Goal: Contribute content: Contribute content

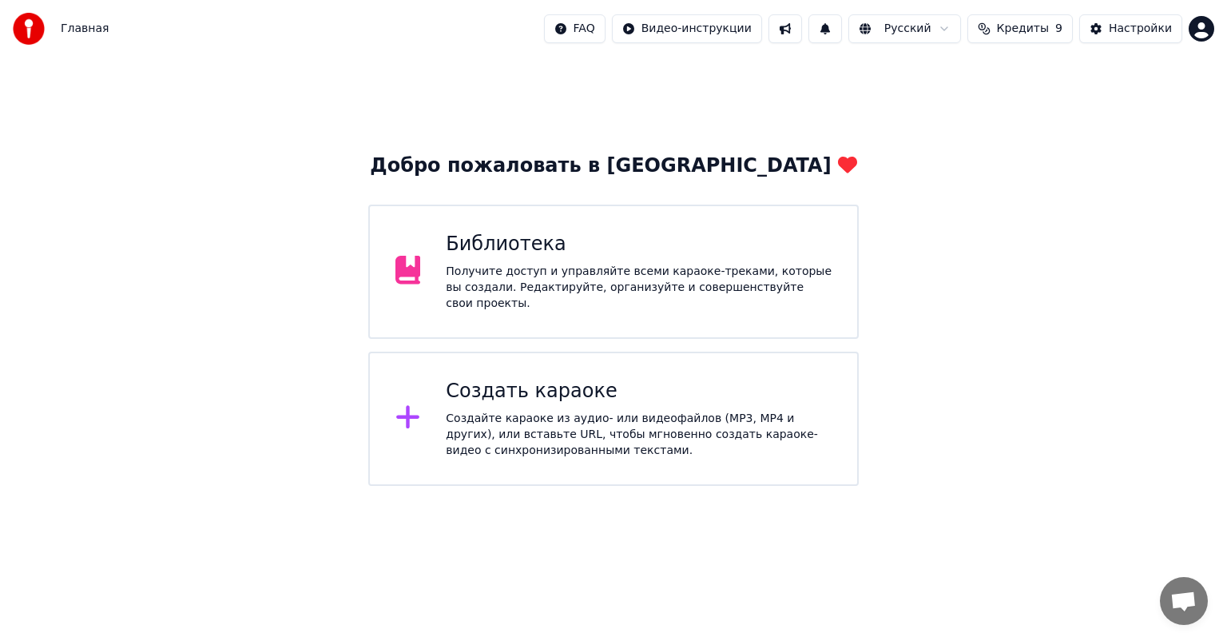
click at [563, 283] on div "Получите доступ и управляйте всеми караоке-треками, которые вы создали. Редакти…" at bounding box center [639, 288] width 386 height 48
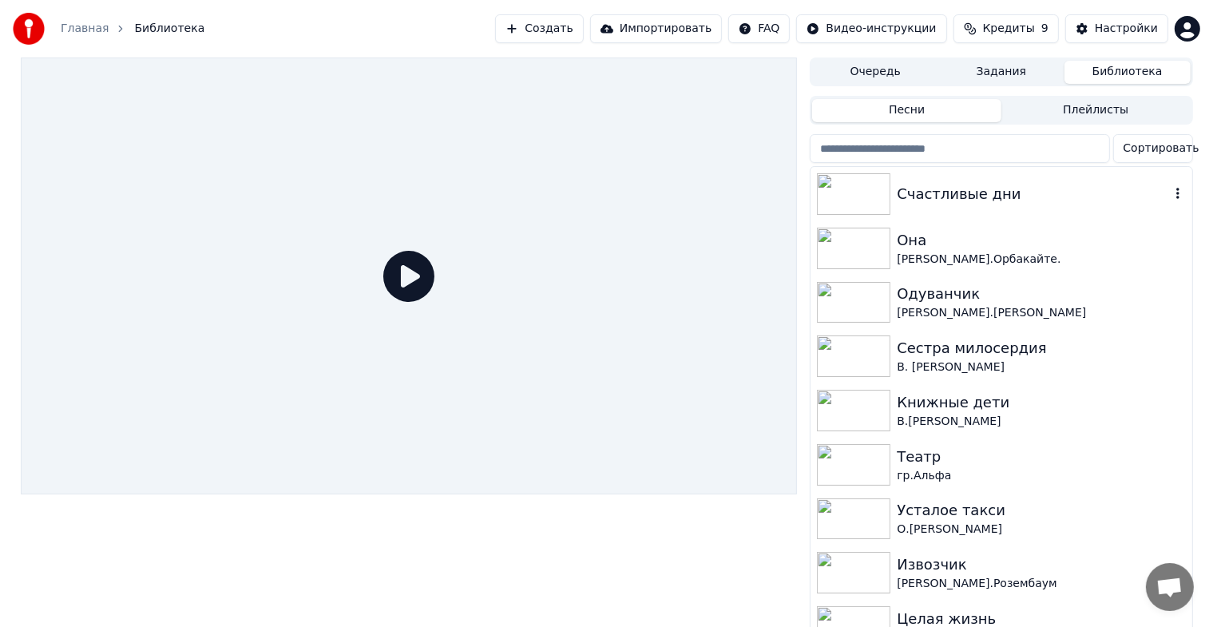
click at [859, 192] on img at bounding box center [853, 194] width 73 height 42
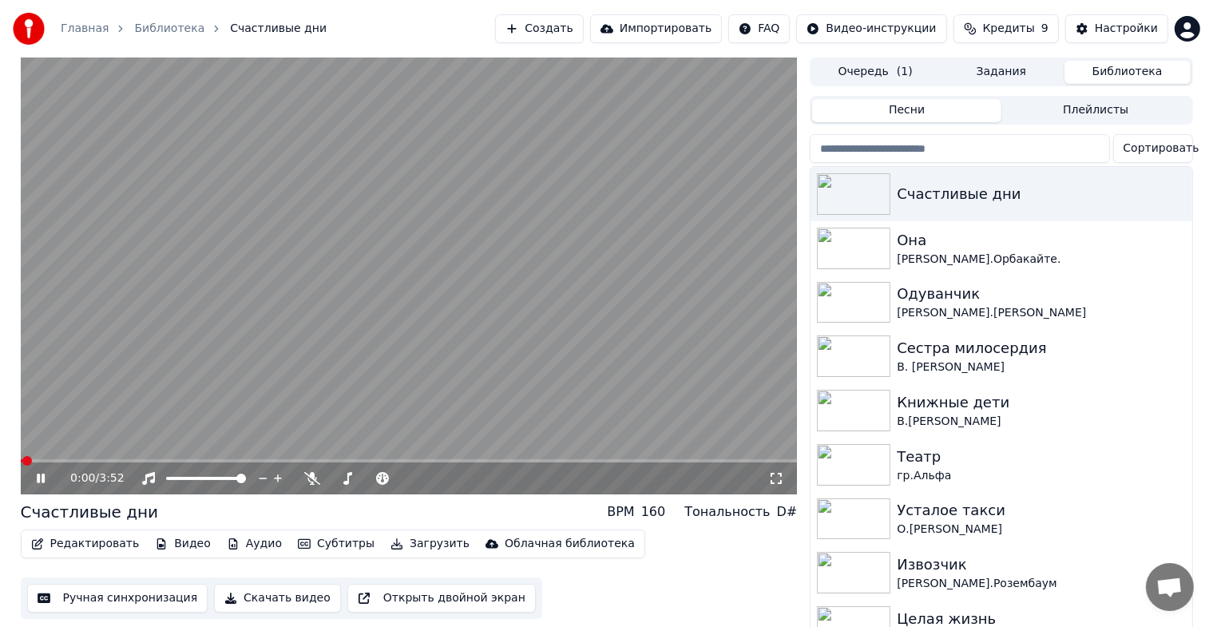
click at [39, 478] on icon at bounding box center [41, 479] width 8 height 10
click at [115, 597] on button "Ручная синхронизация" at bounding box center [117, 598] width 181 height 29
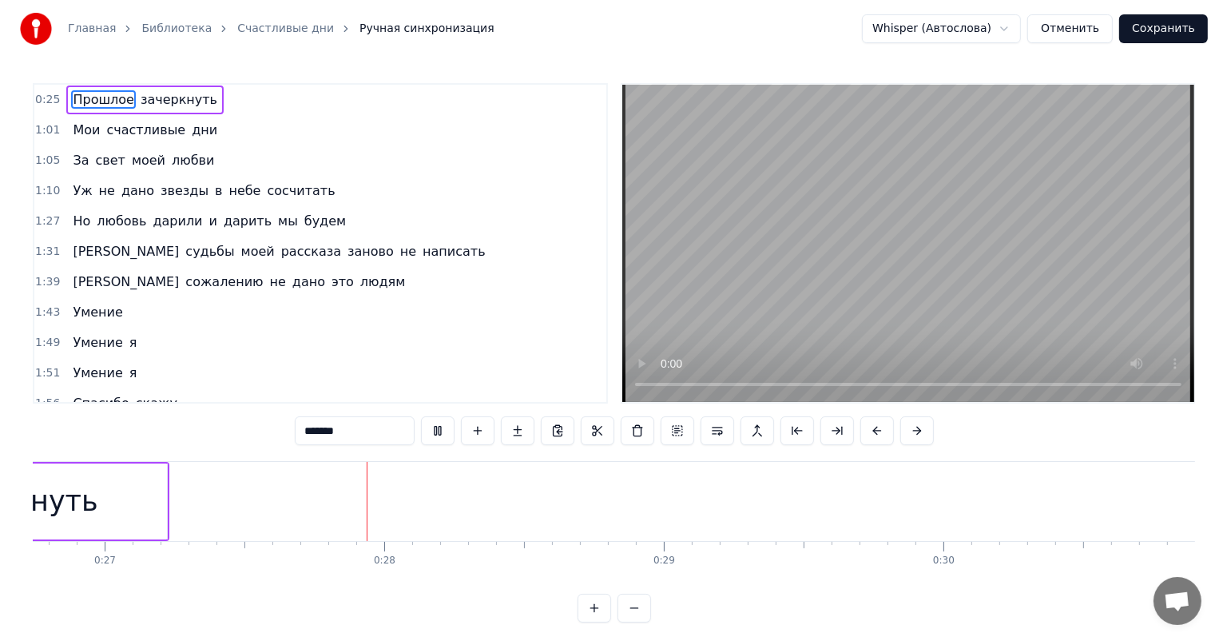
scroll to position [0, 7540]
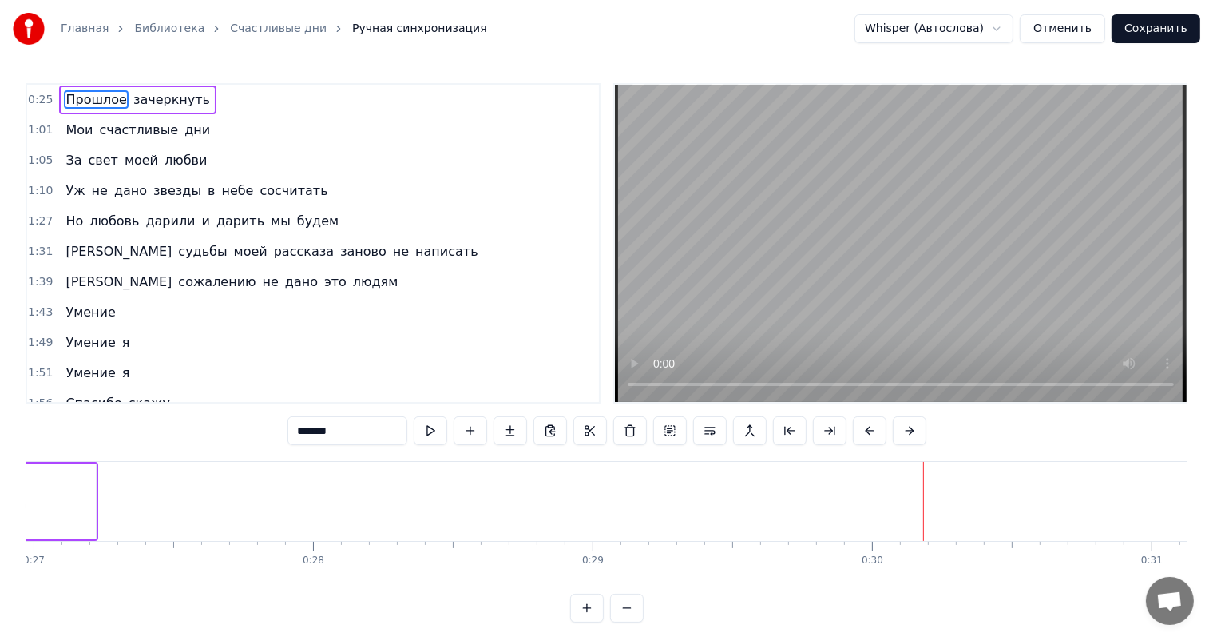
click at [1071, 40] on button "Отменить" at bounding box center [1062, 28] width 85 height 29
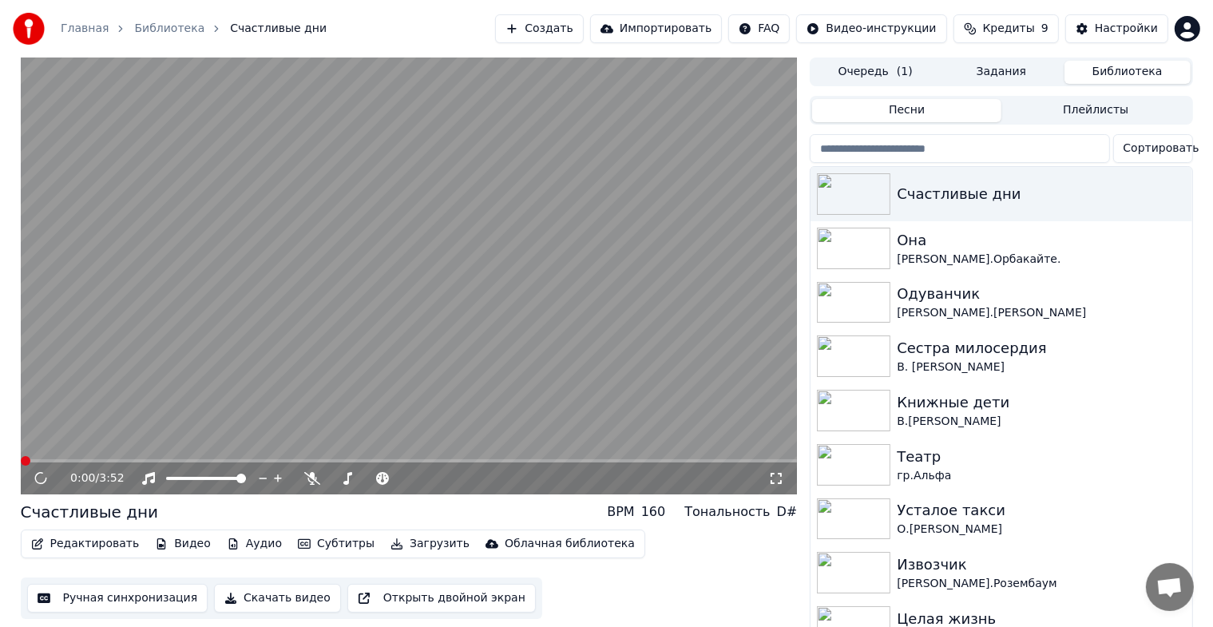
drag, startPoint x: 40, startPoint y: 473, endPoint x: 48, endPoint y: 472, distance: 8.0
click at [48, 472] on div "0:00 / 3:52" at bounding box center [409, 478] width 764 height 16
click at [39, 484] on icon at bounding box center [53, 478] width 38 height 13
click at [853, 362] on img at bounding box center [853, 356] width 73 height 42
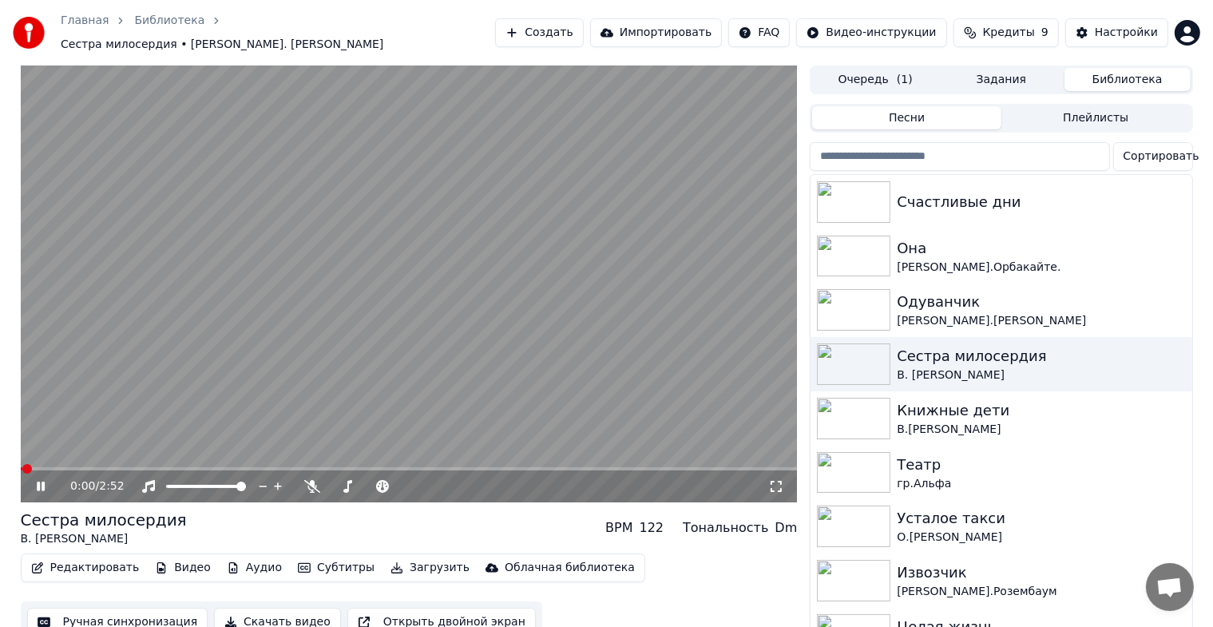
click at [42, 482] on icon at bounding box center [41, 487] width 8 height 10
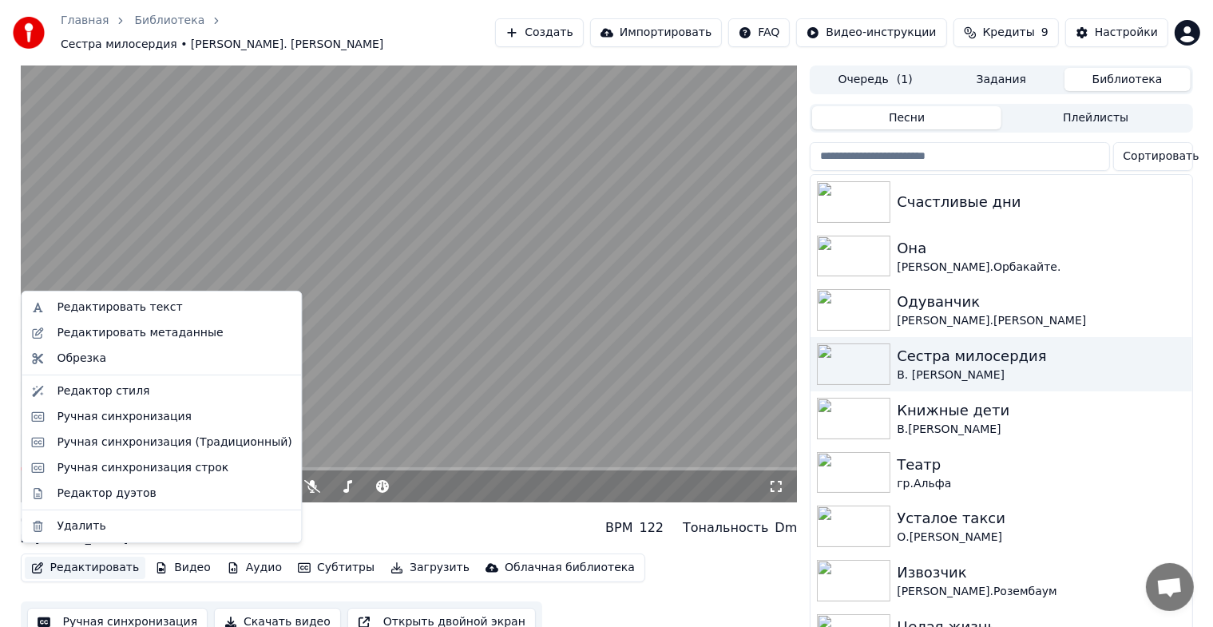
click at [113, 565] on button "Редактировать" at bounding box center [85, 568] width 121 height 22
click at [121, 308] on div "Редактировать текст" at bounding box center [119, 308] width 125 height 16
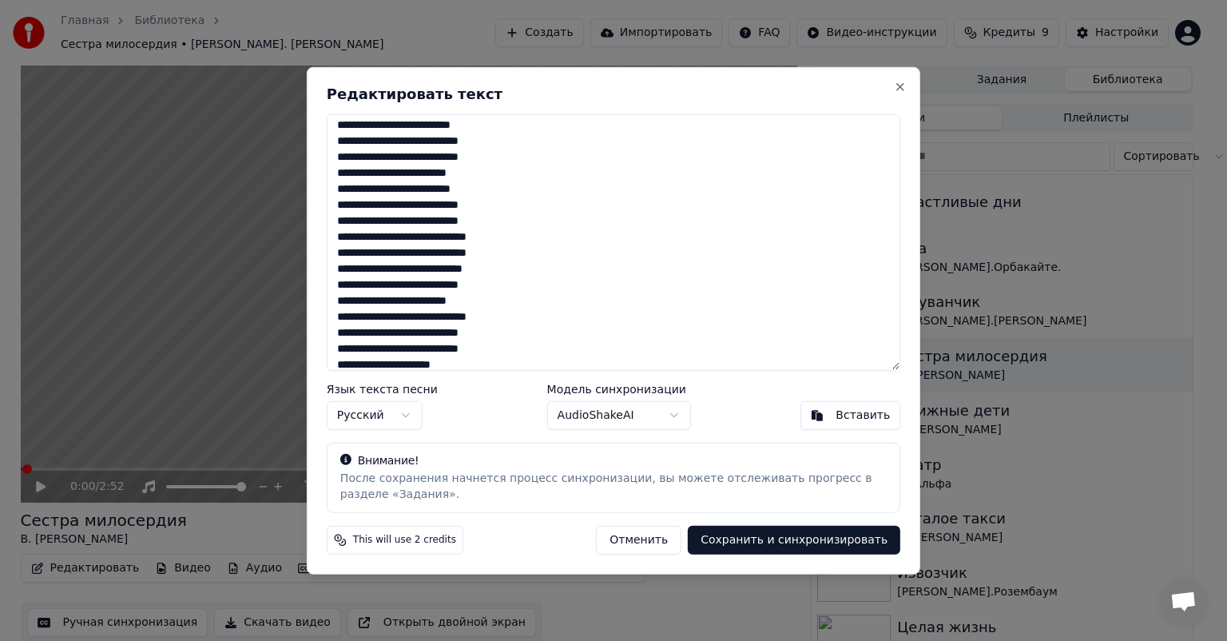
scroll to position [80, 0]
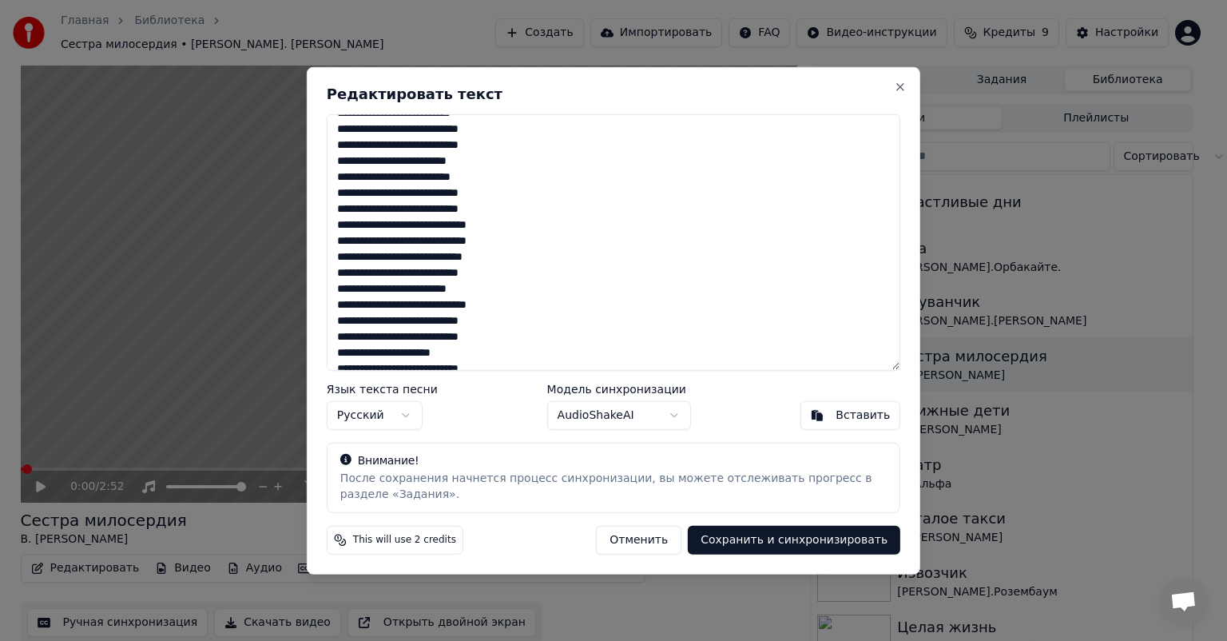
drag, startPoint x: 502, startPoint y: 175, endPoint x: 486, endPoint y: 180, distance: 17.4
click at [486, 180] on textarea "**********" at bounding box center [614, 242] width 574 height 256
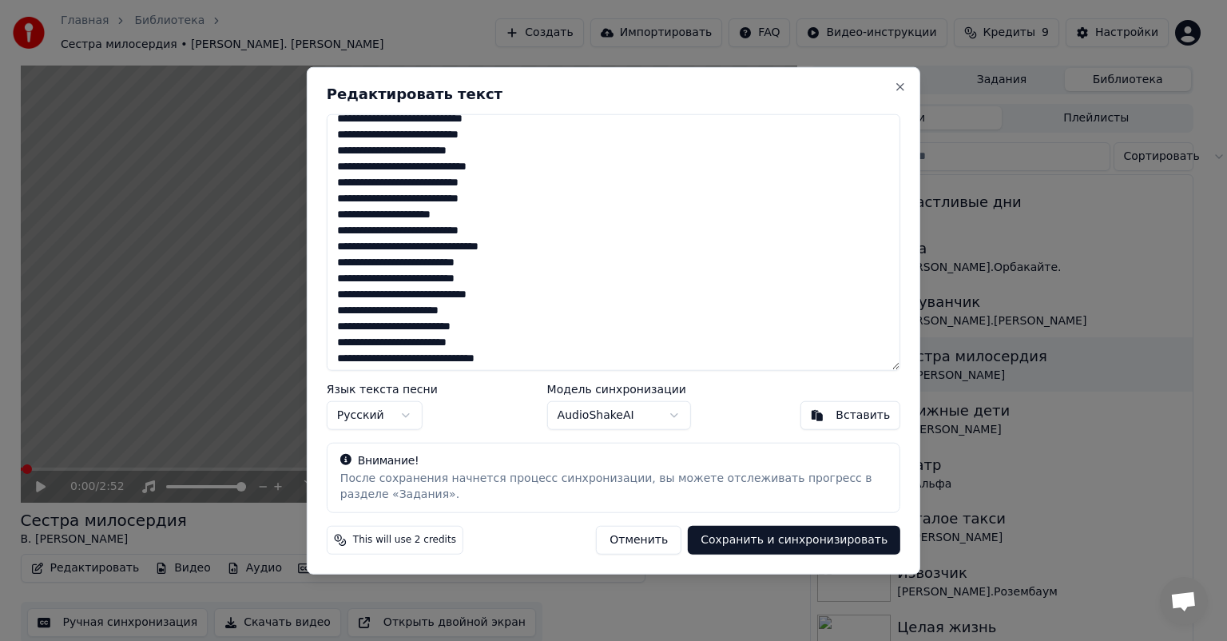
scroll to position [220, 0]
drag, startPoint x: 500, startPoint y: 292, endPoint x: 533, endPoint y: 288, distance: 33.1
click at [535, 288] on textarea "**********" at bounding box center [614, 242] width 574 height 256
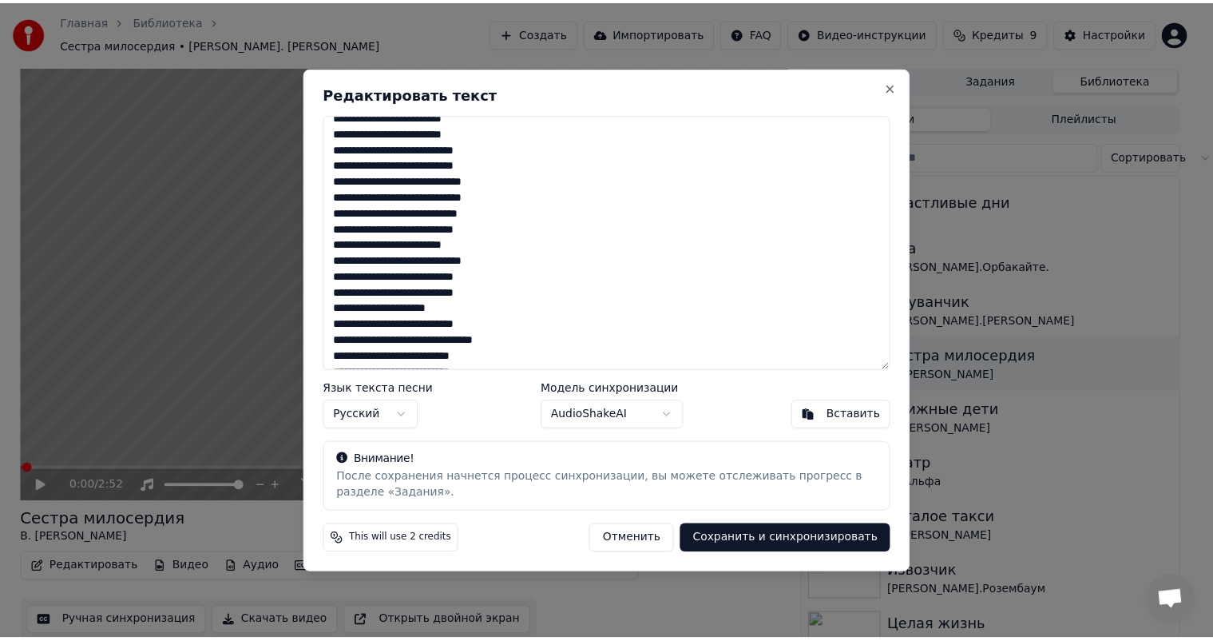
scroll to position [195, 0]
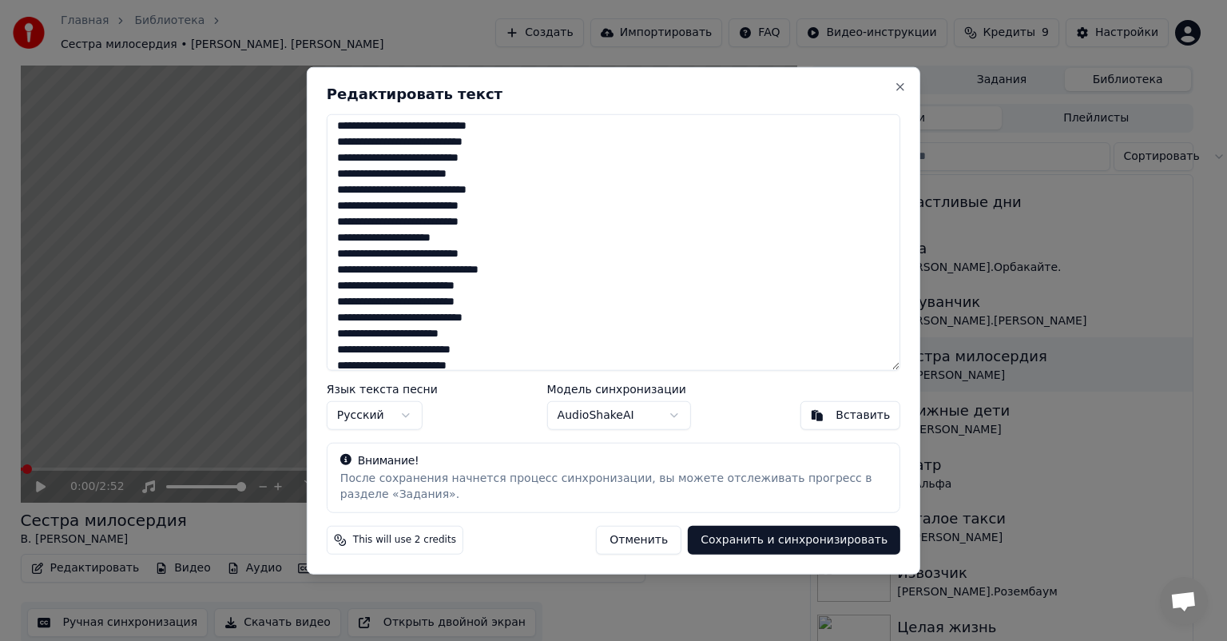
type textarea "**********"
click at [812, 541] on button "Сохранить и синхронизировать" at bounding box center [794, 539] width 212 height 29
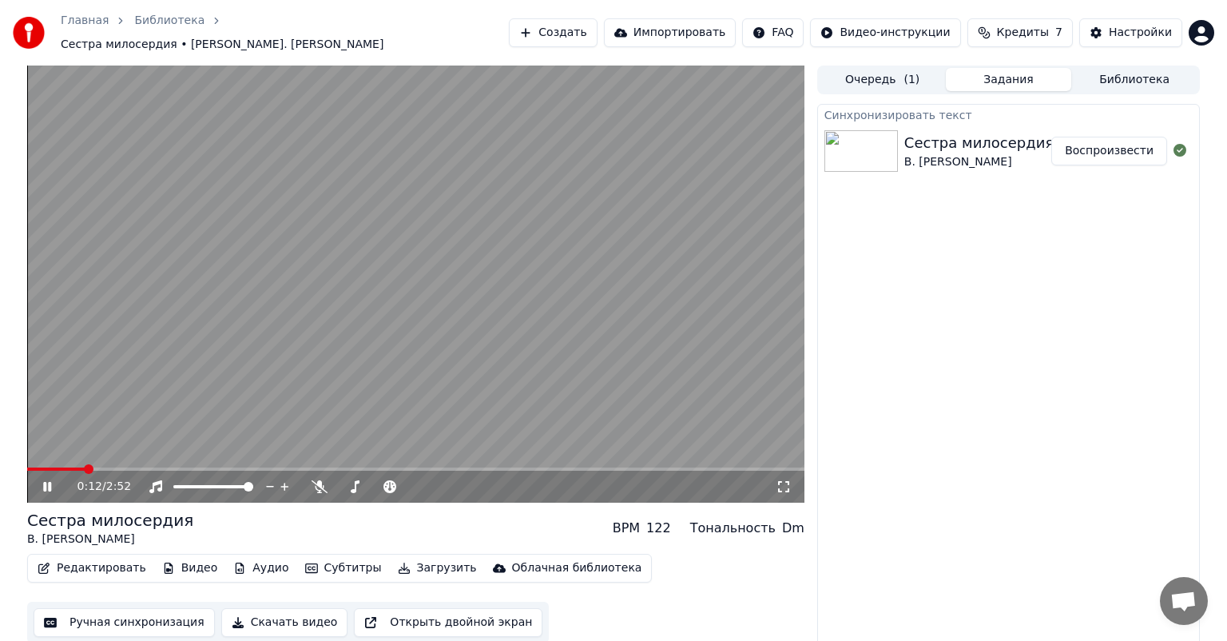
click at [48, 484] on icon at bounding box center [59, 486] width 38 height 13
click at [119, 616] on button "Ручная синхронизация" at bounding box center [124, 622] width 181 height 29
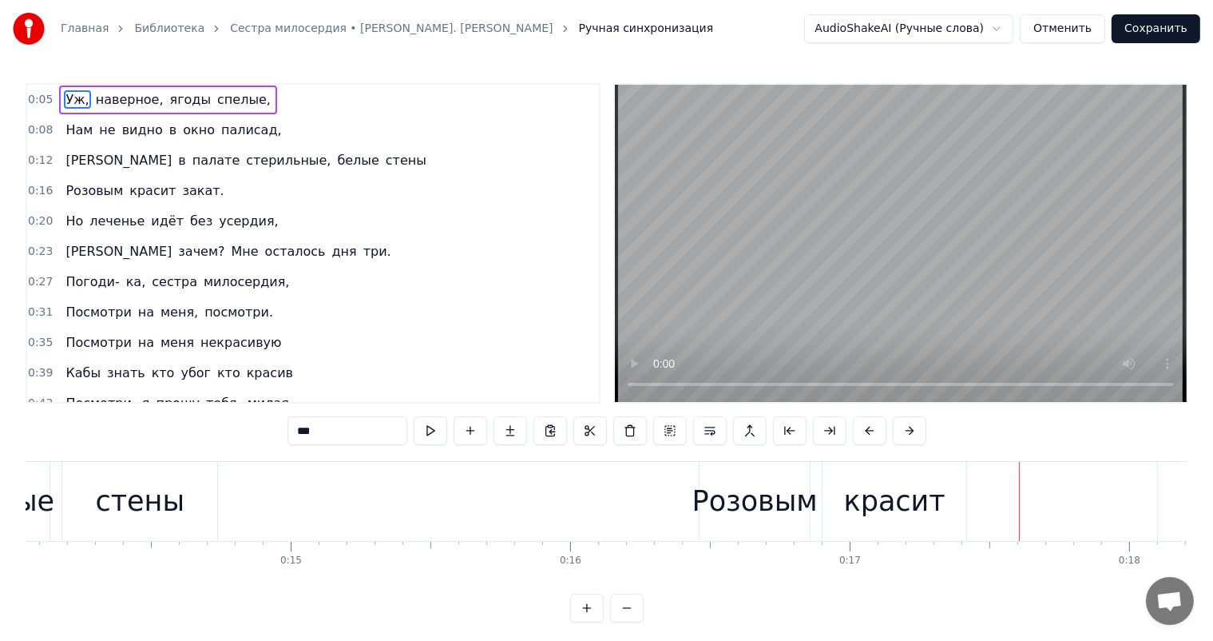
scroll to position [0, 3766]
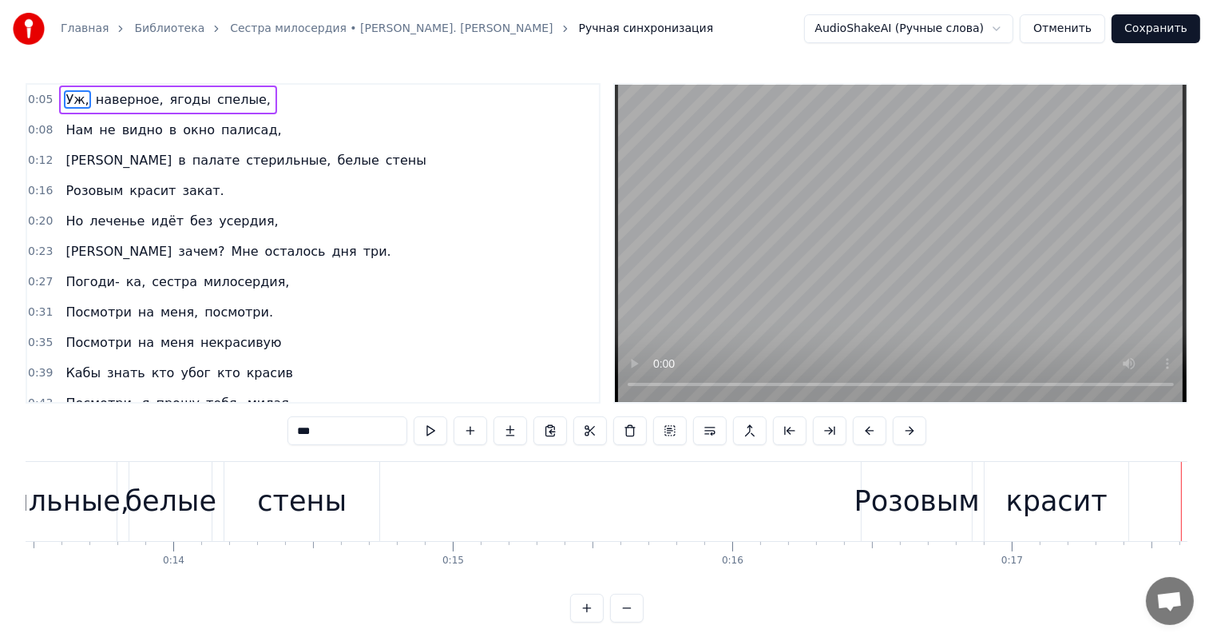
click at [329, 522] on div "стены" at bounding box center [301, 501] width 155 height 79
type input "*****"
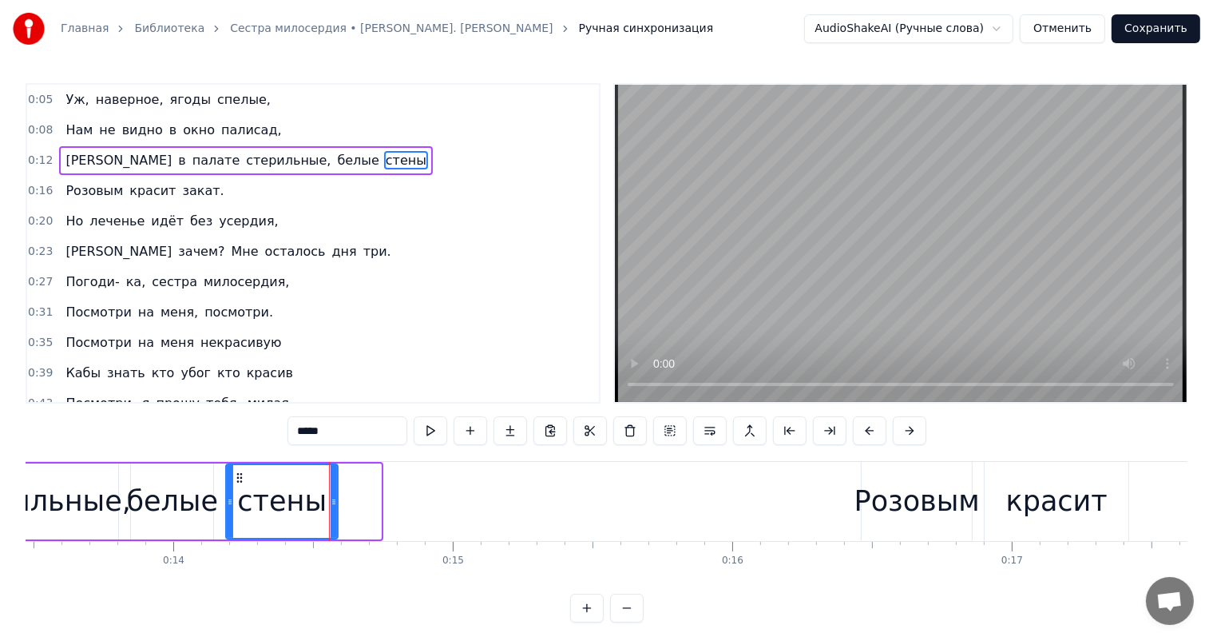
drag, startPoint x: 377, startPoint y: 500, endPoint x: 334, endPoint y: 500, distance: 43.1
click at [334, 500] on icon at bounding box center [334, 501] width 6 height 13
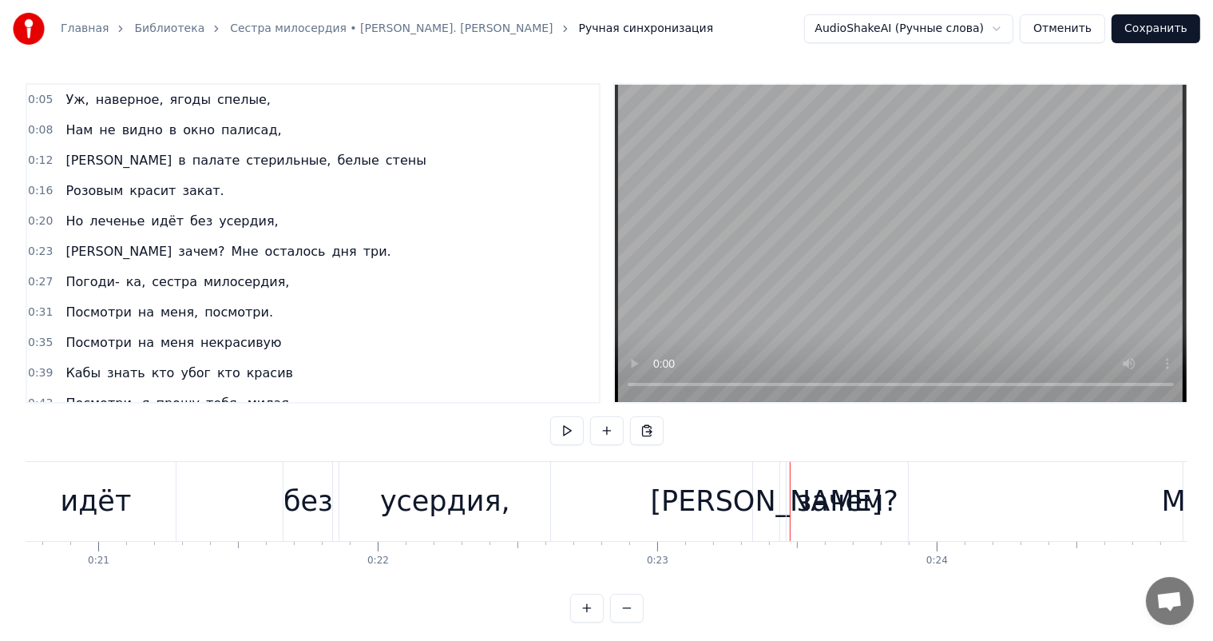
scroll to position [0, 5310]
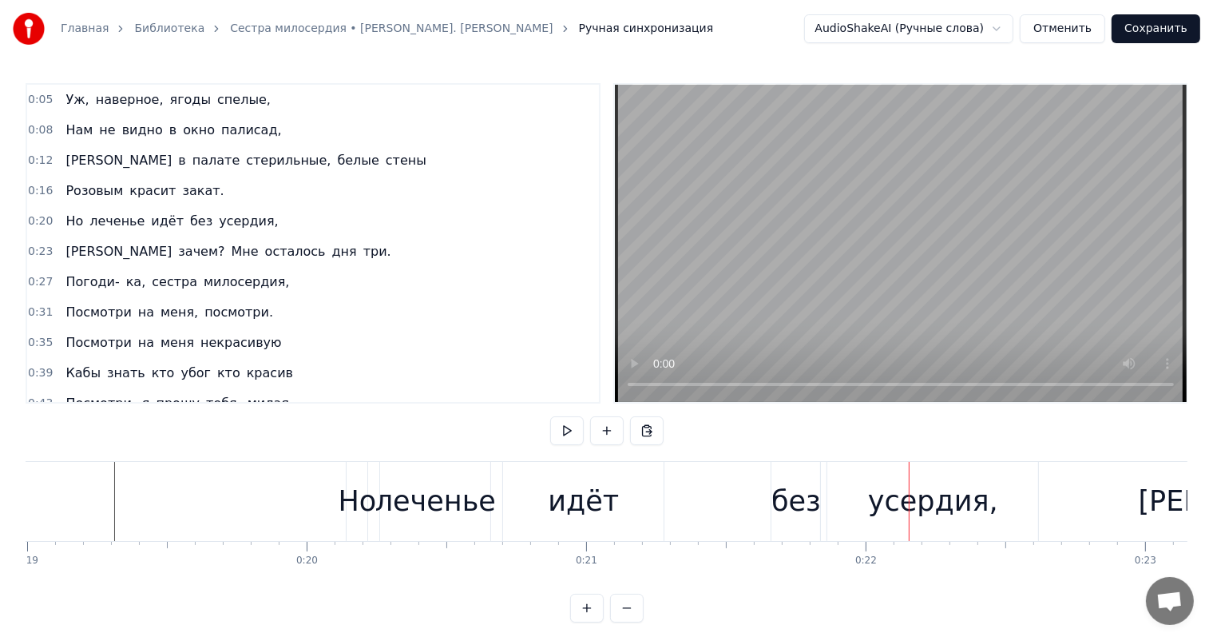
click at [572, 516] on div "идёт" at bounding box center [583, 501] width 71 height 42
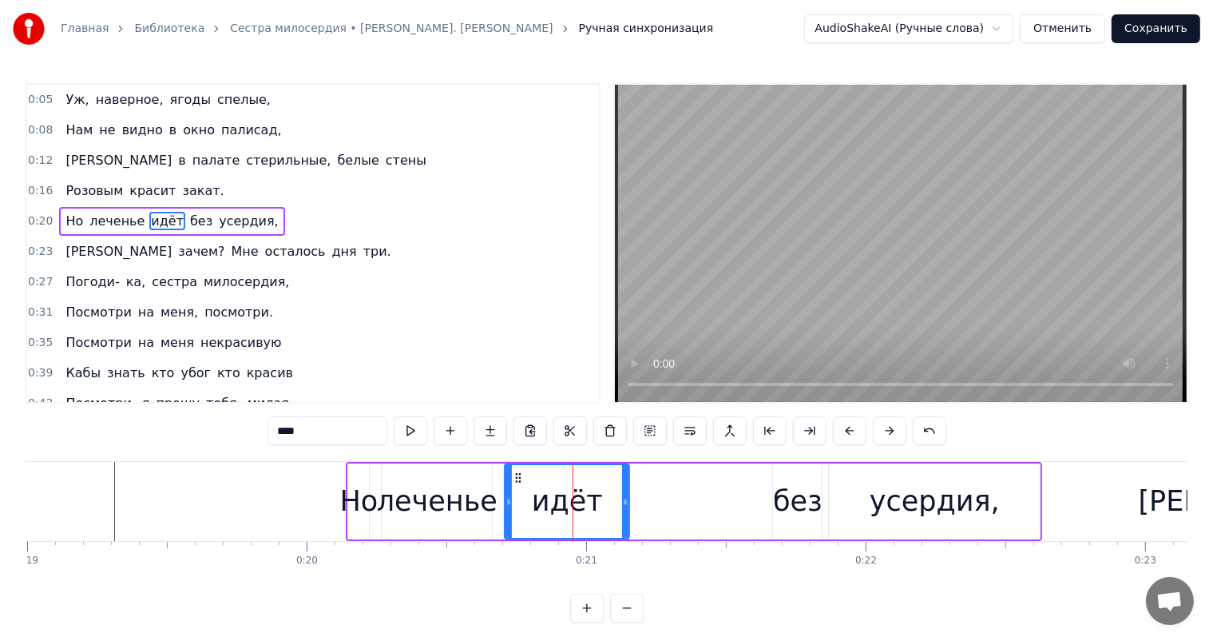
drag, startPoint x: 658, startPoint y: 503, endPoint x: 693, endPoint y: 381, distance: 127.2
click at [622, 497] on icon at bounding box center [625, 501] width 6 height 13
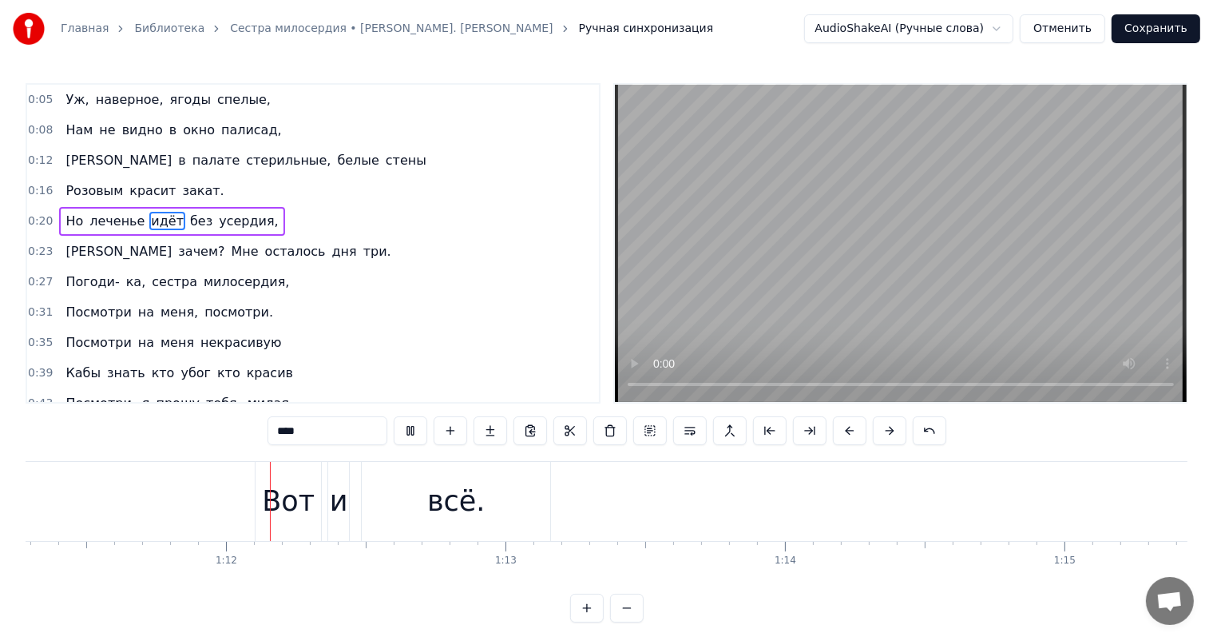
scroll to position [0, 19938]
click at [259, 498] on div "Вот" at bounding box center [278, 501] width 53 height 42
type input "***"
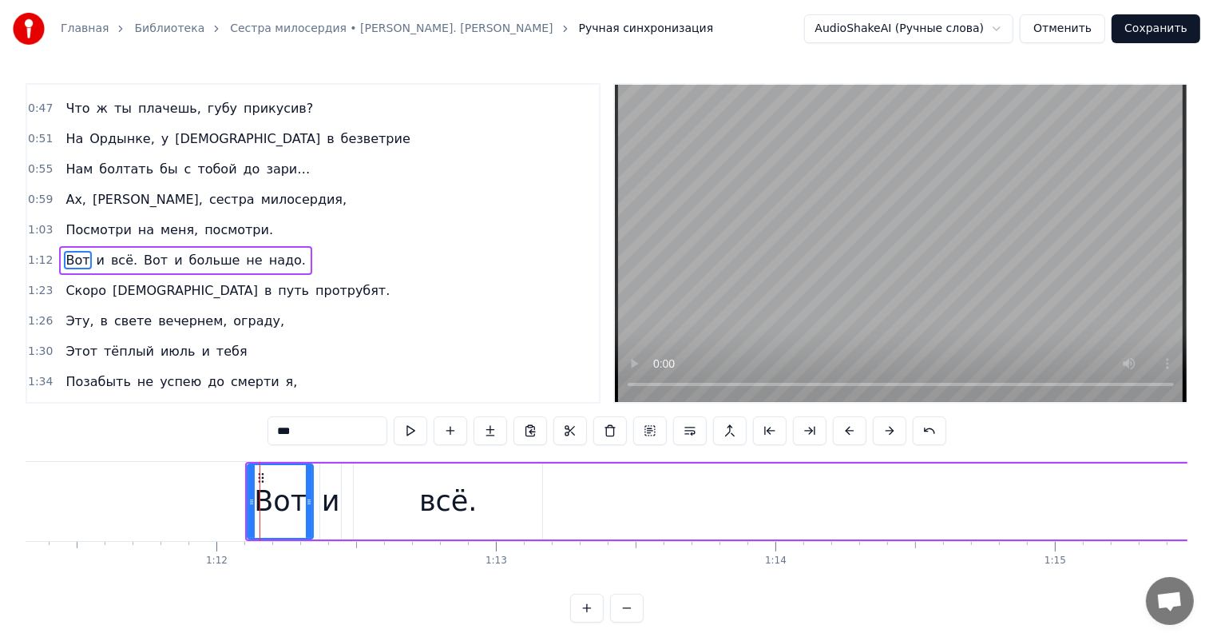
scroll to position [326, 0]
drag, startPoint x: 260, startPoint y: 478, endPoint x: 260, endPoint y: 487, distance: 9.6
click at [260, 487] on div "Вот" at bounding box center [280, 501] width 64 height 73
drag, startPoint x: 467, startPoint y: 505, endPoint x: 537, endPoint y: 521, distance: 71.3
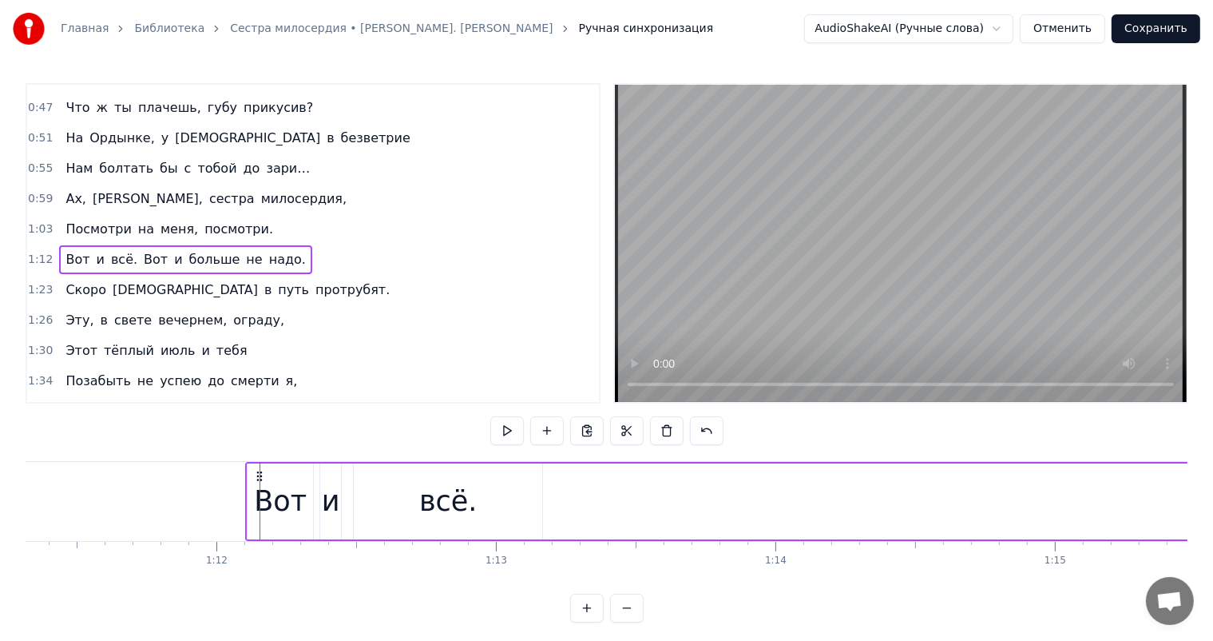
click at [451, 506] on div "всё." at bounding box center [448, 501] width 58 height 42
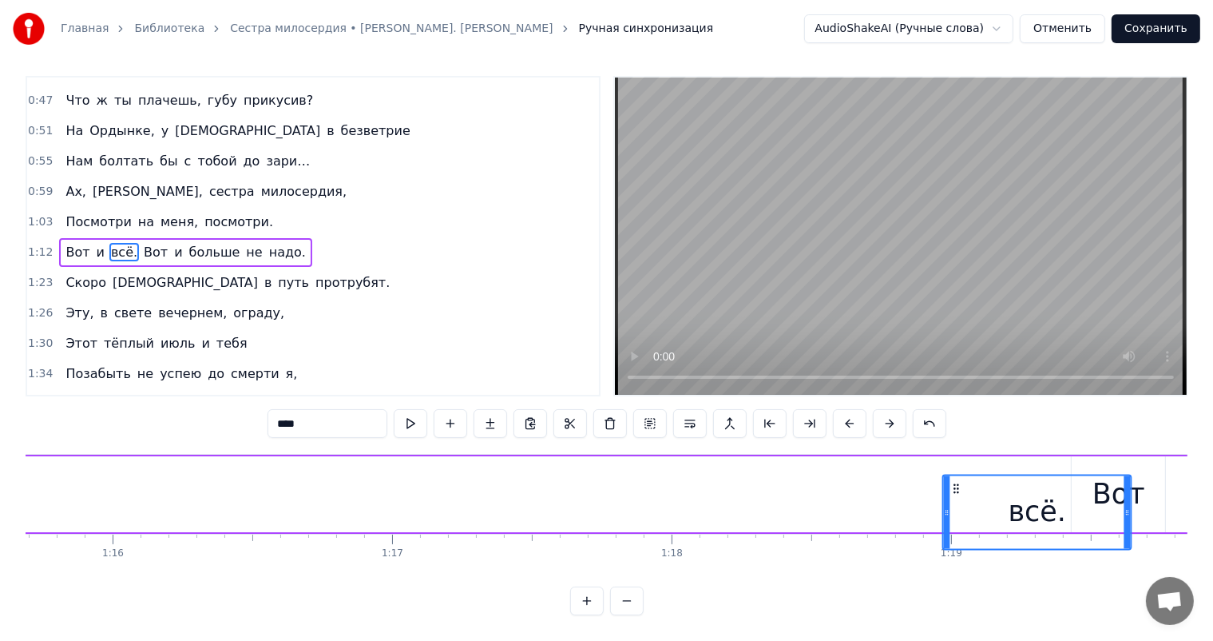
scroll to position [0, 21170]
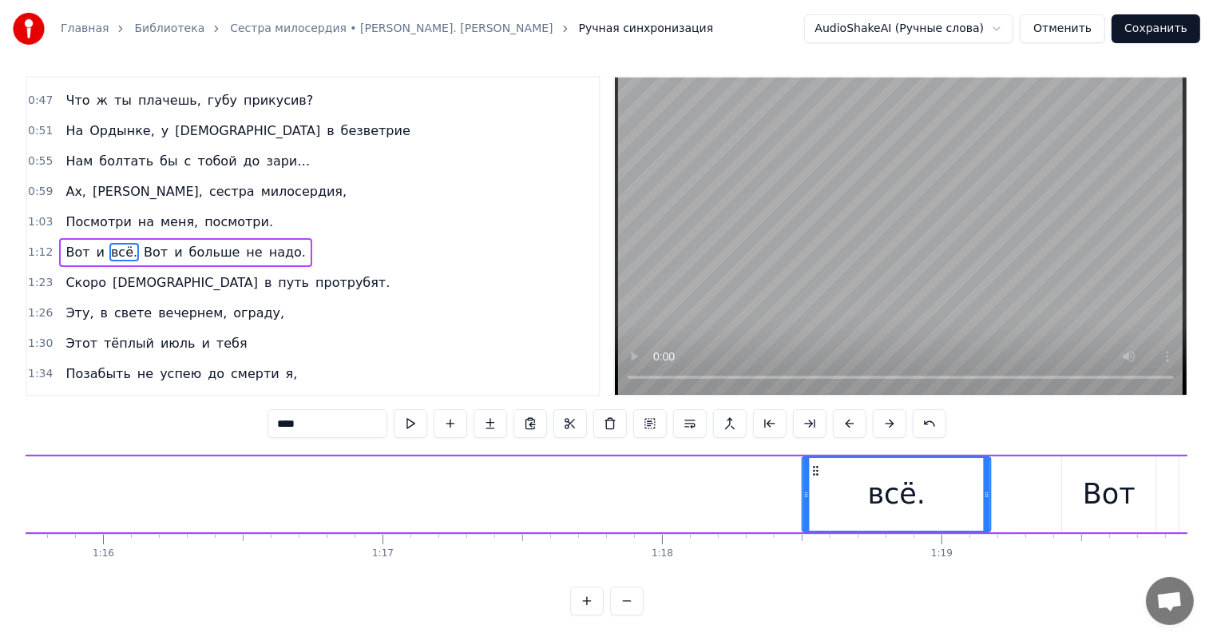
drag, startPoint x: 368, startPoint y: 477, endPoint x: 730, endPoint y: 585, distance: 377.6
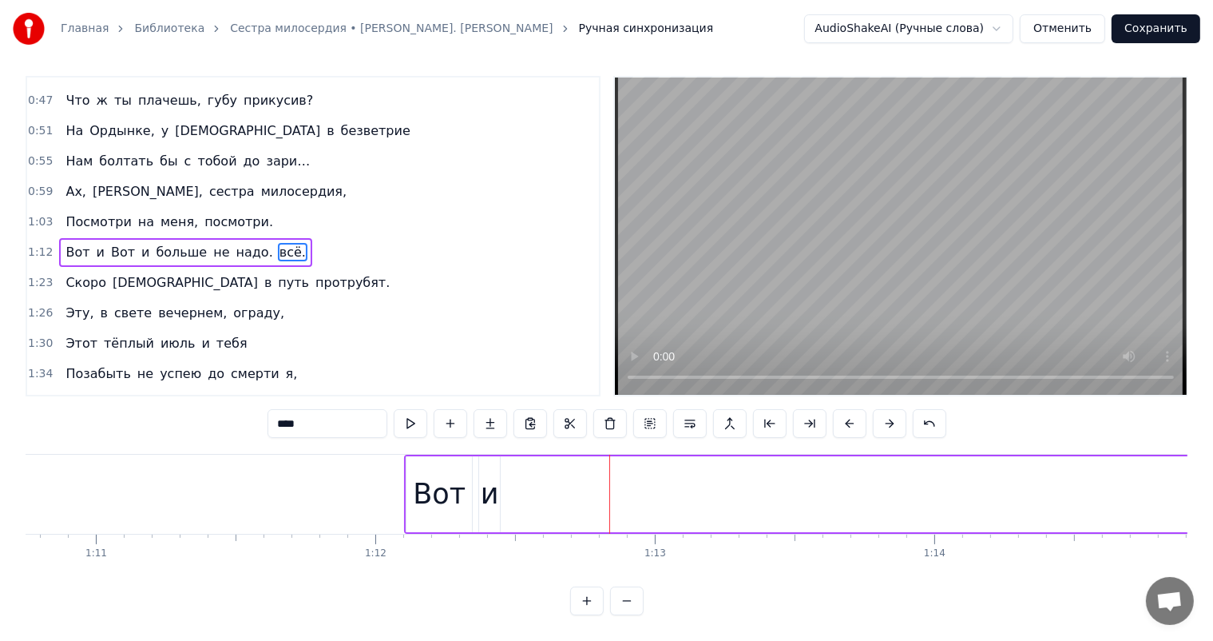
scroll to position [0, 19861]
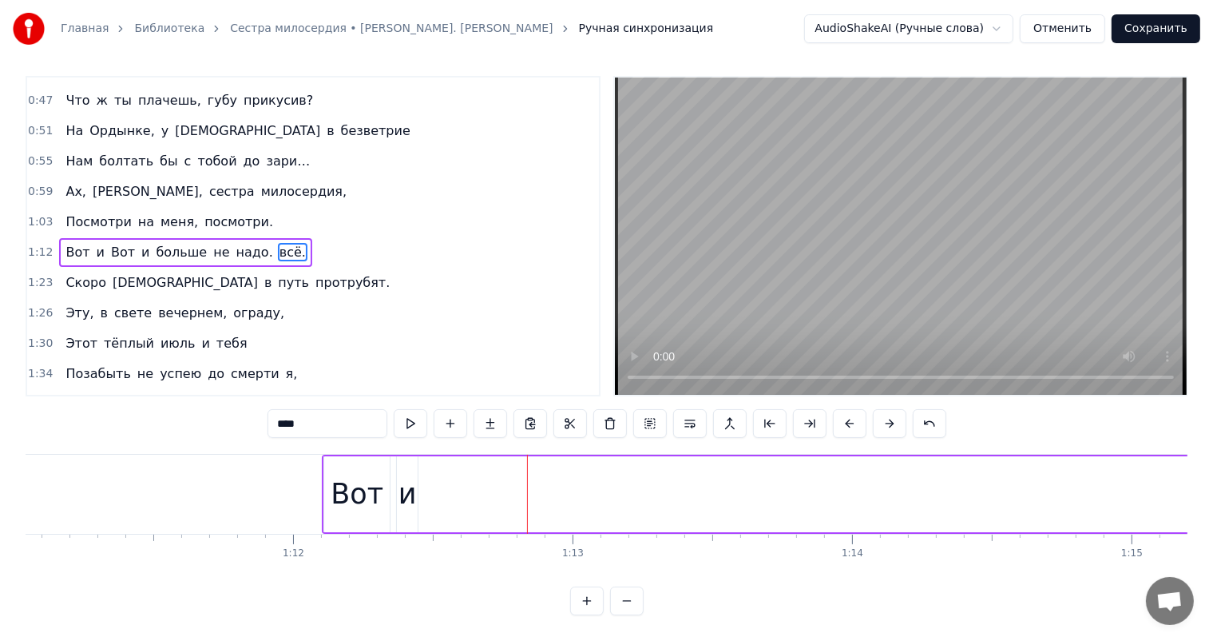
click at [278, 243] on span "всё." at bounding box center [293, 252] width 30 height 18
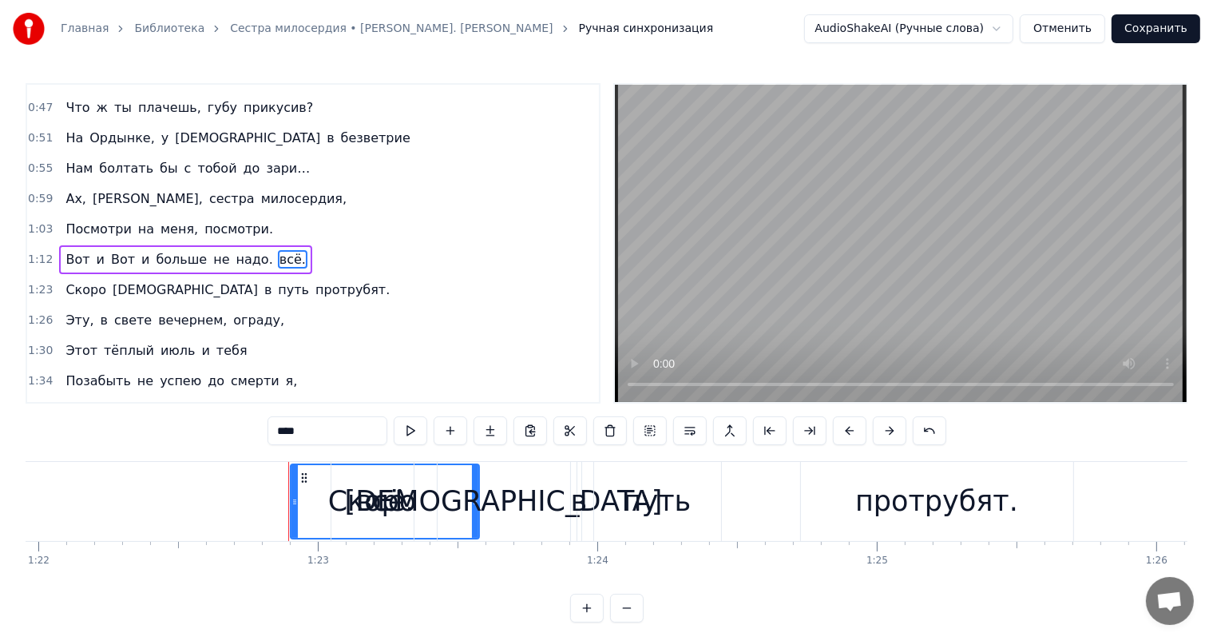
scroll to position [0, 23094]
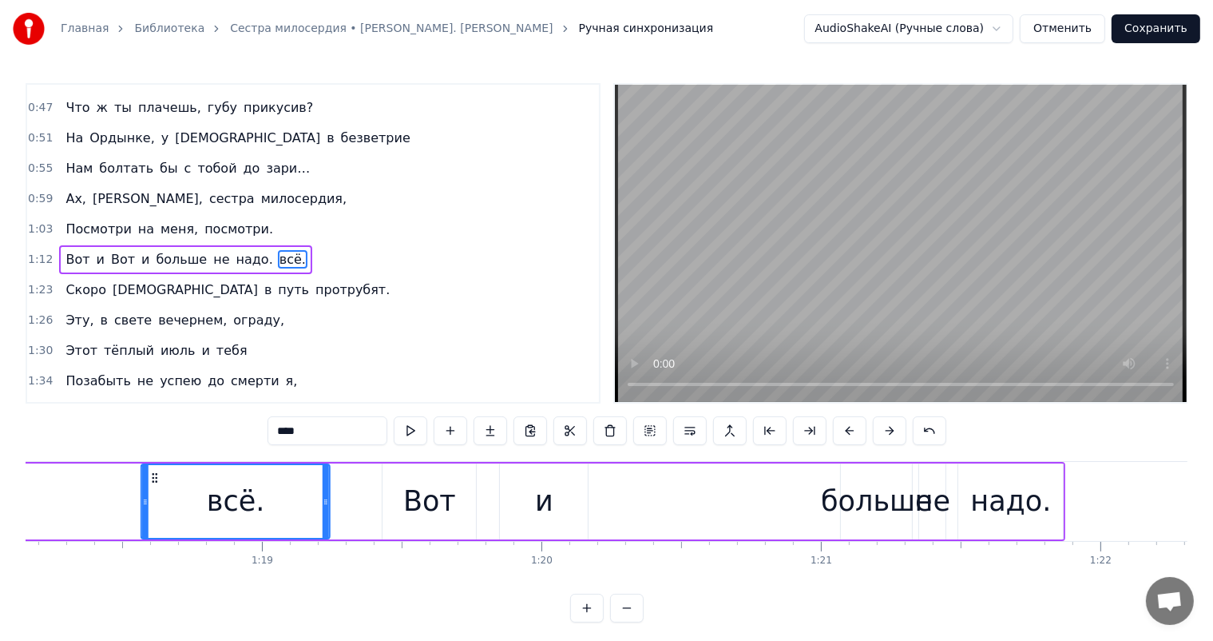
drag, startPoint x: 122, startPoint y: 470, endPoint x: 387, endPoint y: 532, distance: 272.2
click at [329, 530] on div "всё." at bounding box center [235, 501] width 187 height 73
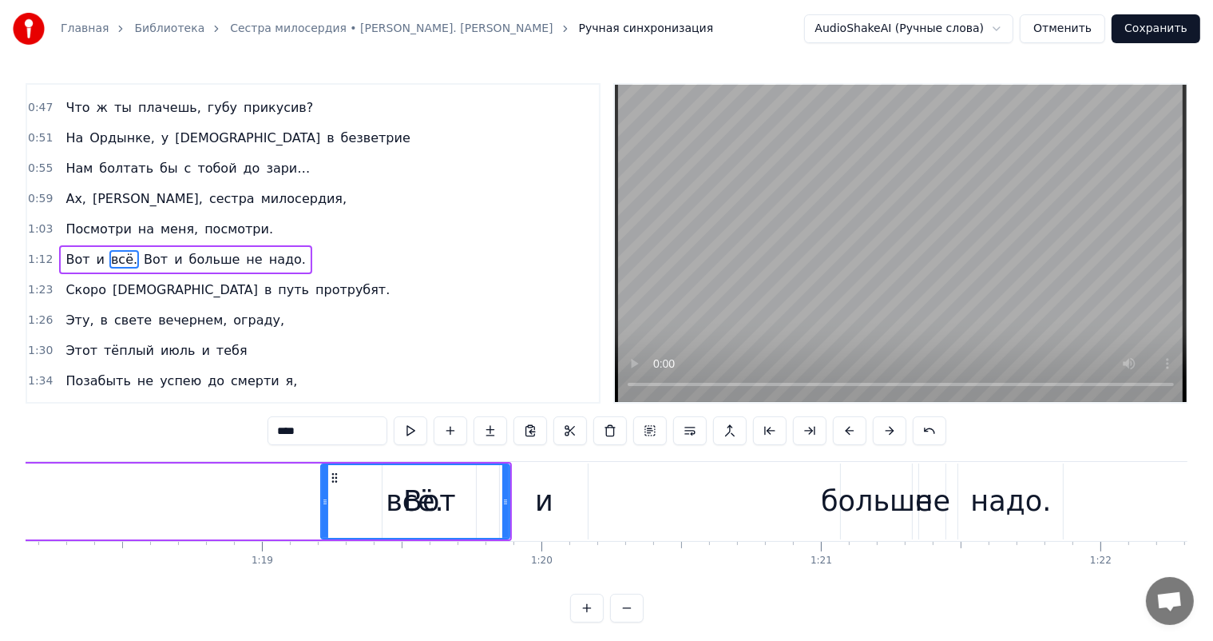
scroll to position [0, 21848]
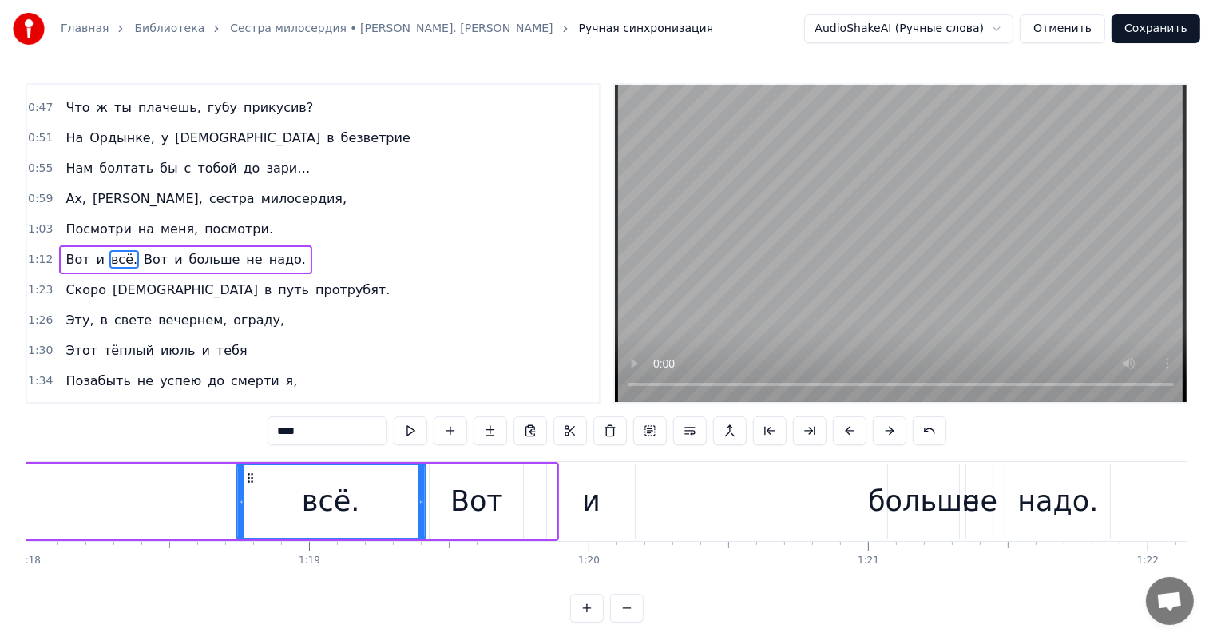
drag, startPoint x: 335, startPoint y: 480, endPoint x: 534, endPoint y: 623, distance: 244.3
click at [244, 477] on icon at bounding box center [250, 477] width 13 height 13
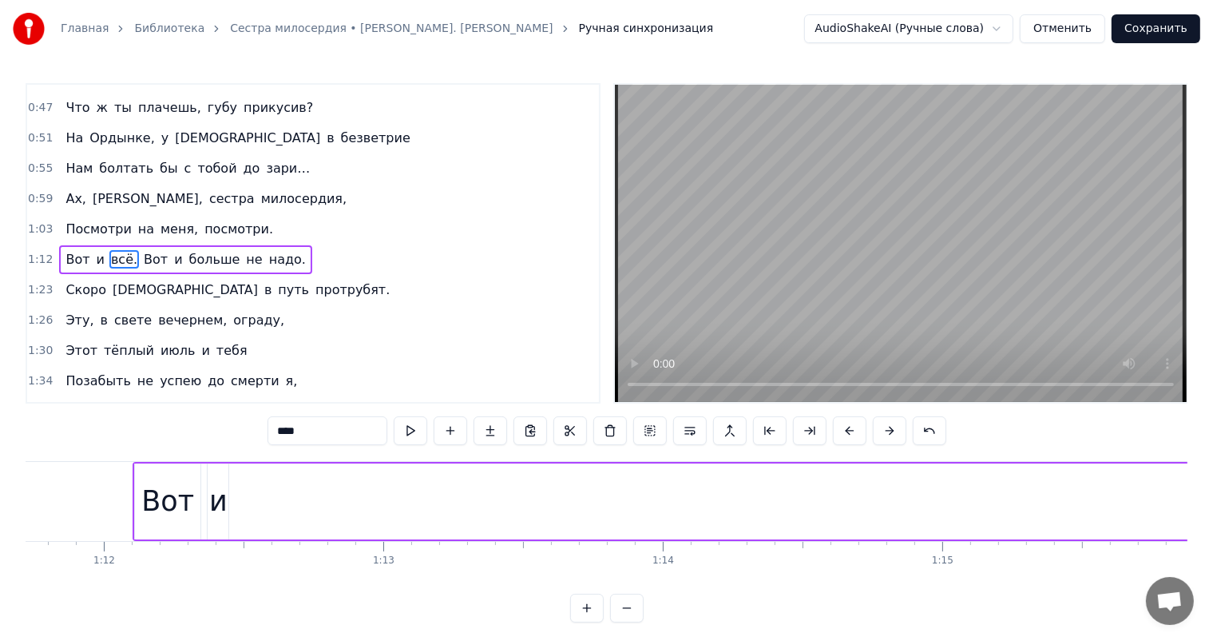
scroll to position [0, 19996]
click at [281, 502] on div "и" at bounding box center [272, 501] width 21 height 76
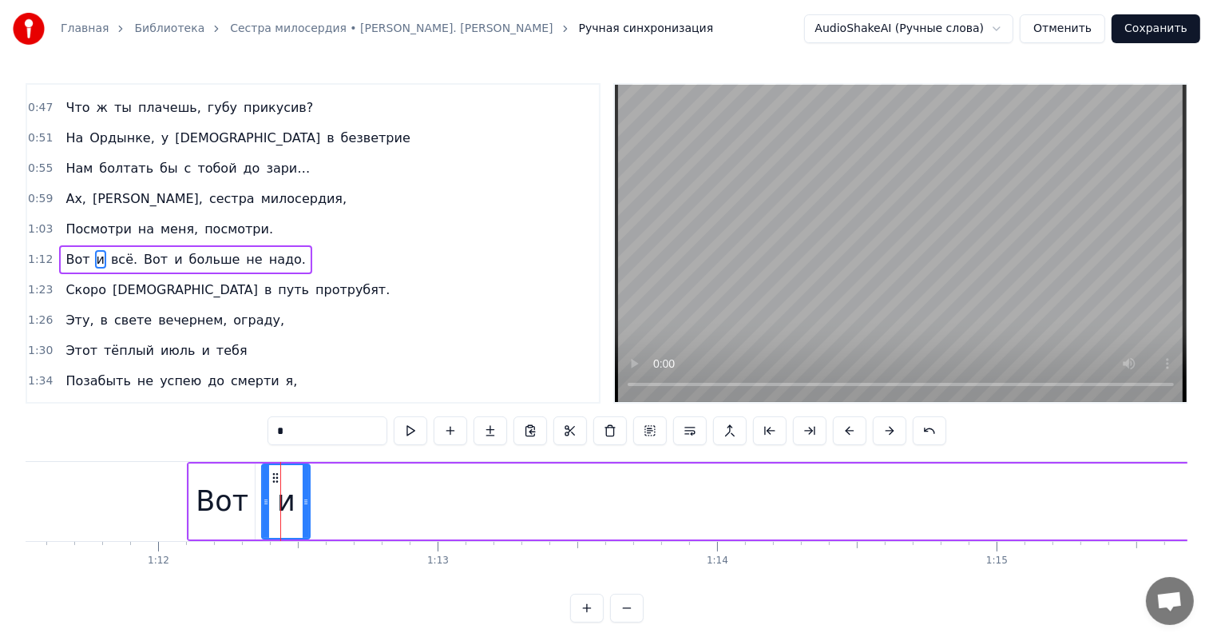
drag, startPoint x: 276, startPoint y: 492, endPoint x: 304, endPoint y: 495, distance: 27.3
click at [304, 495] on div at bounding box center [306, 501] width 6 height 73
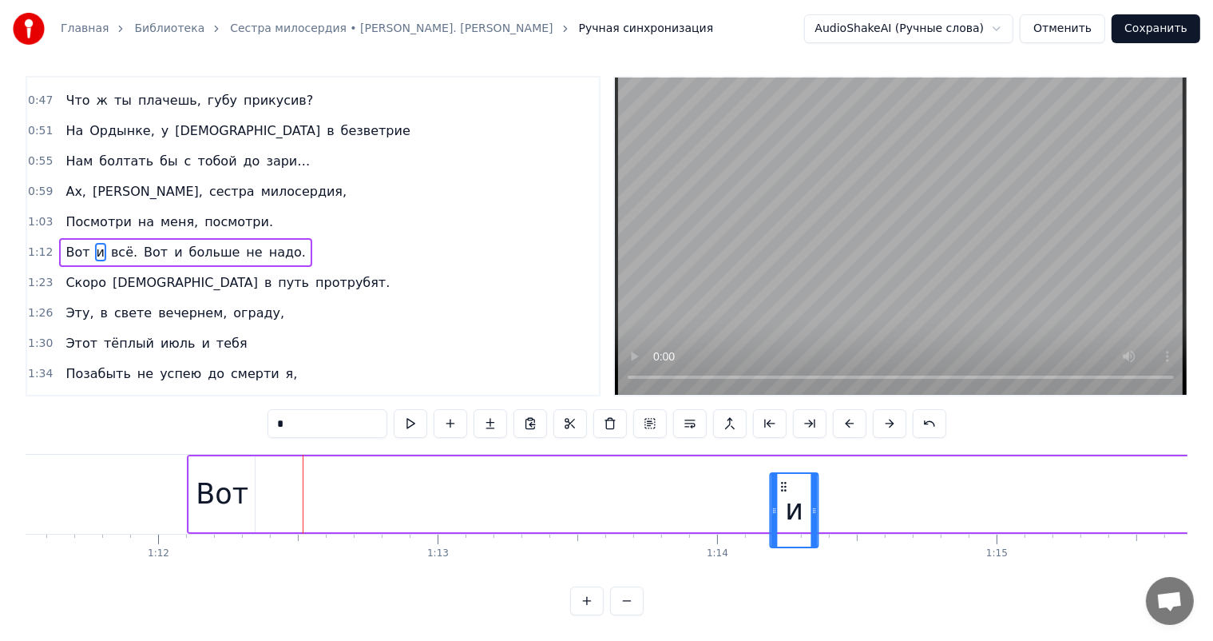
scroll to position [17, 0]
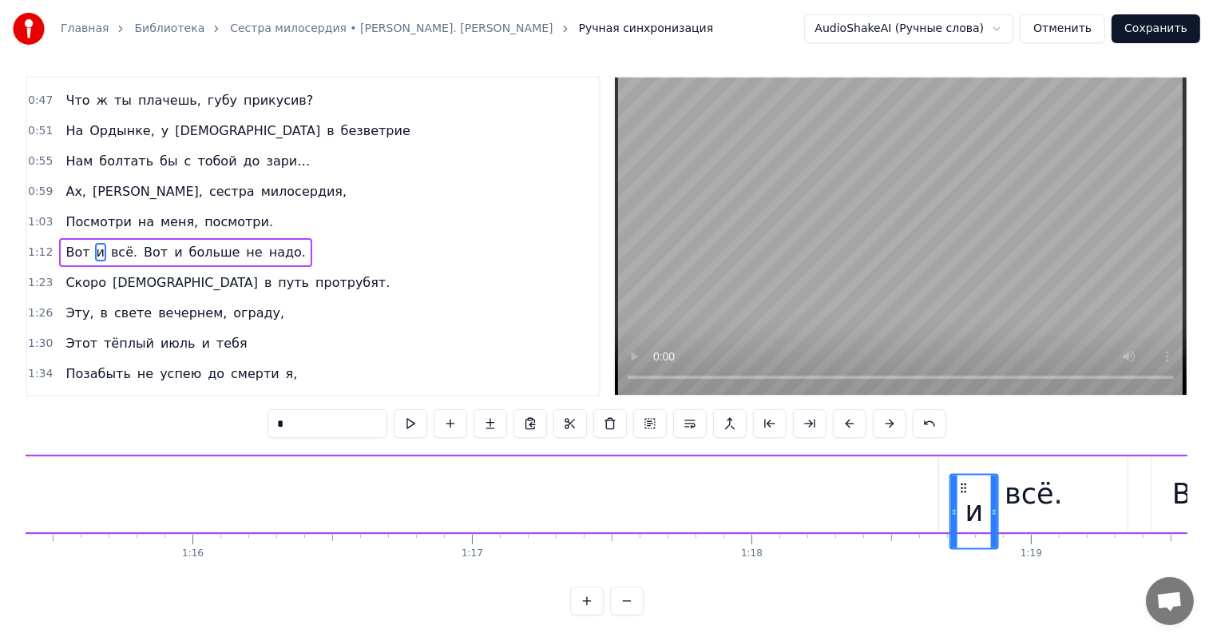
drag, startPoint x: 276, startPoint y: 476, endPoint x: 974, endPoint y: 478, distance: 698.1
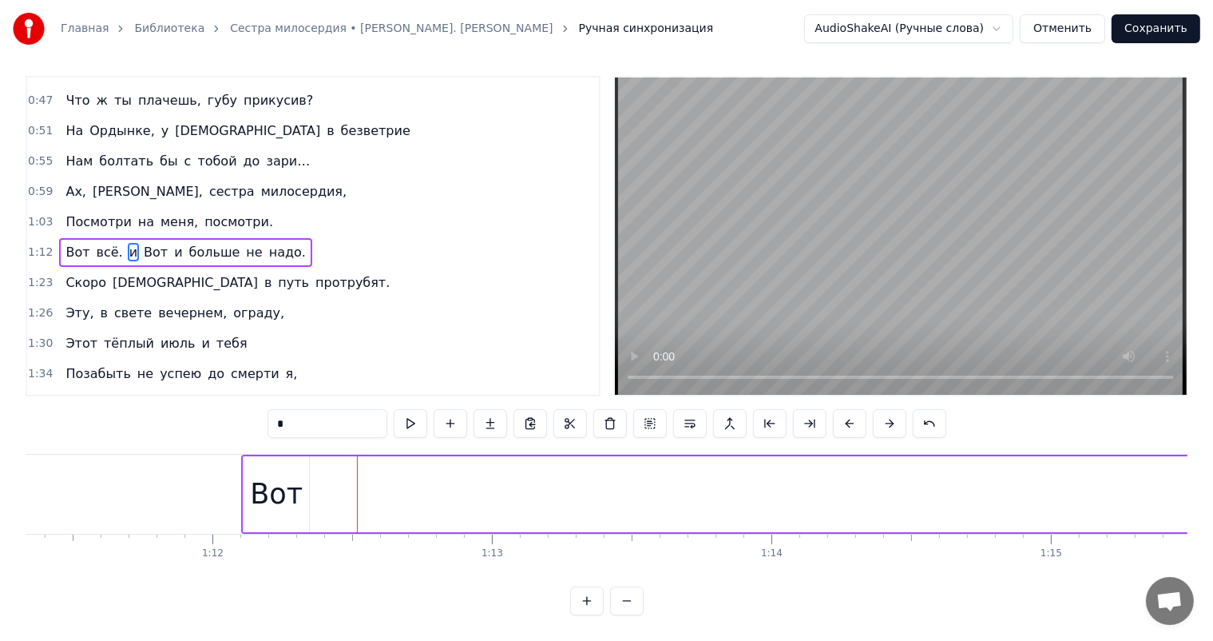
scroll to position [0, 19861]
click at [349, 456] on div "Вот" at bounding box center [357, 494] width 65 height 76
type input "***"
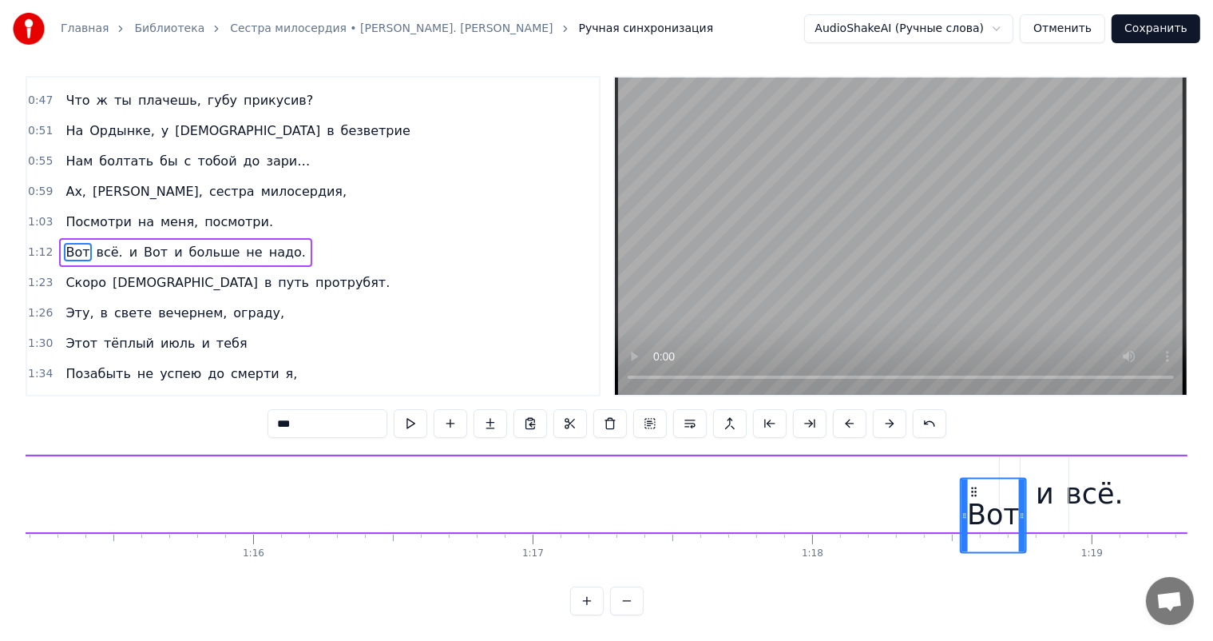
scroll to position [0, 21024]
drag, startPoint x: 337, startPoint y: 482, endPoint x: 947, endPoint y: 501, distance: 610.6
click at [950, 498] on div "Вот" at bounding box center [971, 514] width 64 height 73
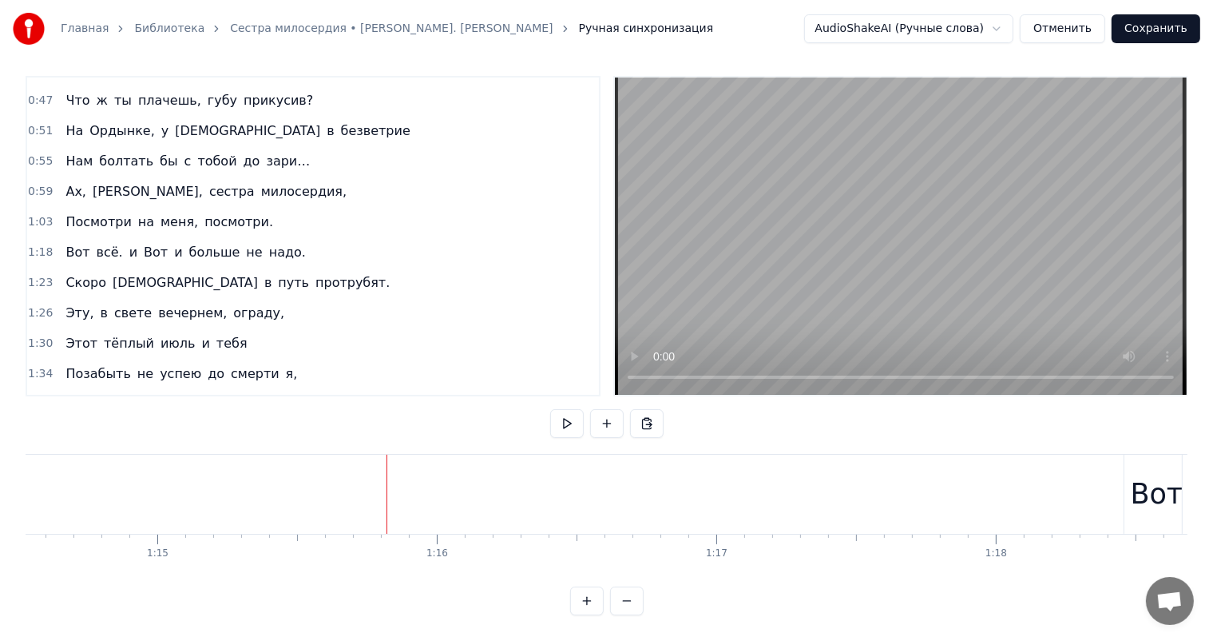
scroll to position [0, 20755]
click at [226, 208] on div "Посмотри на меня, посмотри." at bounding box center [169, 222] width 220 height 29
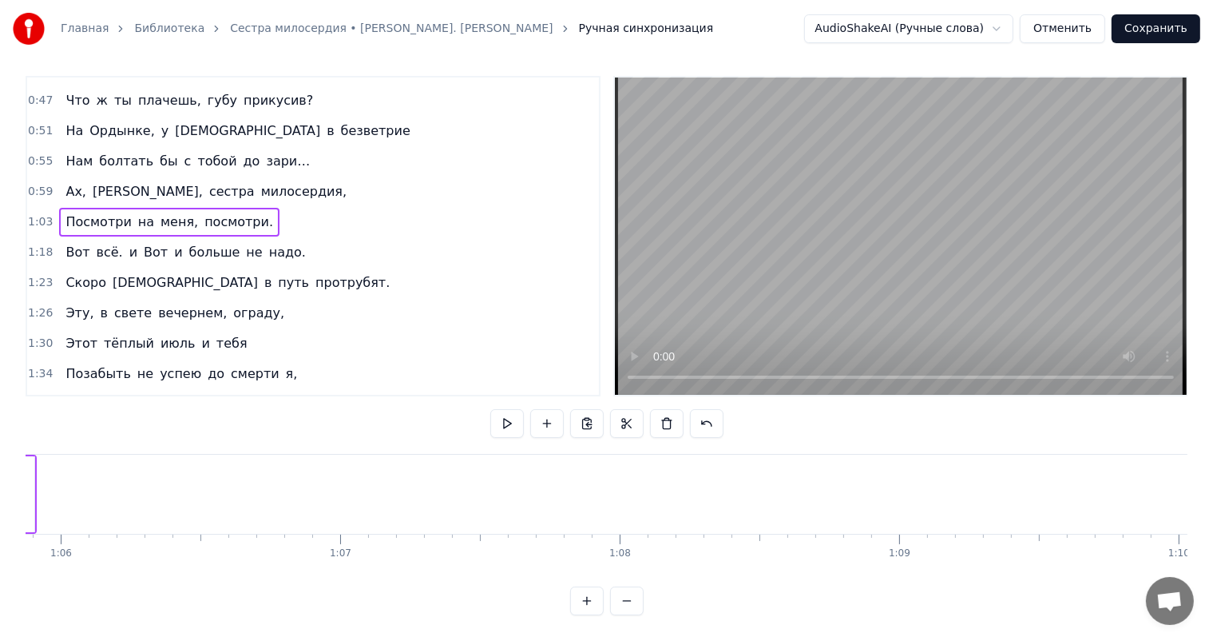
click at [224, 212] on span "посмотри." at bounding box center [239, 221] width 72 height 18
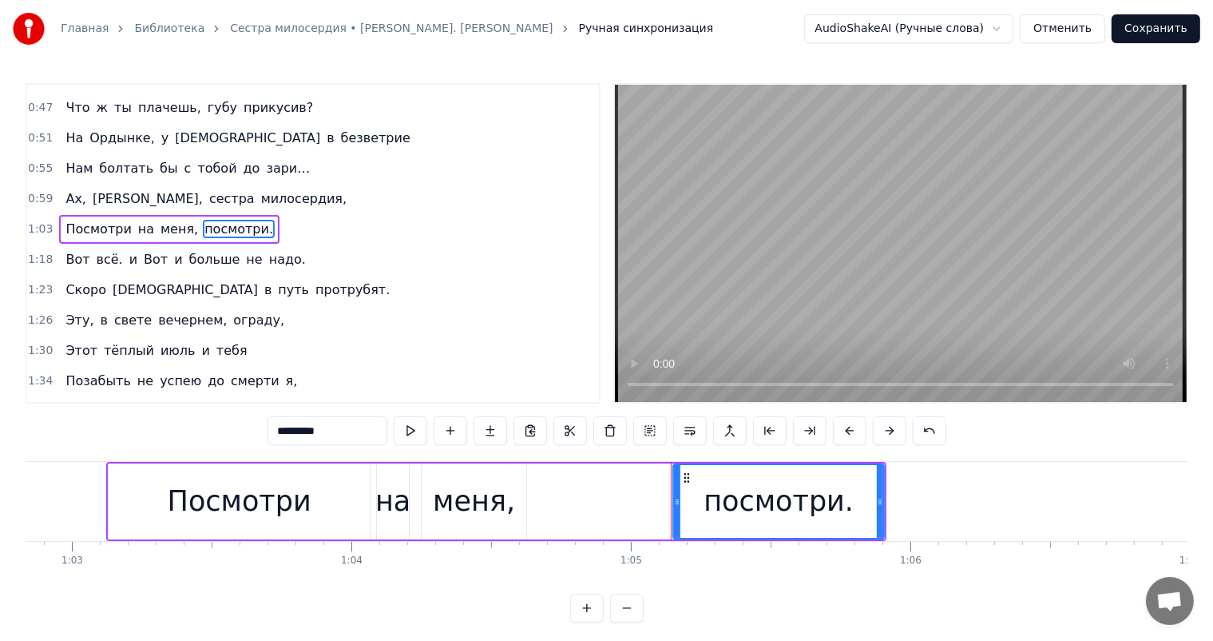
scroll to position [296, 0]
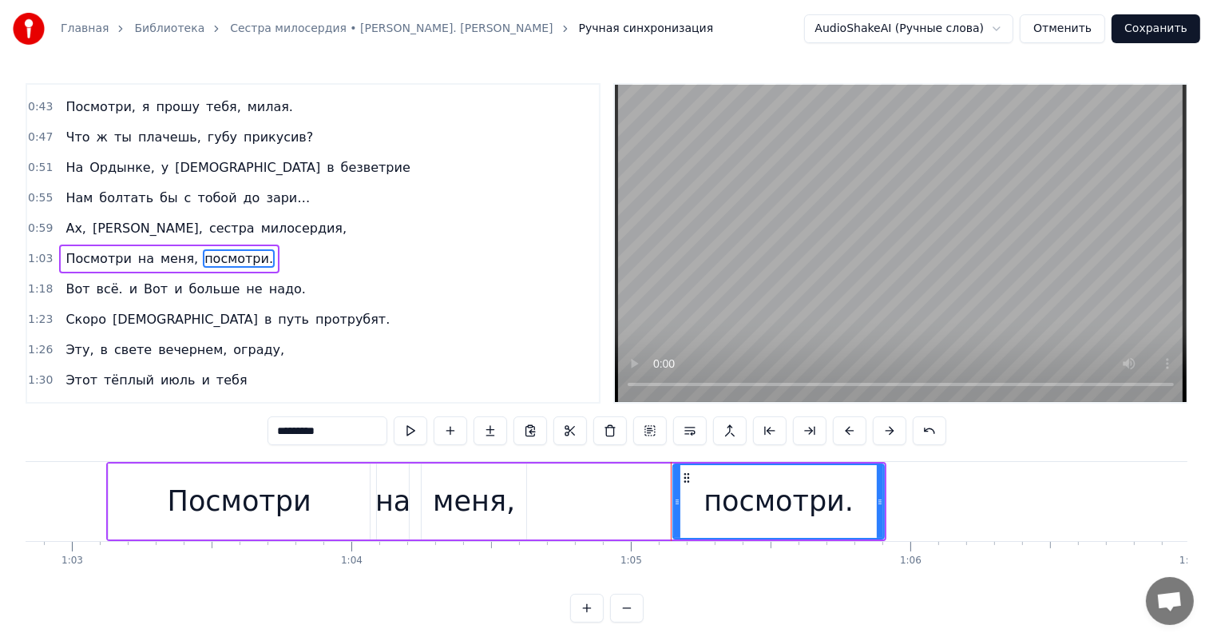
click at [622, 514] on div "Посмотри на меня, посмотри." at bounding box center [496, 501] width 780 height 79
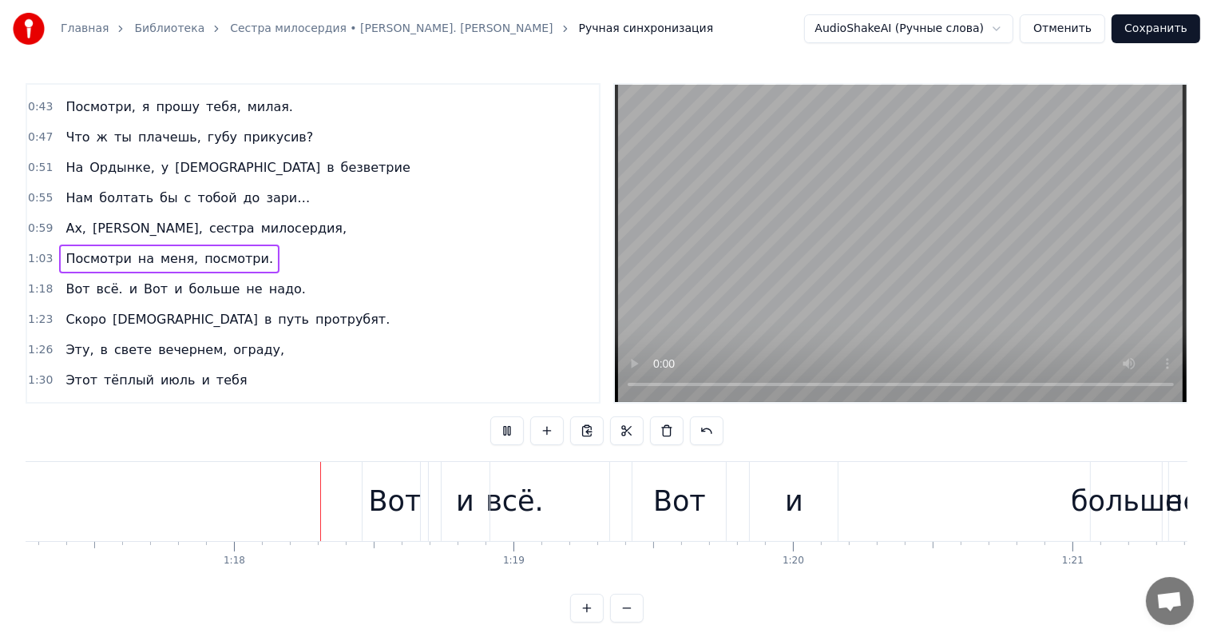
scroll to position [0, 21676]
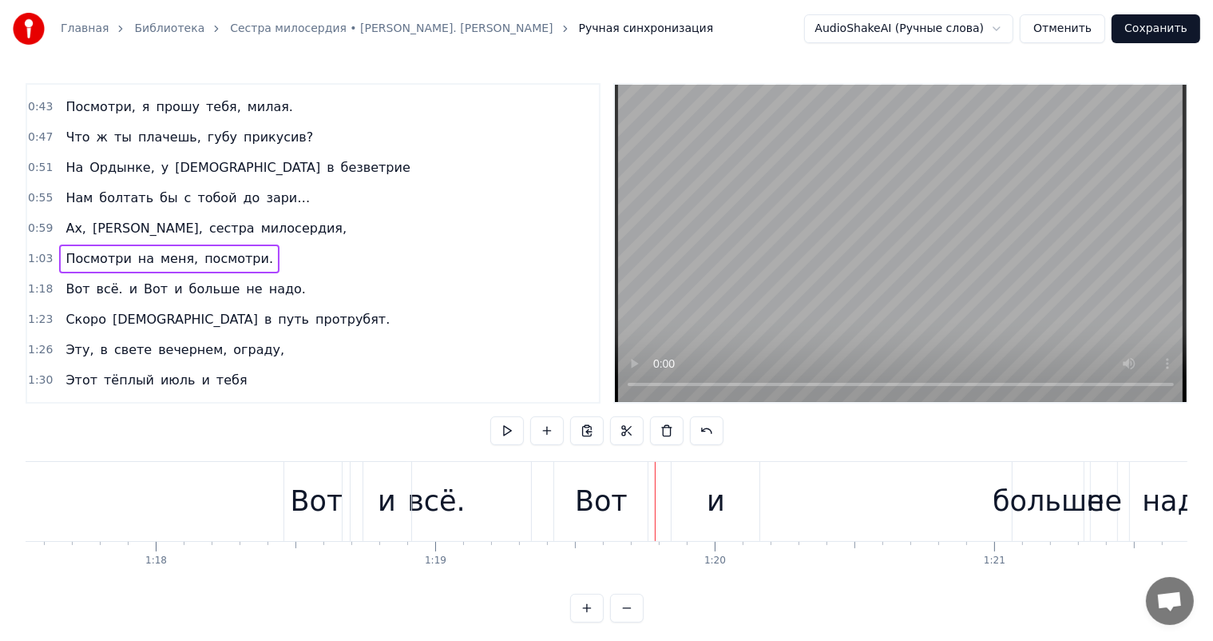
click at [694, 526] on div "и" at bounding box center [716, 501] width 88 height 79
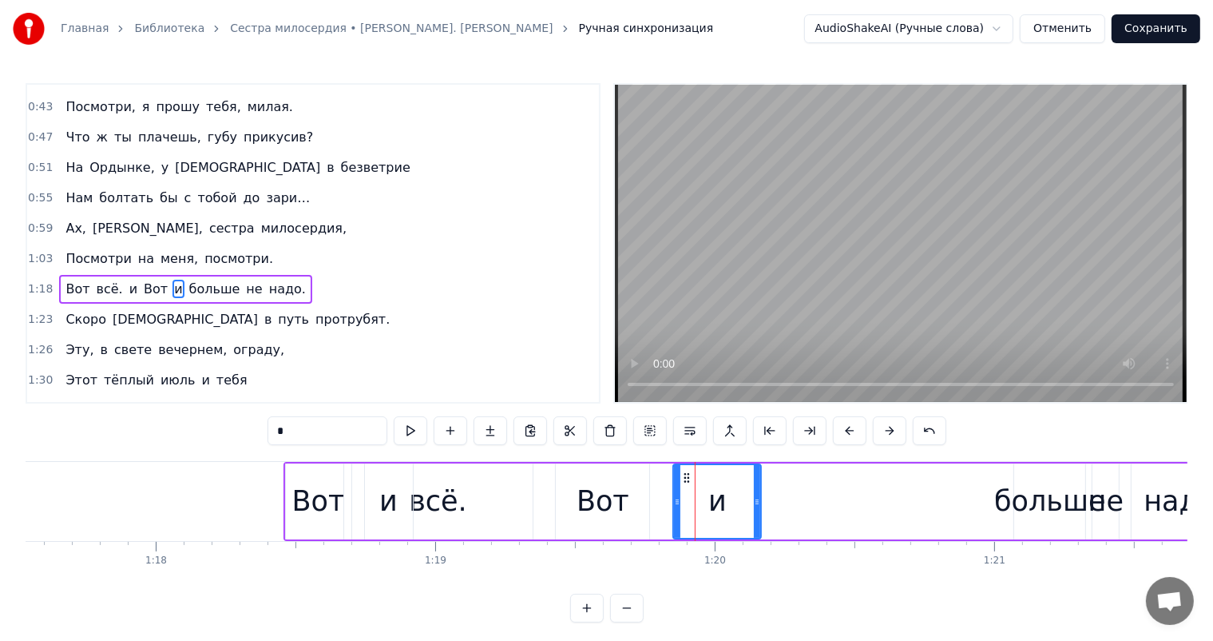
scroll to position [326, 0]
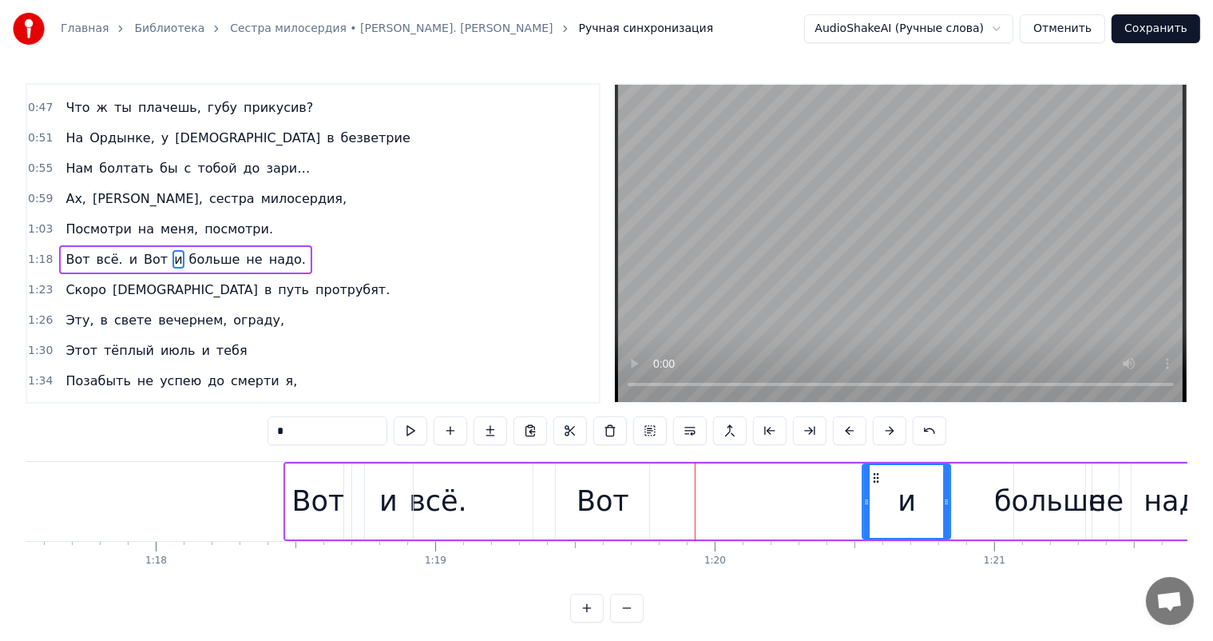
drag, startPoint x: 687, startPoint y: 476, endPoint x: 617, endPoint y: 502, distance: 74.3
click at [873, 473] on icon at bounding box center [876, 477] width 13 height 13
drag, startPoint x: 572, startPoint y: 488, endPoint x: 570, endPoint y: 479, distance: 8.9
click at [572, 487] on div "Вот" at bounding box center [602, 501] width 93 height 76
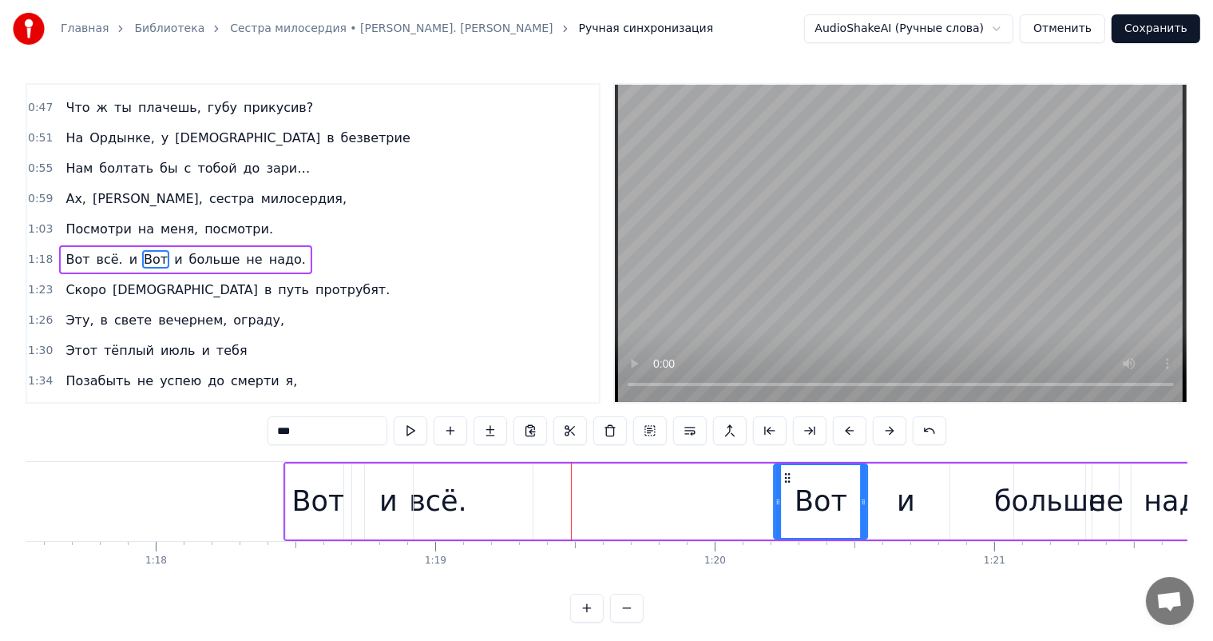
drag, startPoint x: 568, startPoint y: 476, endPoint x: 775, endPoint y: 490, distance: 207.3
click at [787, 486] on div "Вот" at bounding box center [821, 501] width 92 height 73
drag, startPoint x: 439, startPoint y: 509, endPoint x: 428, endPoint y: 470, distance: 40.5
click at [437, 502] on div "всё." at bounding box center [438, 501] width 58 height 42
type input "****"
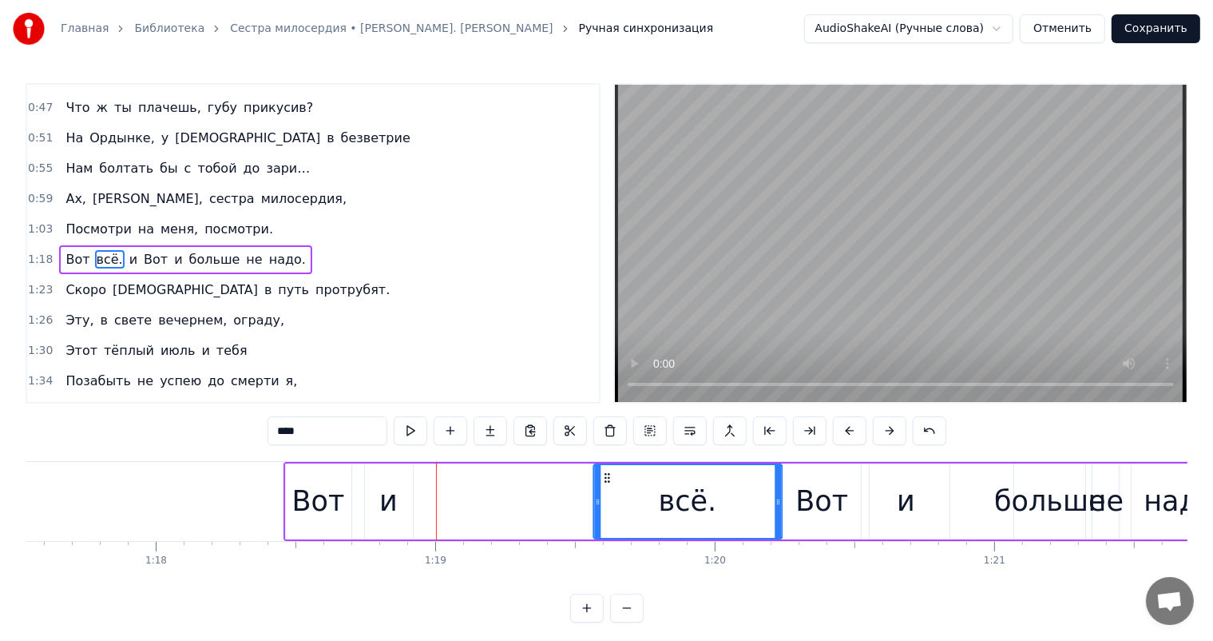
drag, startPoint x: 358, startPoint y: 474, endPoint x: 510, endPoint y: 490, distance: 153.4
drag, startPoint x: 597, startPoint y: 506, endPoint x: 472, endPoint y: 471, distance: 130.0
click at [657, 503] on div "всё." at bounding box center [688, 501] width 190 height 76
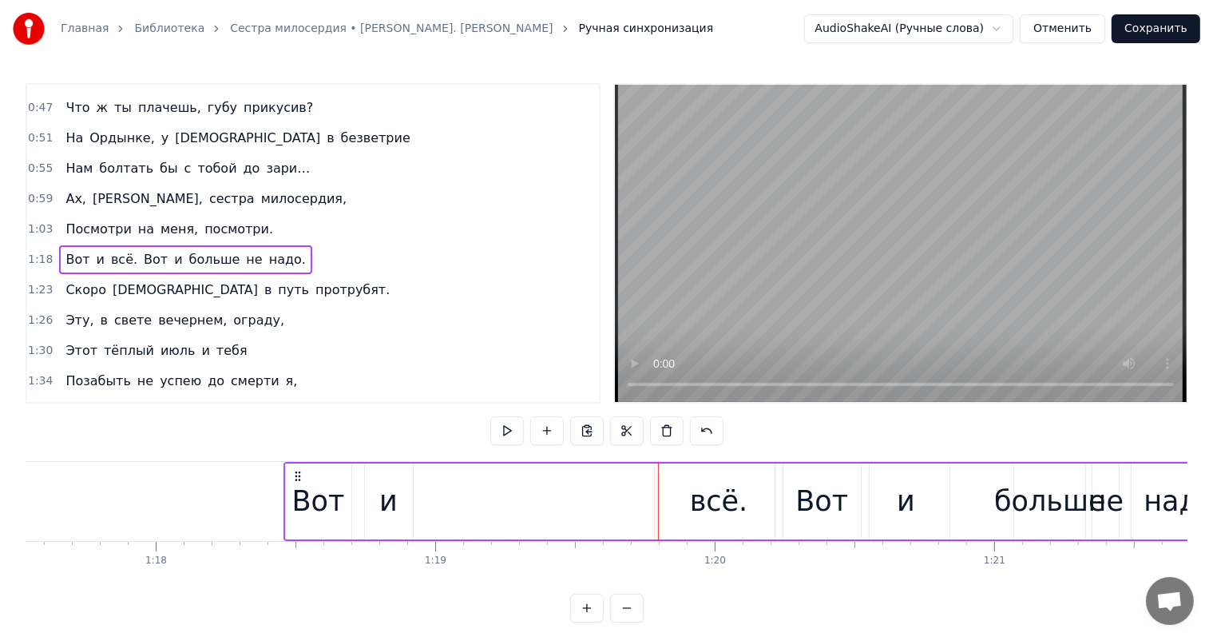
click at [391, 488] on div "и" at bounding box center [388, 501] width 18 height 42
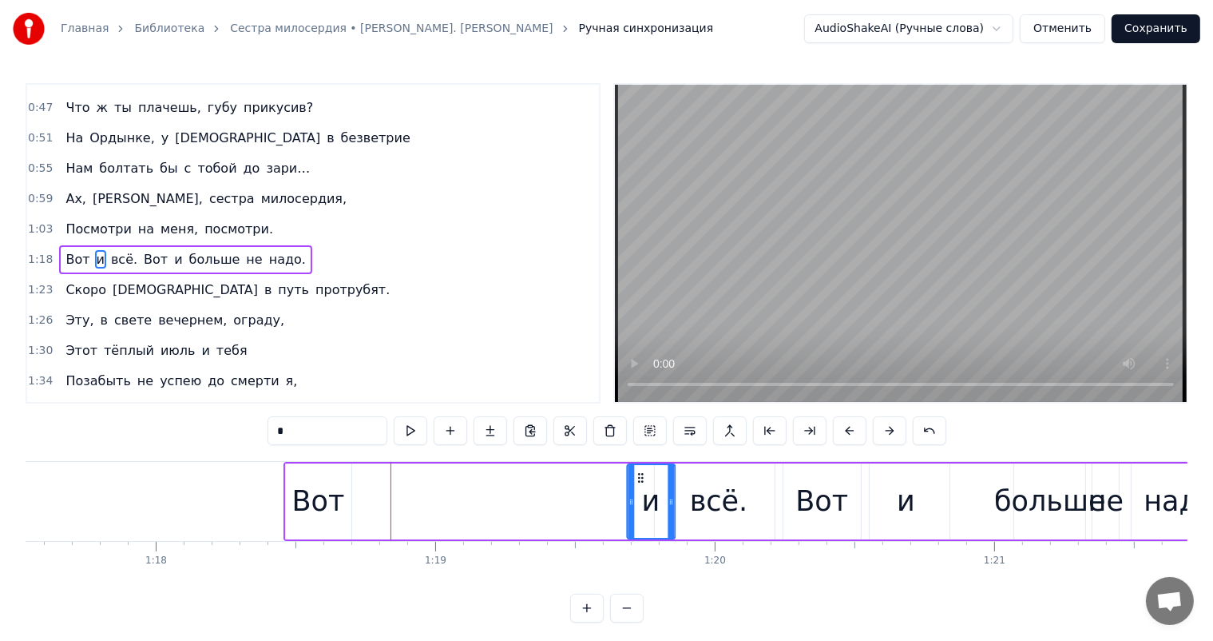
drag, startPoint x: 376, startPoint y: 477, endPoint x: 534, endPoint y: 498, distance: 159.6
click at [634, 490] on div "и" at bounding box center [651, 501] width 46 height 73
click at [326, 498] on div "Вот" at bounding box center [318, 501] width 53 height 42
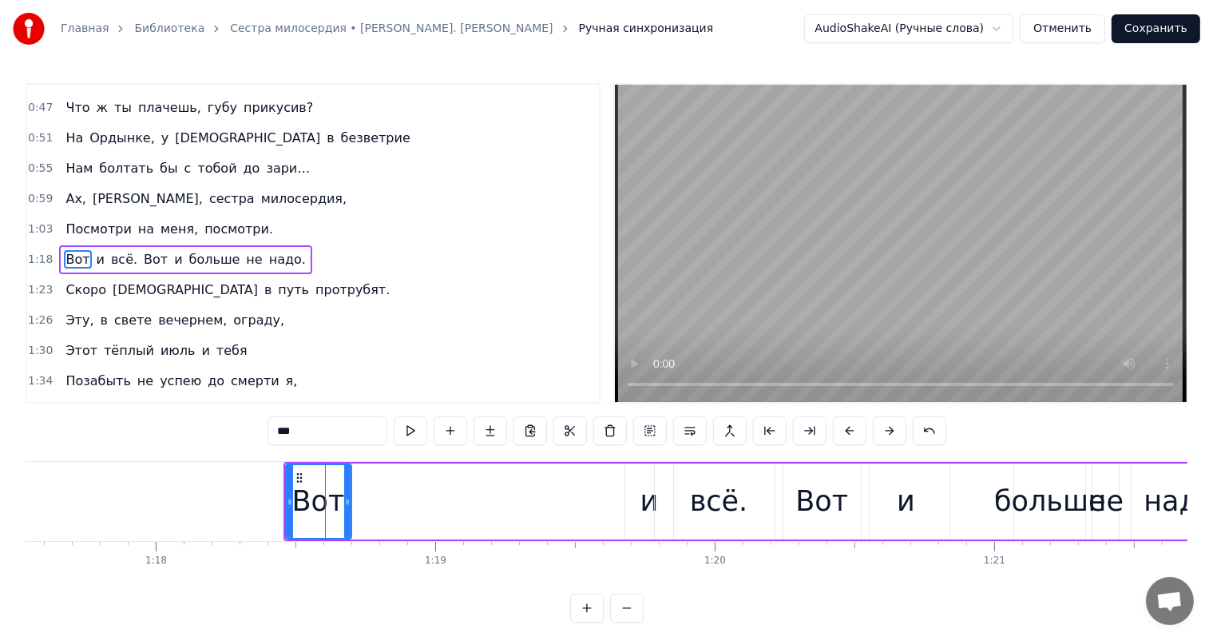
type input "***"
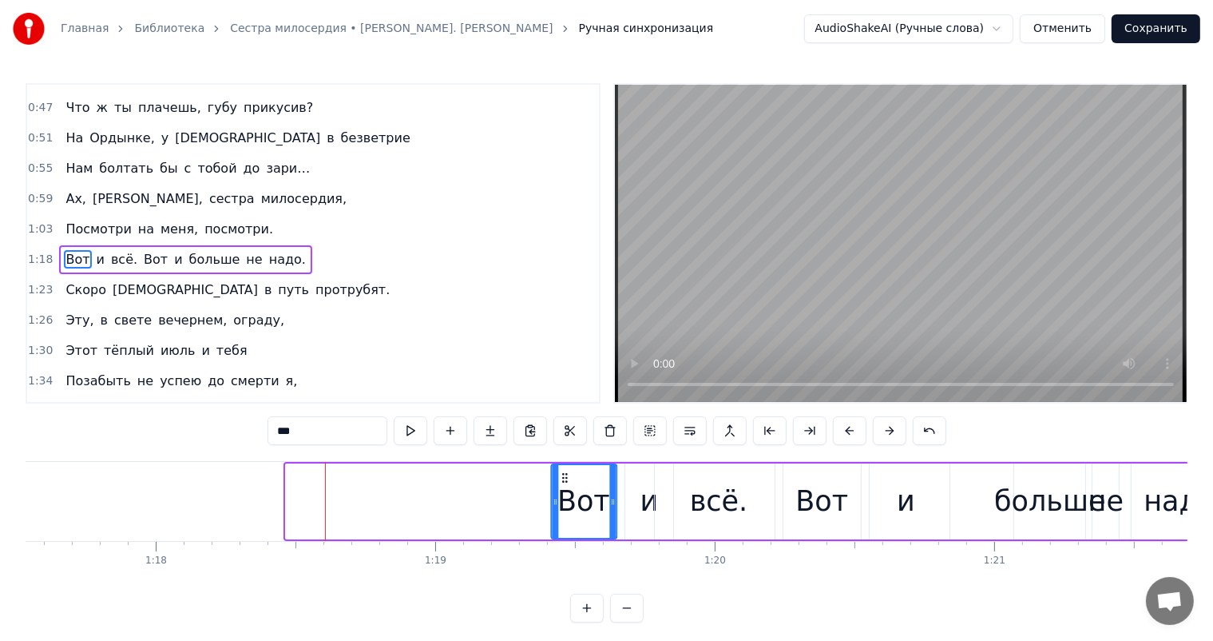
drag, startPoint x: 304, startPoint y: 482, endPoint x: 557, endPoint y: 512, distance: 255.0
click at [557, 512] on div "Вот" at bounding box center [584, 501] width 64 height 73
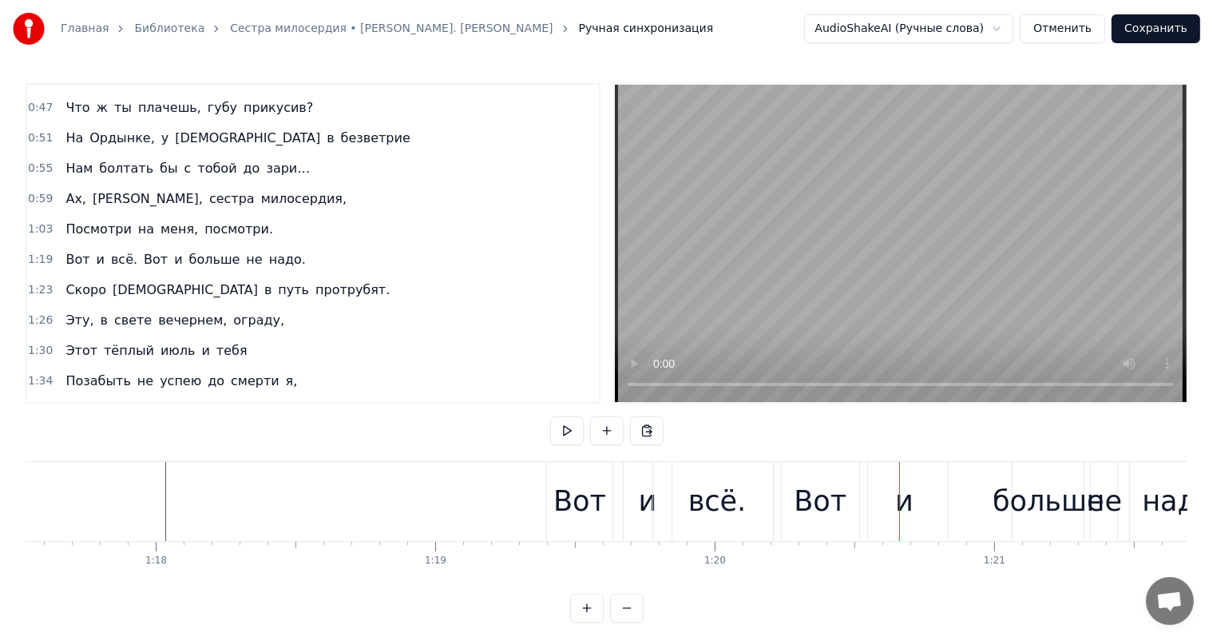
drag, startPoint x: 639, startPoint y: 502, endPoint x: 634, endPoint y: 485, distance: 17.4
click at [638, 500] on div "и" at bounding box center [648, 501] width 48 height 79
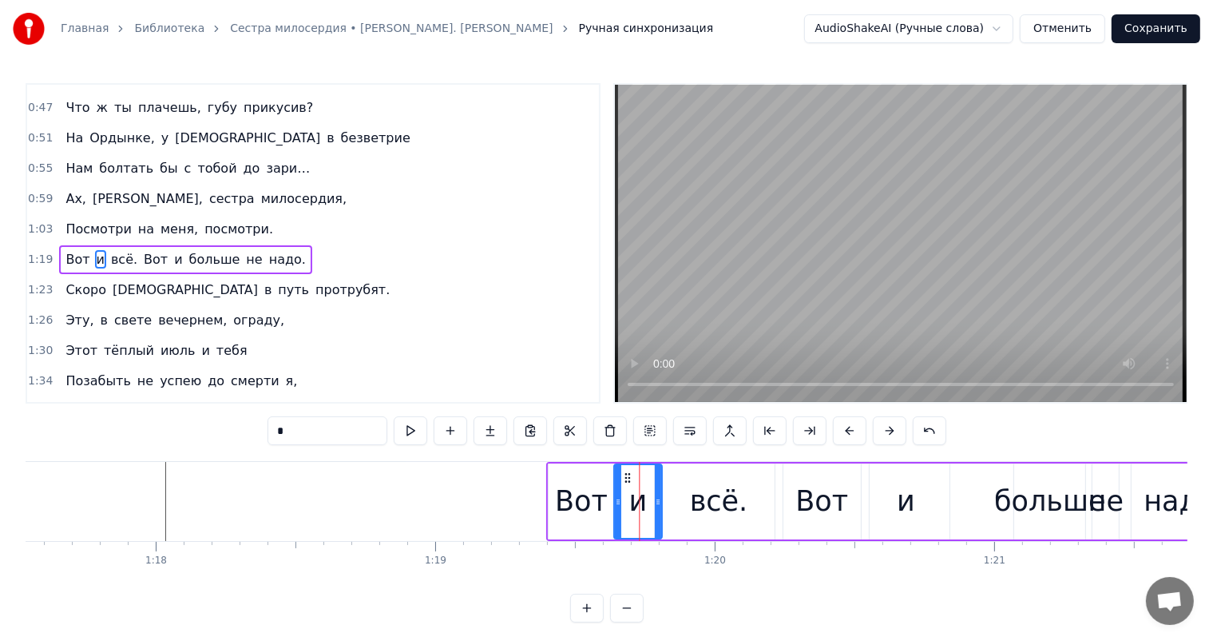
drag, startPoint x: 633, startPoint y: 475, endPoint x: 666, endPoint y: 494, distance: 38.6
click at [622, 474] on icon at bounding box center [627, 477] width 13 height 13
click at [715, 516] on div "всё." at bounding box center [719, 501] width 58 height 42
type input "****"
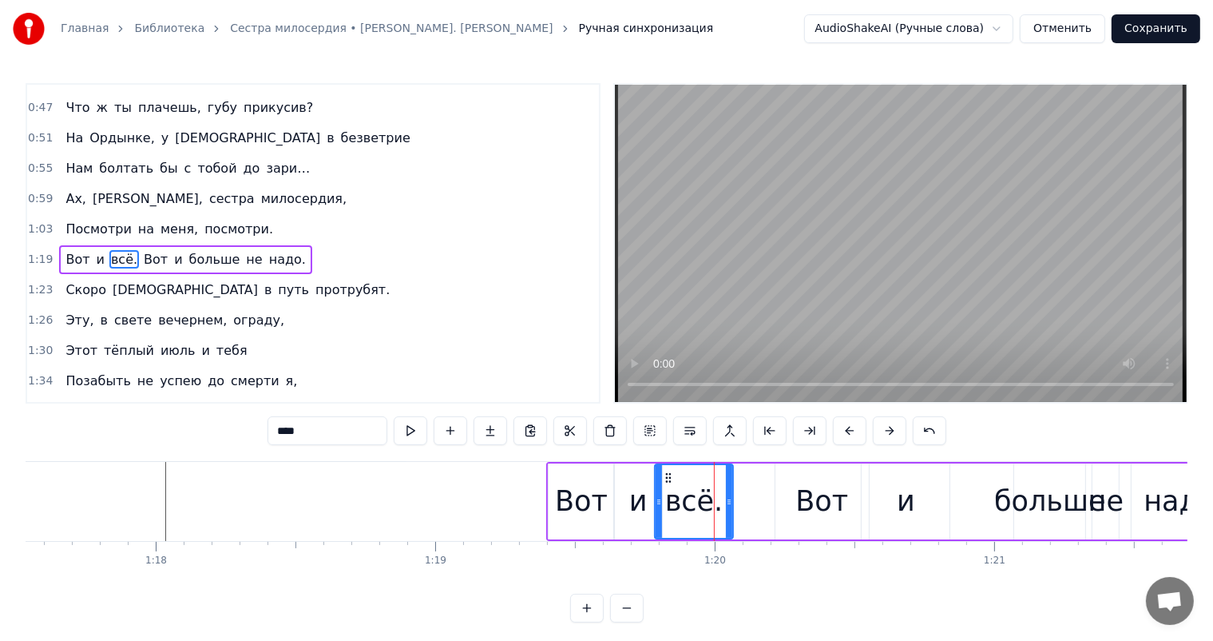
drag, startPoint x: 775, startPoint y: 502, endPoint x: 725, endPoint y: 508, distance: 49.9
click at [726, 508] on div at bounding box center [729, 501] width 6 height 73
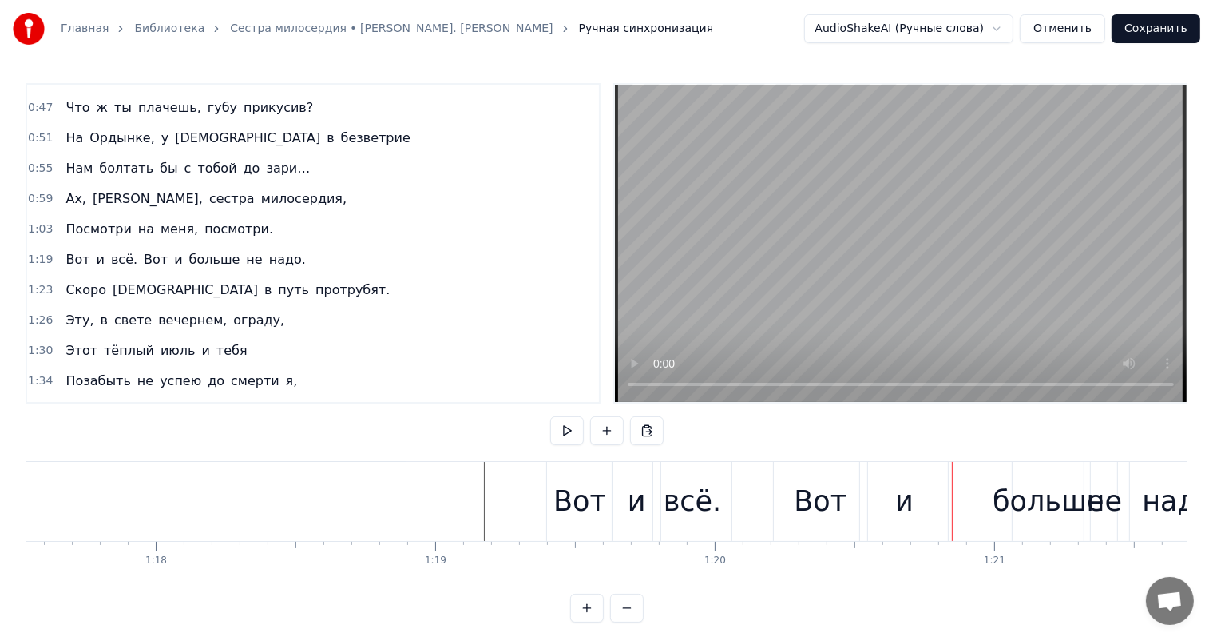
click at [577, 514] on div "Вот" at bounding box center [580, 501] width 53 height 42
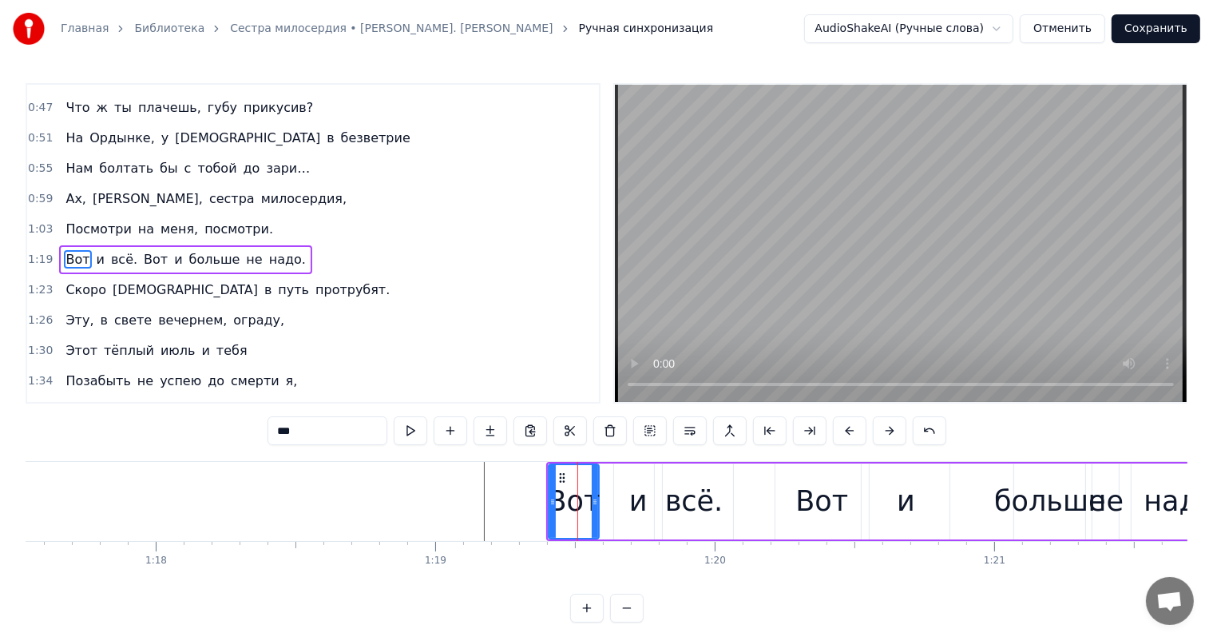
drag, startPoint x: 610, startPoint y: 504, endPoint x: 595, endPoint y: 511, distance: 16.8
click at [595, 511] on div at bounding box center [595, 501] width 6 height 73
click at [658, 498] on div "всё." at bounding box center [694, 501] width 78 height 76
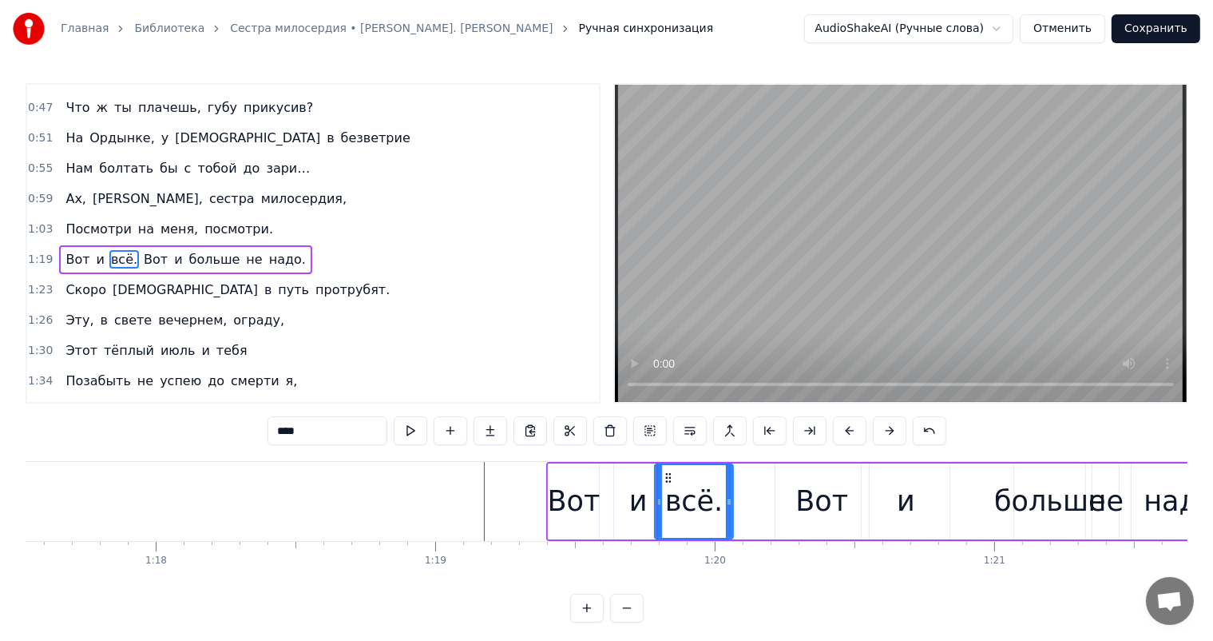
click at [629, 506] on div "и" at bounding box center [638, 501] width 48 height 76
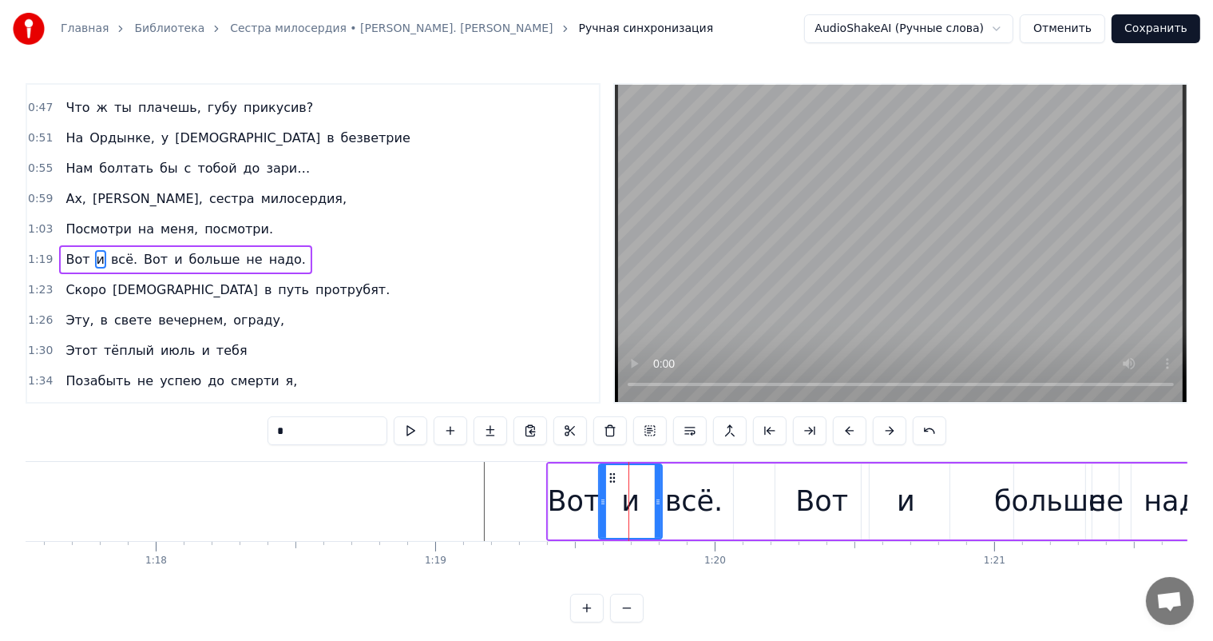
click at [601, 473] on div at bounding box center [603, 501] width 6 height 73
drag, startPoint x: 657, startPoint y: 498, endPoint x: 686, endPoint y: 506, distance: 29.8
click at [623, 505] on icon at bounding box center [623, 501] width 6 height 13
click at [698, 506] on div "всё." at bounding box center [694, 501] width 58 height 42
type input "****"
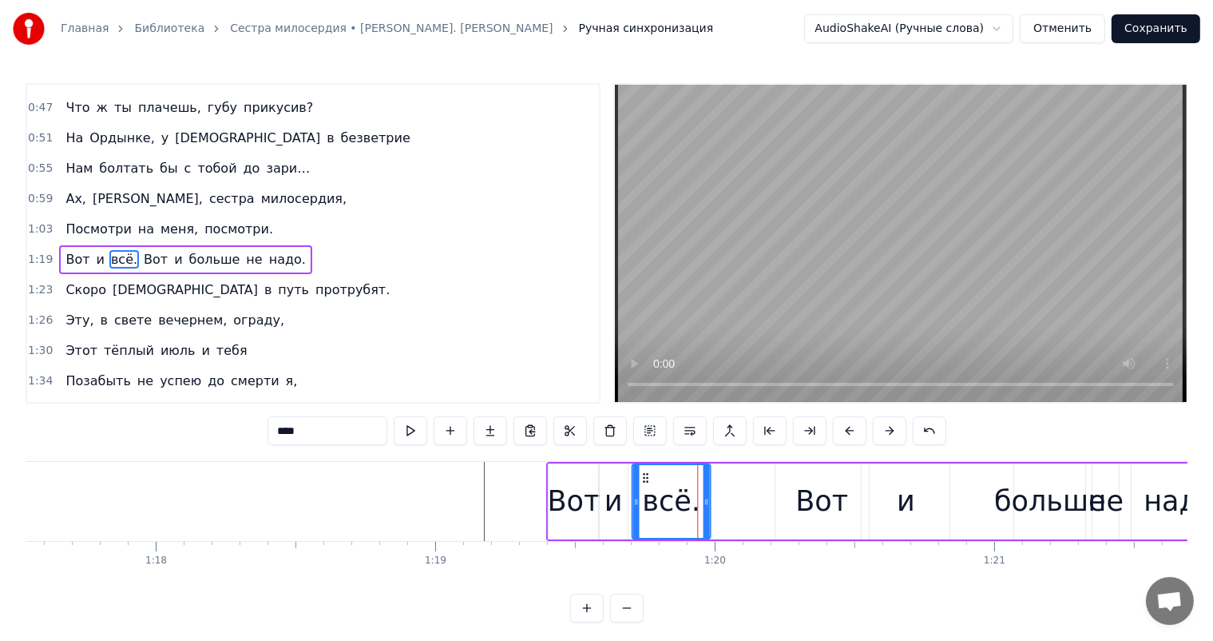
drag, startPoint x: 652, startPoint y: 476, endPoint x: 642, endPoint y: 478, distance: 9.7
click at [642, 478] on icon at bounding box center [645, 477] width 13 height 13
drag, startPoint x: 703, startPoint y: 509, endPoint x: 687, endPoint y: 514, distance: 16.7
click at [687, 514] on div at bounding box center [689, 501] width 6 height 73
drag, startPoint x: 412, startPoint y: 492, endPoint x: 559, endPoint y: 517, distance: 149.0
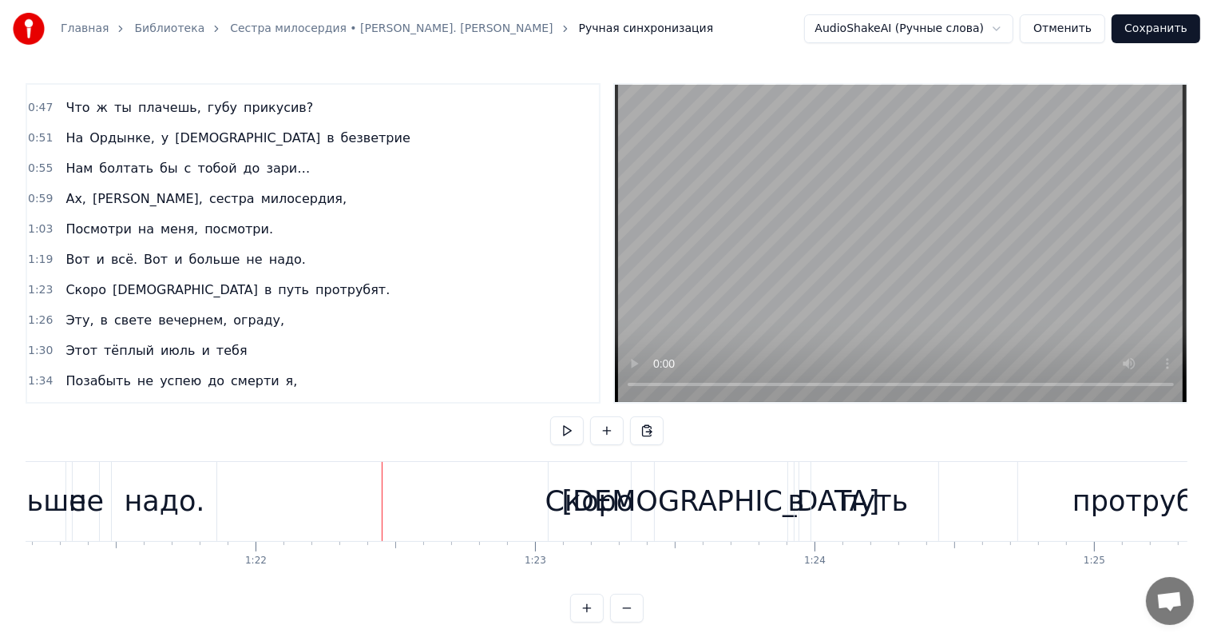
scroll to position [0, 22164]
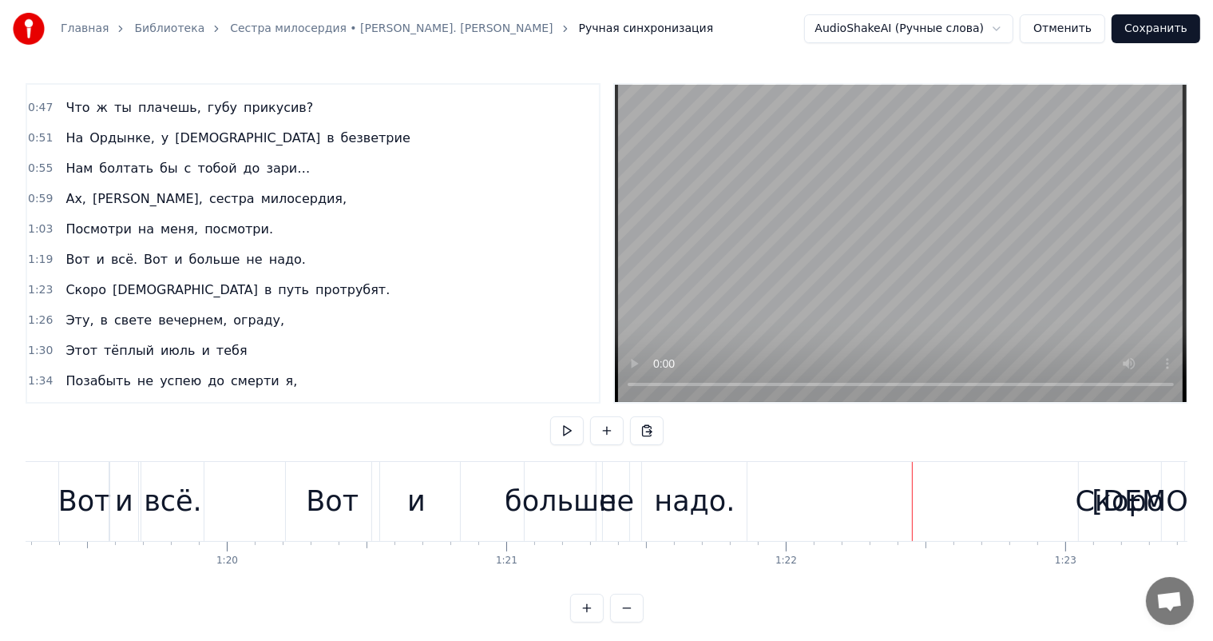
click at [556, 509] on div "больше" at bounding box center [561, 501] width 112 height 42
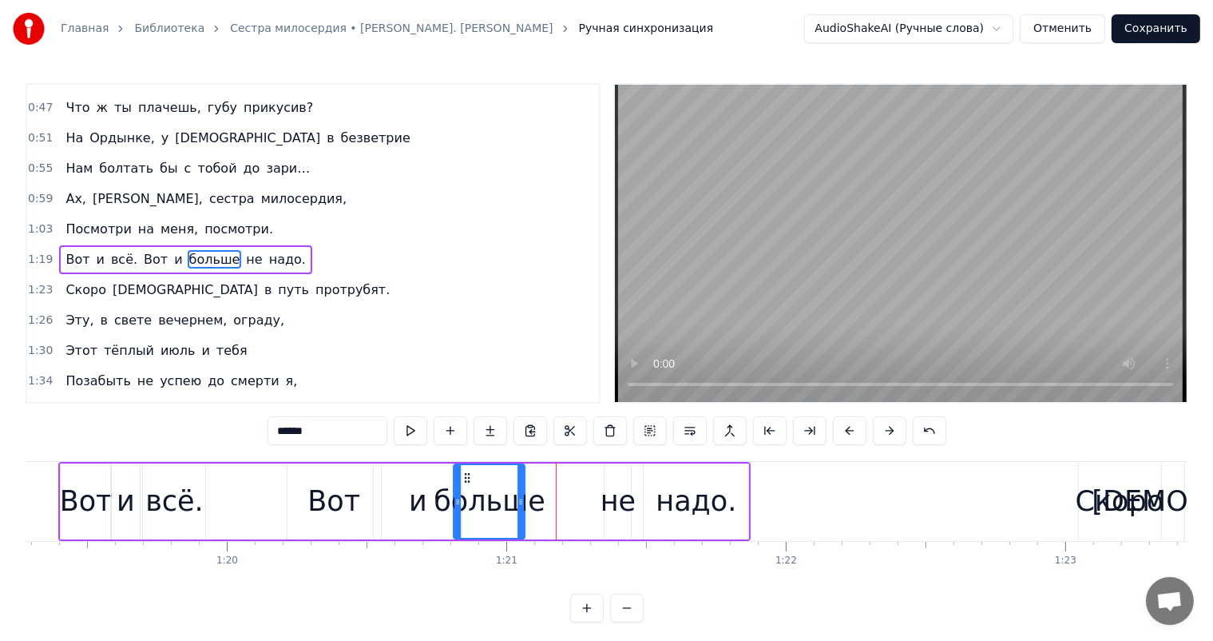
drag, startPoint x: 544, startPoint y: 476, endPoint x: 471, endPoint y: 489, distance: 73.8
click at [471, 489] on div "больше" at bounding box center [488, 501] width 69 height 73
click at [630, 495] on div "не" at bounding box center [618, 501] width 35 height 42
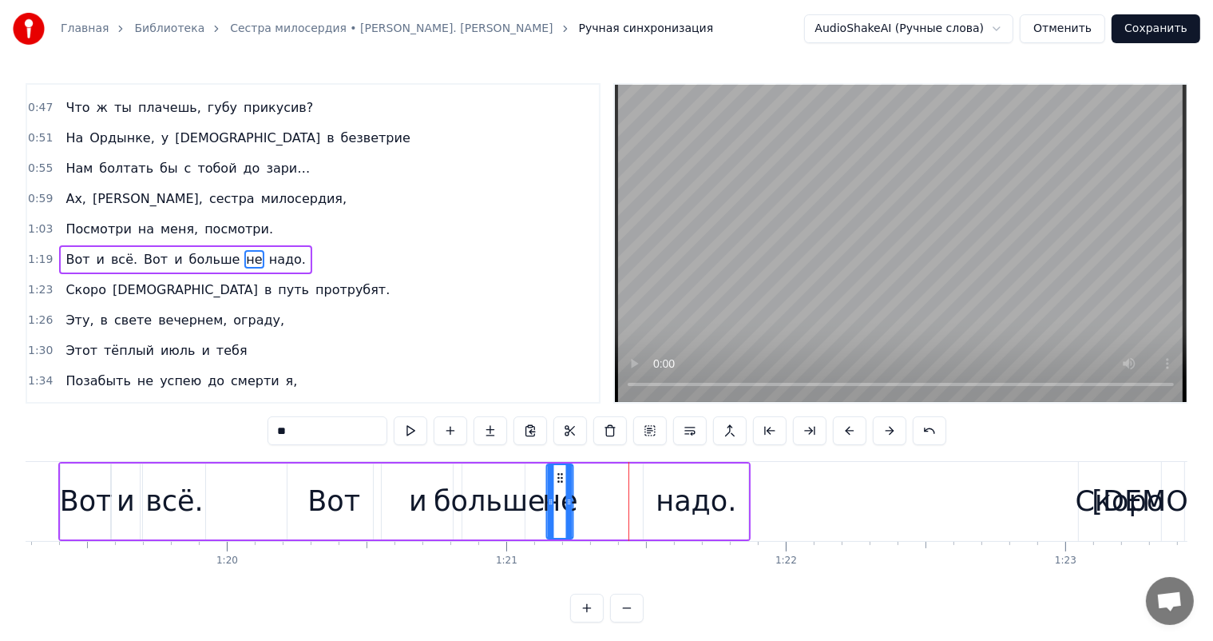
drag, startPoint x: 617, startPoint y: 480, endPoint x: 594, endPoint y: 492, distance: 26.1
click at [561, 482] on icon at bounding box center [560, 477] width 13 height 13
drag, startPoint x: 703, startPoint y: 502, endPoint x: 662, endPoint y: 466, distance: 54.3
click at [701, 502] on div "надо." at bounding box center [696, 501] width 81 height 42
type input "*****"
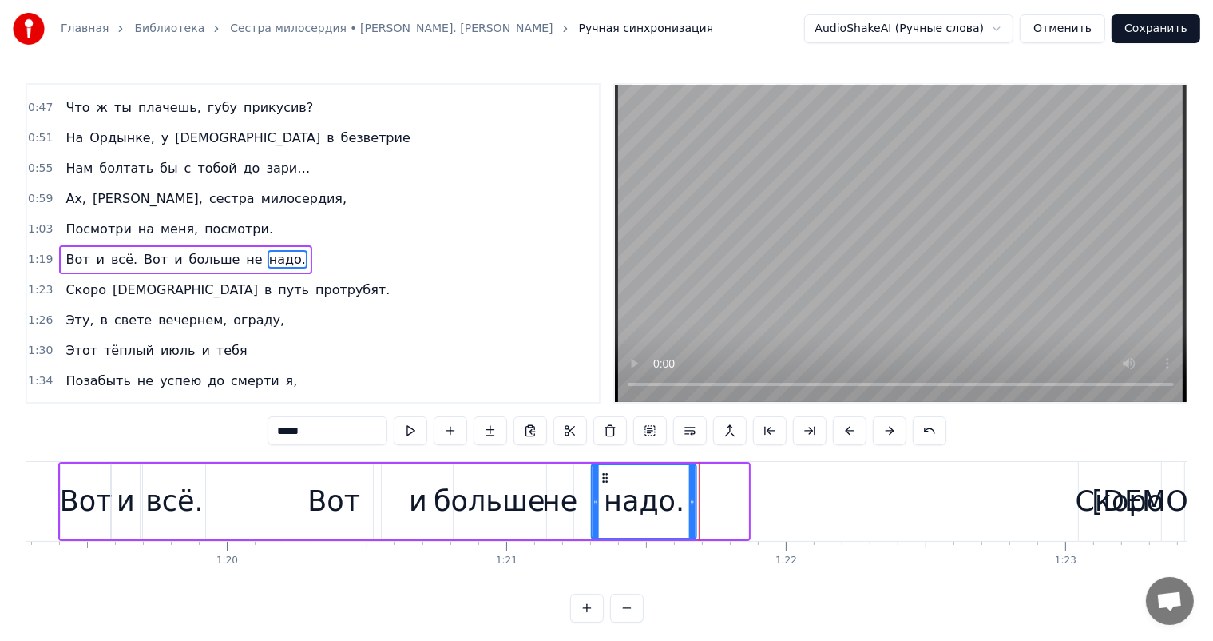
drag, startPoint x: 657, startPoint y: 476, endPoint x: 605, endPoint y: 486, distance: 53.7
click at [605, 486] on div "надо." at bounding box center [644, 501] width 103 height 73
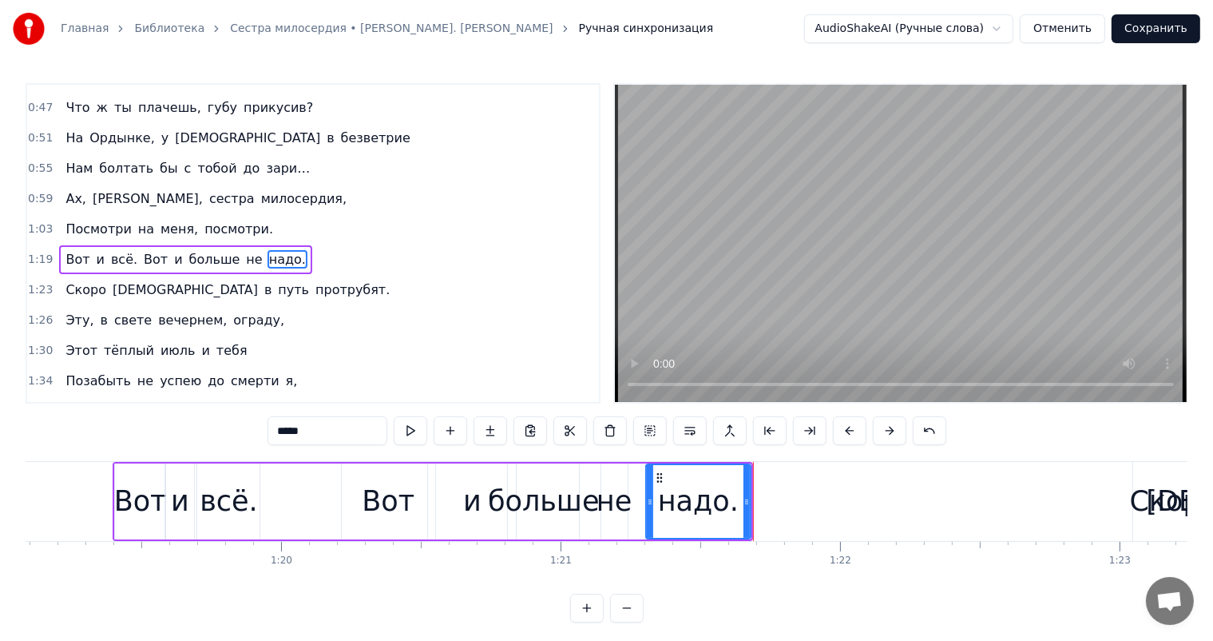
scroll to position [0, 21459]
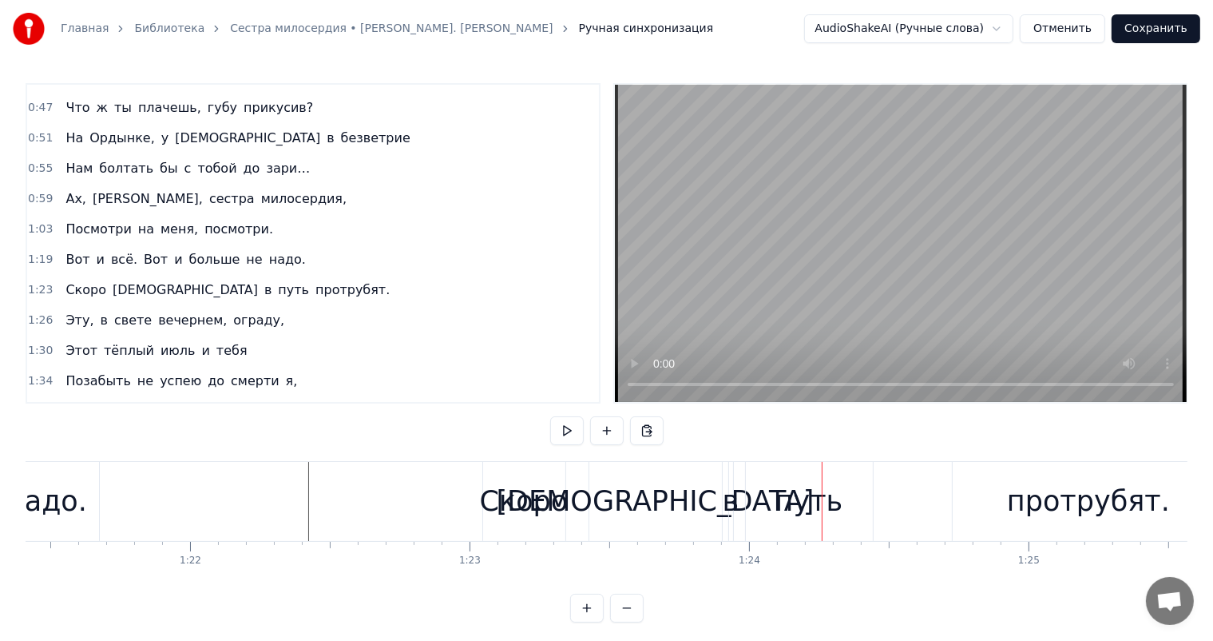
scroll to position [0, 23247]
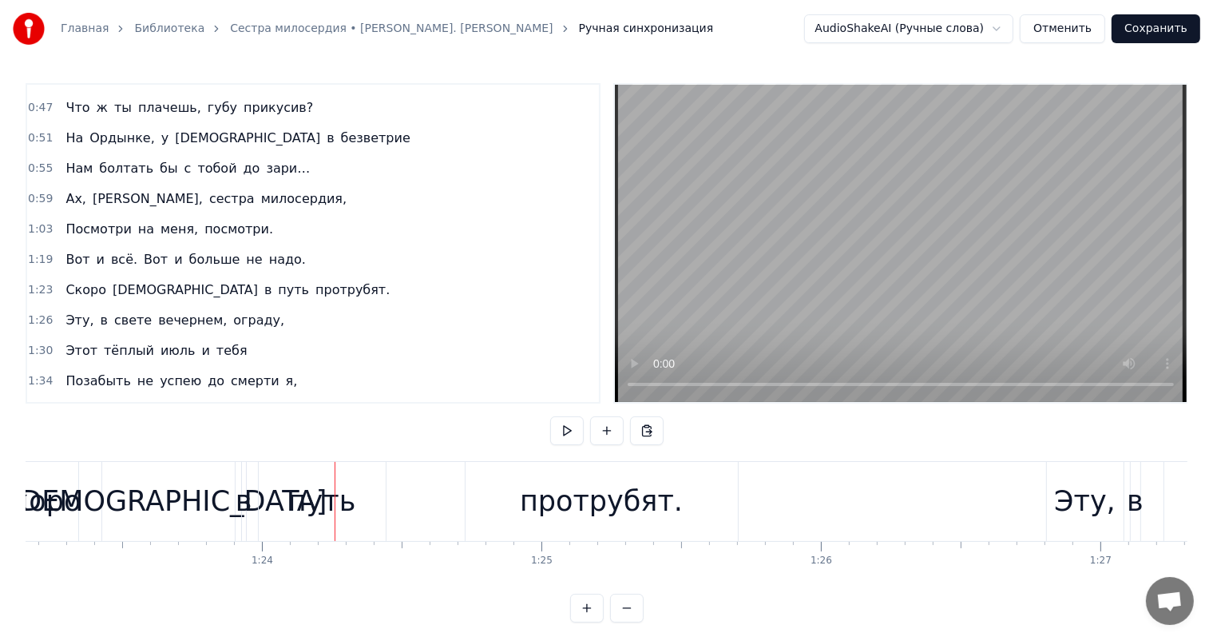
click at [245, 498] on div "в" at bounding box center [244, 501] width 17 height 42
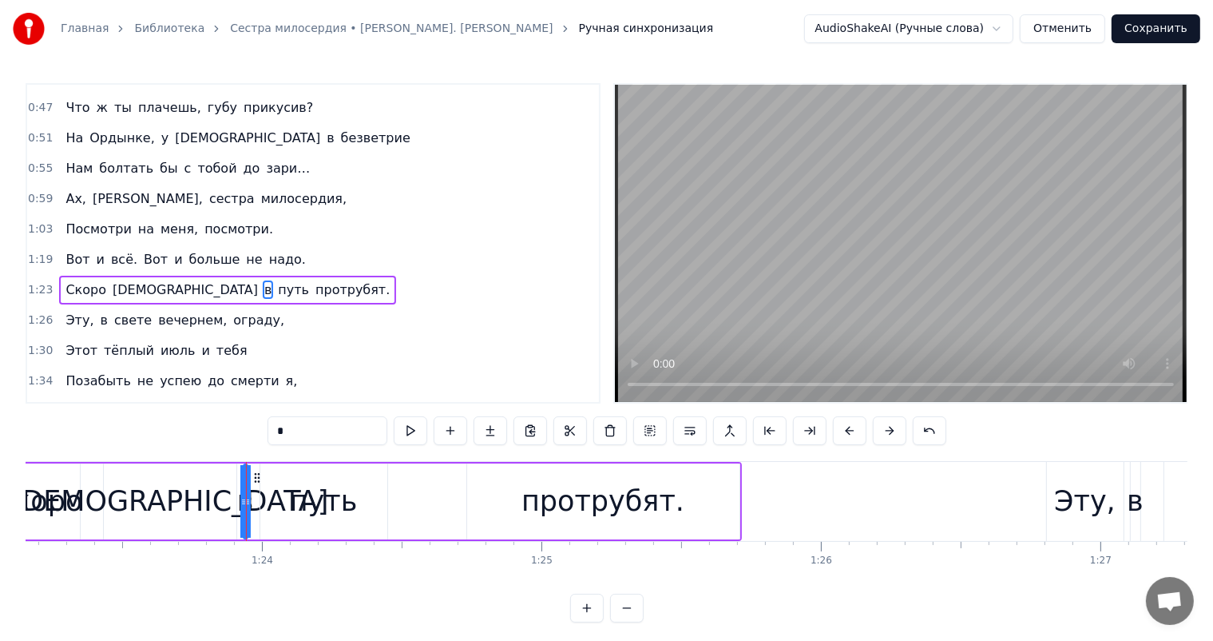
scroll to position [355, 0]
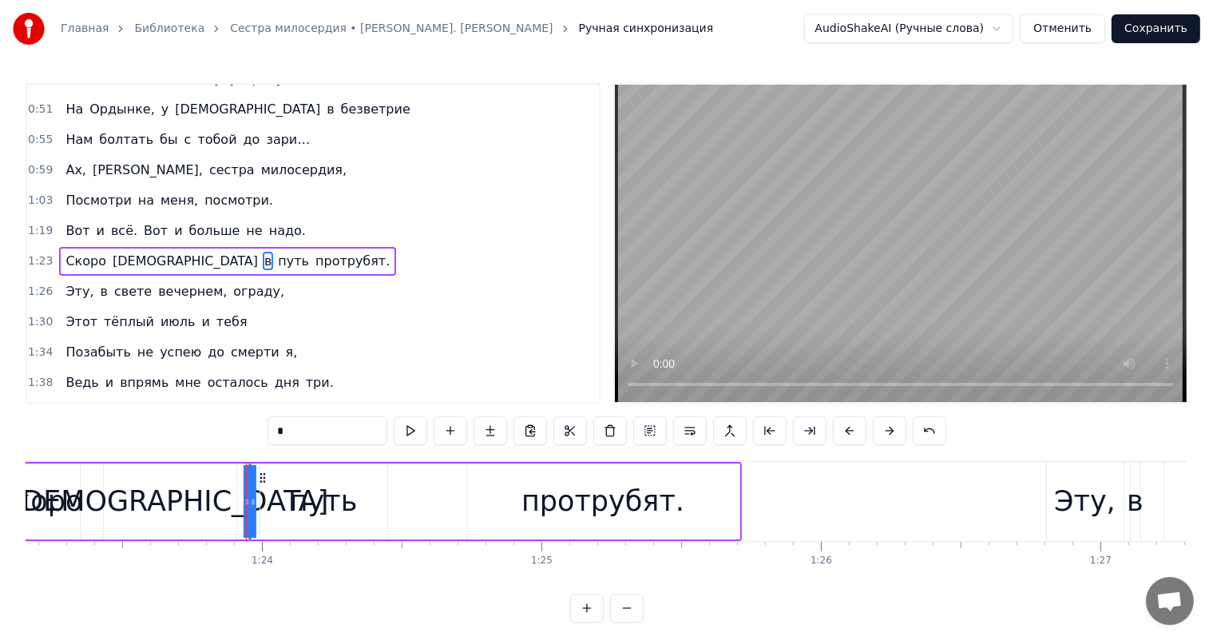
drag, startPoint x: 246, startPoint y: 482, endPoint x: 275, endPoint y: 479, distance: 28.9
click at [275, 479] on div "Скоро [DEMOGRAPHIC_DATA] в путь протрубят." at bounding box center [368, 501] width 747 height 79
click at [254, 478] on div "Скоро [DEMOGRAPHIC_DATA] в путь протрубят." at bounding box center [368, 501] width 747 height 79
click at [248, 483] on div "в" at bounding box center [248, 501] width 17 height 42
drag, startPoint x: 243, startPoint y: 474, endPoint x: 270, endPoint y: 473, distance: 27.2
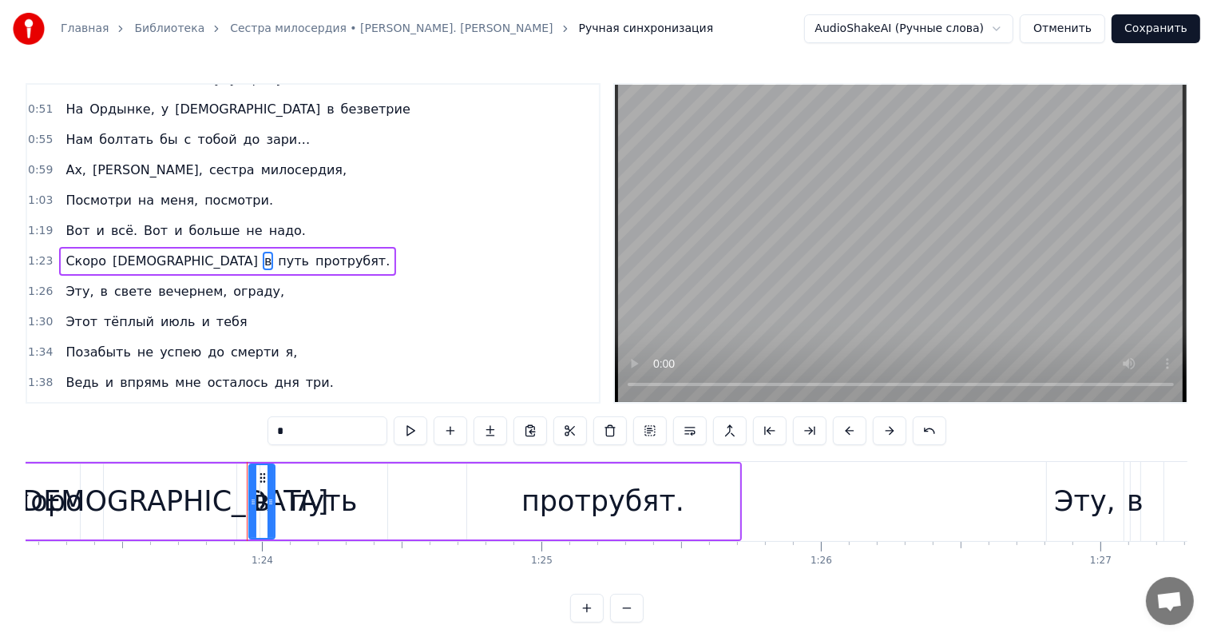
click at [270, 473] on div at bounding box center [271, 501] width 6 height 73
drag, startPoint x: 261, startPoint y: 475, endPoint x: 284, endPoint y: 471, distance: 22.7
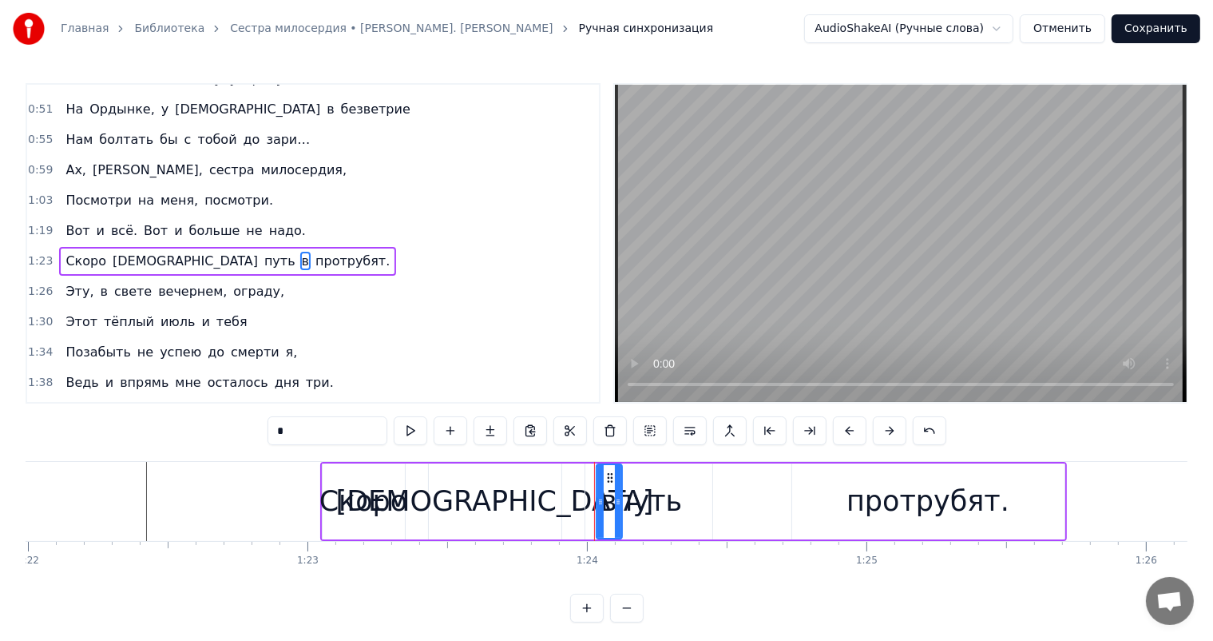
click at [124, 462] on div at bounding box center [1176, 501] width 48146 height 79
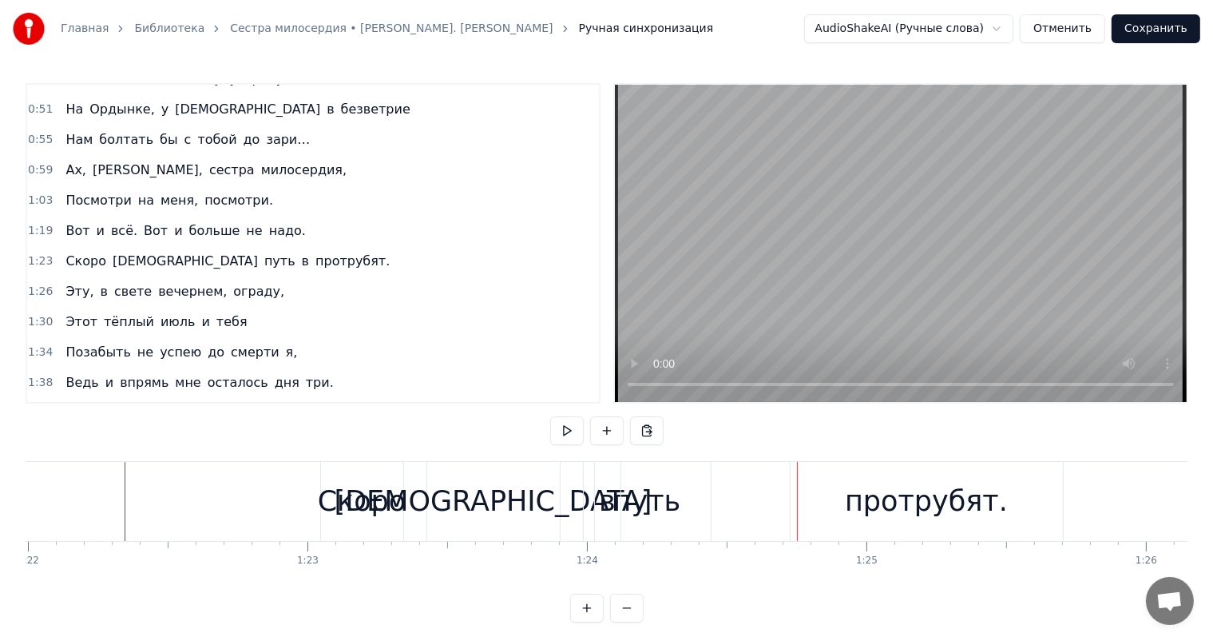
click at [602, 506] on div "в" at bounding box center [607, 501] width 17 height 42
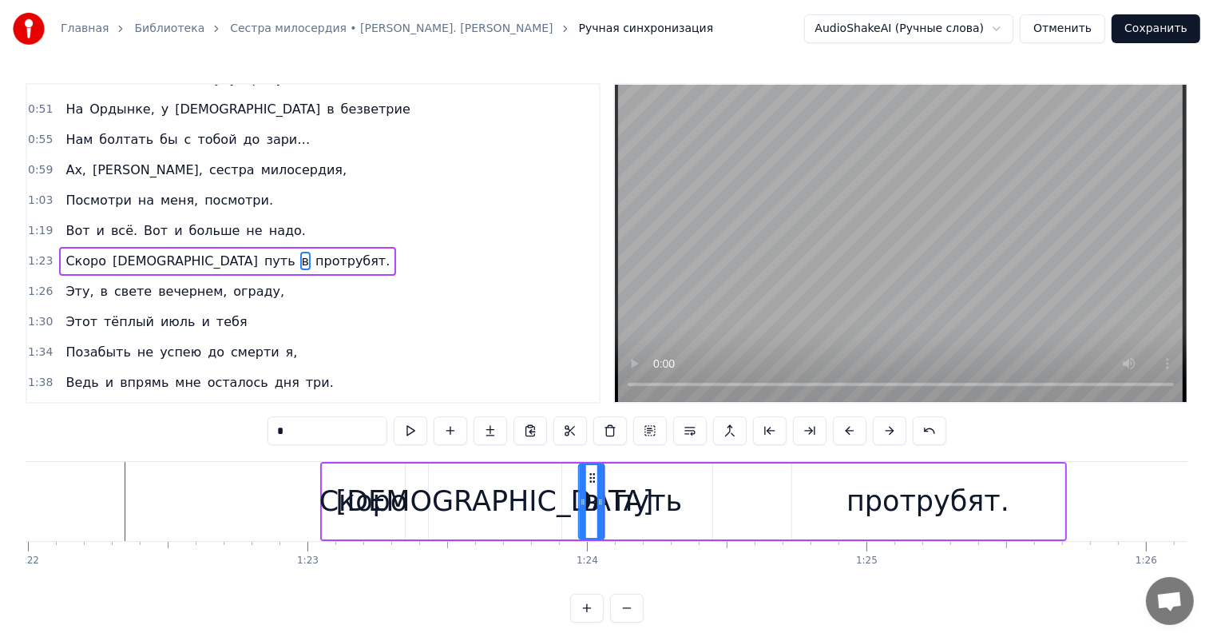
drag, startPoint x: 612, startPoint y: 476, endPoint x: 594, endPoint y: 478, distance: 17.7
click at [594, 478] on icon at bounding box center [591, 477] width 13 height 13
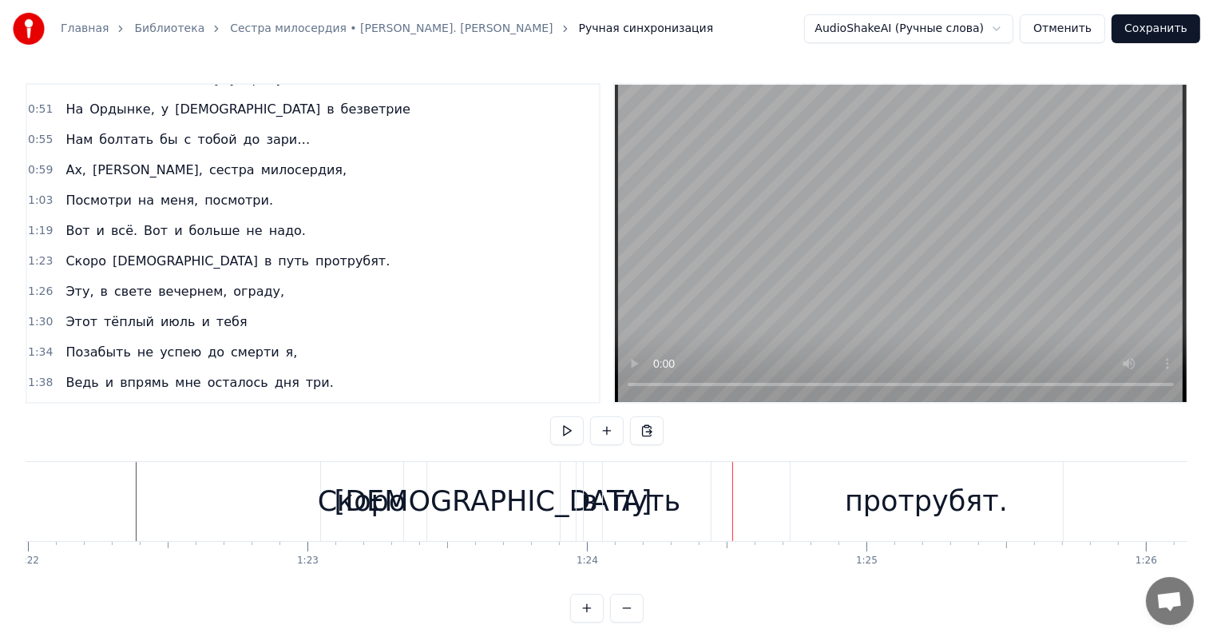
click at [487, 486] on div "[DEMOGRAPHIC_DATA]" at bounding box center [494, 501] width 318 height 42
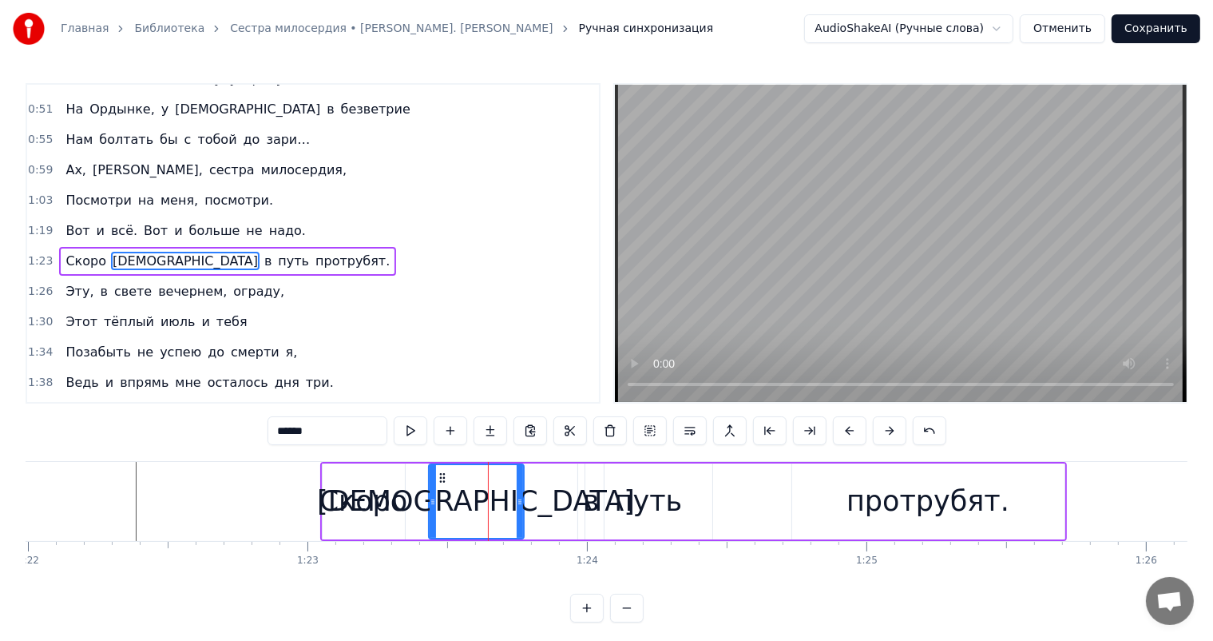
drag, startPoint x: 557, startPoint y: 502, endPoint x: 519, endPoint y: 502, distance: 37.6
click at [519, 502] on icon at bounding box center [520, 501] width 6 height 13
drag, startPoint x: 383, startPoint y: 498, endPoint x: 426, endPoint y: 486, distance: 44.0
click at [397, 498] on div "Скоро" at bounding box center [364, 501] width 89 height 42
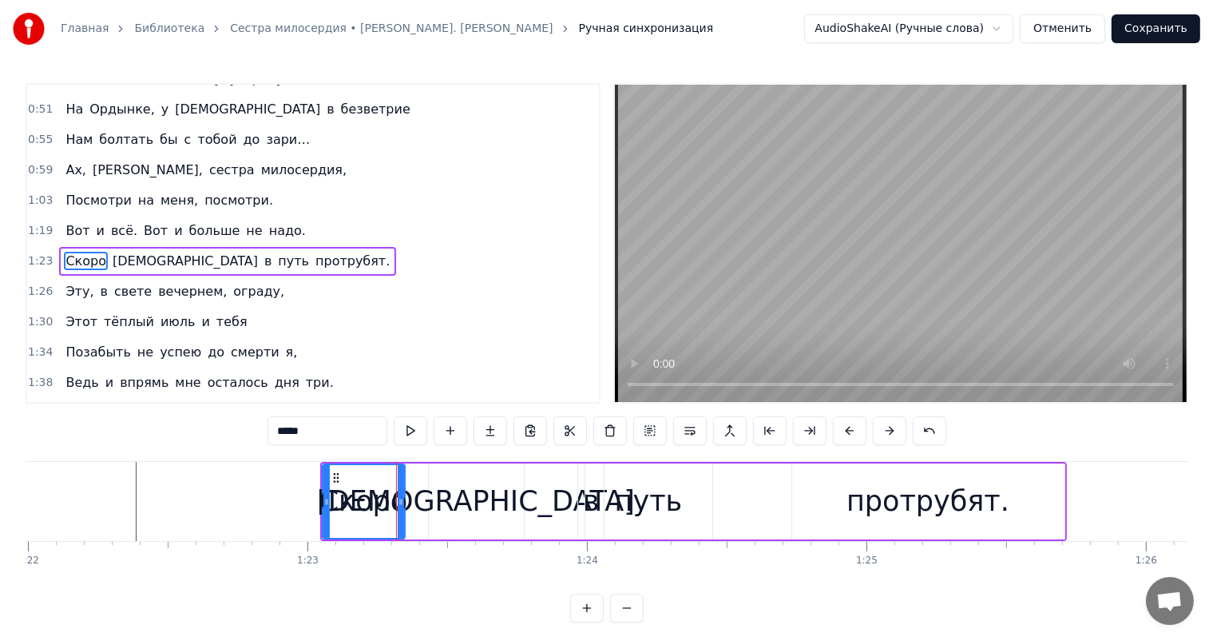
click at [435, 477] on div "[DEMOGRAPHIC_DATA]" at bounding box center [476, 501] width 95 height 76
type input "******"
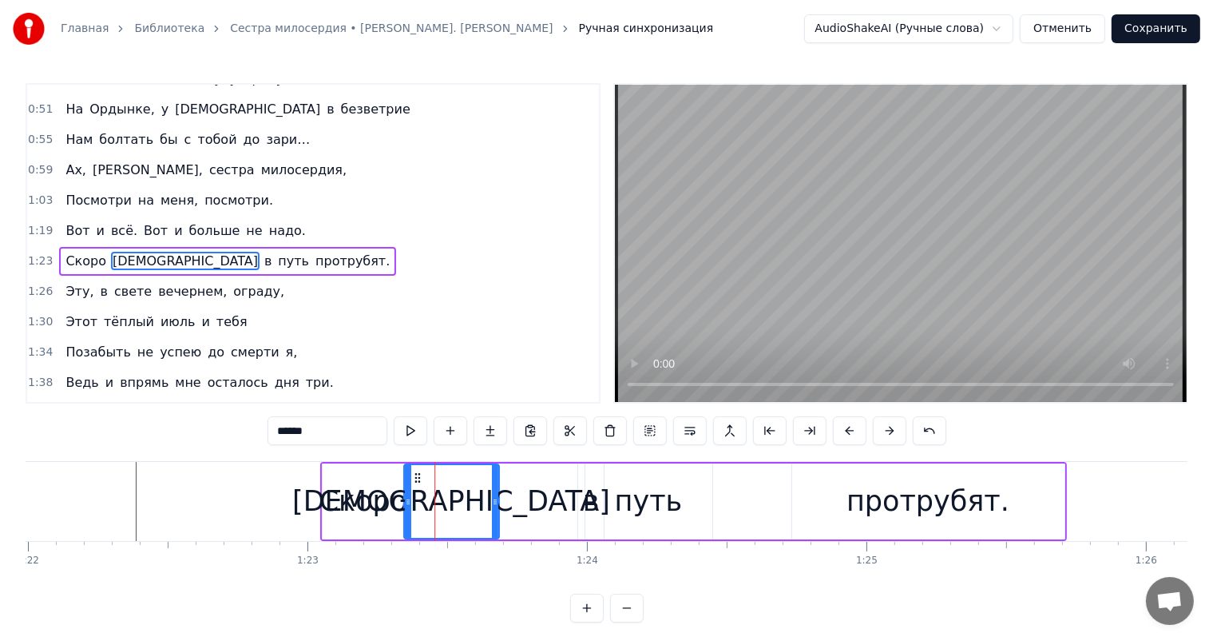
drag, startPoint x: 431, startPoint y: 474, endPoint x: 416, endPoint y: 478, distance: 15.7
click at [416, 478] on icon at bounding box center [417, 477] width 13 height 13
drag, startPoint x: 414, startPoint y: 477, endPoint x: 422, endPoint y: 479, distance: 8.3
click at [422, 479] on icon at bounding box center [425, 477] width 13 height 13
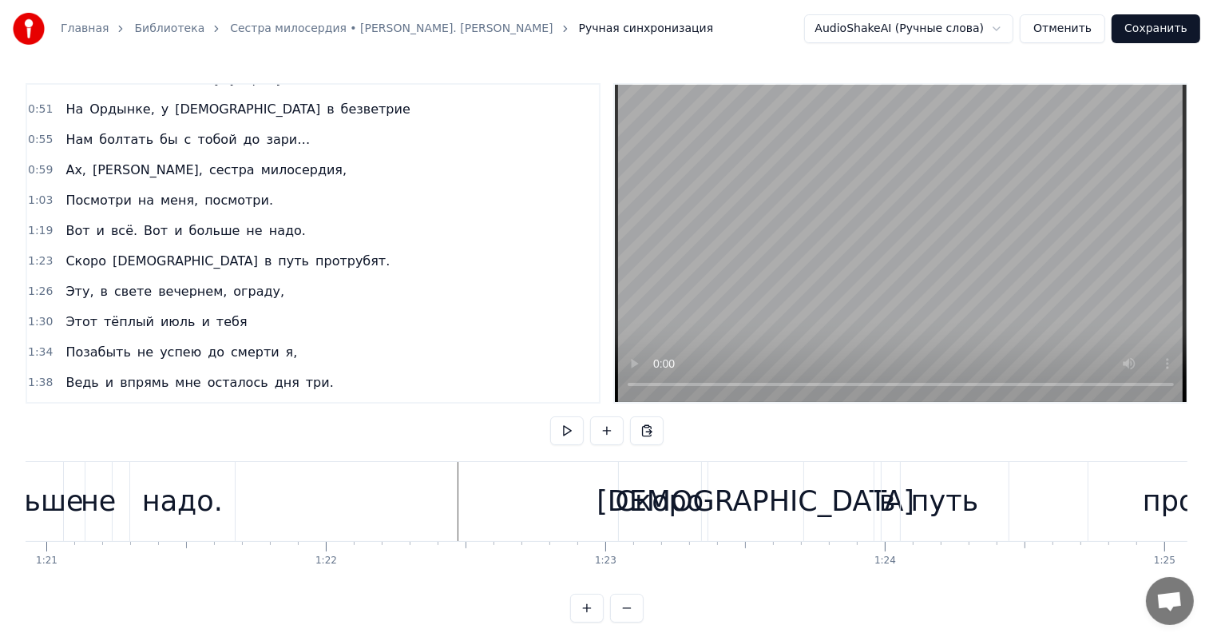
scroll to position [0, 22516]
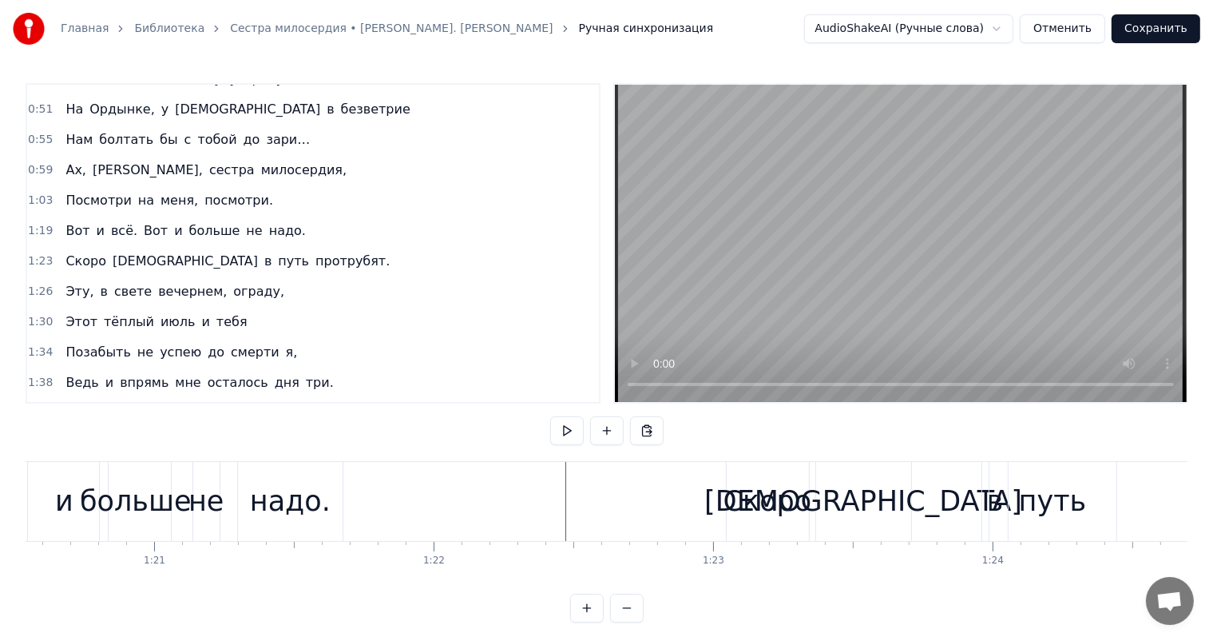
click at [982, 505] on div "в" at bounding box center [995, 501] width 26 height 79
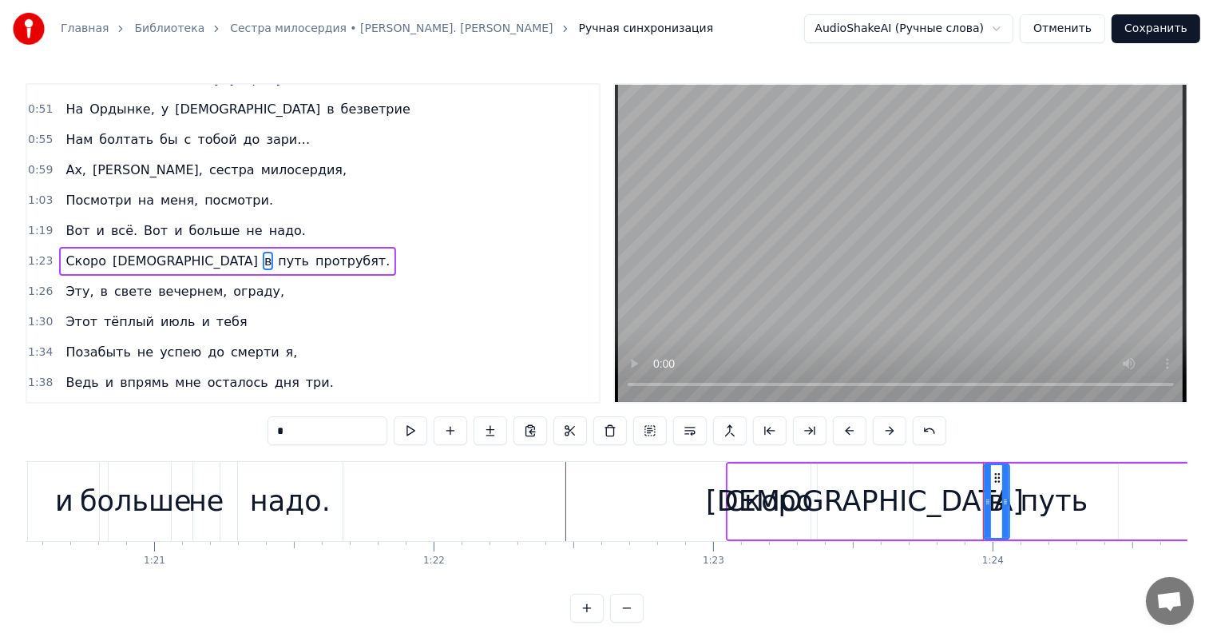
click at [1026, 499] on div "путь" at bounding box center [1055, 501] width 68 height 42
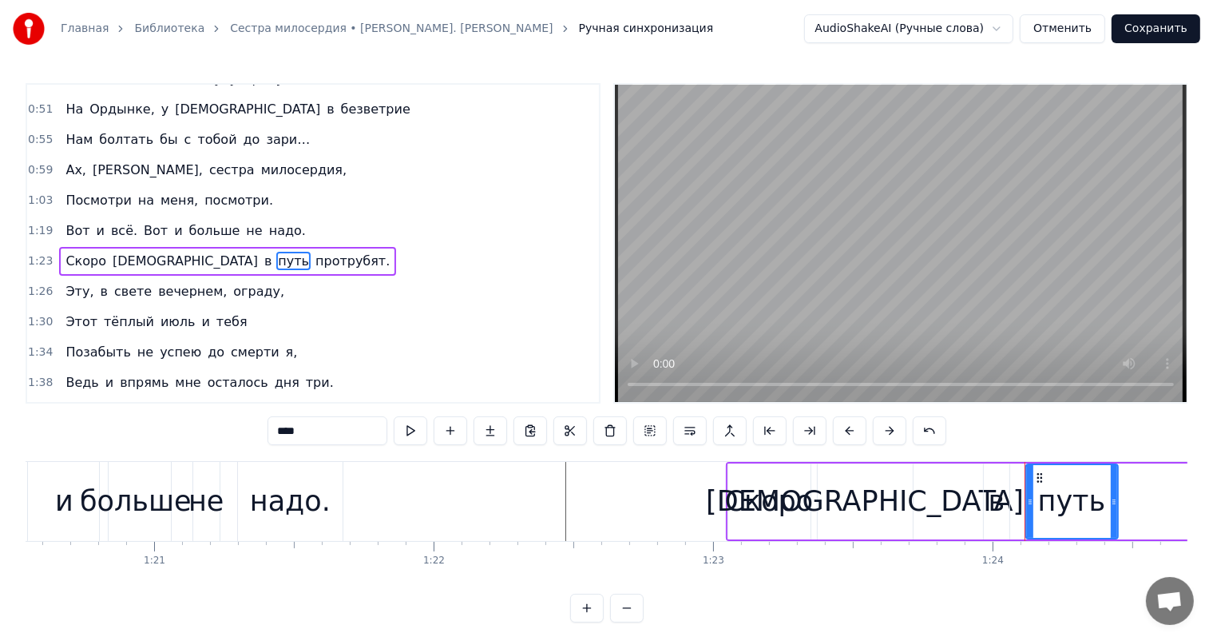
drag, startPoint x: 994, startPoint y: 497, endPoint x: 1029, endPoint y: 493, distance: 35.4
click at [1029, 493] on div at bounding box center [1030, 501] width 6 height 73
click at [994, 506] on div "в" at bounding box center [997, 501] width 17 height 42
type input "*"
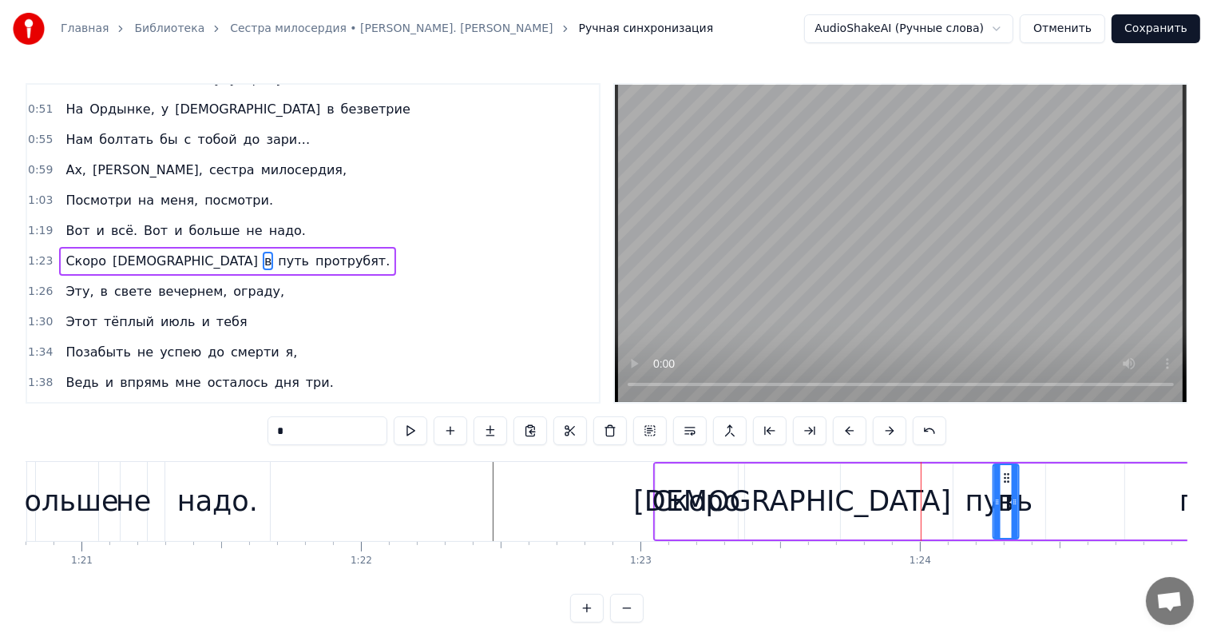
scroll to position [0, 22603]
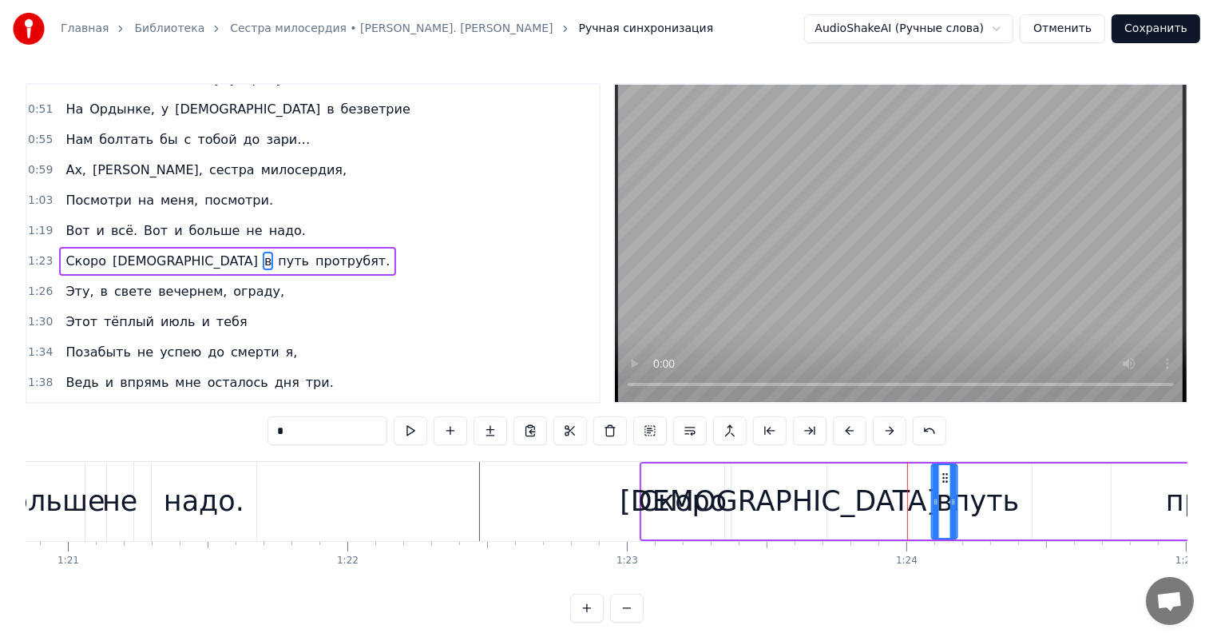
drag, startPoint x: 998, startPoint y: 479, endPoint x: 946, endPoint y: 495, distance: 54.3
click at [946, 495] on div "в" at bounding box center [945, 501] width 24 height 73
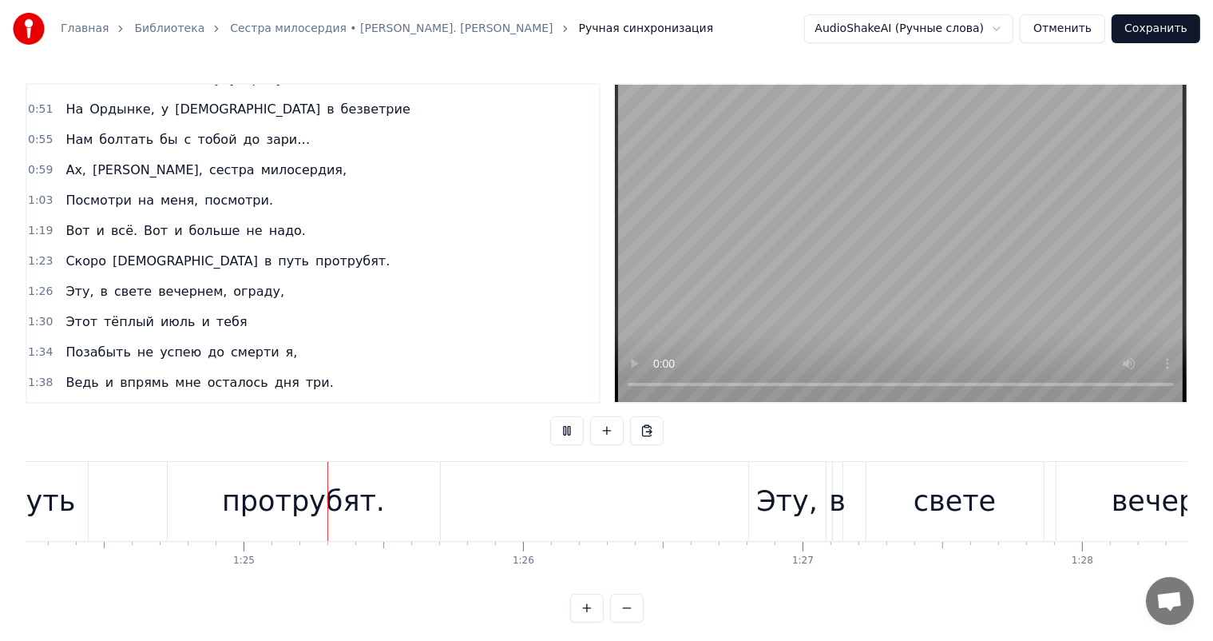
scroll to position [0, 23632]
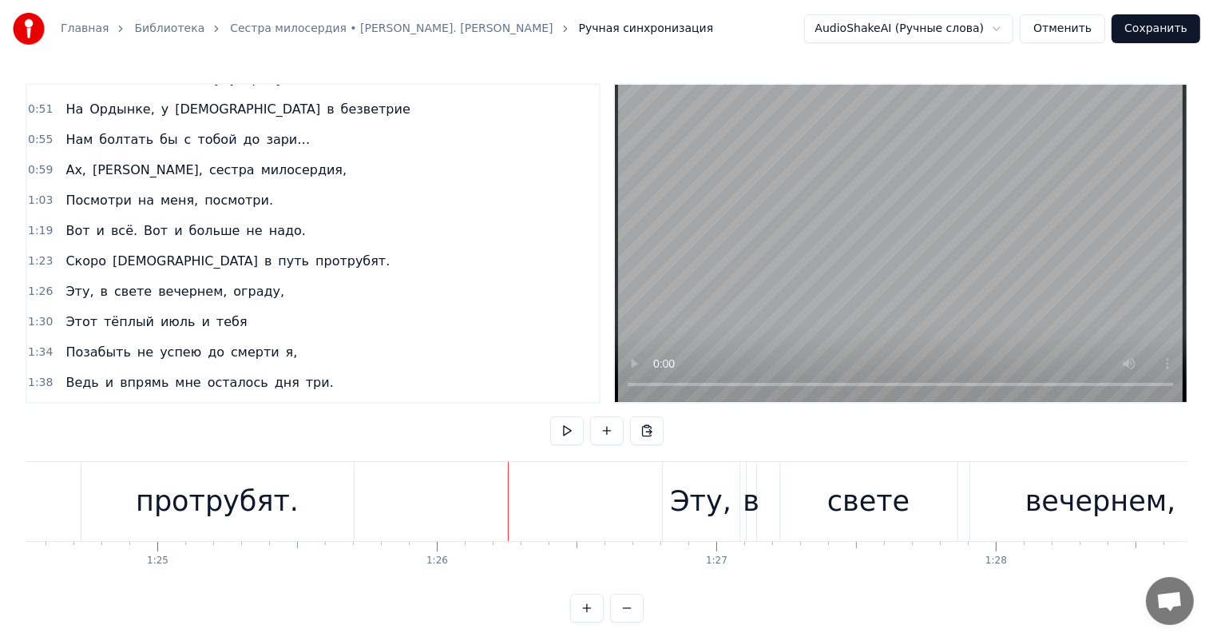
click at [269, 499] on div "протрубят." at bounding box center [217, 501] width 163 height 42
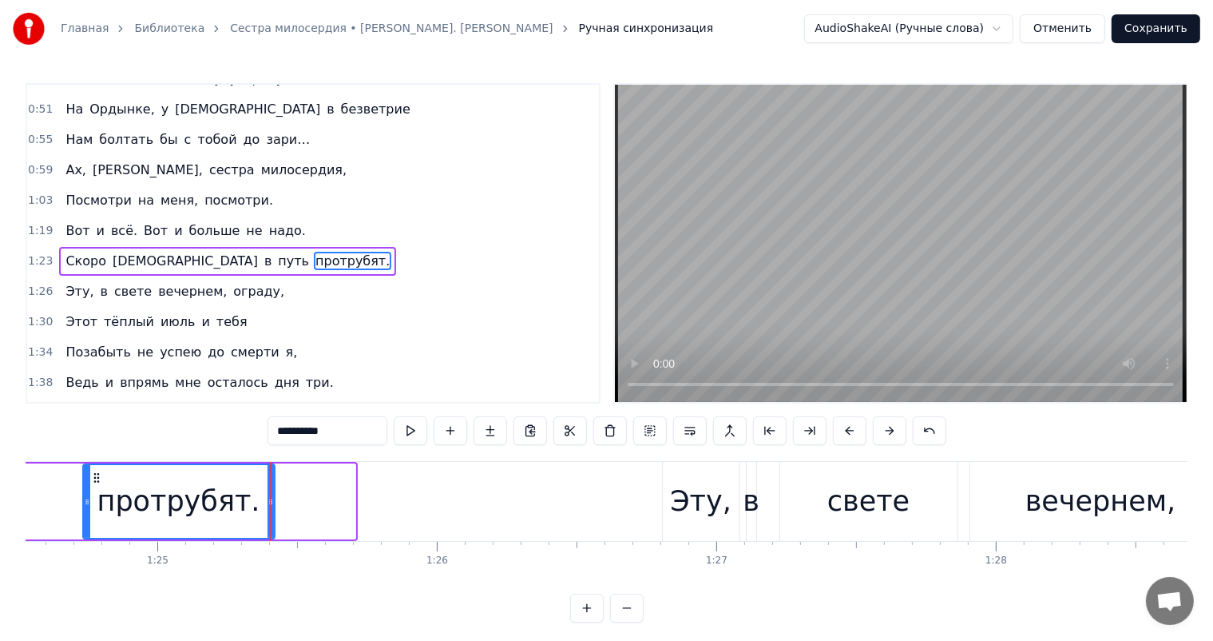
drag, startPoint x: 348, startPoint y: 502, endPoint x: 268, endPoint y: 505, distance: 80.7
click at [268, 505] on icon at bounding box center [271, 501] width 6 height 13
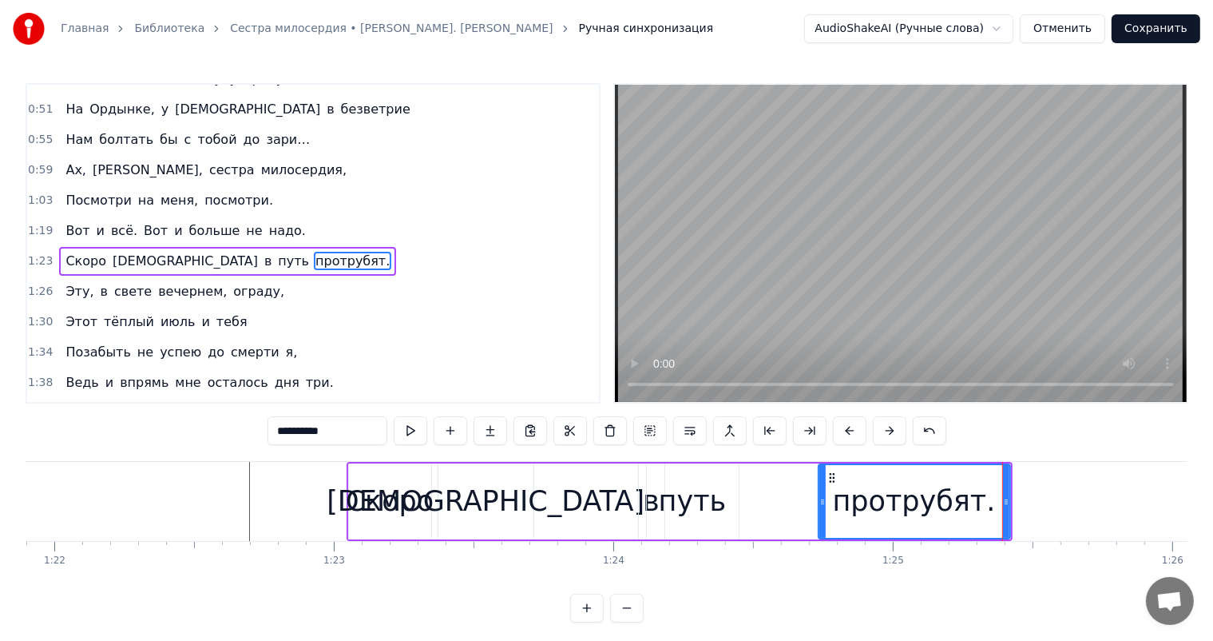
click at [664, 493] on div "путь" at bounding box center [693, 501] width 68 height 42
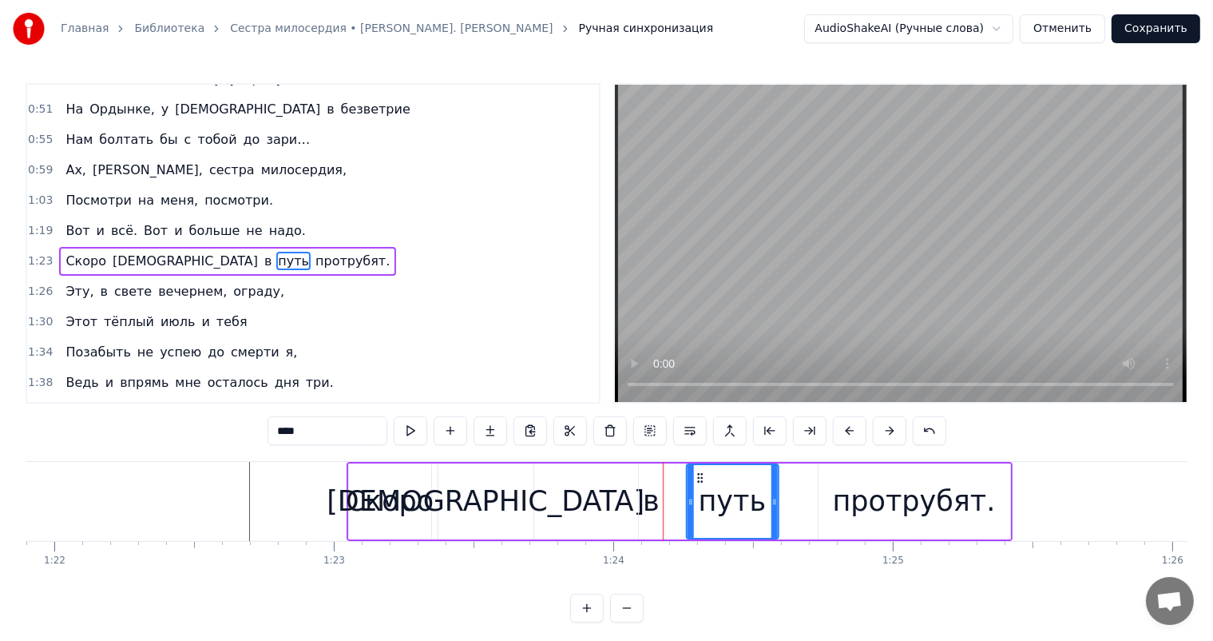
drag, startPoint x: 657, startPoint y: 477, endPoint x: 697, endPoint y: 476, distance: 39.9
click at [697, 477] on circle at bounding box center [697, 477] width 1 height 1
click at [652, 505] on div "в" at bounding box center [651, 501] width 17 height 42
type input "*"
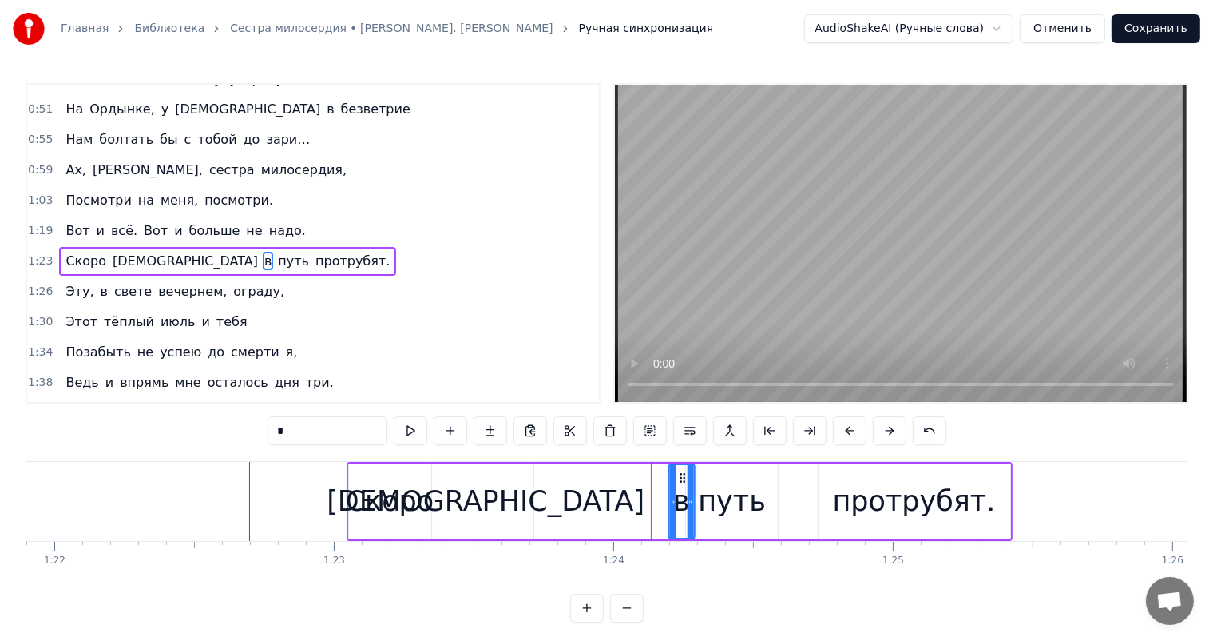
drag, startPoint x: 652, startPoint y: 473, endPoint x: 684, endPoint y: 478, distance: 32.3
click at [684, 478] on icon at bounding box center [682, 477] width 13 height 13
drag, startPoint x: 188, startPoint y: 489, endPoint x: 681, endPoint y: 396, distance: 501.5
click at [192, 489] on div at bounding box center [1203, 501] width 48146 height 79
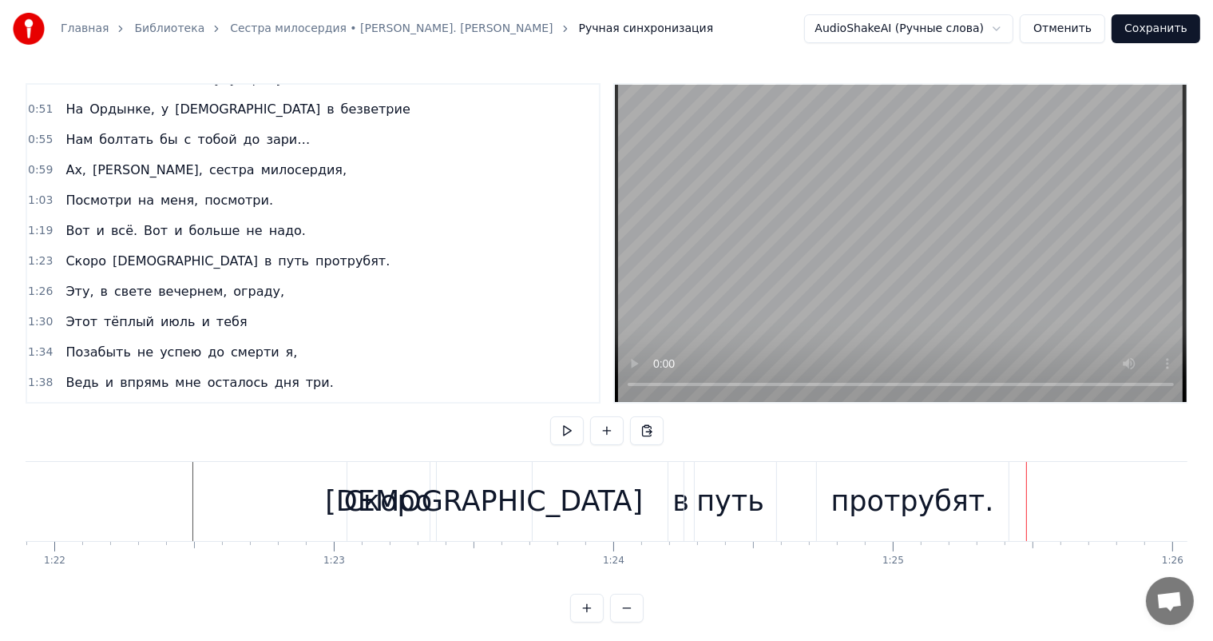
click at [690, 514] on div "путь" at bounding box center [731, 501] width 92 height 79
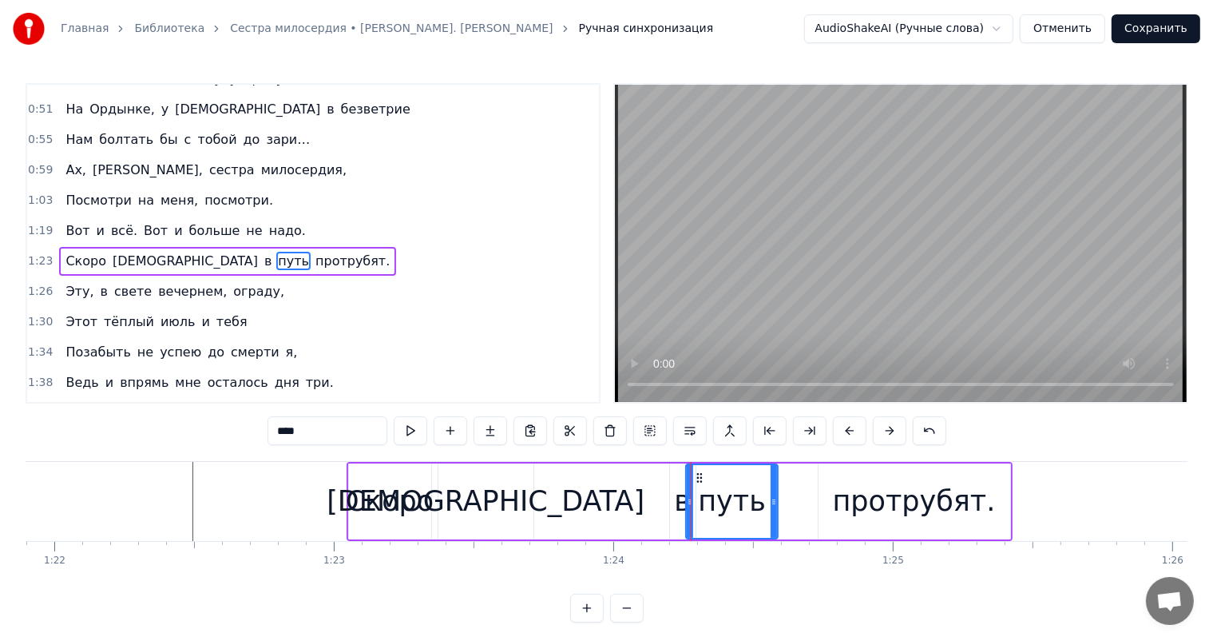
click at [681, 486] on div "в" at bounding box center [682, 501] width 17 height 42
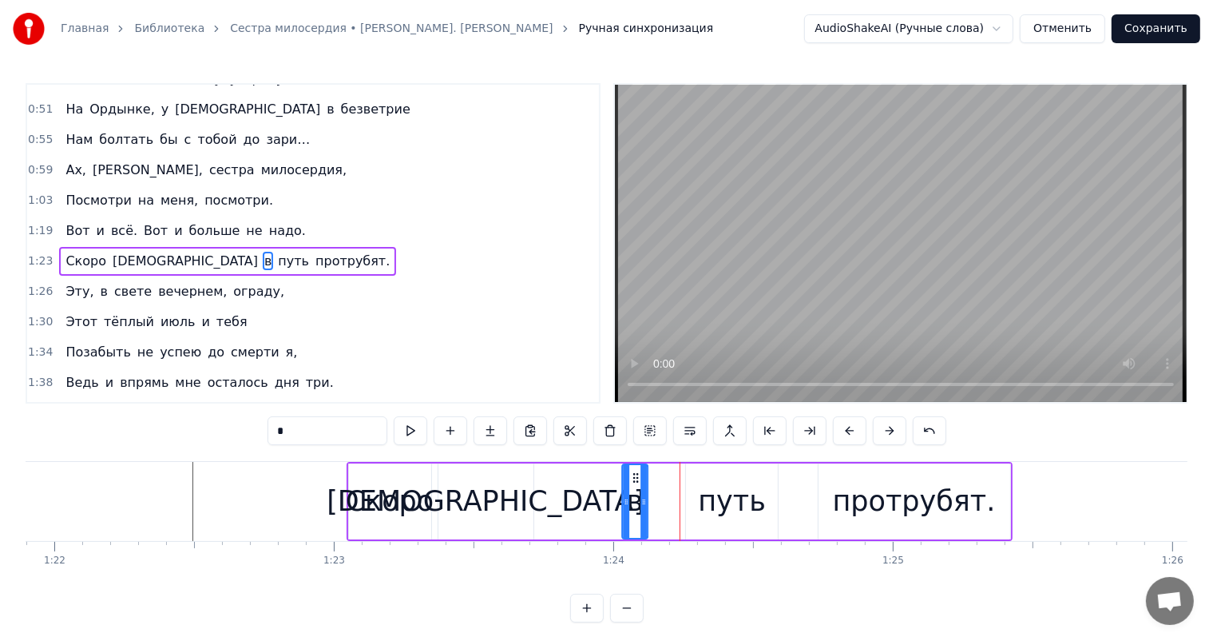
drag, startPoint x: 681, startPoint y: 486, endPoint x: 642, endPoint y: 483, distance: 38.4
click at [642, 483] on div "в" at bounding box center [635, 501] width 24 height 73
click at [732, 502] on div "путь" at bounding box center [732, 501] width 68 height 42
type input "****"
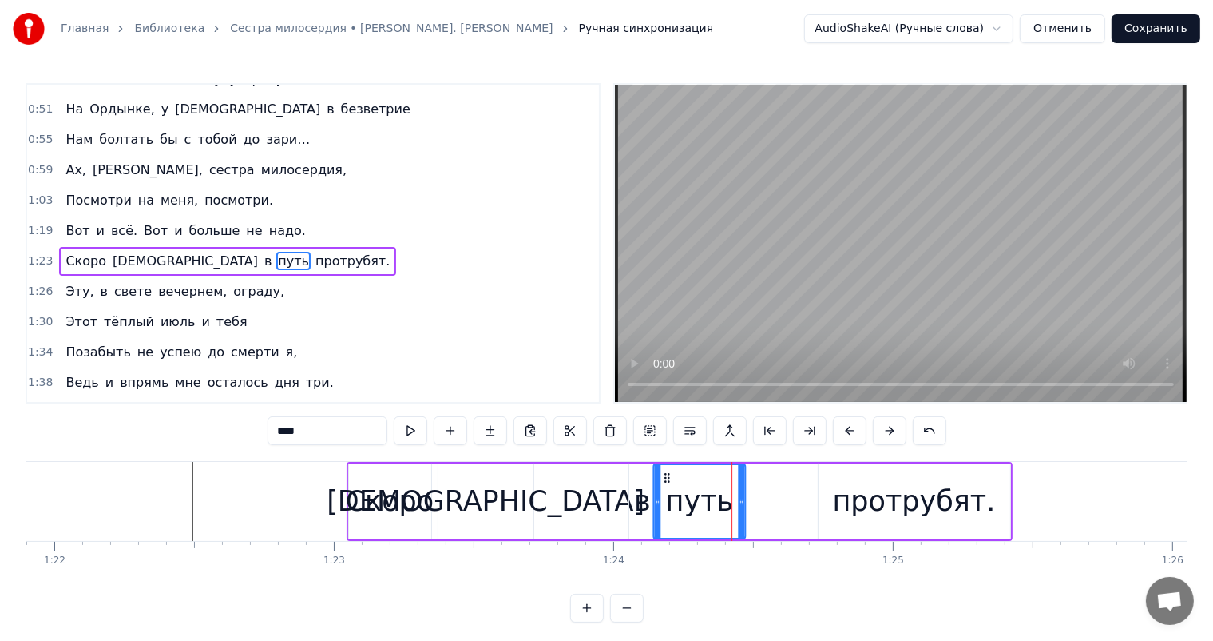
drag, startPoint x: 696, startPoint y: 478, endPoint x: 663, endPoint y: 479, distance: 32.8
click at [663, 479] on icon at bounding box center [667, 477] width 13 height 13
click at [747, 501] on div "Скоро [DEMOGRAPHIC_DATA] в путь протрубят." at bounding box center [680, 501] width 666 height 79
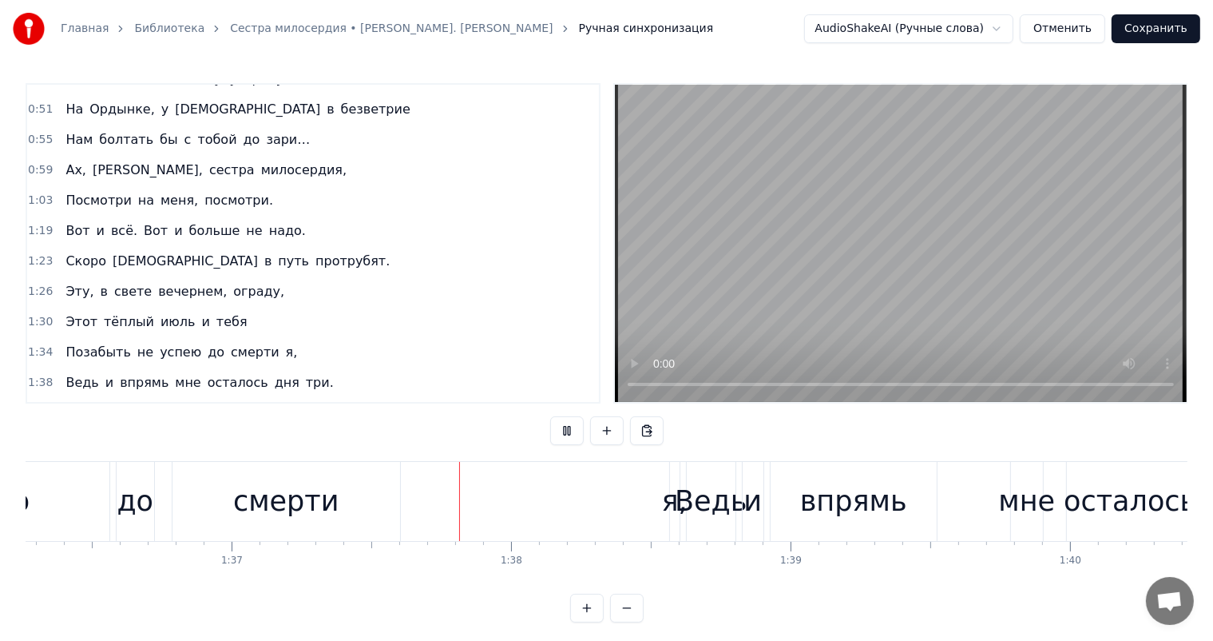
scroll to position [0, 27089]
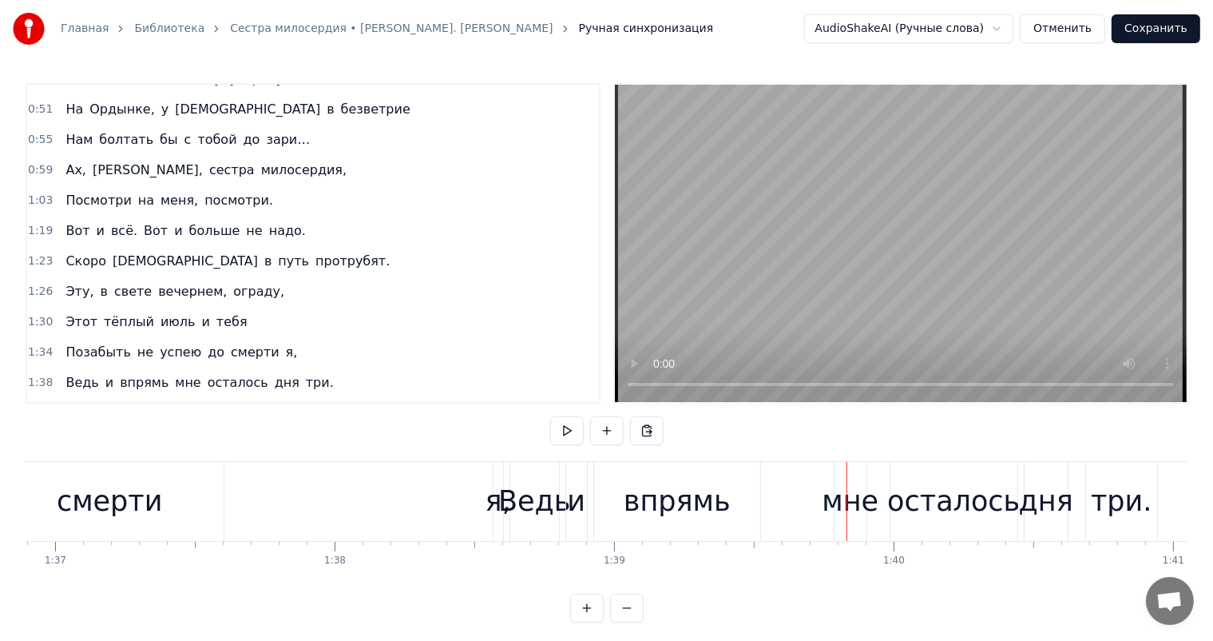
click at [494, 512] on div "я," at bounding box center [499, 501] width 26 height 42
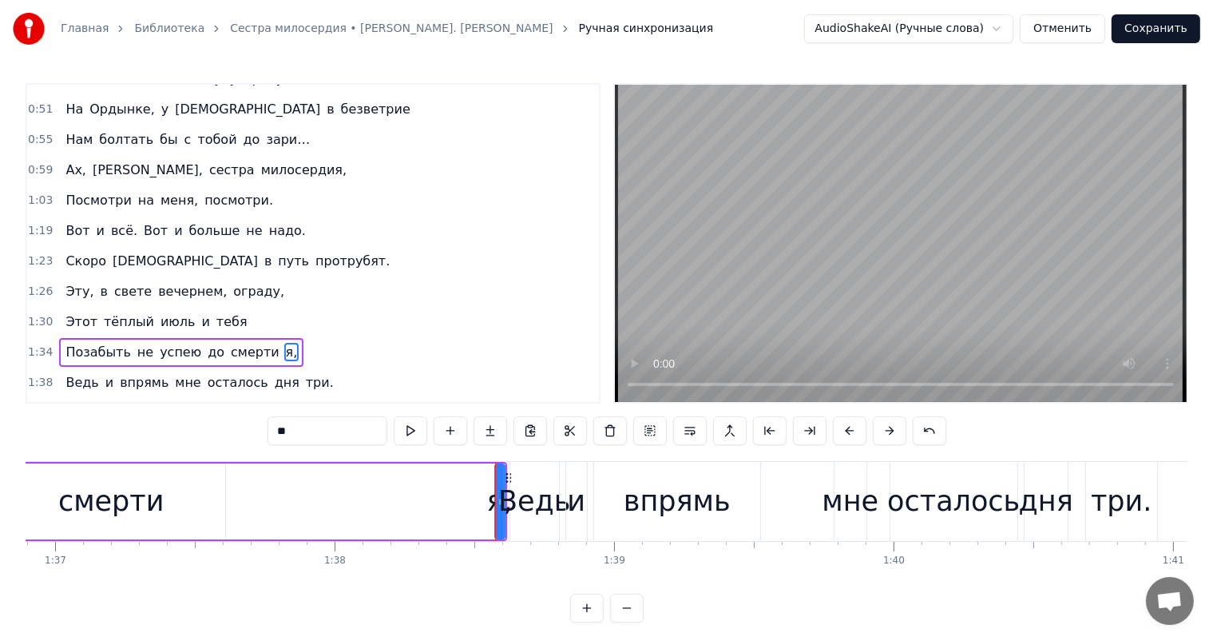
scroll to position [443, 0]
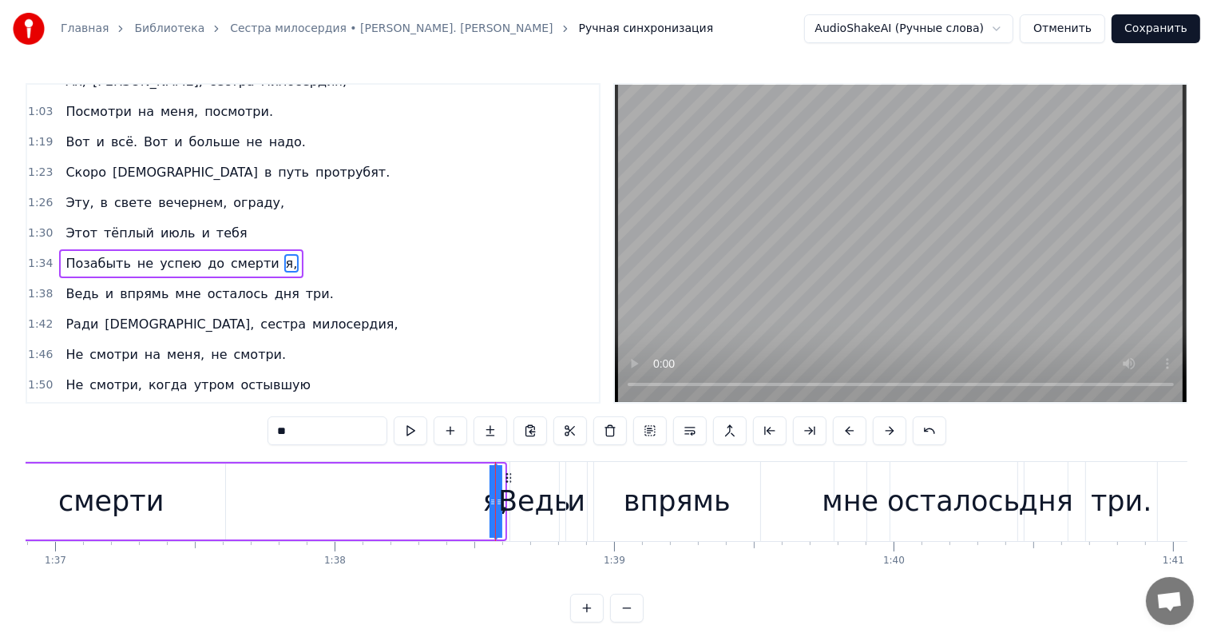
drag, startPoint x: 502, startPoint y: 472, endPoint x: 457, endPoint y: 464, distance: 46.2
click at [493, 482] on div "я," at bounding box center [495, 501] width 26 height 42
click at [486, 487] on div "я," at bounding box center [495, 501] width 26 height 42
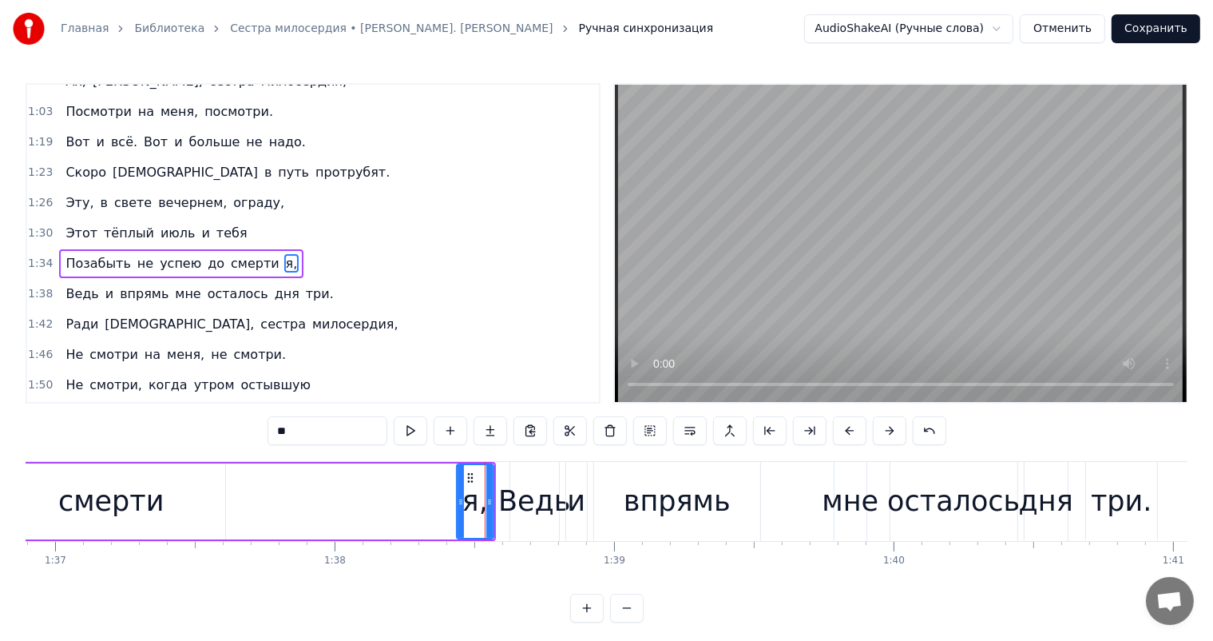
drag, startPoint x: 495, startPoint y: 476, endPoint x: 457, endPoint y: 470, distance: 38.9
click at [458, 470] on div at bounding box center [461, 501] width 6 height 73
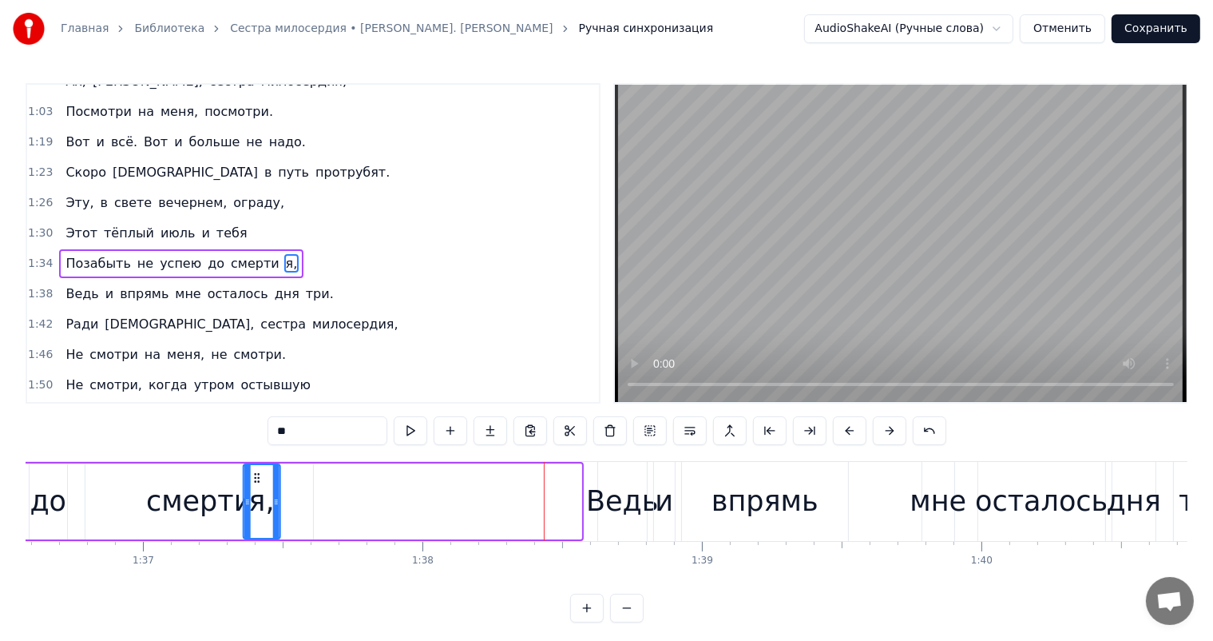
drag, startPoint x: 468, startPoint y: 476, endPoint x: 256, endPoint y: 486, distance: 212.7
click at [256, 486] on div "я," at bounding box center [261, 501] width 35 height 73
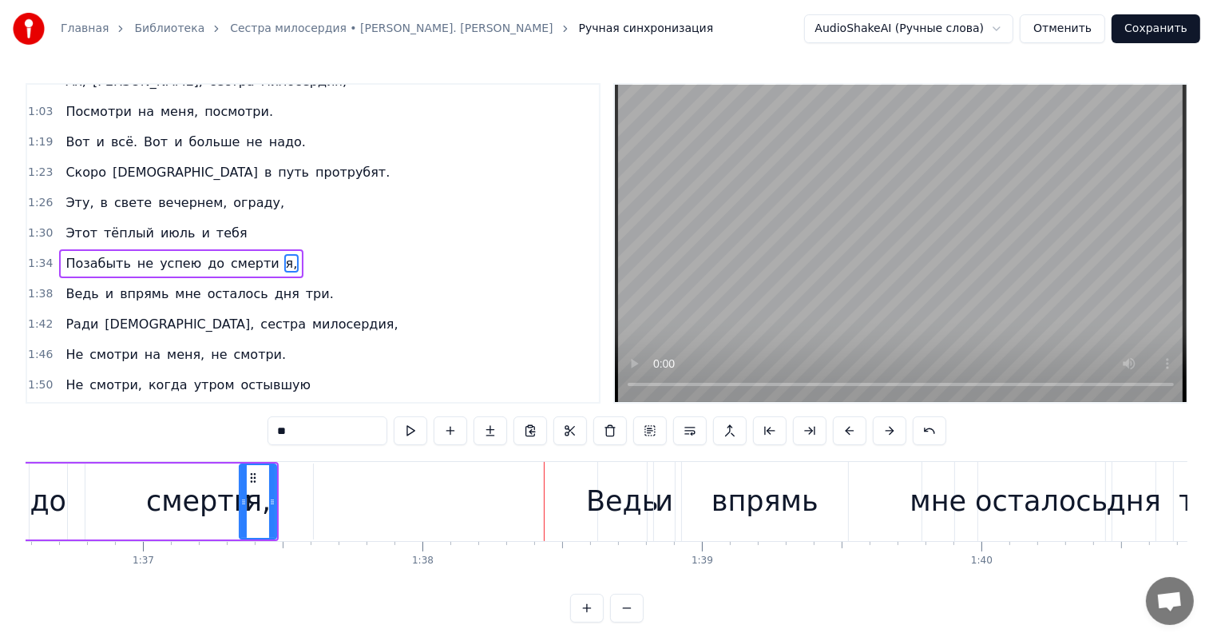
scroll to position [0, 26997]
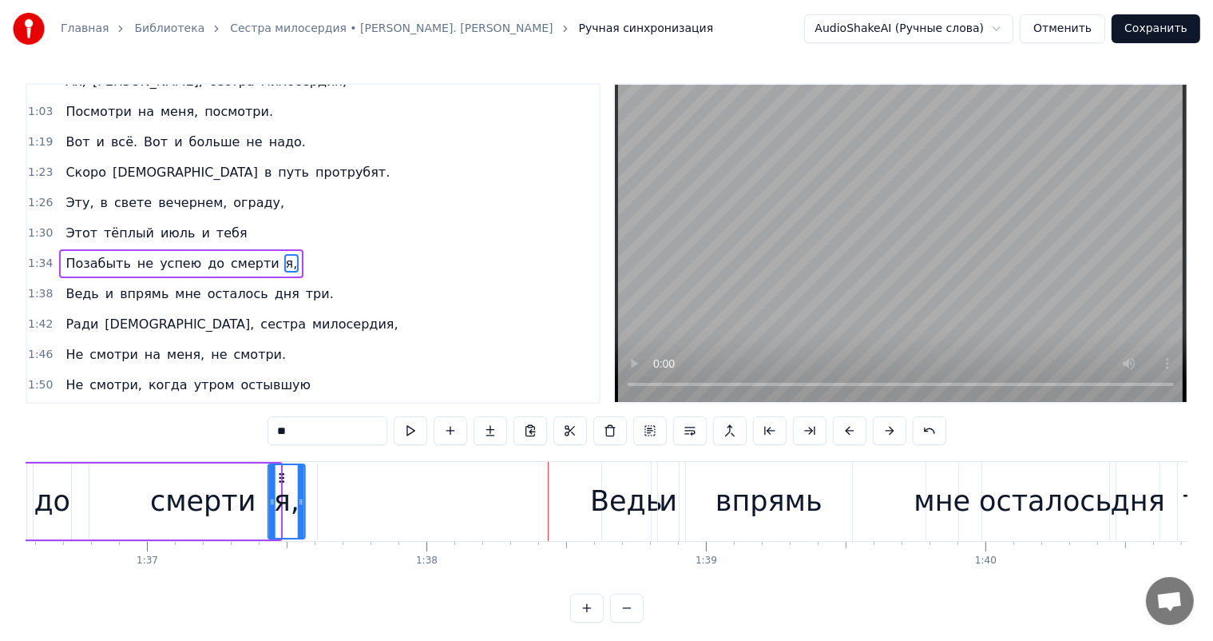
drag, startPoint x: 255, startPoint y: 474, endPoint x: 280, endPoint y: 479, distance: 25.2
click at [280, 479] on icon at bounding box center [282, 477] width 13 height 13
click at [216, 508] on div "смерти" at bounding box center [203, 501] width 106 height 42
type input "******"
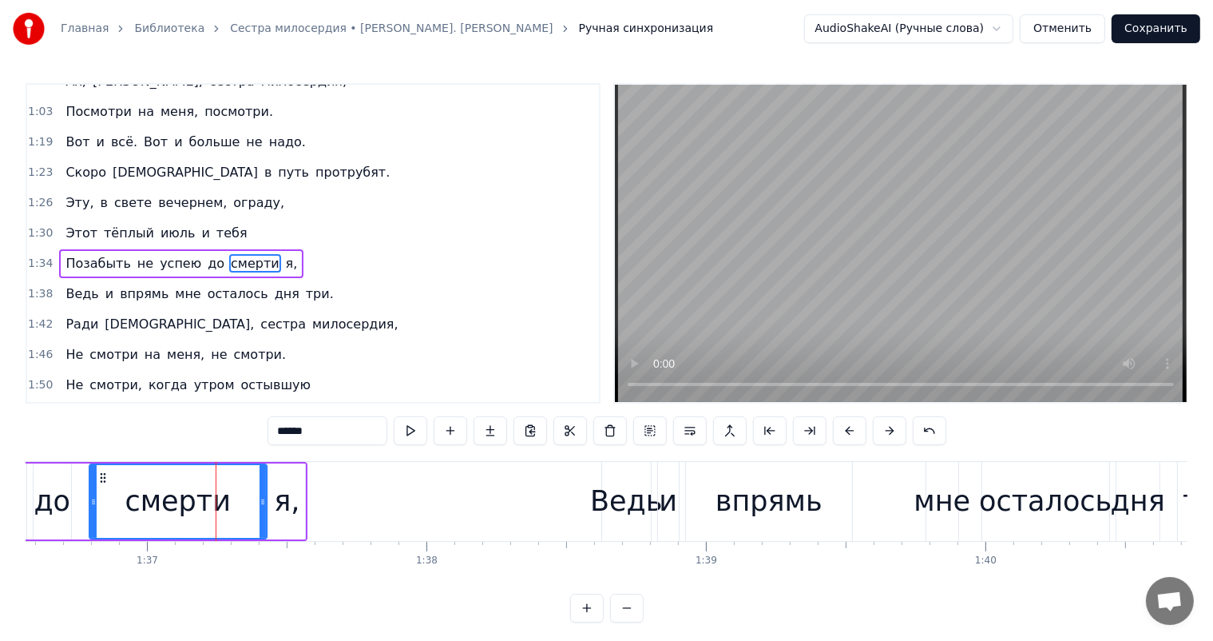
drag, startPoint x: 312, startPoint y: 503, endPoint x: 262, endPoint y: 498, distance: 50.6
click at [262, 498] on icon at bounding box center [263, 501] width 6 height 13
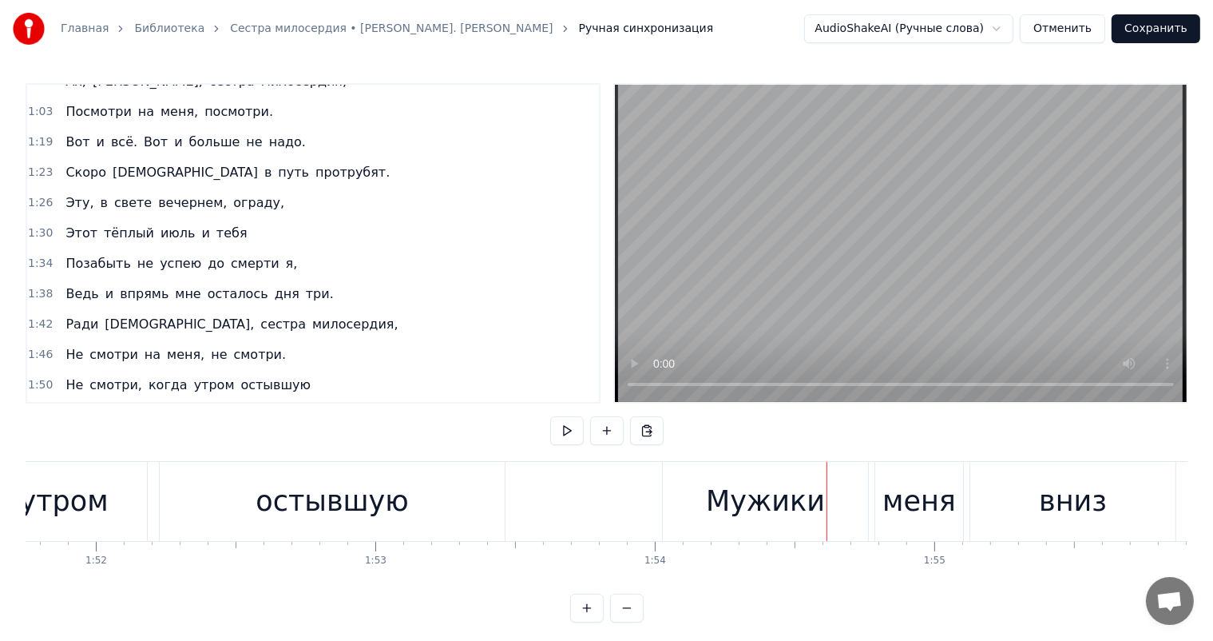
scroll to position [0, 31106]
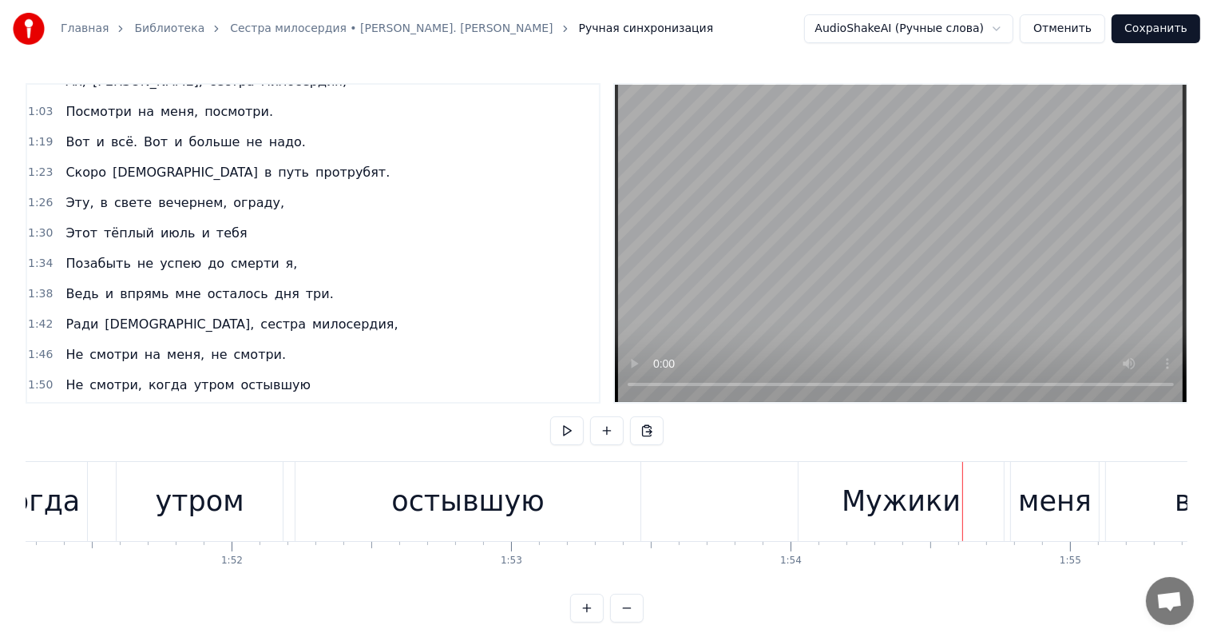
click at [489, 498] on div "остывшую" at bounding box center [467, 501] width 153 height 42
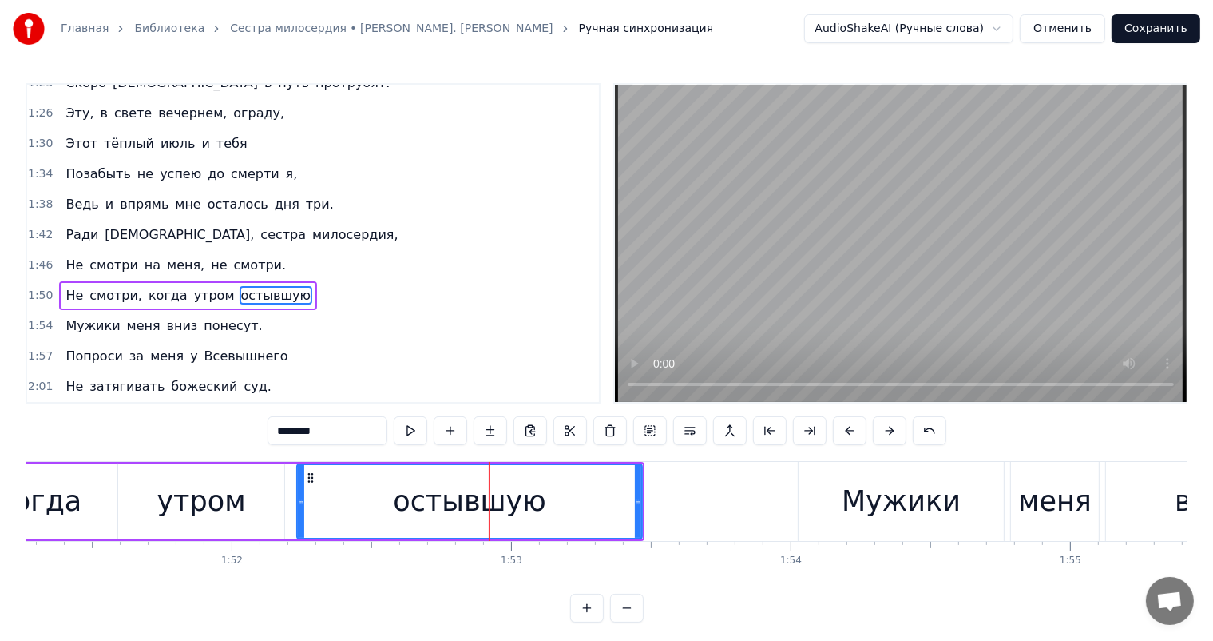
scroll to position [561, 0]
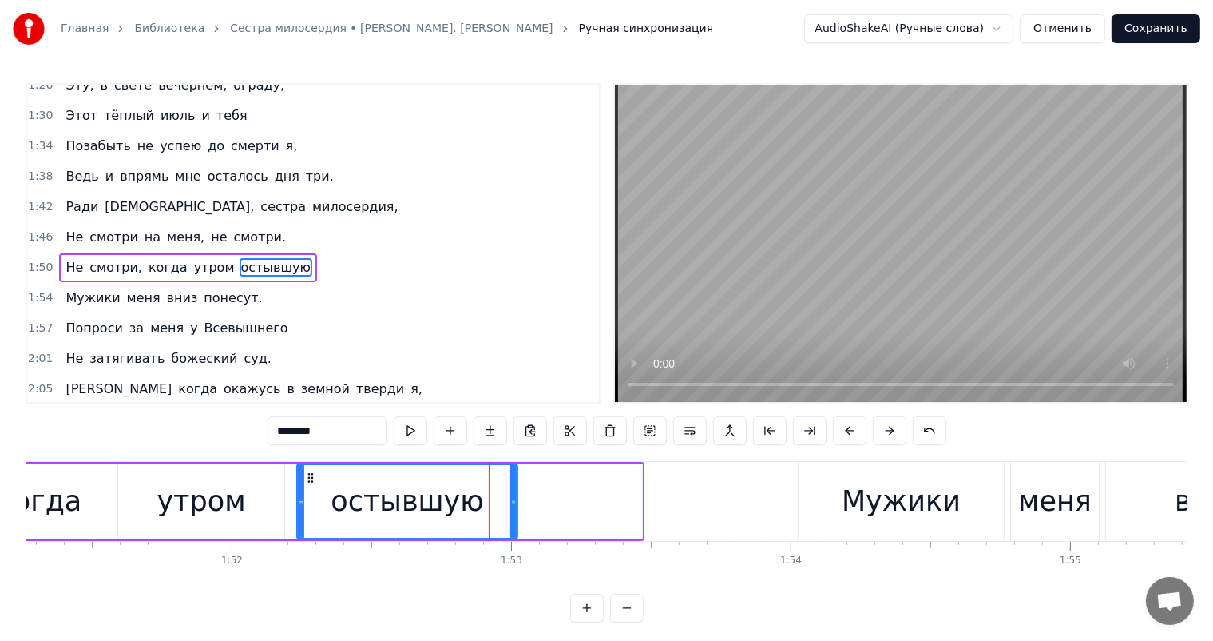
drag, startPoint x: 638, startPoint y: 500, endPoint x: 514, endPoint y: 498, distance: 124.6
click at [514, 498] on icon at bounding box center [513, 501] width 6 height 13
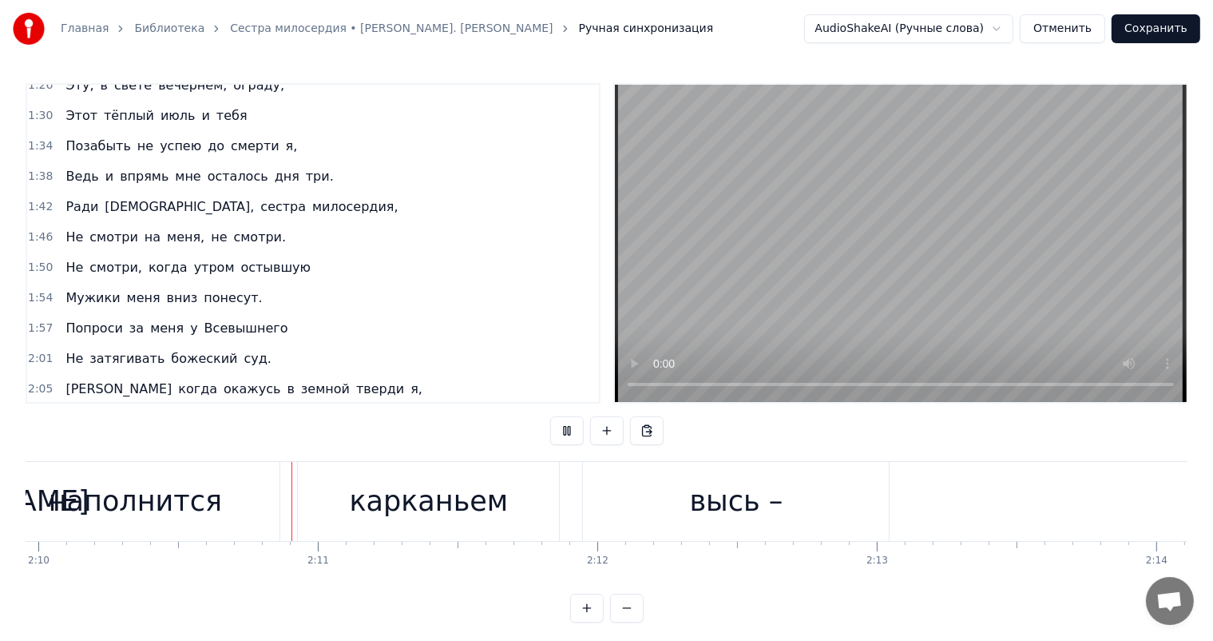
scroll to position [0, 36331]
click at [300, 379] on span "земной" at bounding box center [326, 388] width 52 height 19
click at [71, 375] on div "И когда окажусь в земной тверди я," at bounding box center [243, 389] width 369 height 29
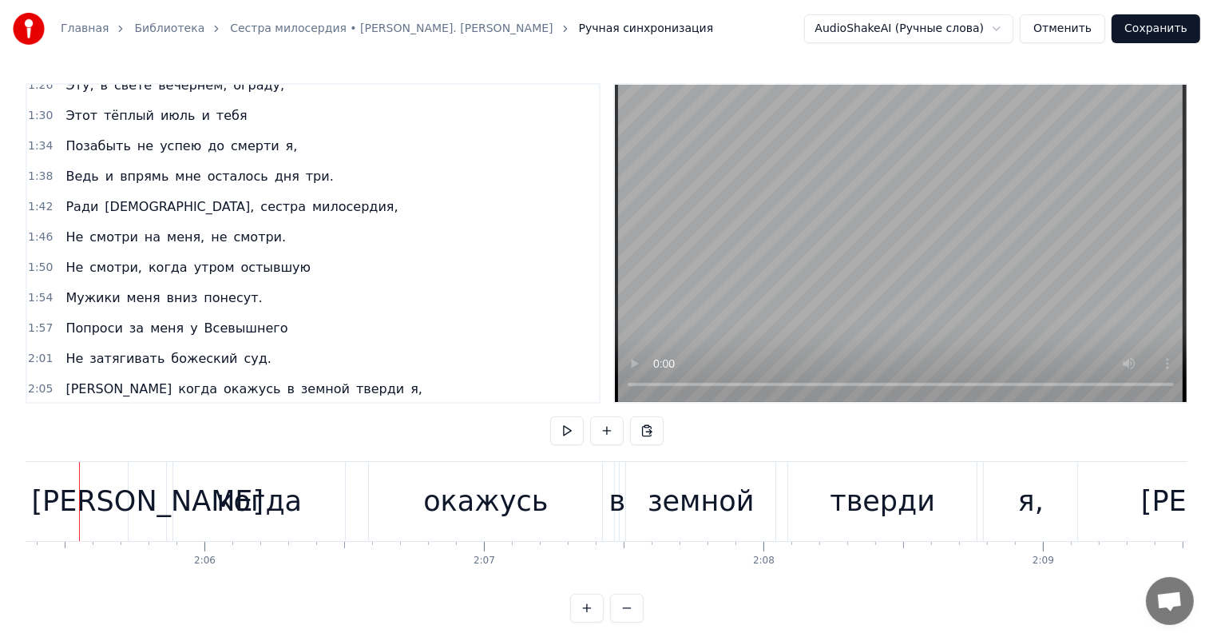
scroll to position [0, 35020]
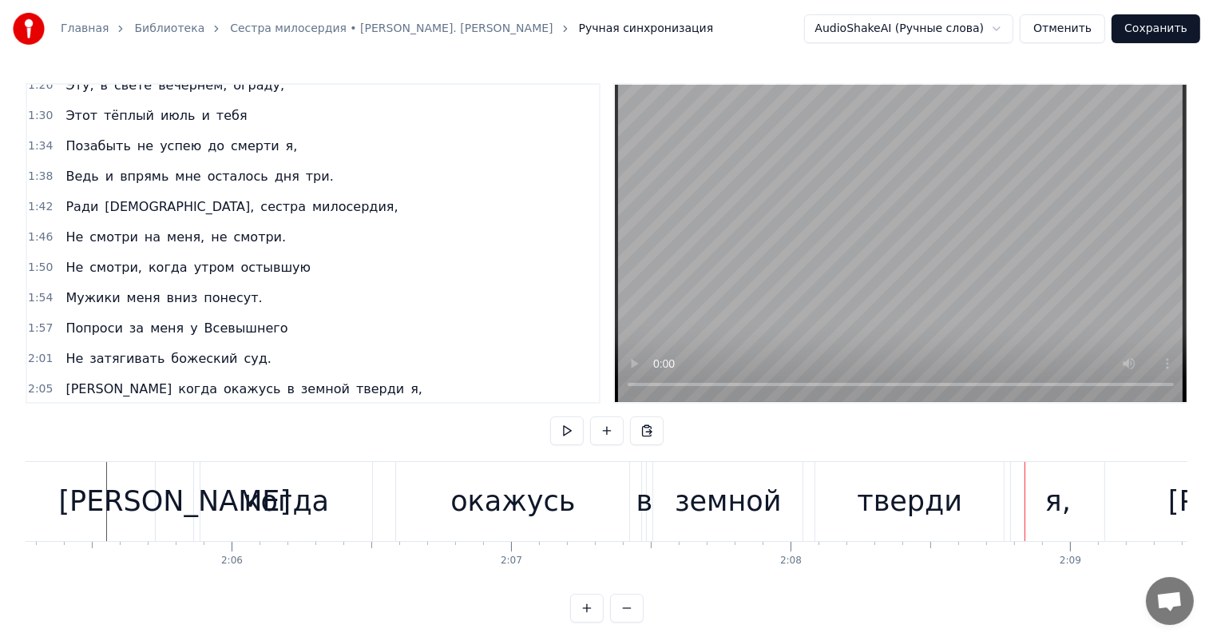
click at [640, 502] on div "в" at bounding box center [645, 501] width 17 height 42
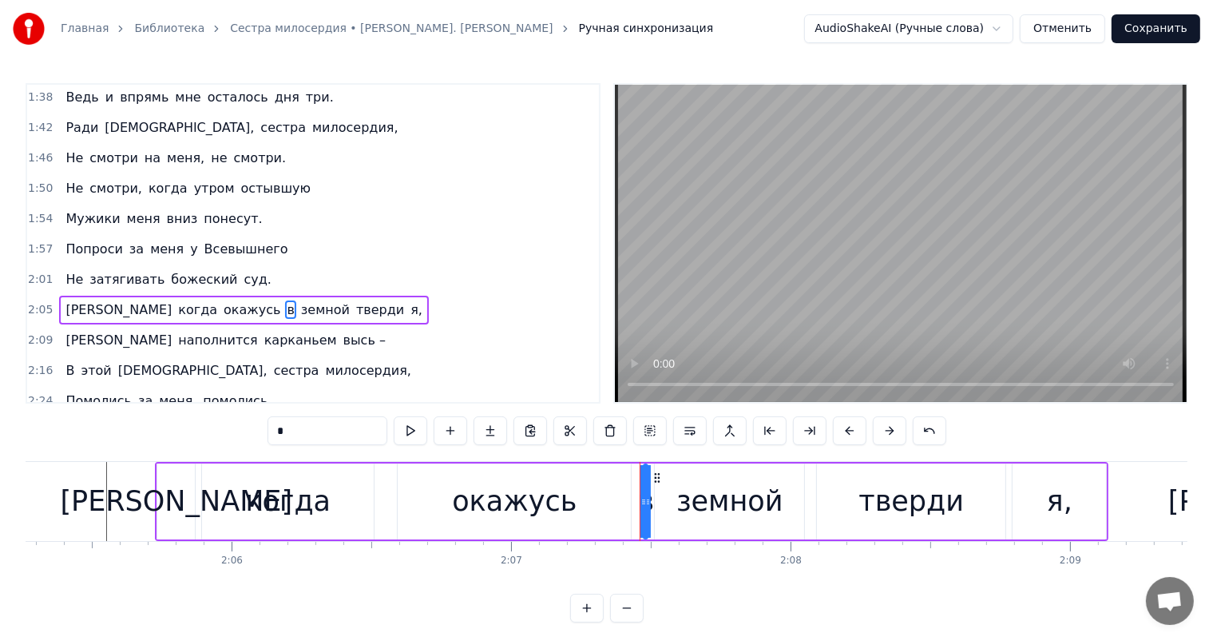
scroll to position [652, 0]
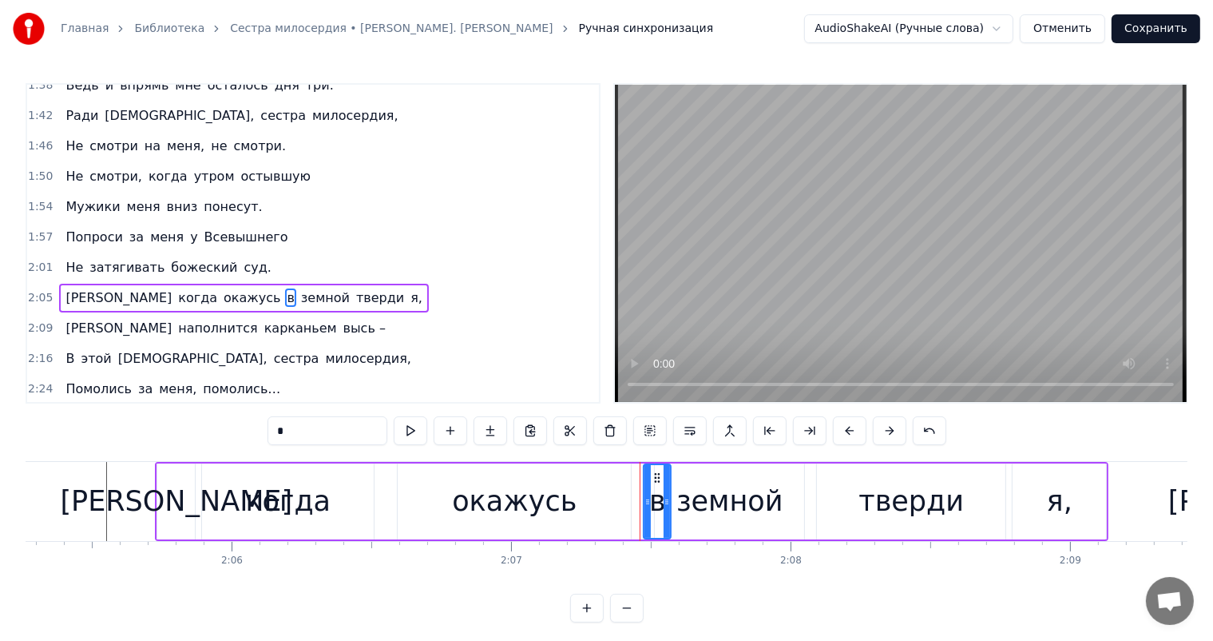
drag, startPoint x: 643, startPoint y: 482, endPoint x: 666, endPoint y: 484, distance: 23.2
click at [666, 484] on div at bounding box center [667, 501] width 6 height 73
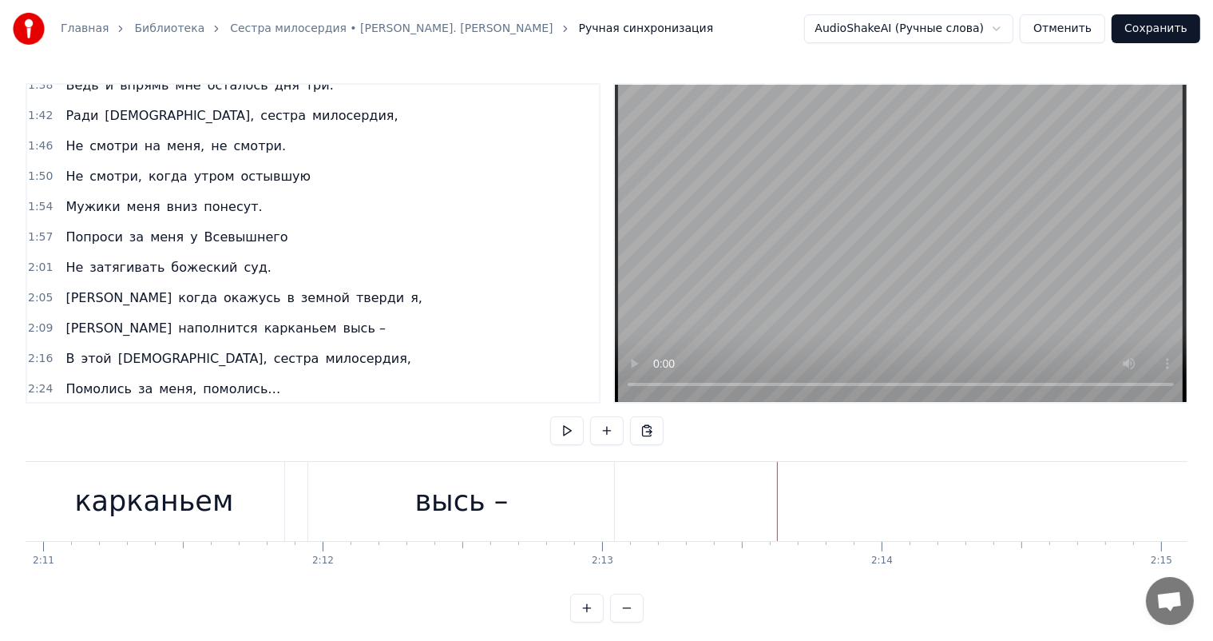
scroll to position [0, 36119]
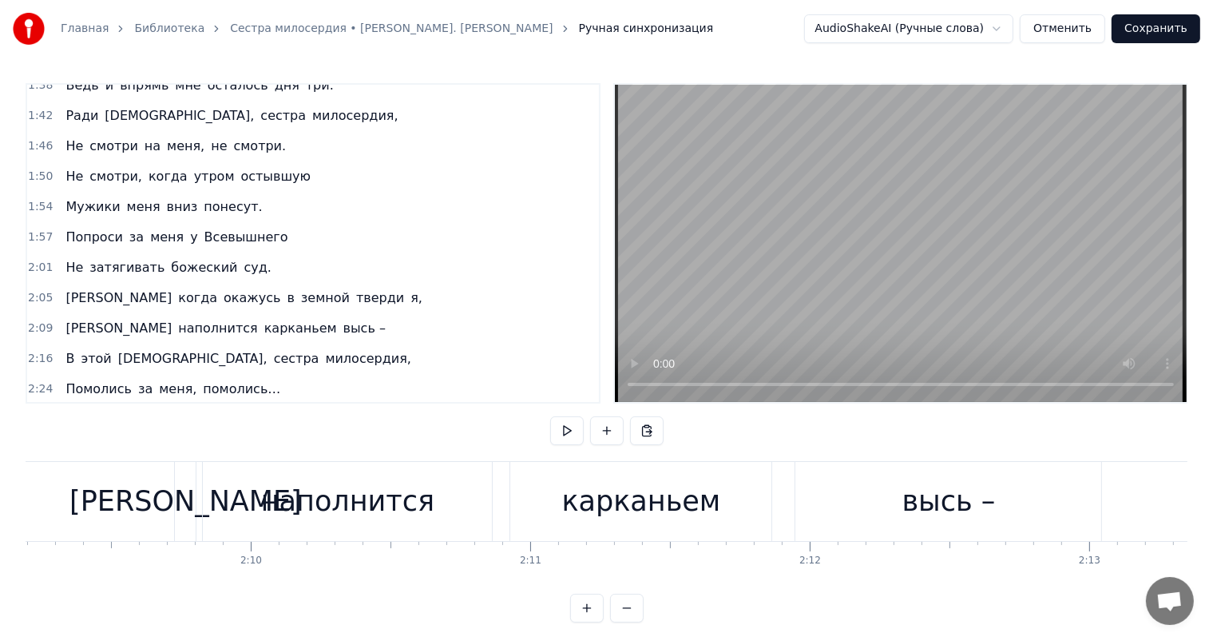
click at [967, 510] on div "высь –" at bounding box center [949, 501] width 93 height 42
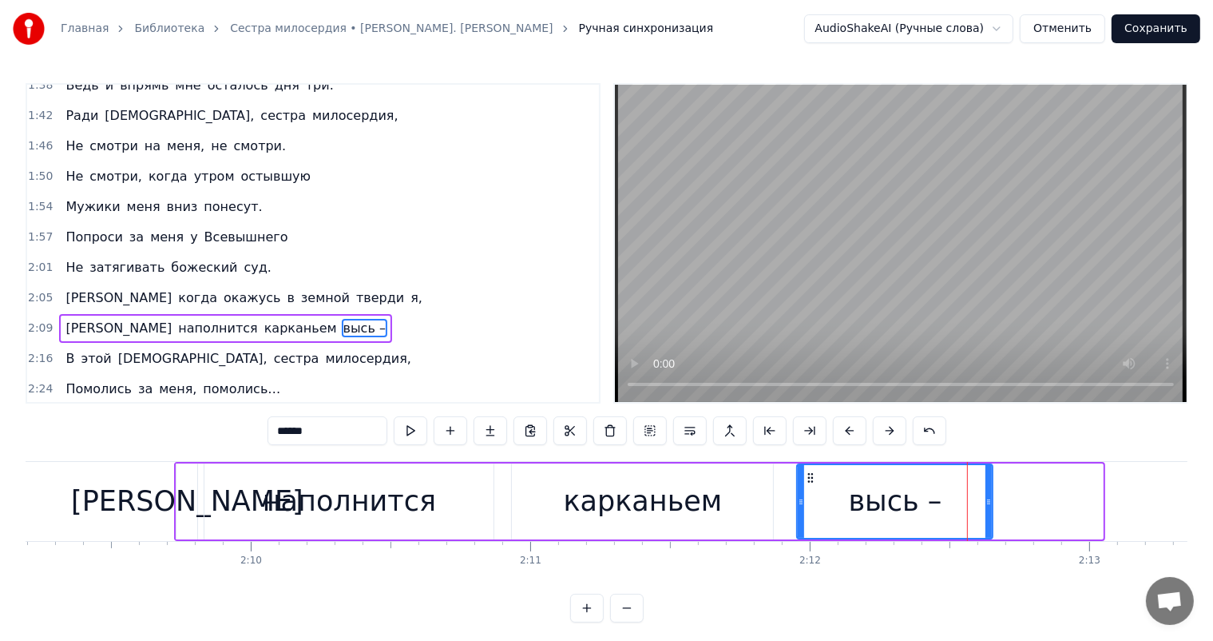
drag, startPoint x: 1096, startPoint y: 499, endPoint x: 986, endPoint y: 506, distance: 110.4
click at [986, 506] on icon at bounding box center [989, 501] width 6 height 13
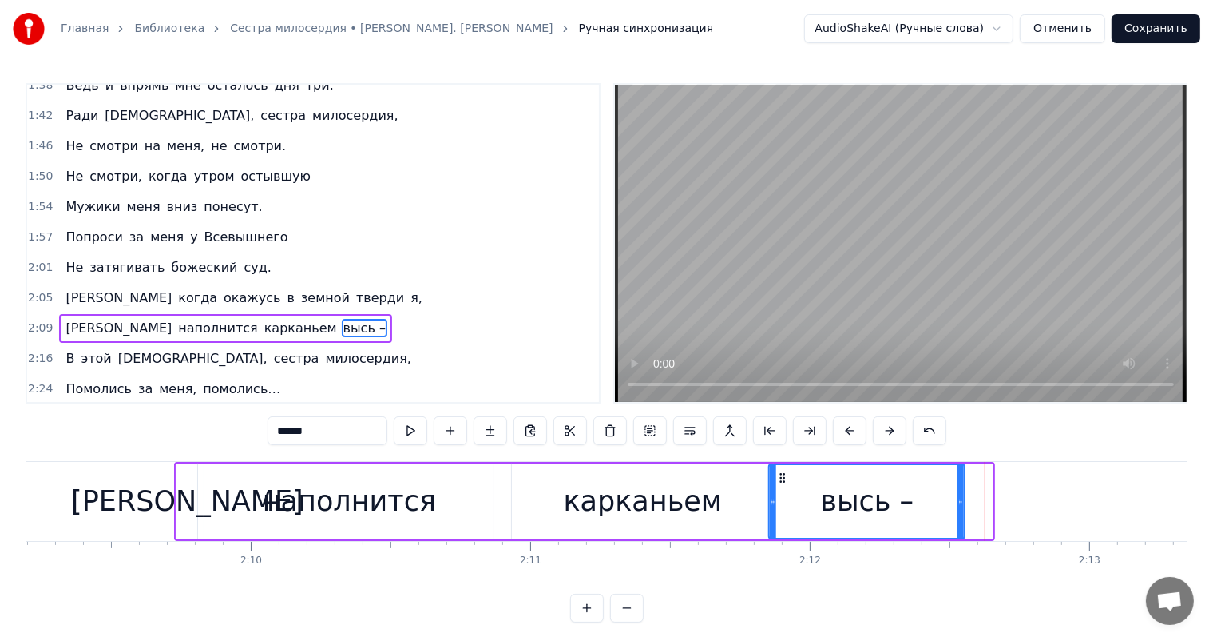
drag, startPoint x: 812, startPoint y: 474, endPoint x: 784, endPoint y: 484, distance: 29.6
click at [784, 484] on div "высь –" at bounding box center [867, 501] width 194 height 73
click at [179, 508] on div "[PERSON_NAME]" at bounding box center [187, 501] width 232 height 42
type input "*"
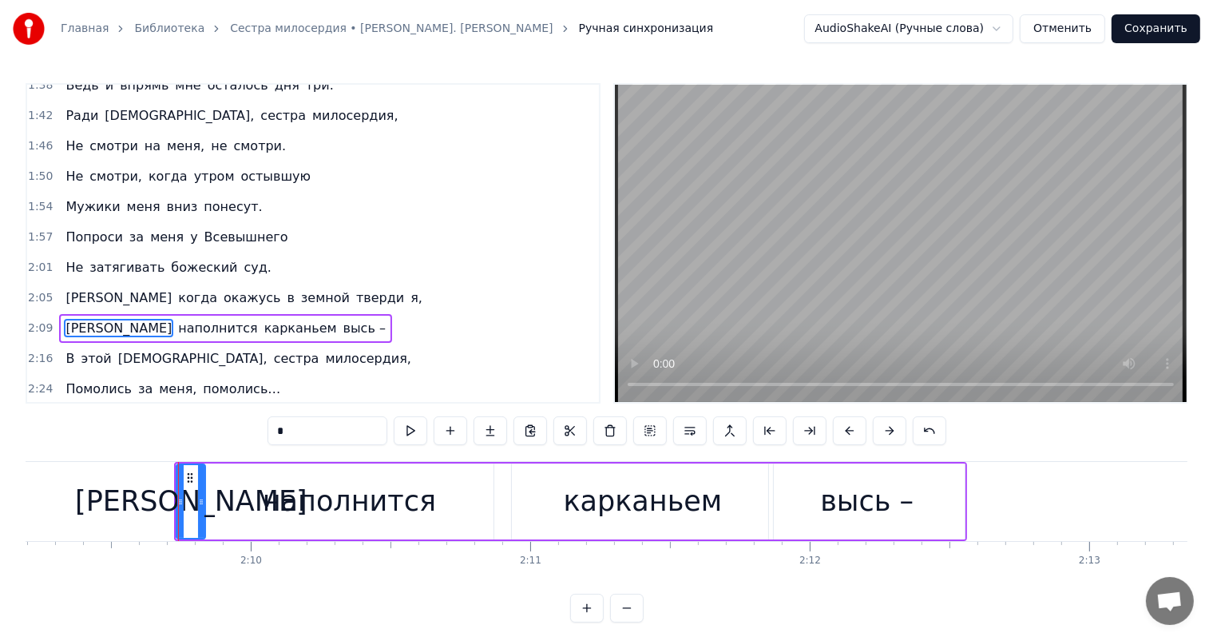
drag, startPoint x: 193, startPoint y: 484, endPoint x: 201, endPoint y: 482, distance: 8.1
click at [201, 482] on div at bounding box center [201, 501] width 6 height 73
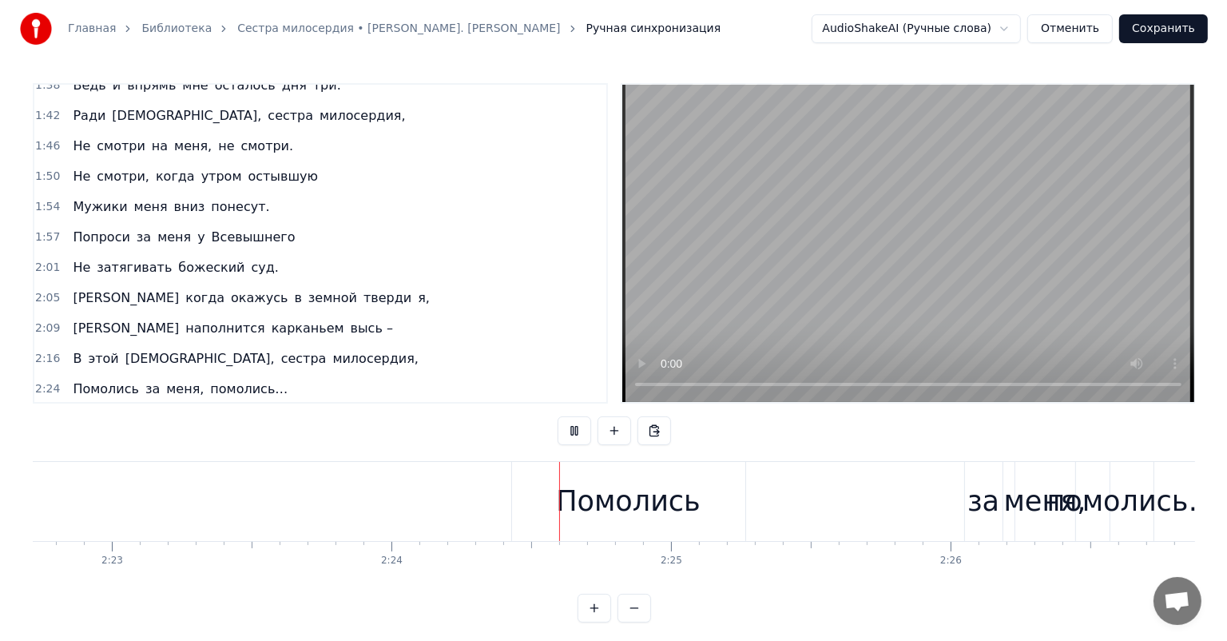
scroll to position [0, 40293]
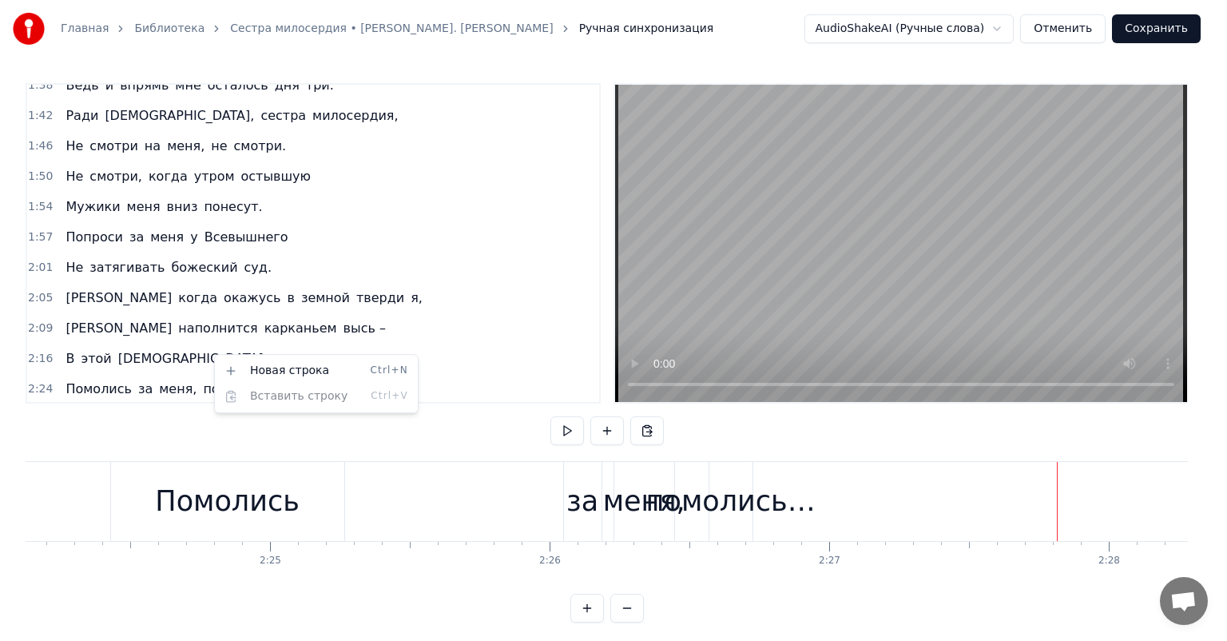
click at [201, 379] on span "помолись…" at bounding box center [241, 388] width 81 height 18
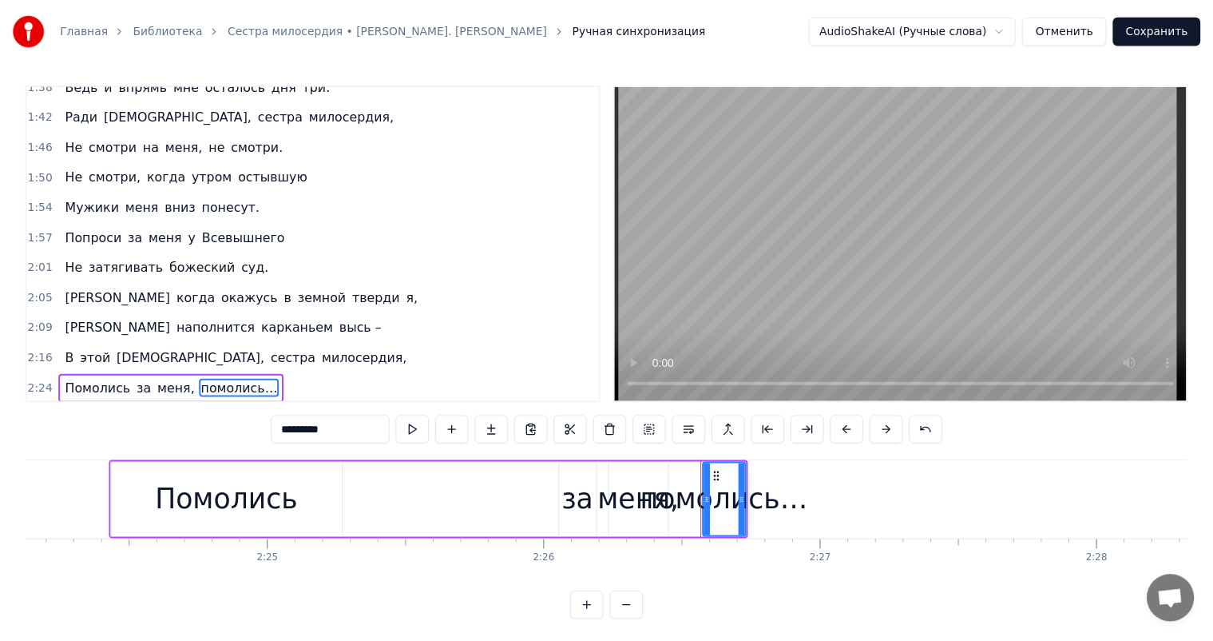
scroll to position [21, 0]
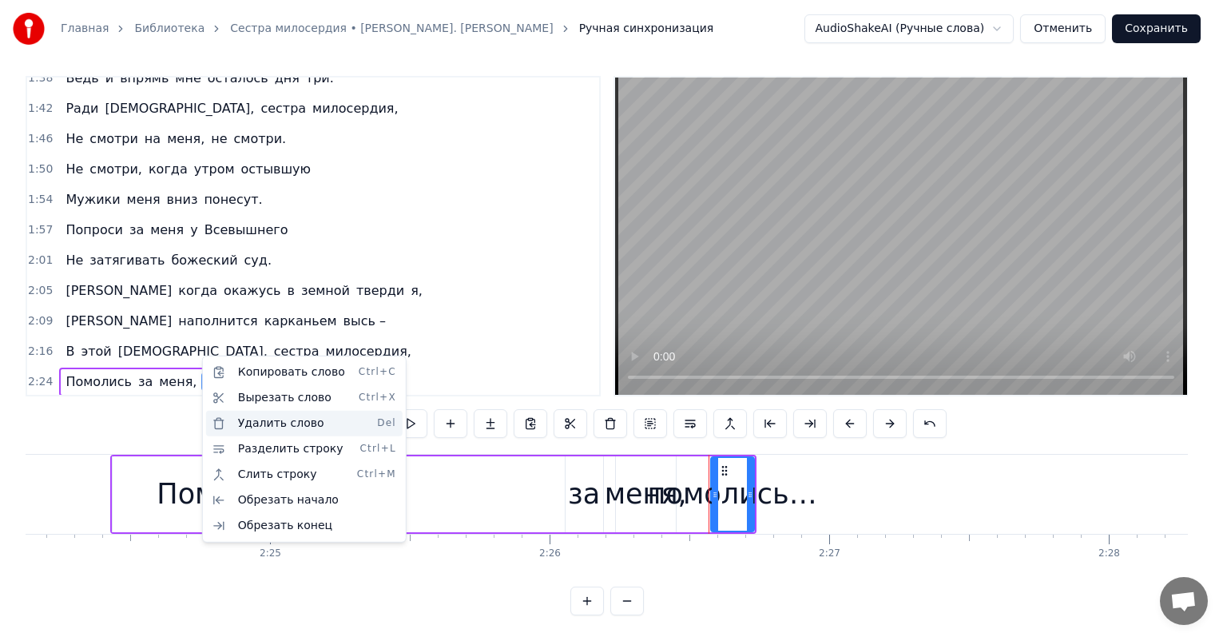
click at [294, 424] on div "Удалить слово Del" at bounding box center [304, 424] width 196 height 26
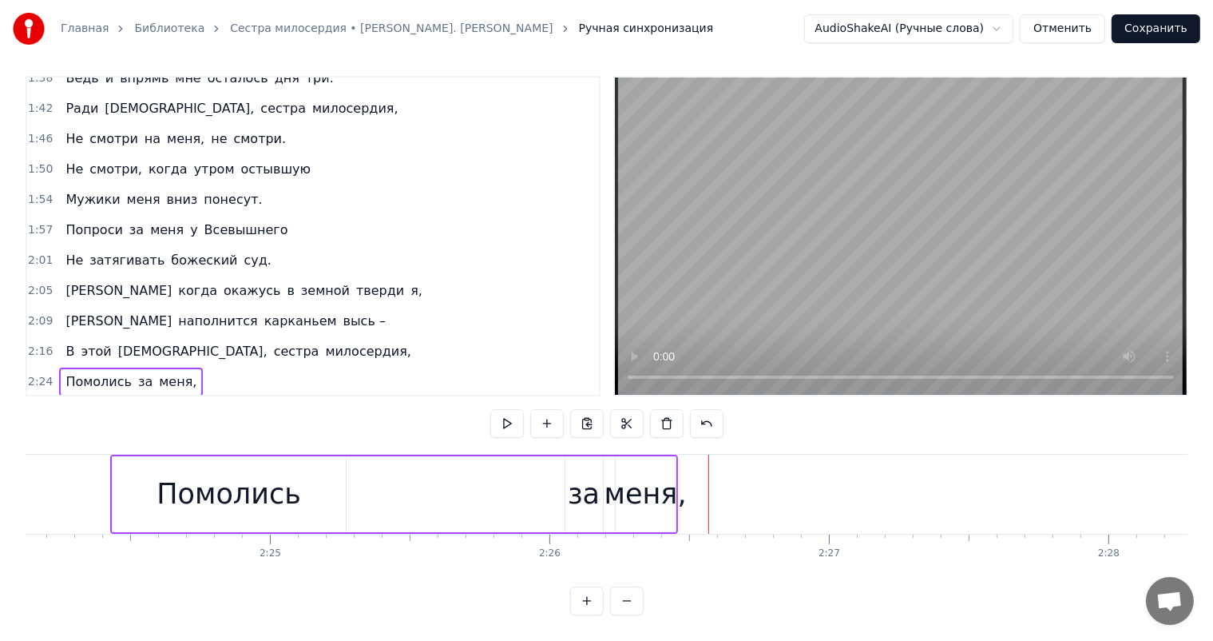
click at [643, 473] on div "меня," at bounding box center [646, 494] width 82 height 42
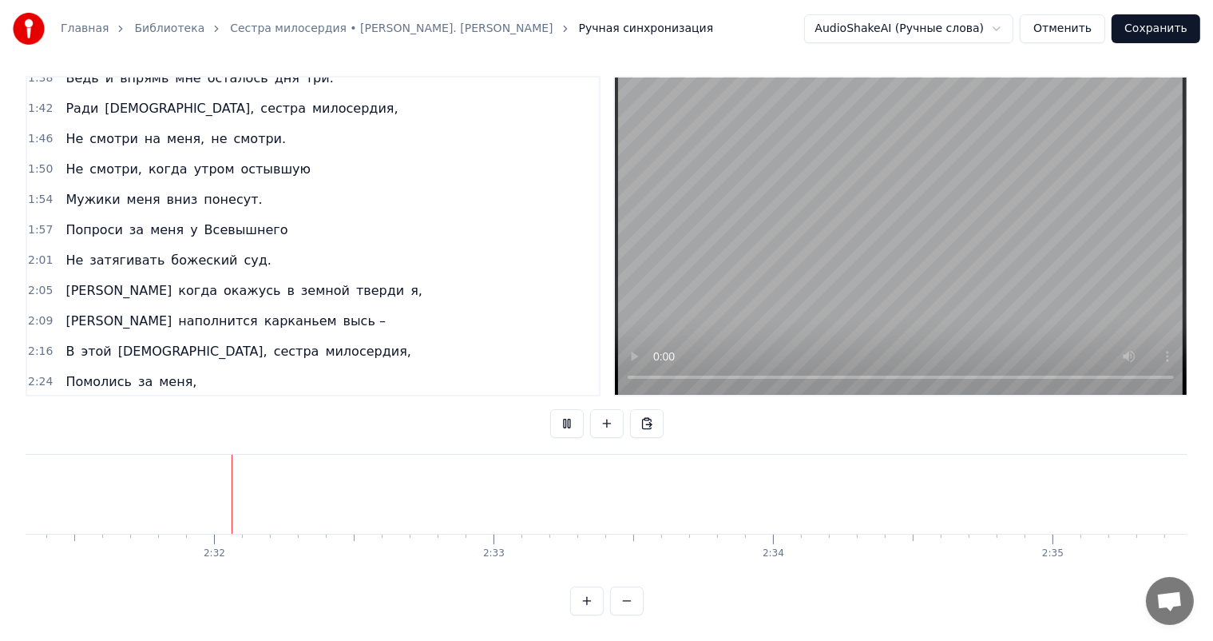
scroll to position [0, 42318]
click at [1160, 35] on button "Сохранить" at bounding box center [1156, 28] width 89 height 29
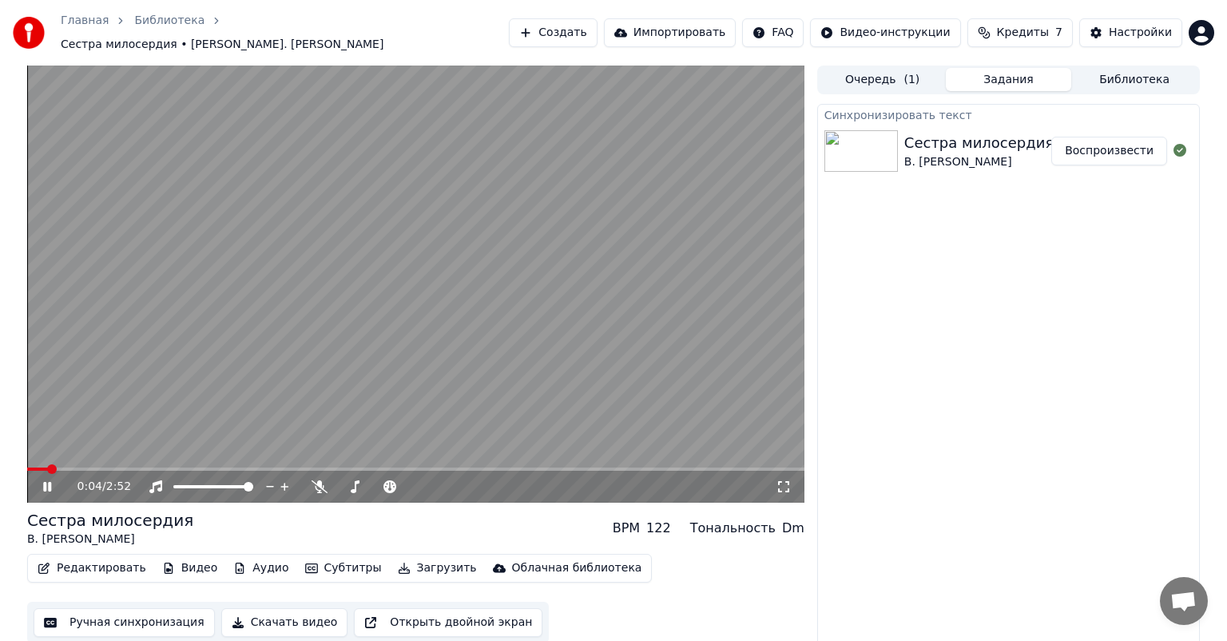
click at [44, 482] on icon at bounding box center [47, 487] width 8 height 10
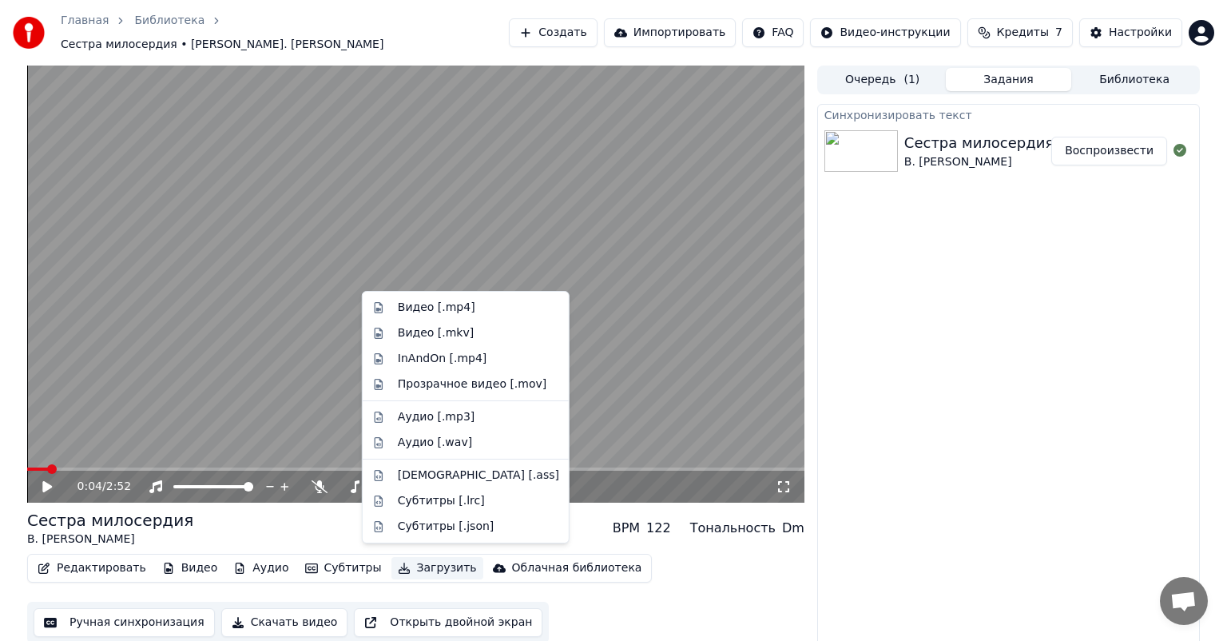
click at [419, 562] on button "Загрузить" at bounding box center [437, 568] width 92 height 22
click at [419, 304] on div "Видео [.mp4]" at bounding box center [436, 308] width 77 height 16
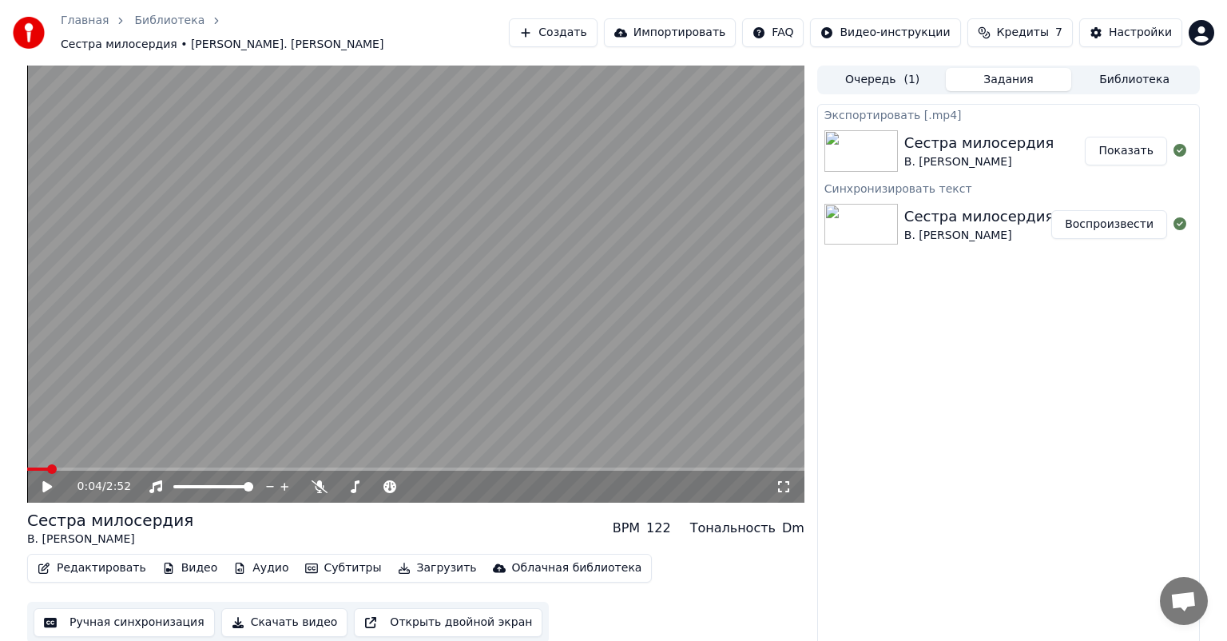
click at [1144, 137] on button "Показать" at bounding box center [1126, 151] width 82 height 29
click at [1141, 143] on button "Показать" at bounding box center [1126, 151] width 82 height 29
click at [154, 29] on link "Библиотека" at bounding box center [169, 21] width 70 height 16
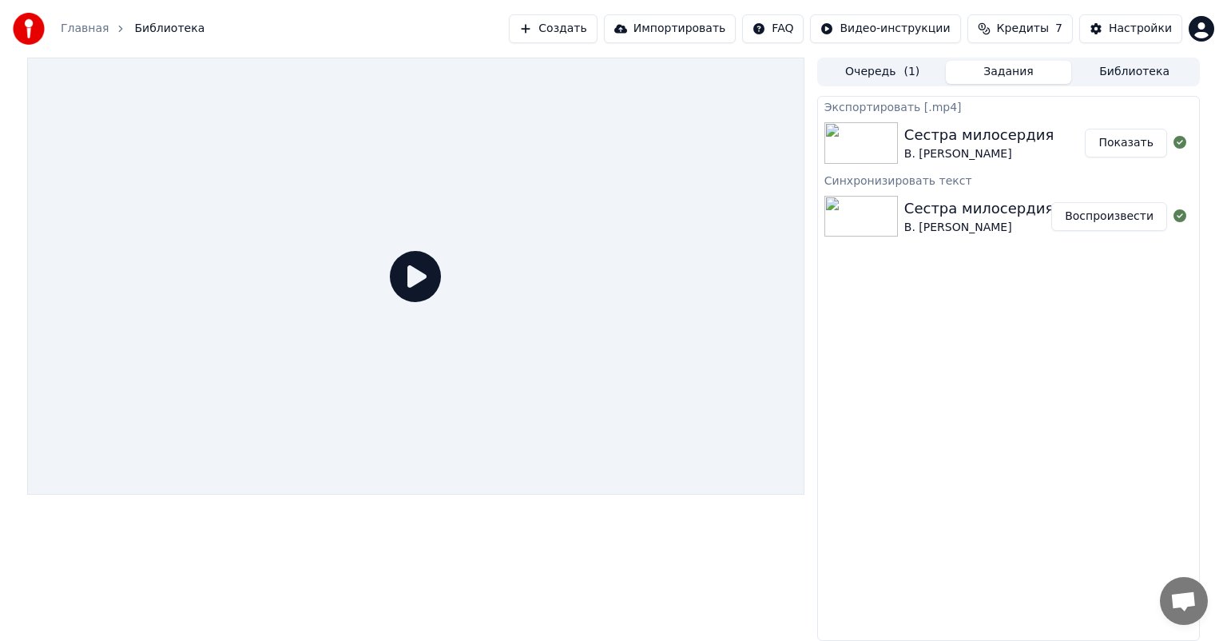
click at [161, 31] on span "Библиотека" at bounding box center [169, 29] width 70 height 16
click at [64, 32] on link "Главная" at bounding box center [85, 29] width 48 height 16
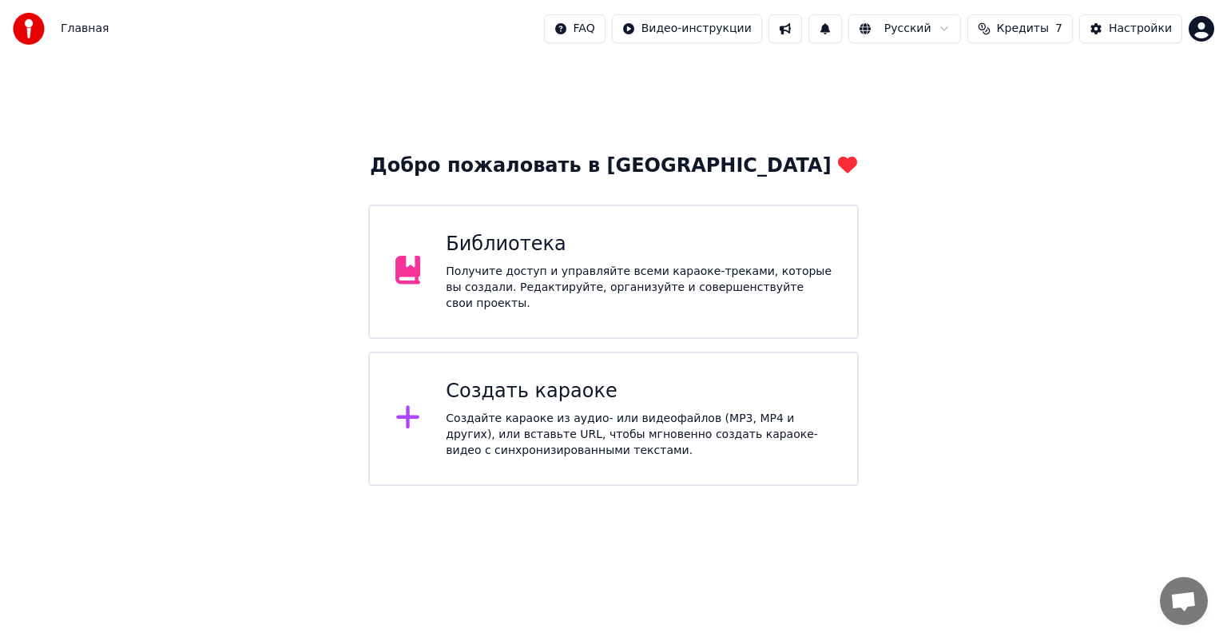
click at [593, 288] on div "Получите доступ и управляйте всеми караоке-треками, которые вы создали. Редакти…" at bounding box center [639, 288] width 386 height 48
click at [574, 324] on div "Библиотека Получите доступ и управляйте всеми караоке-треками, которые вы созда…" at bounding box center [613, 271] width 490 height 134
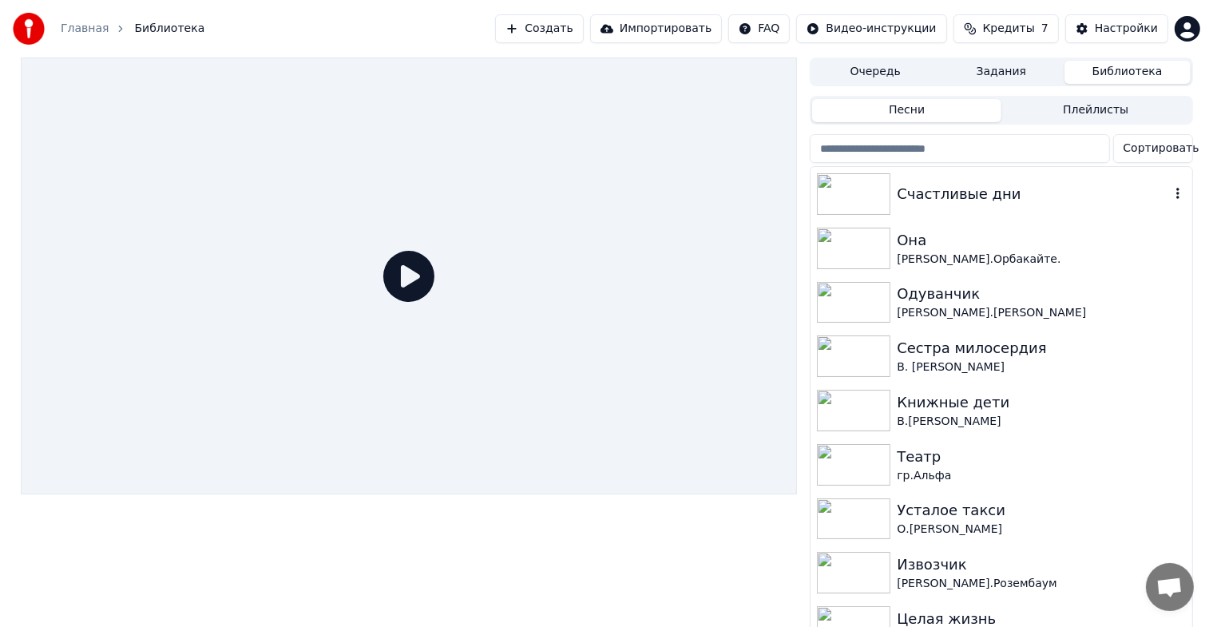
click at [866, 200] on img at bounding box center [853, 194] width 73 height 42
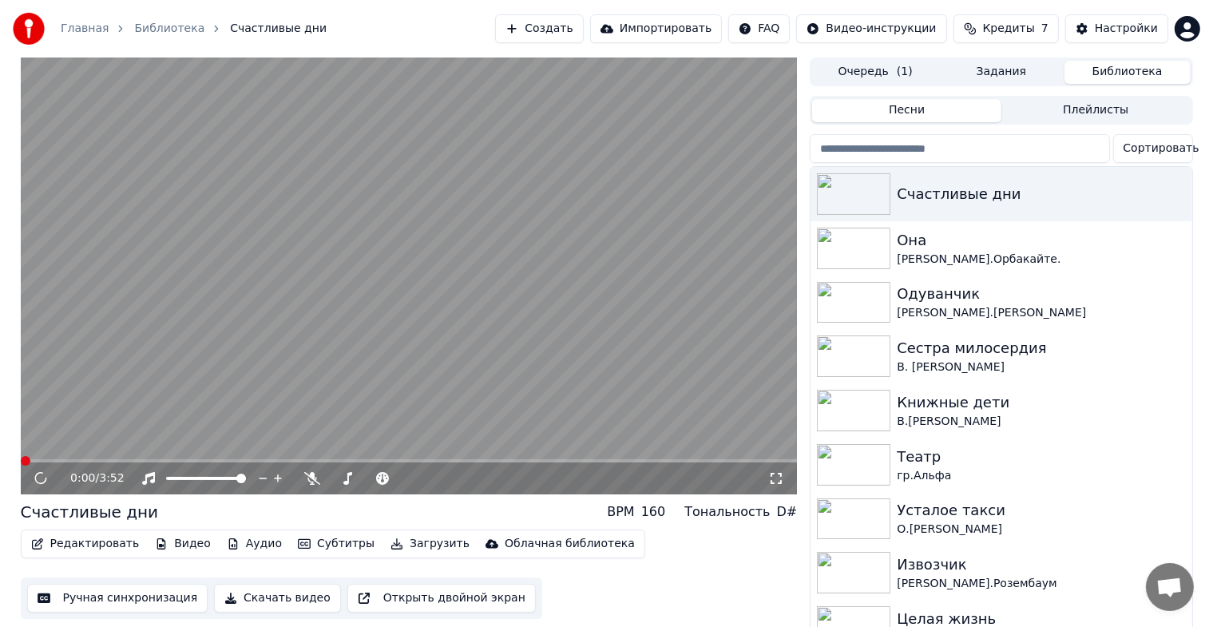
click at [38, 485] on icon at bounding box center [41, 479] width 18 height 18
click at [42, 477] on icon at bounding box center [41, 479] width 17 height 18
click at [39, 474] on icon at bounding box center [53, 478] width 38 height 13
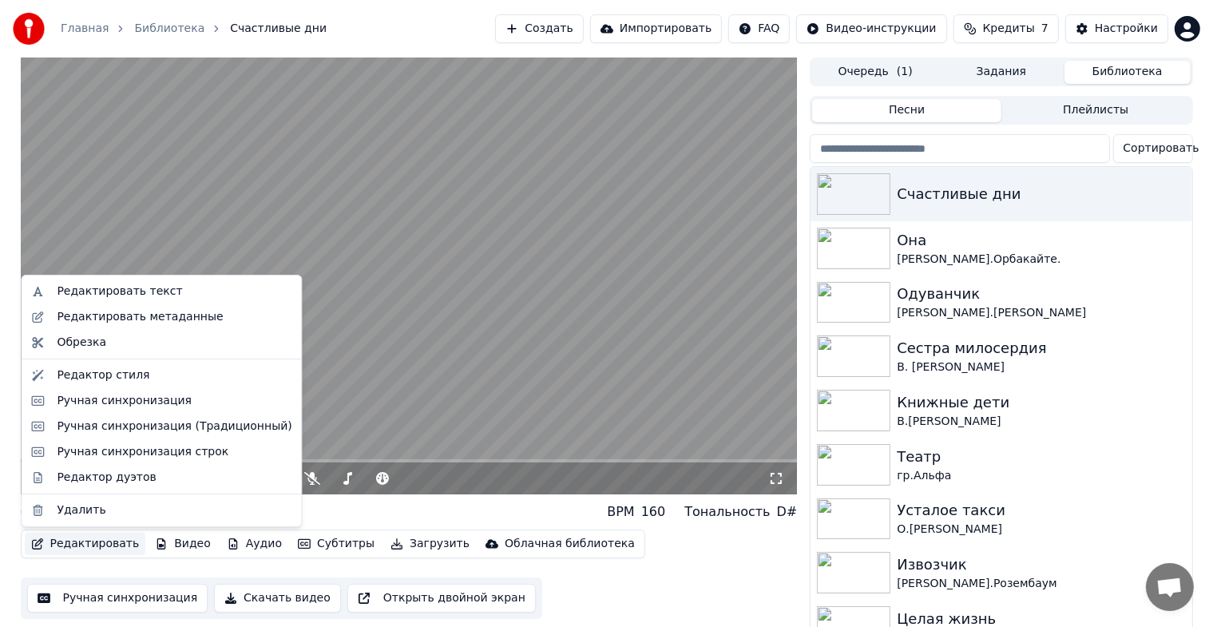
click at [93, 543] on button "Редактировать" at bounding box center [85, 544] width 121 height 22
click at [107, 291] on div "Редактировать текст" at bounding box center [119, 292] width 125 height 16
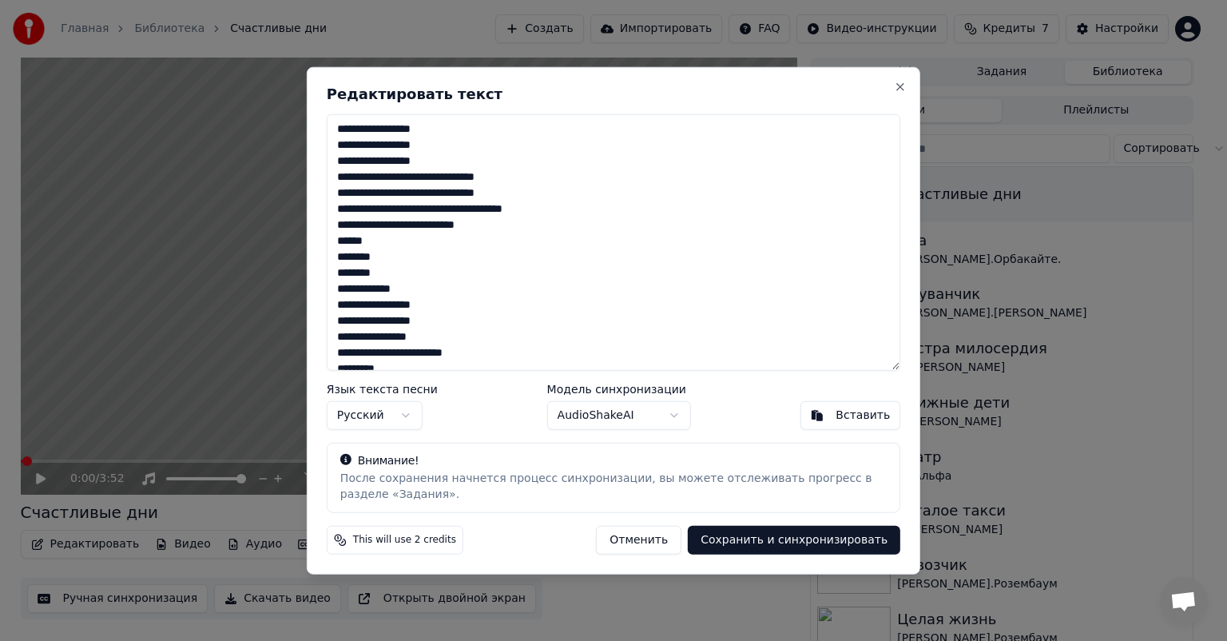
click at [447, 131] on textarea "**********" at bounding box center [614, 242] width 574 height 256
click at [449, 127] on textarea "**********" at bounding box center [614, 242] width 574 height 256
click at [859, 415] on div "Вставить" at bounding box center [863, 415] width 54 height 16
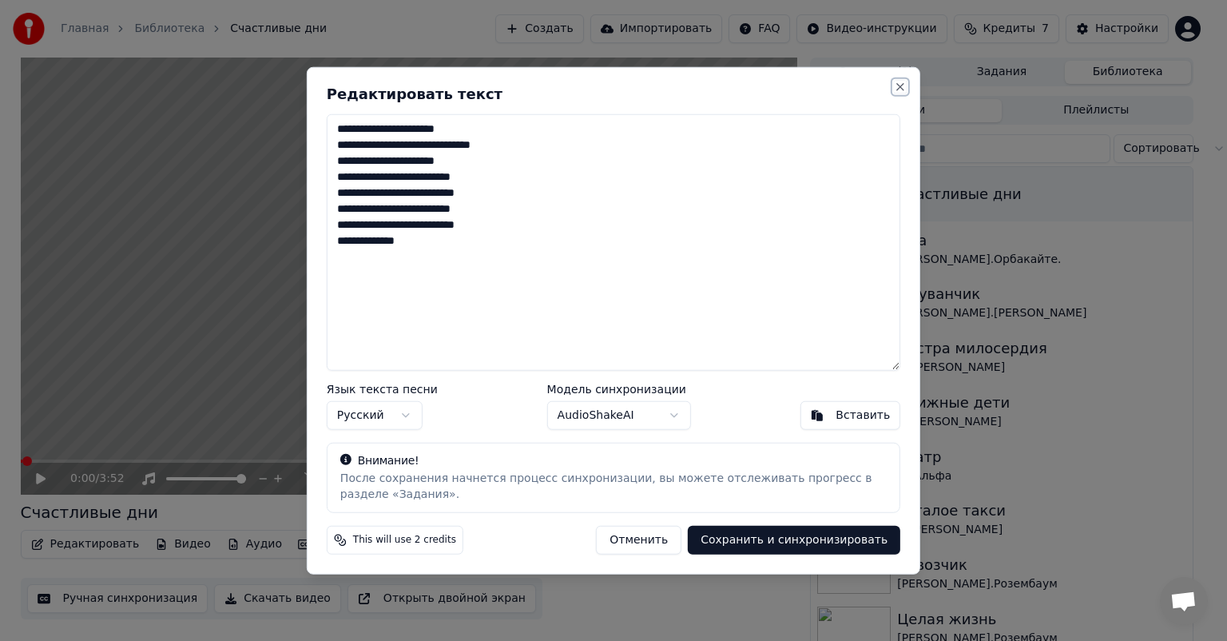
click at [900, 91] on button "Close" at bounding box center [900, 87] width 13 height 13
type textarea "**********"
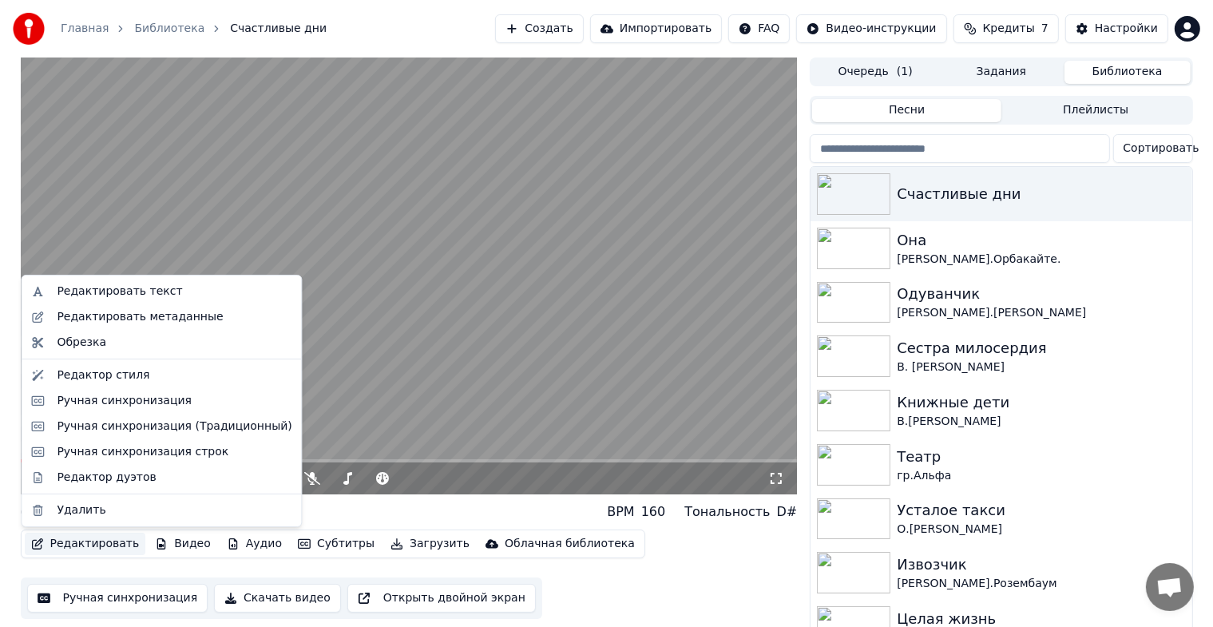
click at [96, 541] on button "Редактировать" at bounding box center [85, 544] width 121 height 22
click at [105, 294] on div "Редактировать текст" at bounding box center [119, 292] width 125 height 16
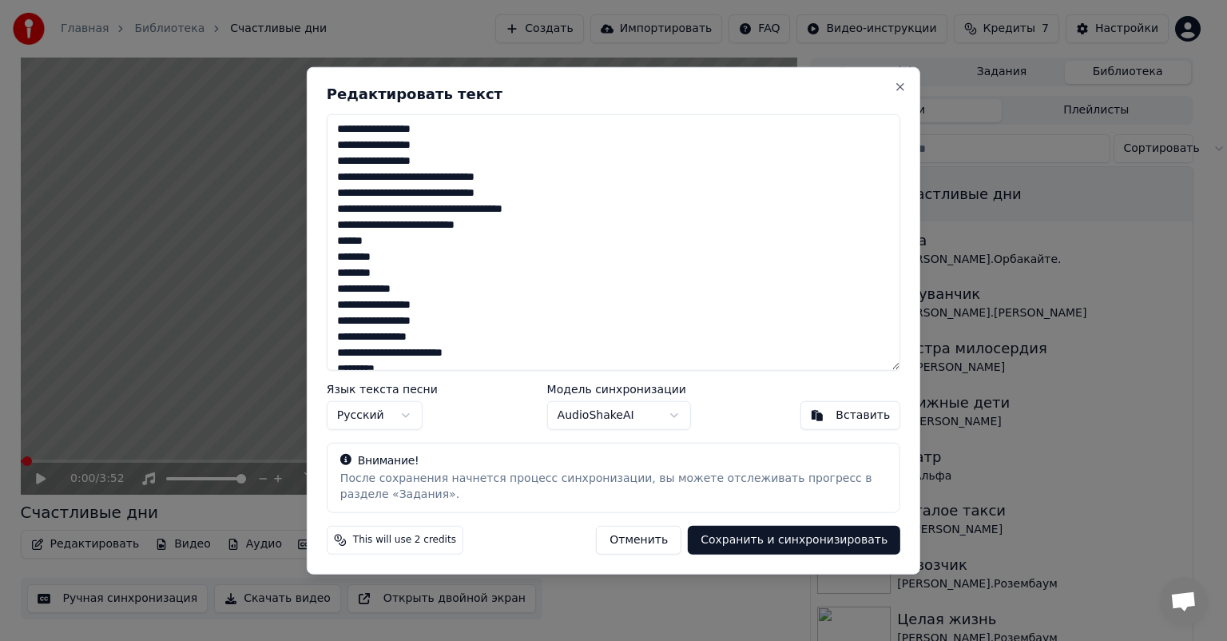
click at [454, 134] on textarea "**********" at bounding box center [614, 242] width 574 height 256
click at [462, 138] on textarea "**********" at bounding box center [614, 242] width 574 height 256
drag, startPoint x: 451, startPoint y: 124, endPoint x: 459, endPoint y: 142, distance: 20.4
click at [451, 125] on textarea "**********" at bounding box center [614, 242] width 574 height 256
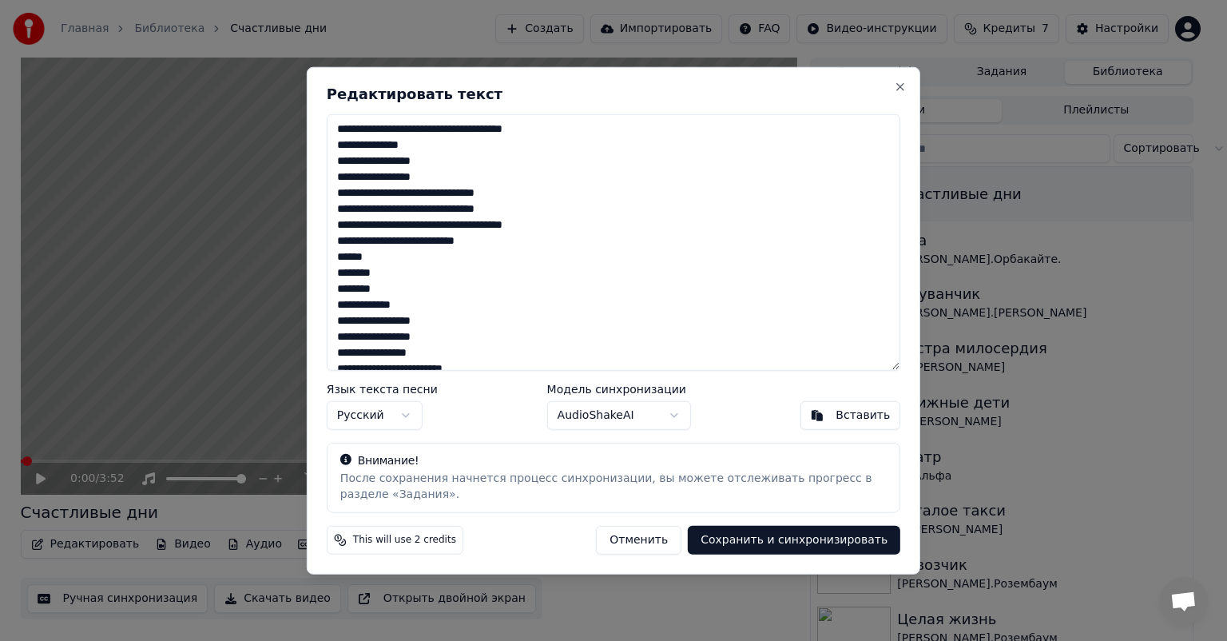
click at [393, 145] on textarea "**********" at bounding box center [614, 242] width 574 height 256
click at [394, 145] on textarea "**********" at bounding box center [614, 242] width 574 height 256
click at [436, 151] on textarea "**********" at bounding box center [614, 242] width 574 height 256
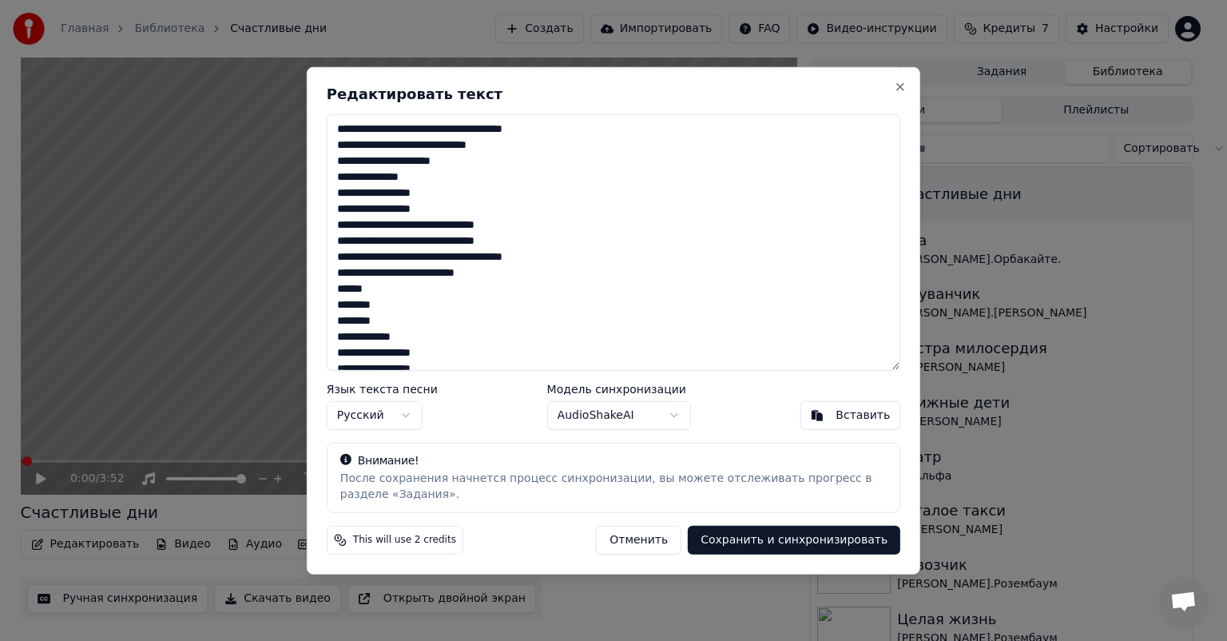
click at [392, 185] on textarea "**********" at bounding box center [614, 242] width 574 height 256
click at [390, 176] on textarea "**********" at bounding box center [614, 242] width 574 height 256
click at [428, 177] on textarea "**********" at bounding box center [614, 242] width 574 height 256
click at [903, 86] on button "Close" at bounding box center [900, 87] width 13 height 13
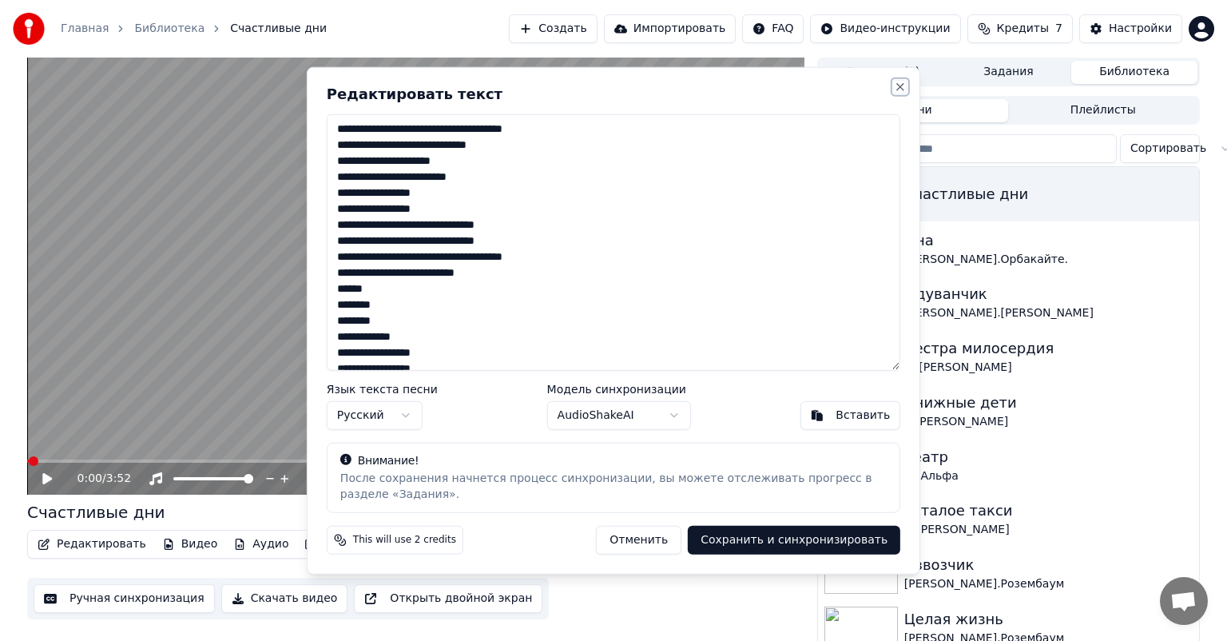
type textarea "**********"
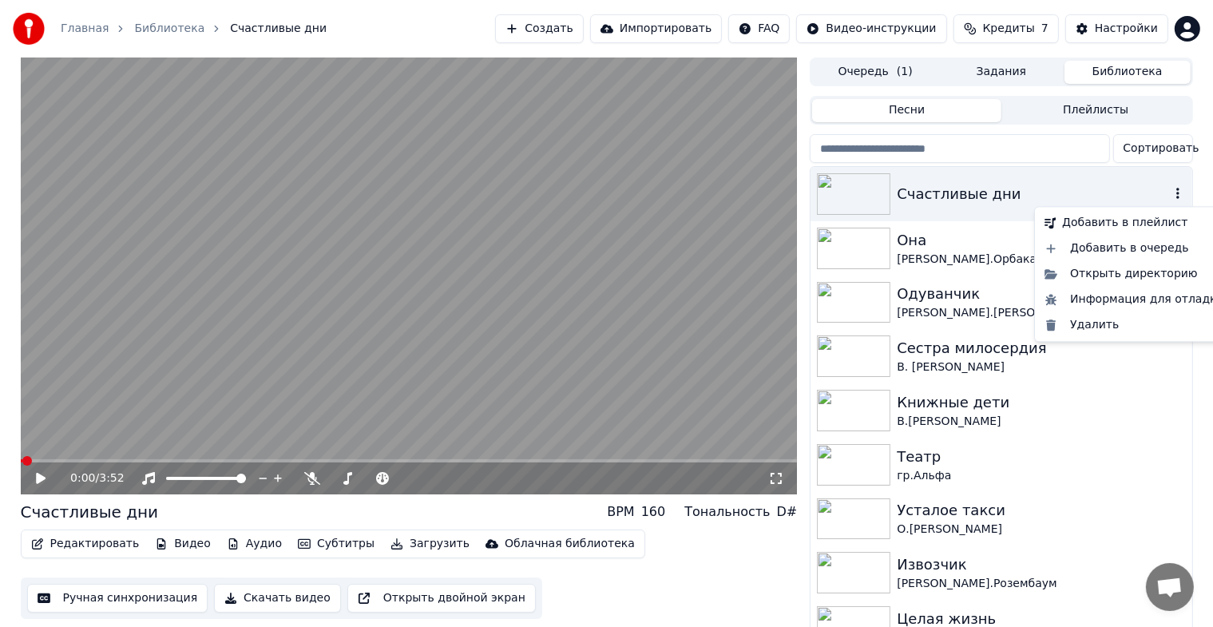
click at [1170, 192] on icon "button" at bounding box center [1178, 193] width 16 height 13
click at [1075, 324] on div "Удалить" at bounding box center [1134, 325] width 193 height 26
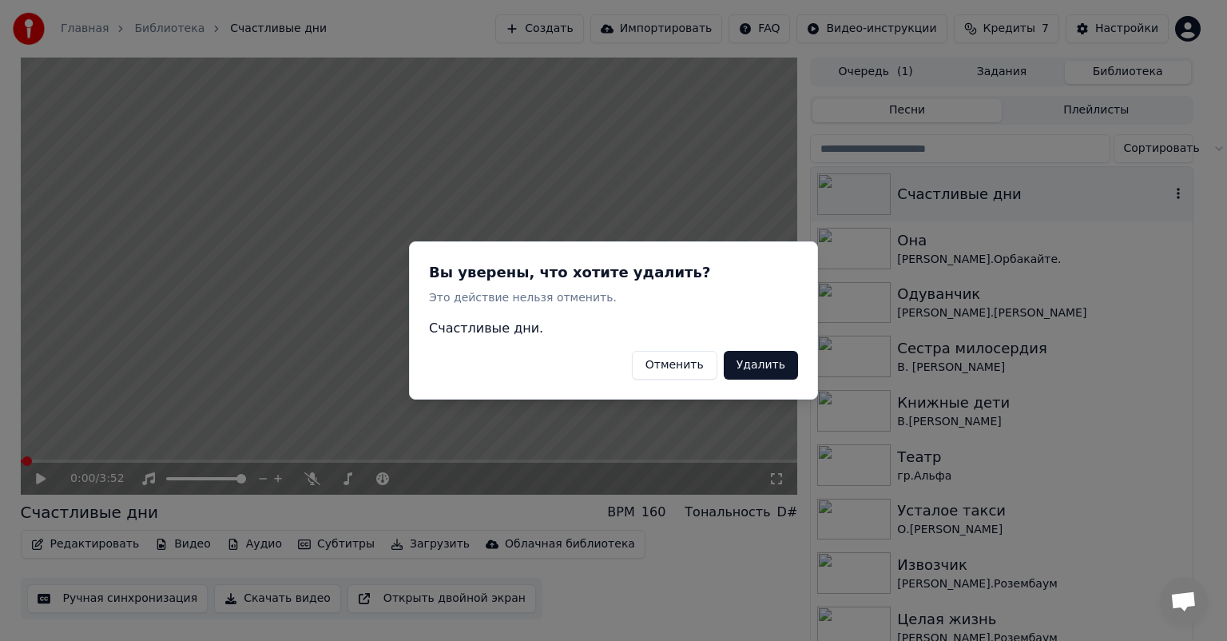
click at [757, 373] on button "Удалить" at bounding box center [761, 365] width 74 height 29
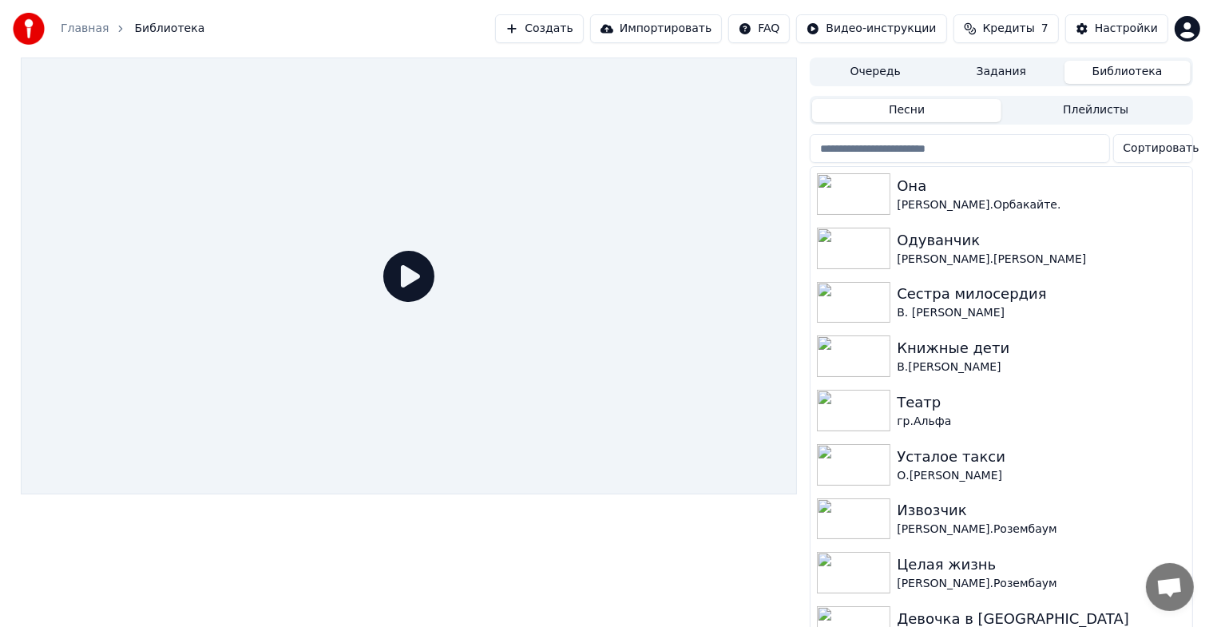
click at [583, 30] on button "Создать" at bounding box center [539, 28] width 88 height 29
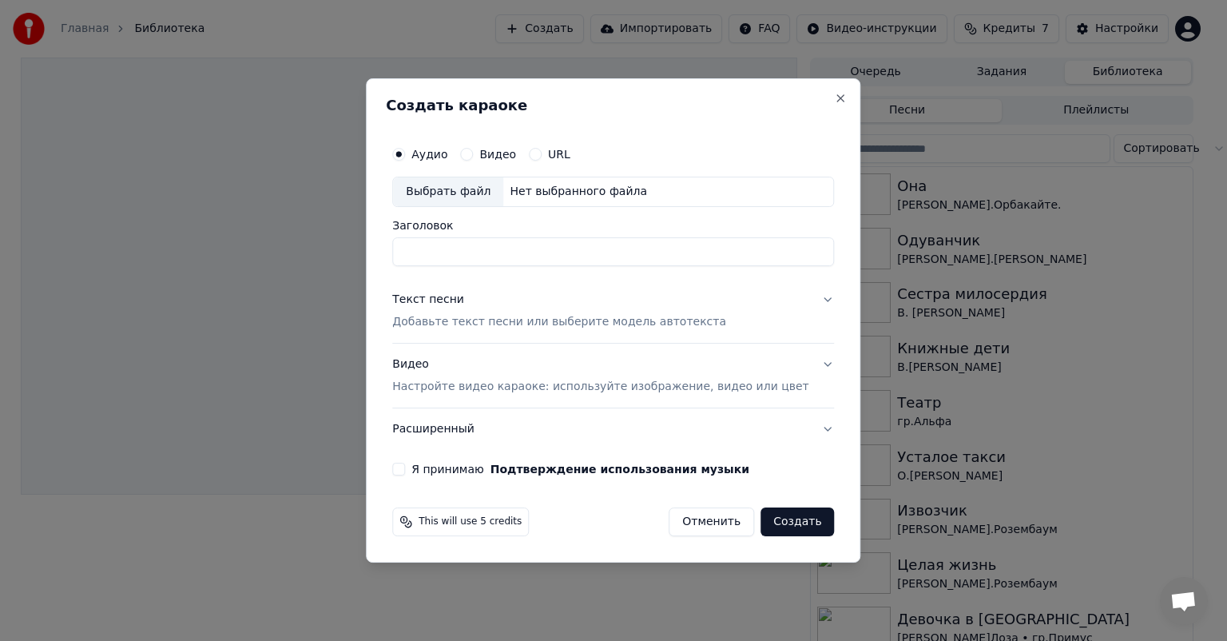
click at [444, 195] on div "Выбрать файл" at bounding box center [448, 191] width 110 height 29
drag, startPoint x: 574, startPoint y: 257, endPoint x: 566, endPoint y: 254, distance: 8.6
click at [574, 256] on input "**********" at bounding box center [613, 251] width 442 height 29
type input "**********"
click at [458, 292] on div "Текст песни" at bounding box center [428, 300] width 72 height 16
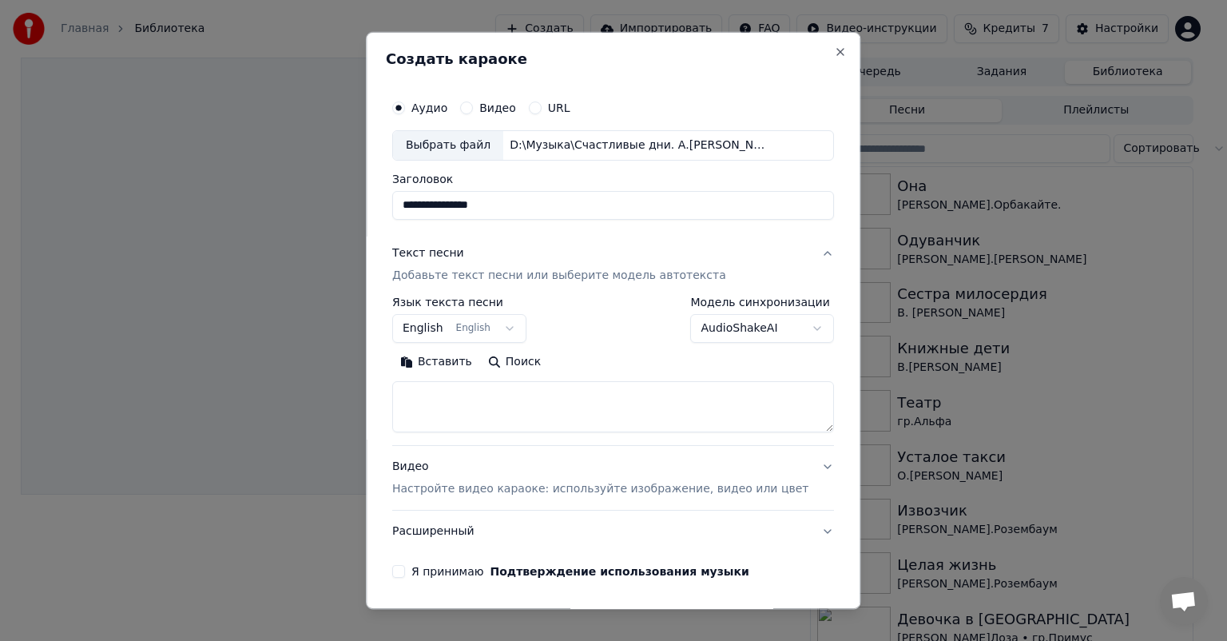
click at [523, 327] on button "English English" at bounding box center [459, 328] width 134 height 29
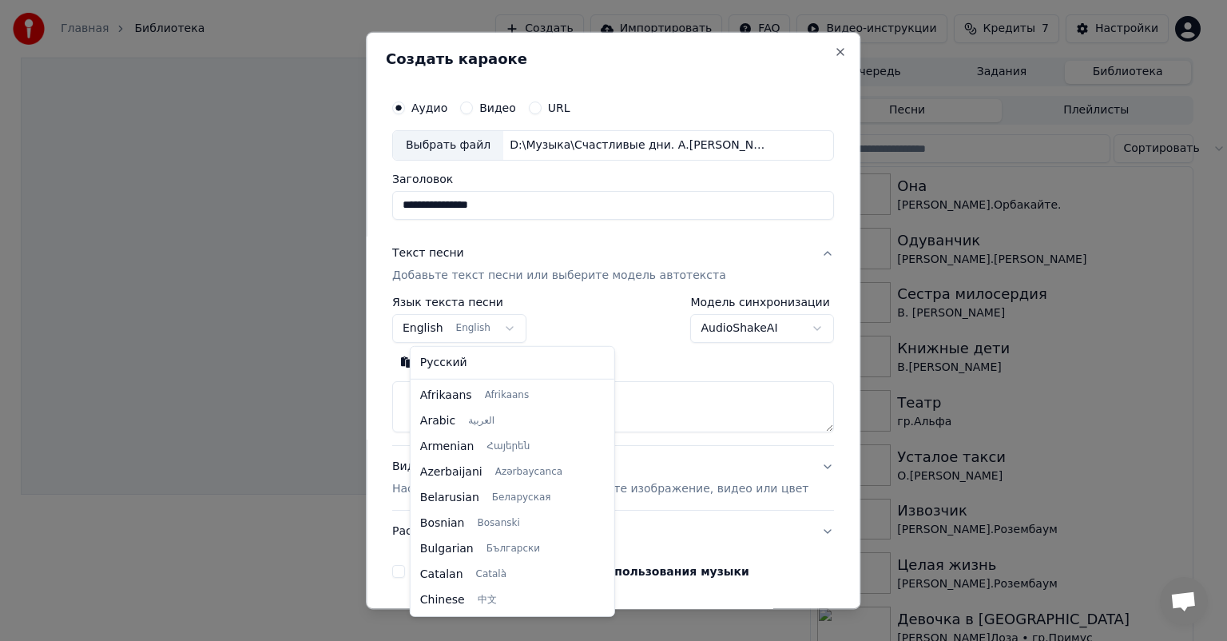
scroll to position [128, 0]
select select "**"
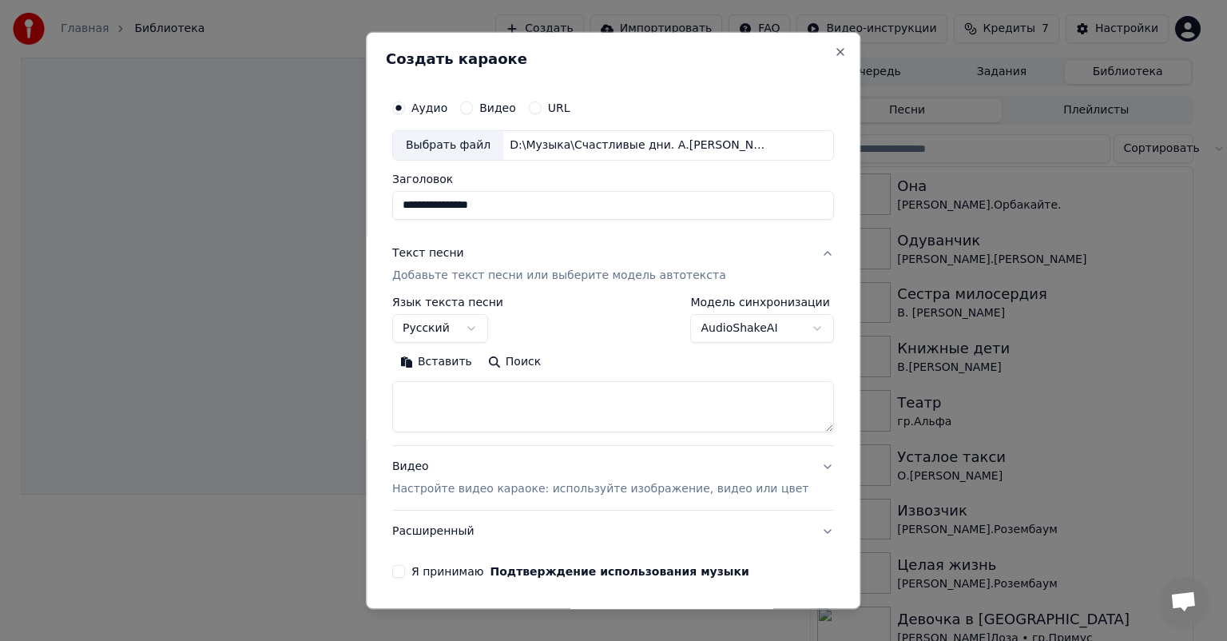
click at [521, 422] on textarea at bounding box center [613, 406] width 442 height 51
click at [447, 363] on button "Вставить" at bounding box center [436, 362] width 88 height 26
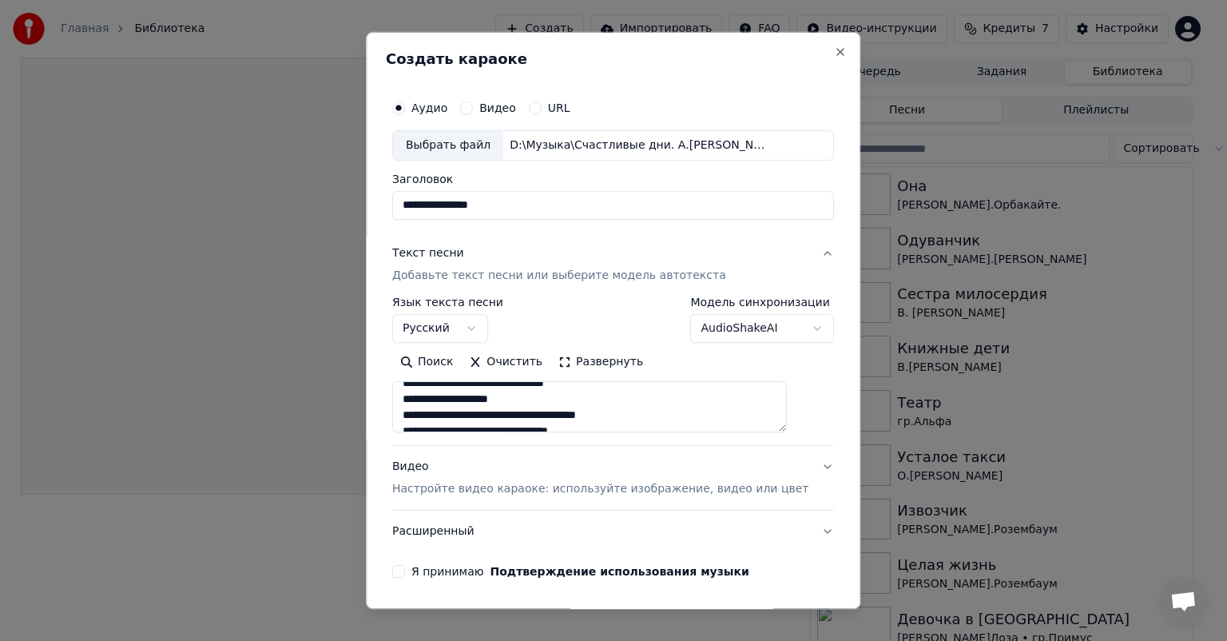
type textarea "**********"
click at [791, 331] on body "**********" at bounding box center [606, 320] width 1213 height 641
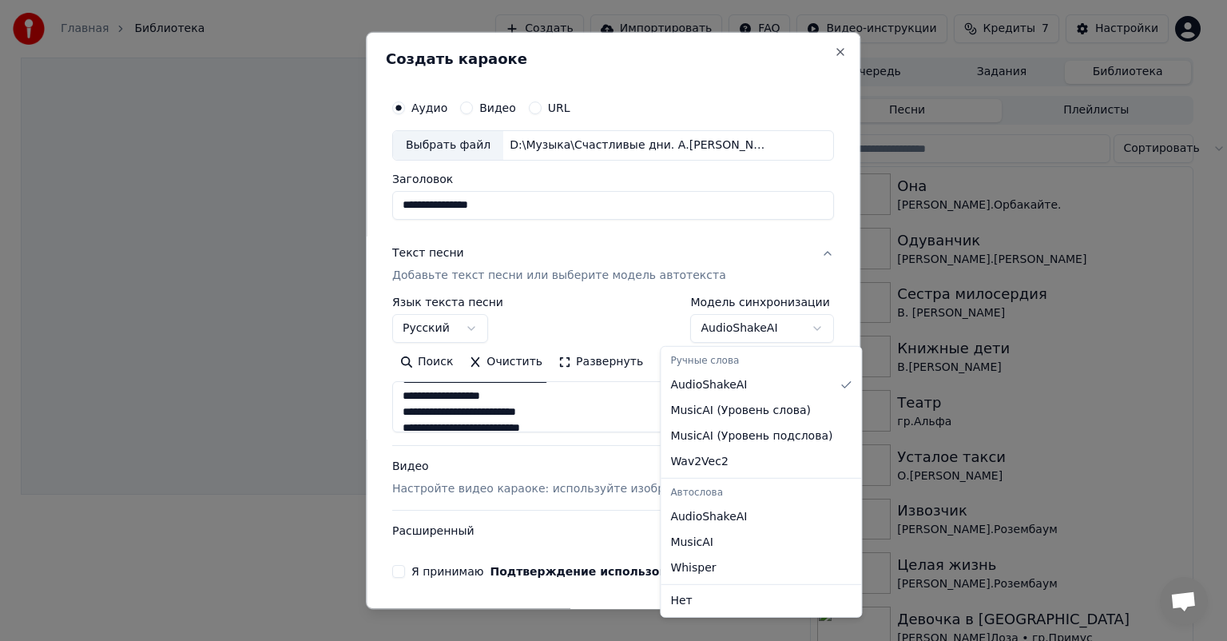
select select "**********"
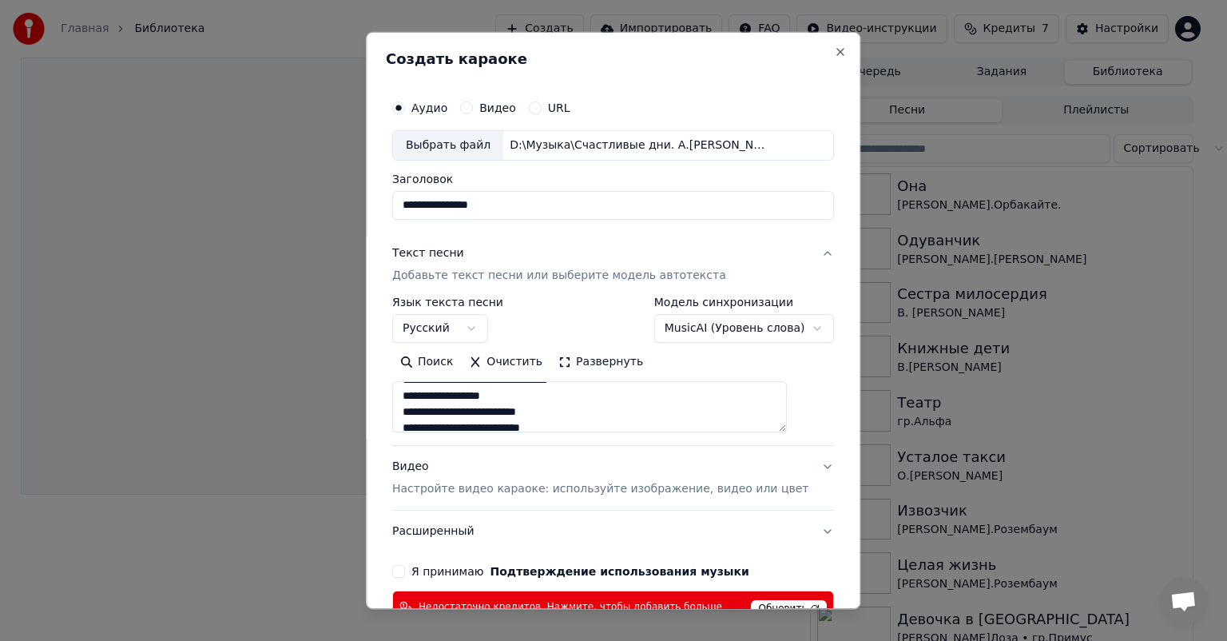
type textarea "**********"
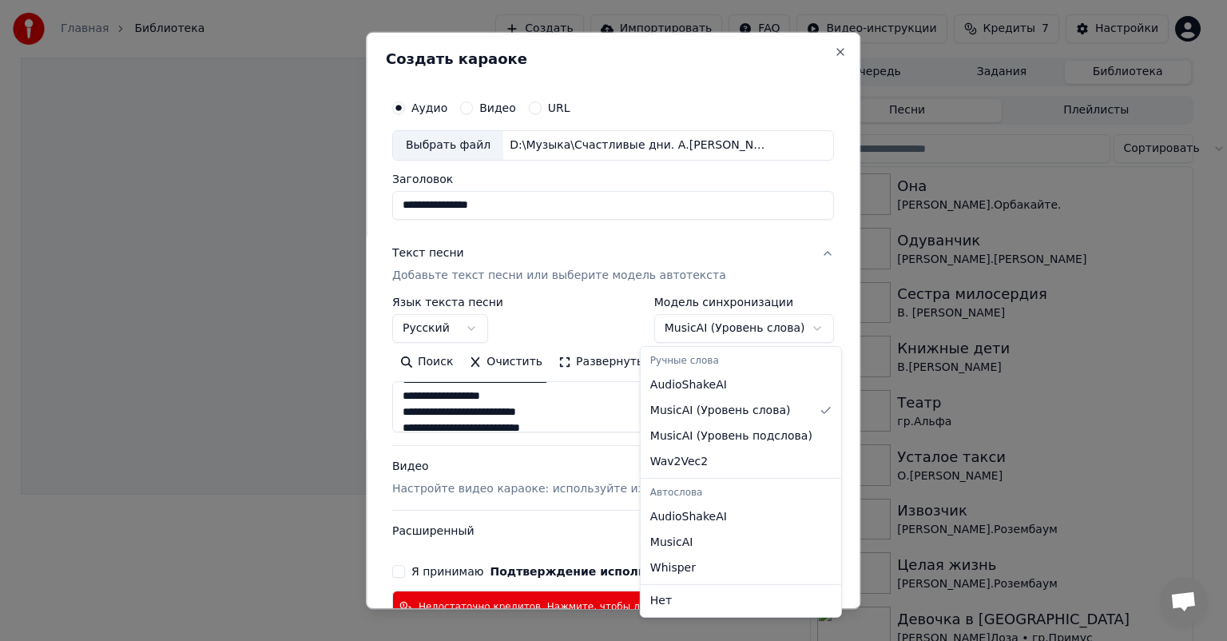
click at [789, 326] on body "**********" at bounding box center [606, 320] width 1213 height 641
select select "********"
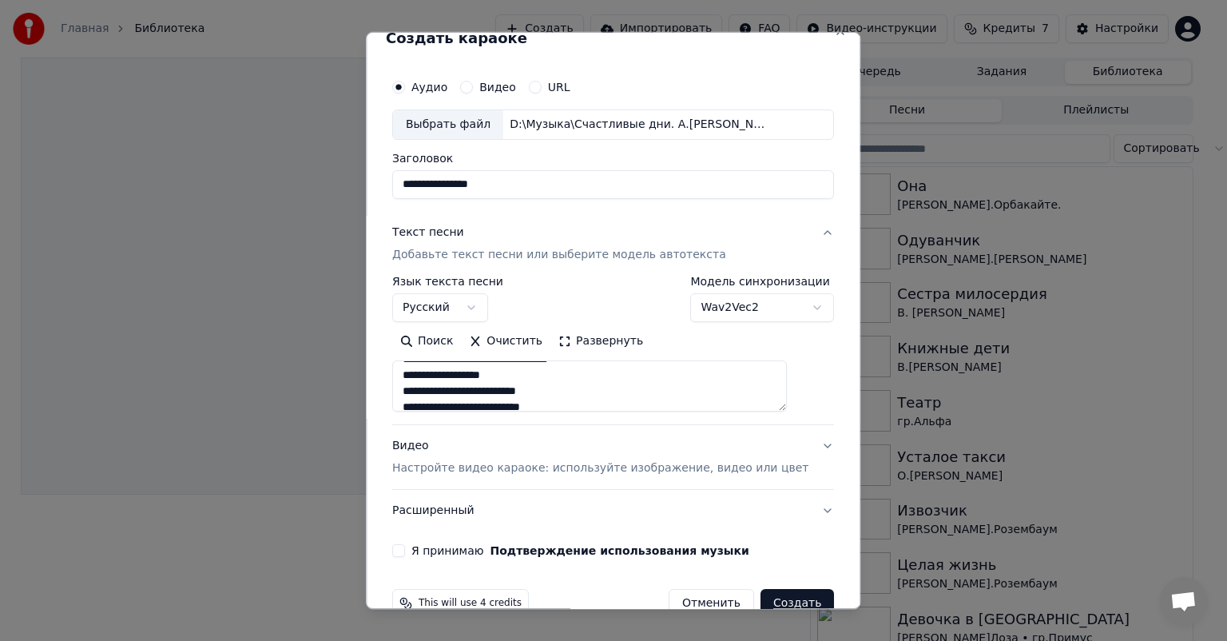
scroll to position [54, 0]
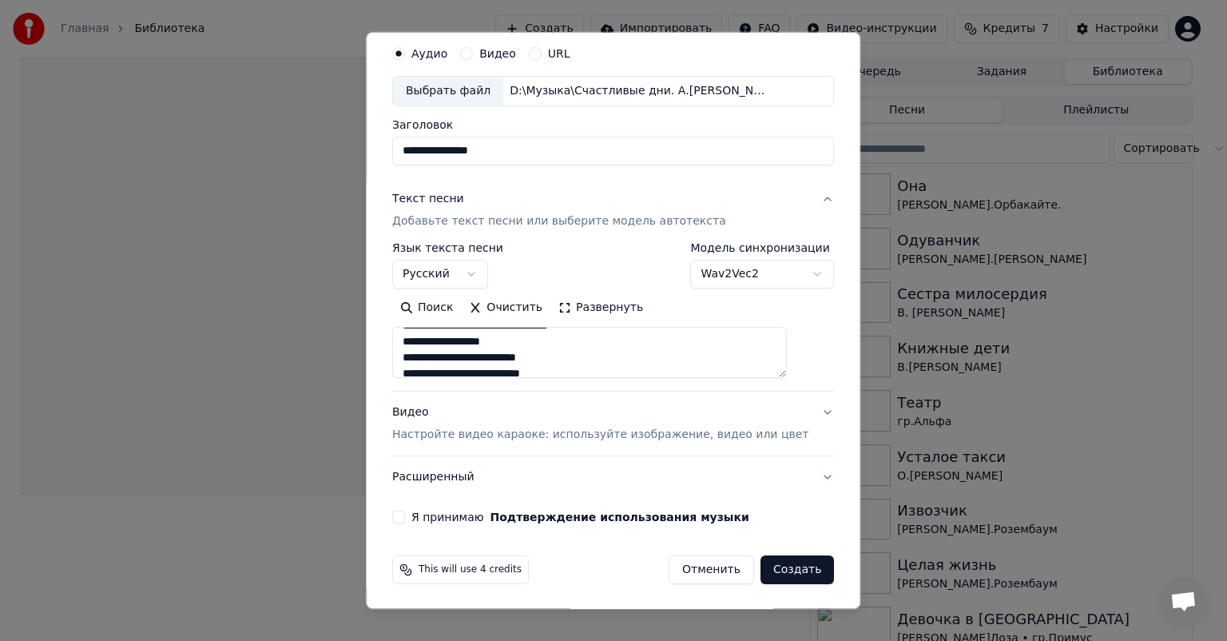
click at [490, 431] on p "Настройте видео караоке: используйте изображение, видео или цвет" at bounding box center [600, 435] width 416 height 16
type textarea "**********"
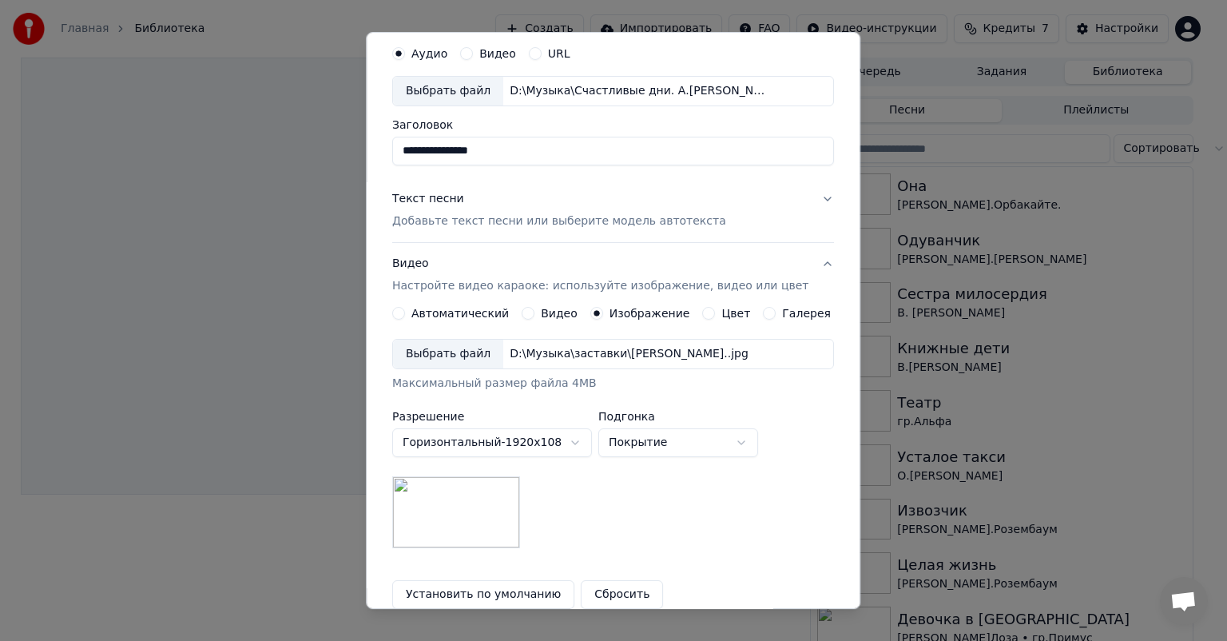
click at [667, 308] on label "Изображение" at bounding box center [649, 313] width 81 height 11
click at [603, 307] on button "Изображение" at bounding box center [596, 313] width 13 height 13
click at [637, 310] on label "Изображение" at bounding box center [649, 313] width 81 height 11
click at [603, 310] on button "Изображение" at bounding box center [596, 313] width 13 height 13
click at [466, 348] on div "Выбрать файл" at bounding box center [448, 353] width 110 height 29
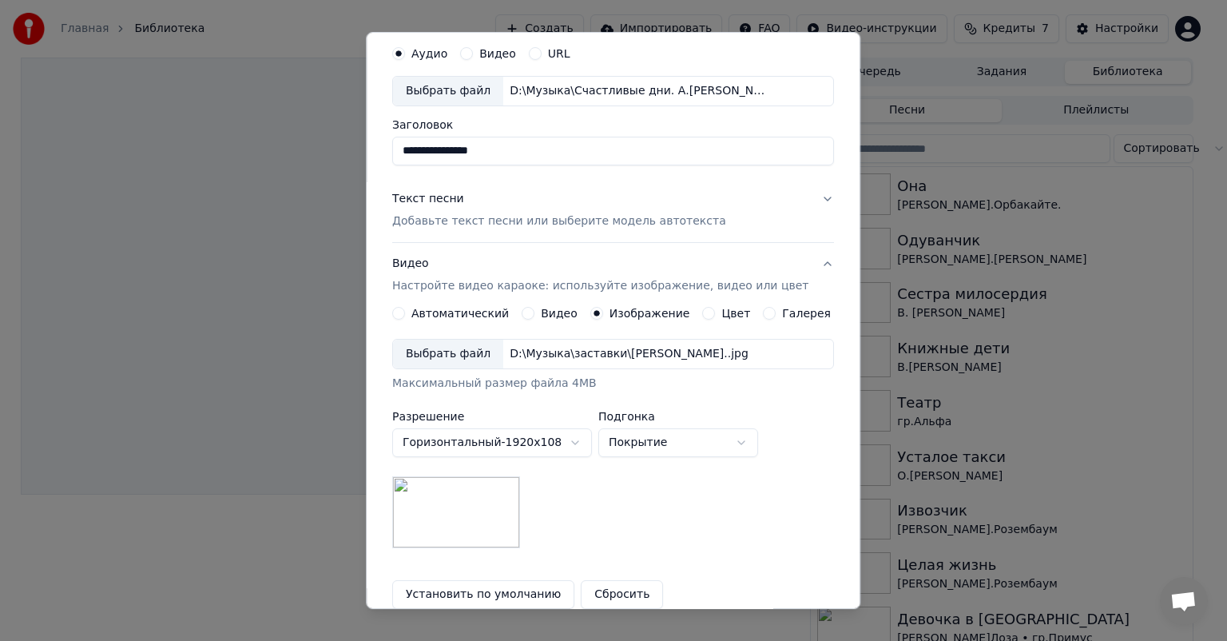
click at [461, 356] on div "Выбрать файл" at bounding box center [448, 353] width 110 height 29
click at [465, 360] on div "Выбрать файл" at bounding box center [448, 353] width 110 height 29
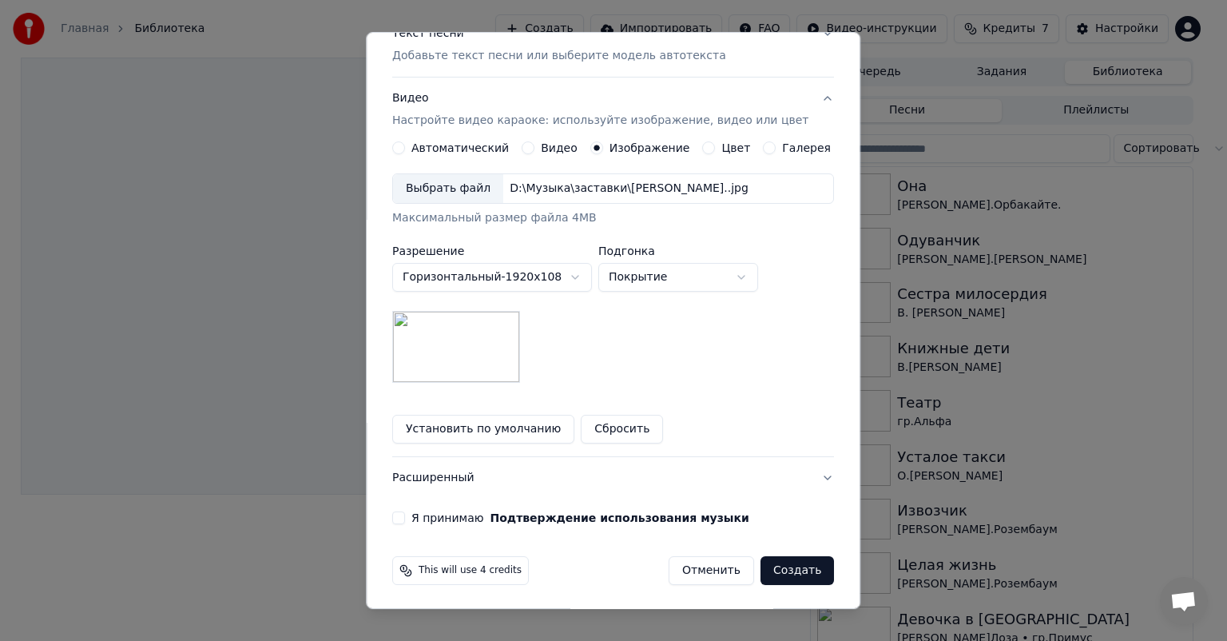
scroll to position [220, 0]
click at [457, 482] on button "Расширенный" at bounding box center [613, 477] width 442 height 42
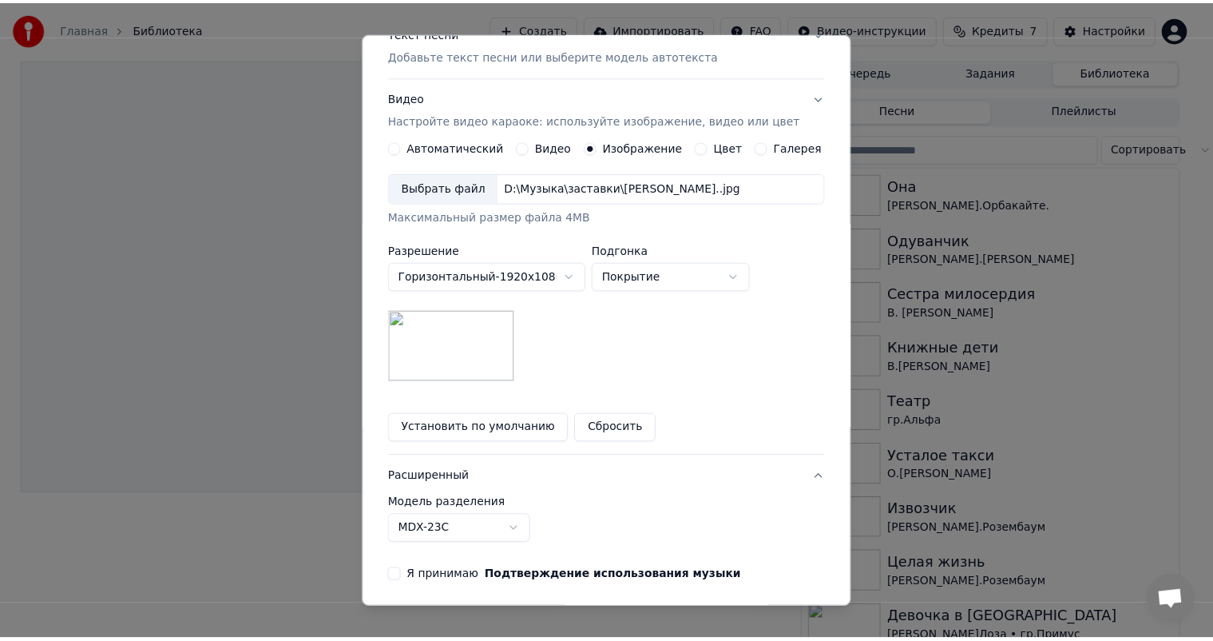
scroll to position [0, 0]
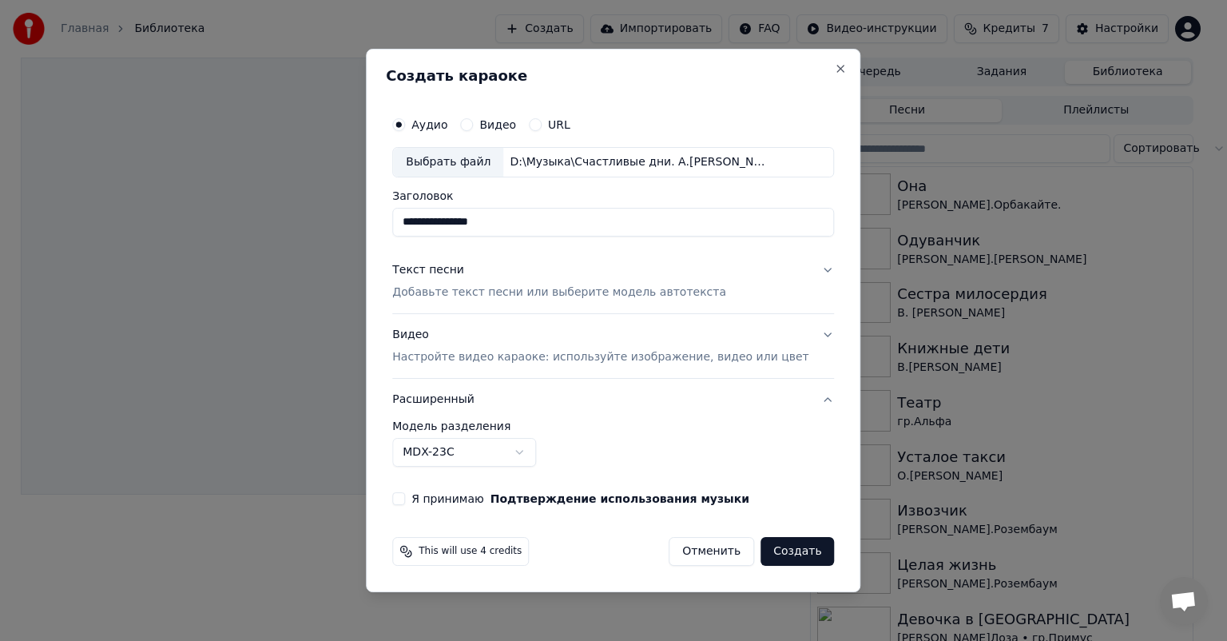
click at [543, 447] on body "**********" at bounding box center [606, 320] width 1213 height 641
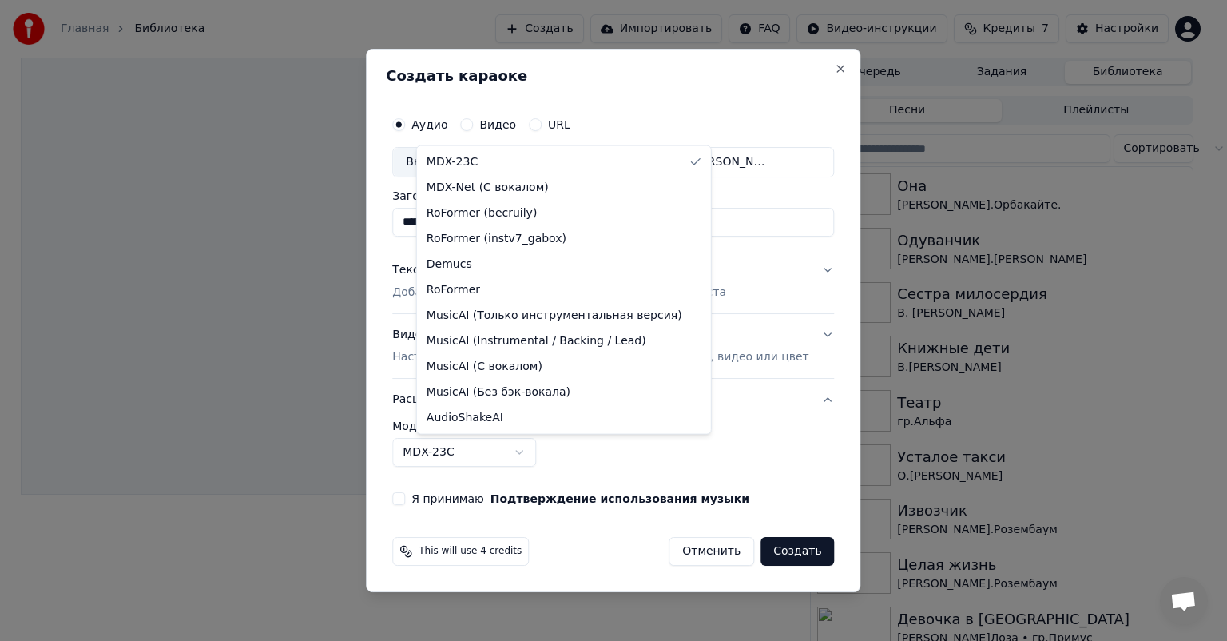
select select "**********"
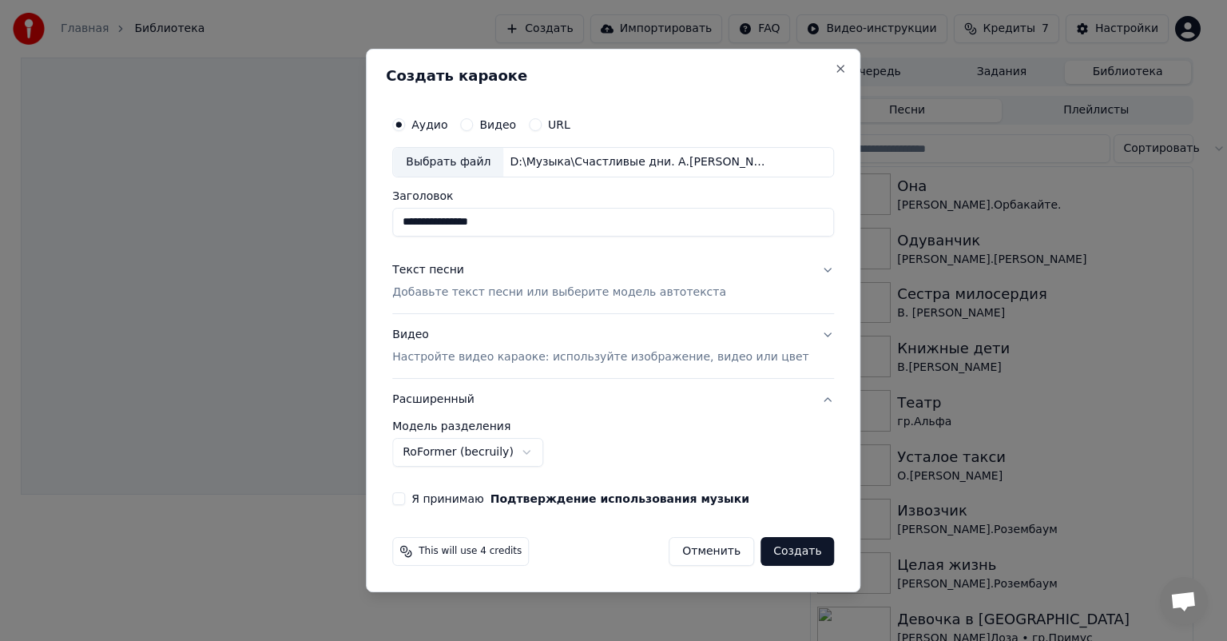
click at [428, 503] on div "Я принимаю Подтверждение использования музыки" at bounding box center [613, 498] width 442 height 13
click at [405, 502] on button "Я принимаю Подтверждение использования музыки" at bounding box center [398, 498] width 13 height 13
click at [780, 546] on button "Создать" at bounding box center [796, 551] width 73 height 29
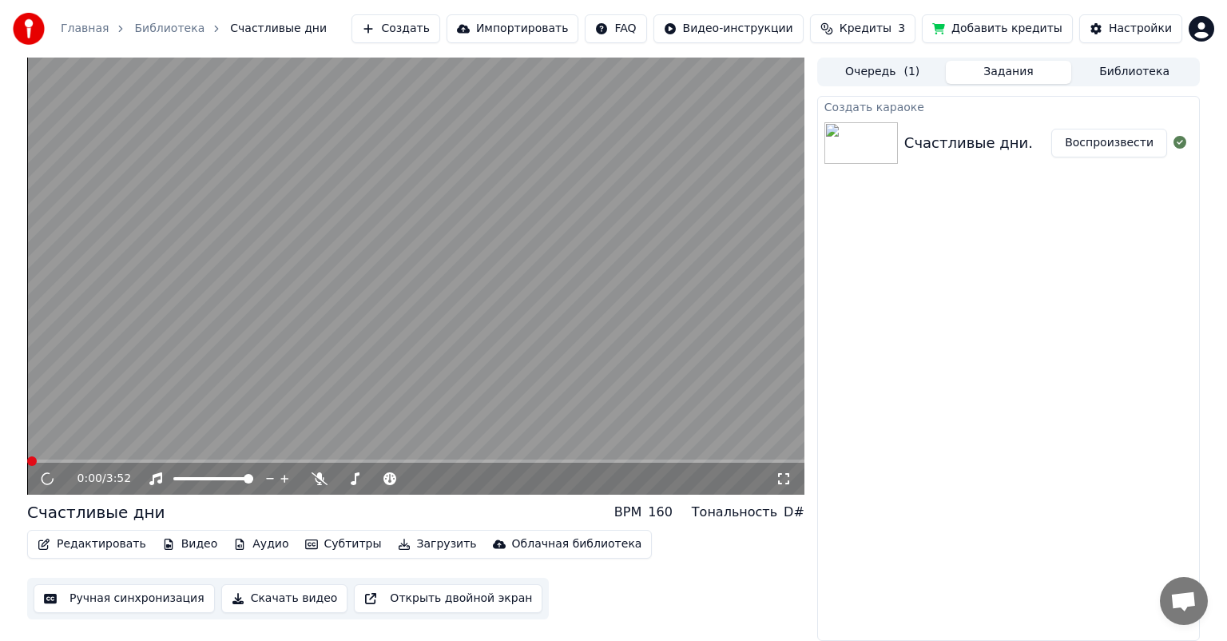
drag, startPoint x: 534, startPoint y: 310, endPoint x: 0, endPoint y: 347, distance: 535.6
click at [427, 293] on video at bounding box center [415, 276] width 777 height 437
click at [46, 482] on icon at bounding box center [59, 478] width 38 height 13
click at [106, 597] on button "Ручная синхронизация" at bounding box center [124, 598] width 181 height 29
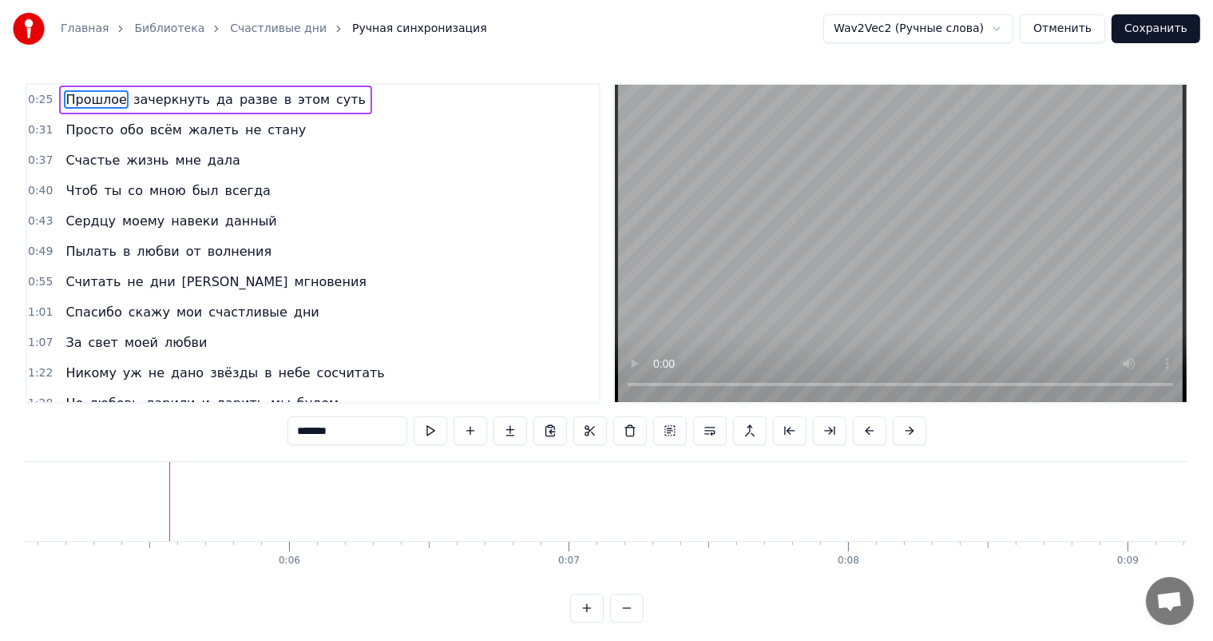
scroll to position [0, 1478]
click at [1061, 39] on button "Отменить" at bounding box center [1062, 28] width 85 height 29
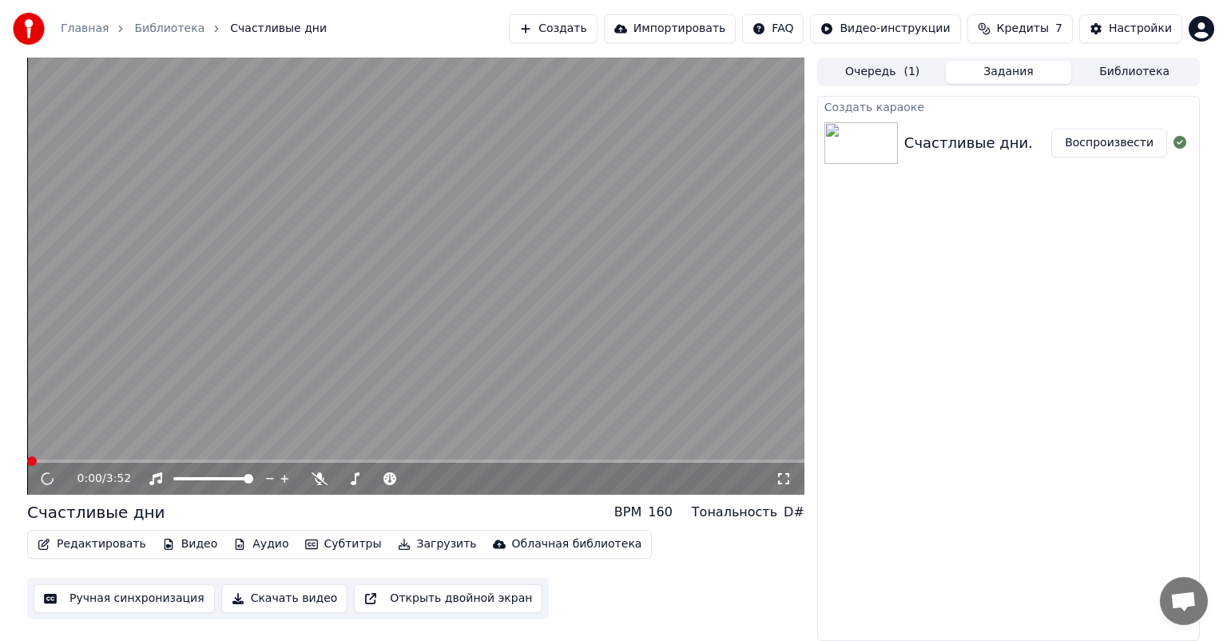
click at [47, 478] on icon at bounding box center [47, 479] width 17 height 18
click at [52, 478] on icon at bounding box center [59, 478] width 38 height 13
click at [102, 548] on button "Редактировать" at bounding box center [91, 544] width 121 height 22
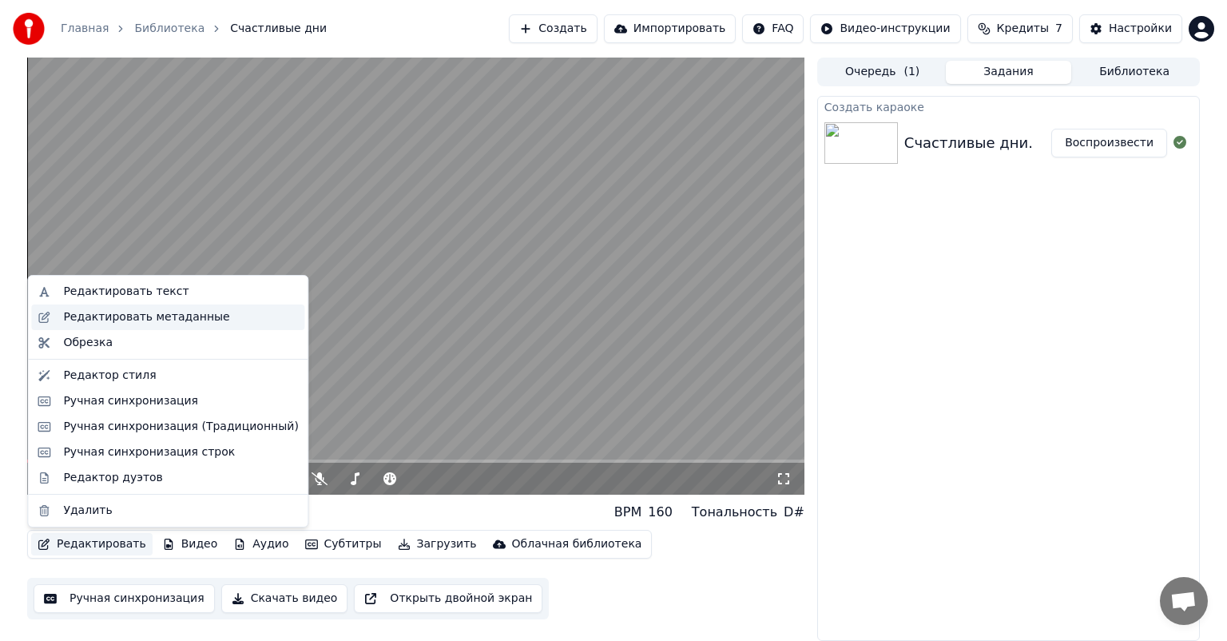
click at [125, 324] on div "Редактировать метаданные" at bounding box center [146, 317] width 166 height 16
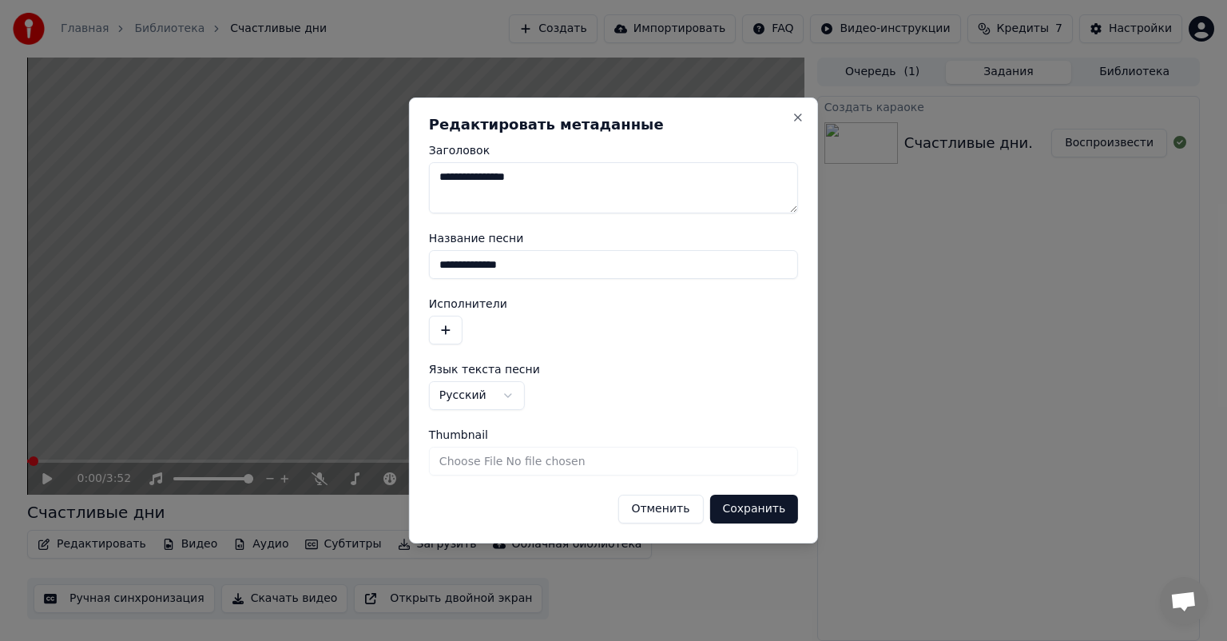
click at [540, 268] on input "**********" at bounding box center [613, 264] width 369 height 29
click at [533, 182] on textarea "**********" at bounding box center [613, 187] width 369 height 51
type textarea "**********"
click at [779, 511] on button "Сохранить" at bounding box center [753, 508] width 89 height 29
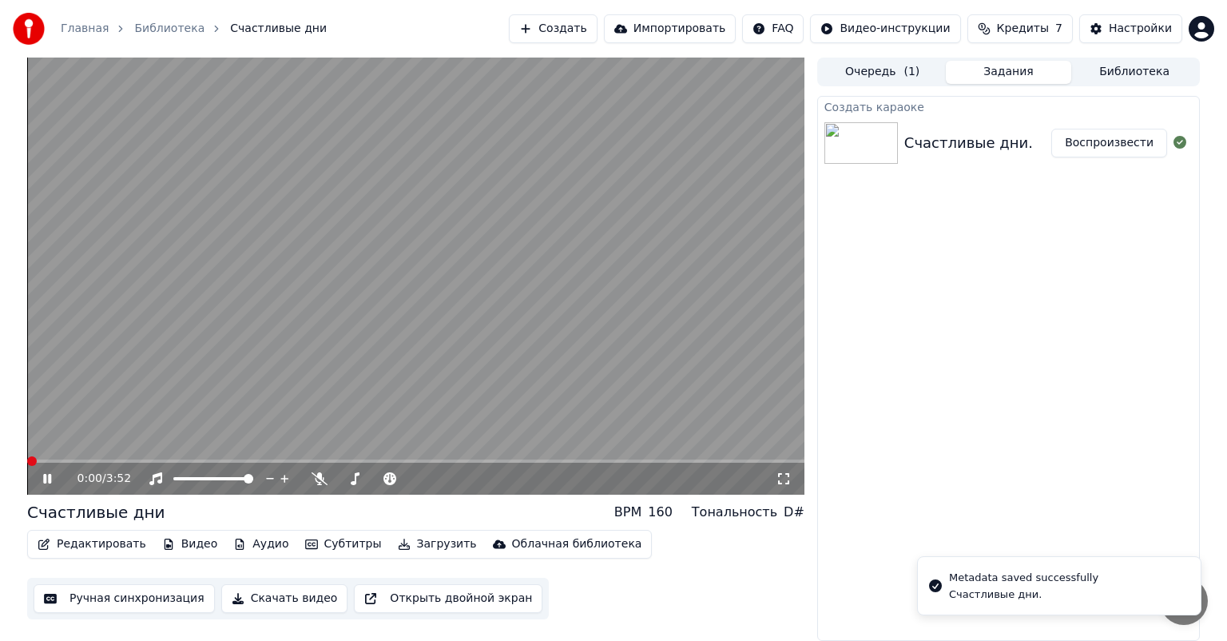
click at [49, 483] on icon at bounding box center [59, 478] width 38 height 13
click at [91, 544] on button "Редактировать" at bounding box center [91, 544] width 121 height 22
click at [97, 593] on button "Ручная синхронизация" at bounding box center [124, 598] width 181 height 29
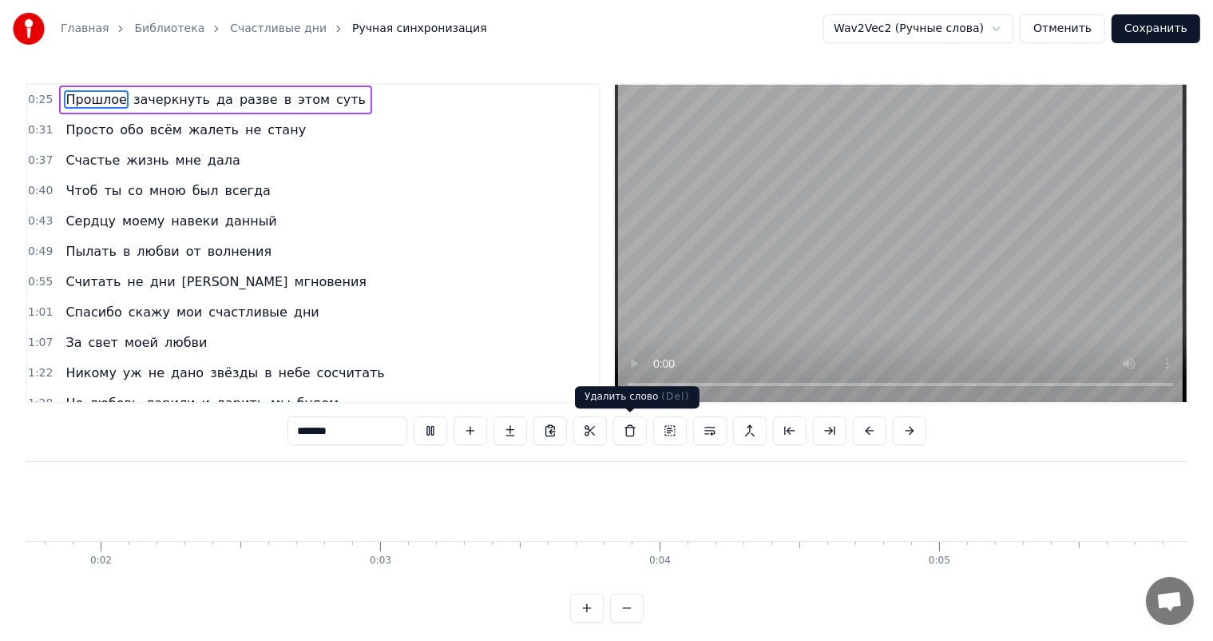
scroll to position [0, 380]
click at [1085, 35] on button "Отменить" at bounding box center [1062, 28] width 85 height 29
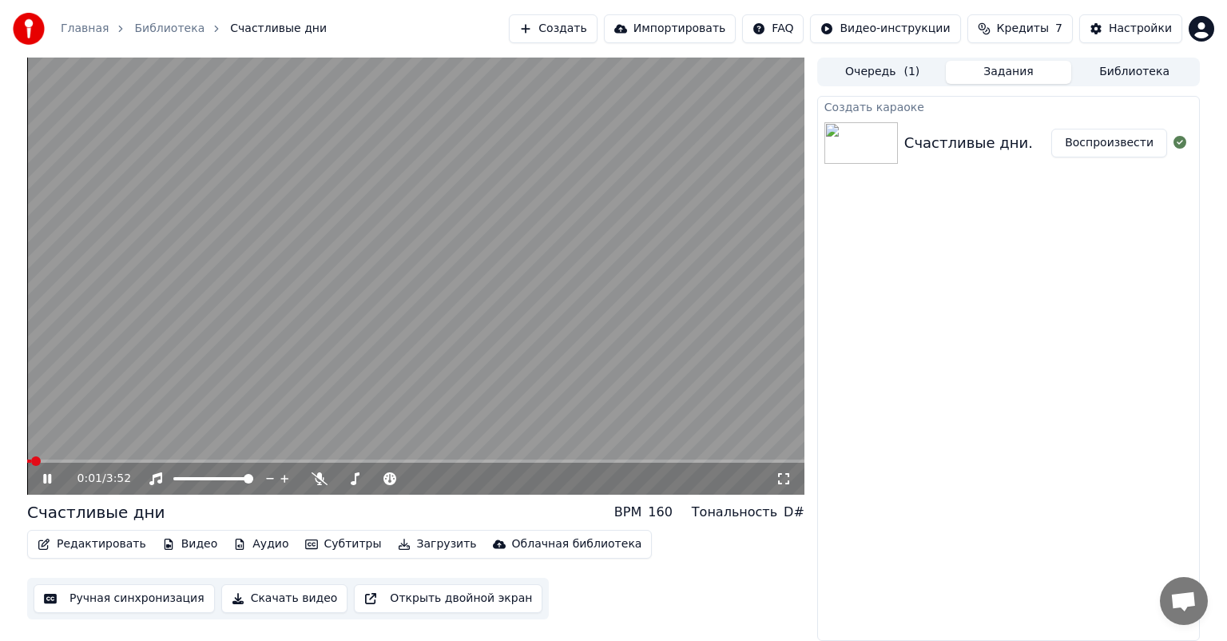
click at [48, 478] on icon at bounding box center [47, 479] width 8 height 10
click at [73, 544] on button "Редактировать" at bounding box center [91, 544] width 121 height 22
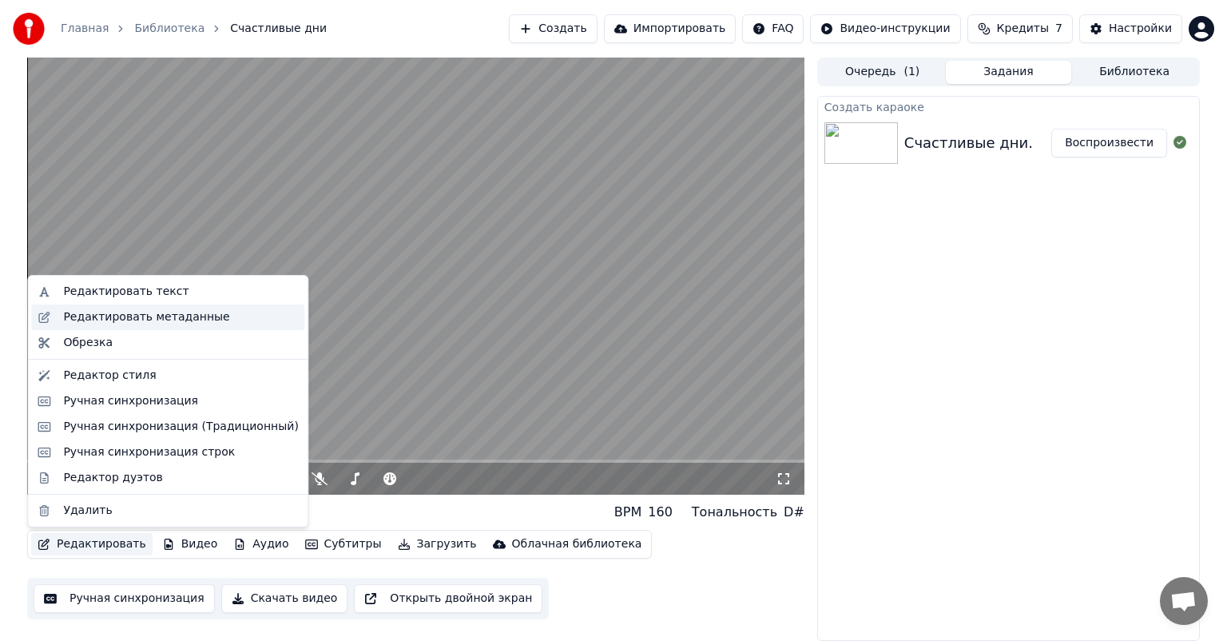
click at [151, 310] on div "Редактировать метаданные" at bounding box center [146, 317] width 166 height 16
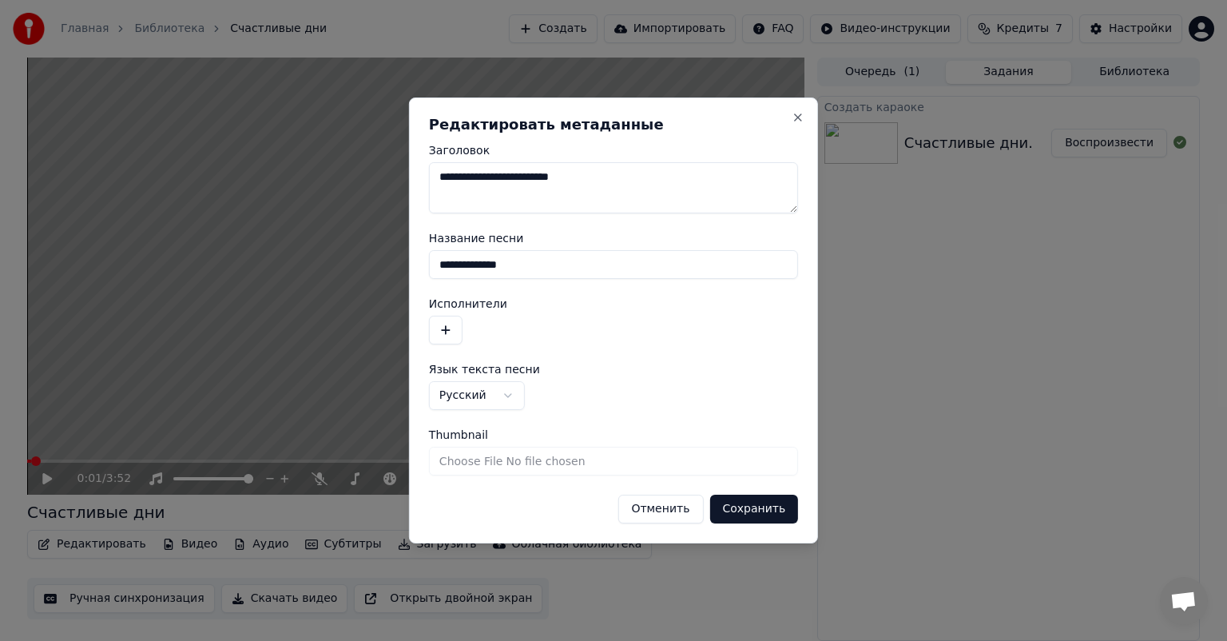
drag, startPoint x: 526, startPoint y: 179, endPoint x: 695, endPoint y: 216, distance: 173.5
click at [695, 216] on form "**********" at bounding box center [613, 334] width 369 height 379
type textarea "**********"
click at [534, 266] on input "**********" at bounding box center [613, 264] width 369 height 29
type input "**********"
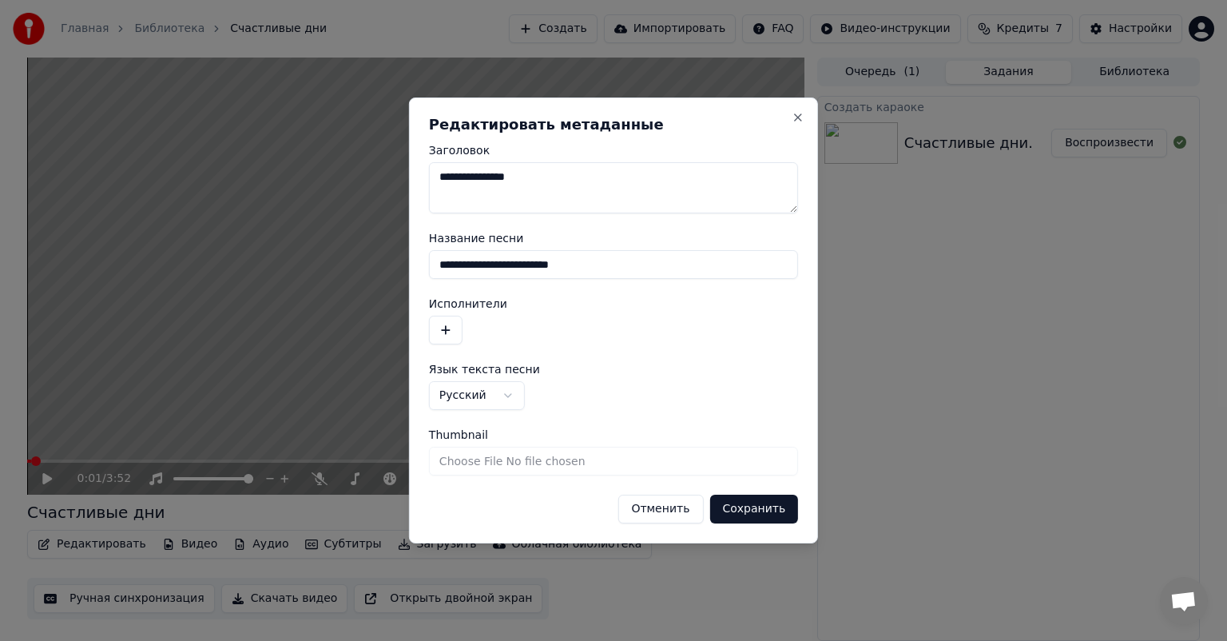
click at [637, 363] on label "Язык текста песни" at bounding box center [613, 368] width 369 height 11
click at [746, 508] on button "Сохранить" at bounding box center [753, 508] width 89 height 29
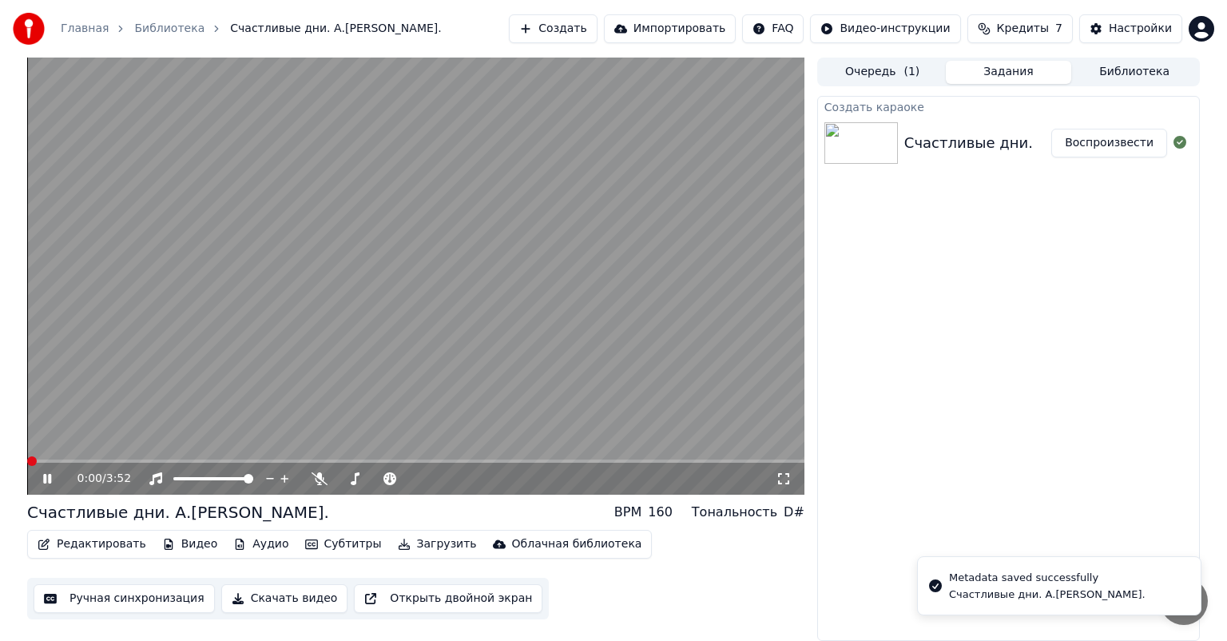
click at [45, 480] on icon at bounding box center [47, 479] width 8 height 10
click at [113, 601] on button "Ручная синхронизация" at bounding box center [124, 598] width 181 height 29
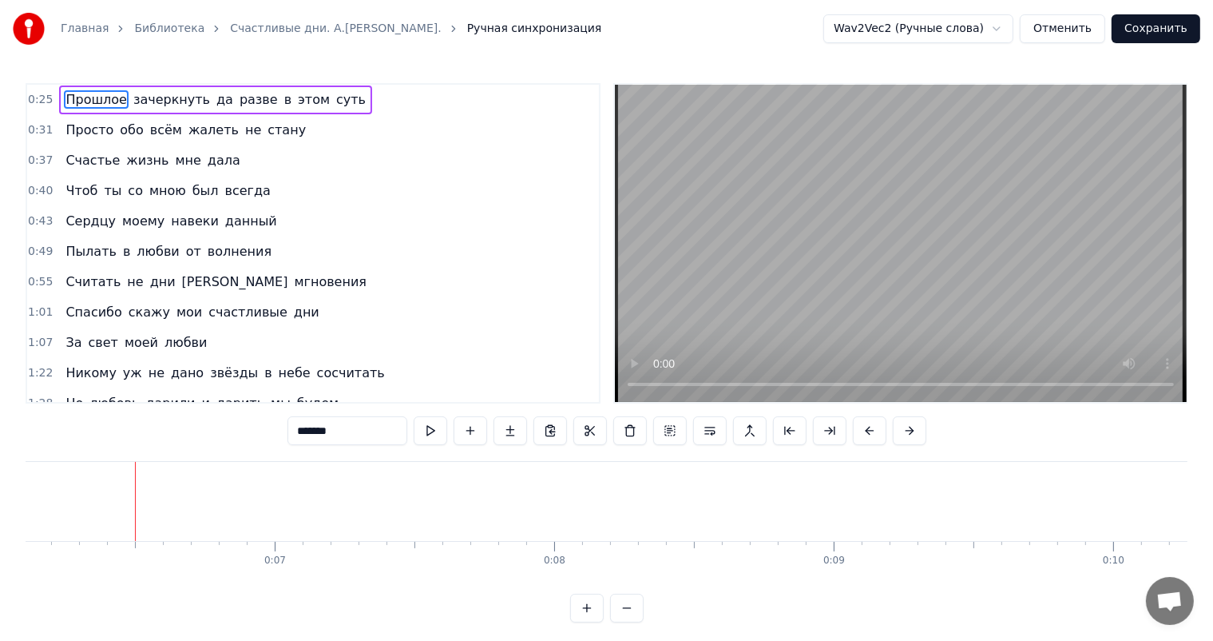
scroll to position [0, 1737]
click at [1090, 35] on button "Отменить" at bounding box center [1062, 28] width 85 height 29
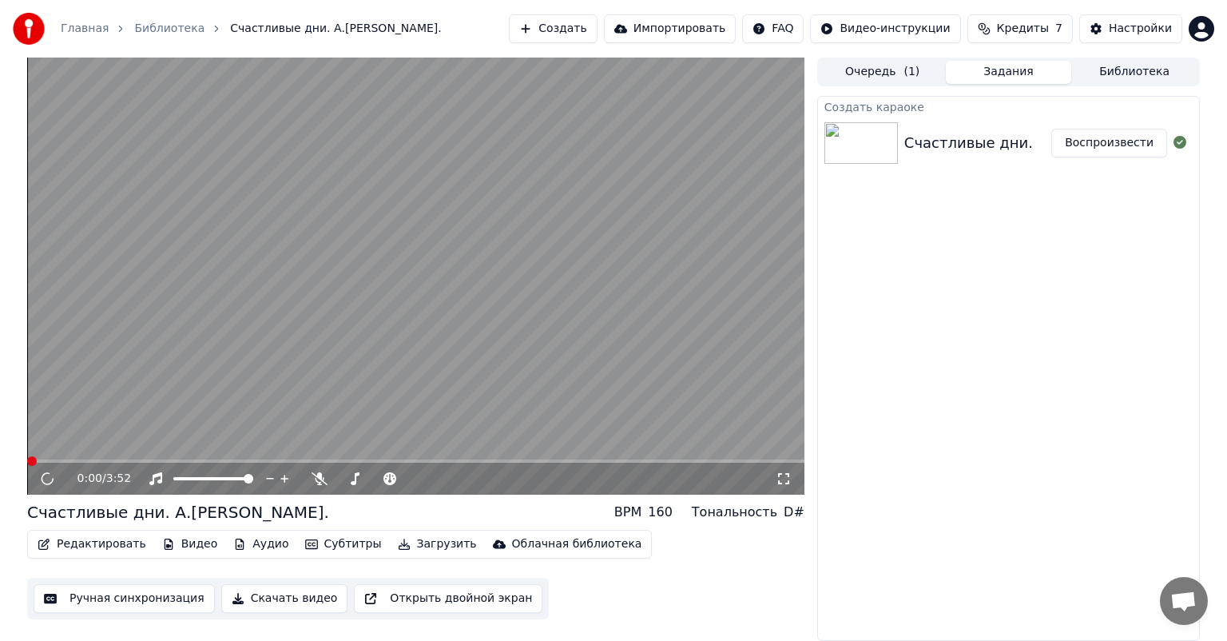
click at [93, 548] on button "Редактировать" at bounding box center [91, 544] width 121 height 22
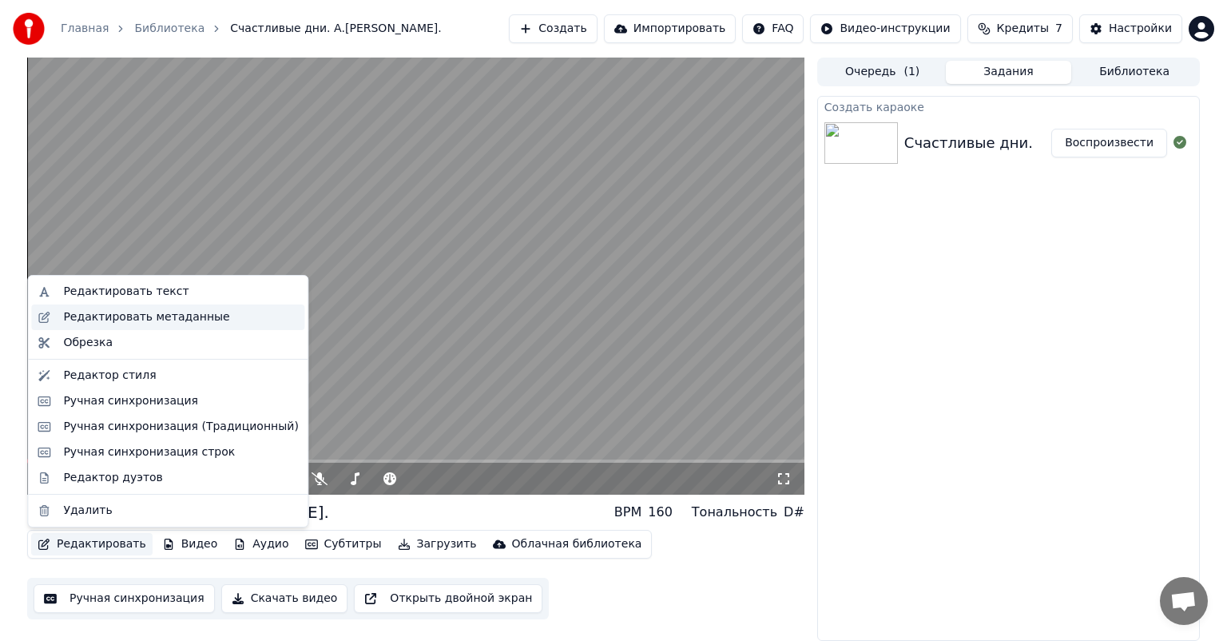
click at [136, 317] on div "Редактировать метаданные" at bounding box center [146, 317] width 166 height 16
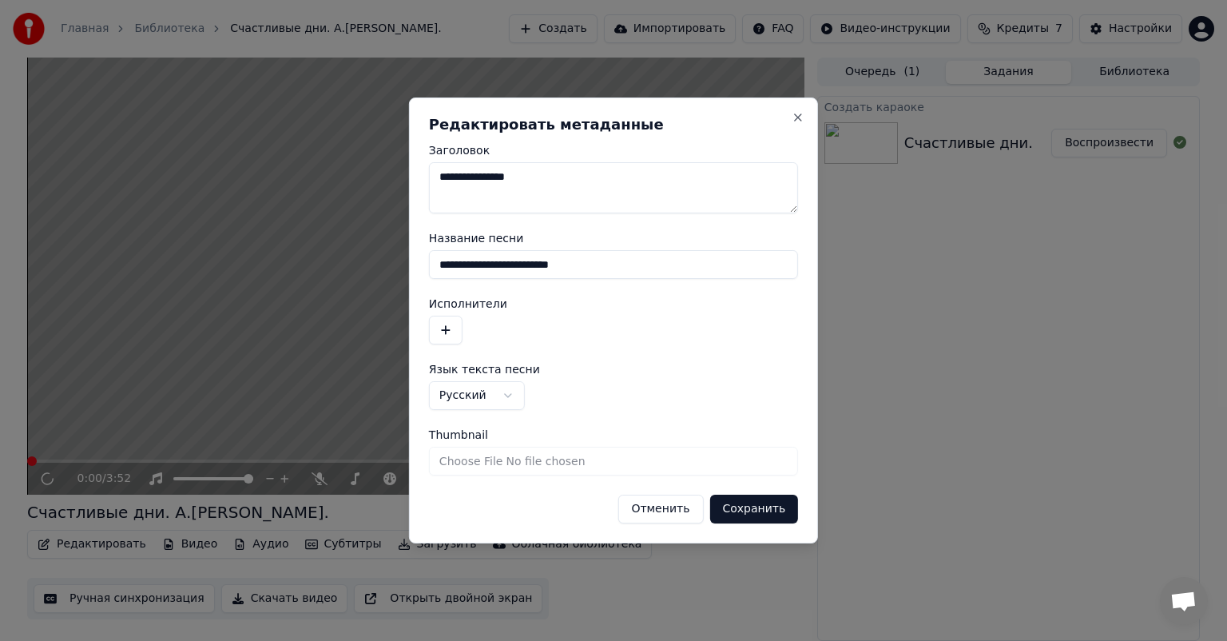
click at [585, 182] on textarea "**********" at bounding box center [613, 187] width 369 height 51
type textarea "**********"
click at [456, 332] on button "button" at bounding box center [446, 330] width 34 height 29
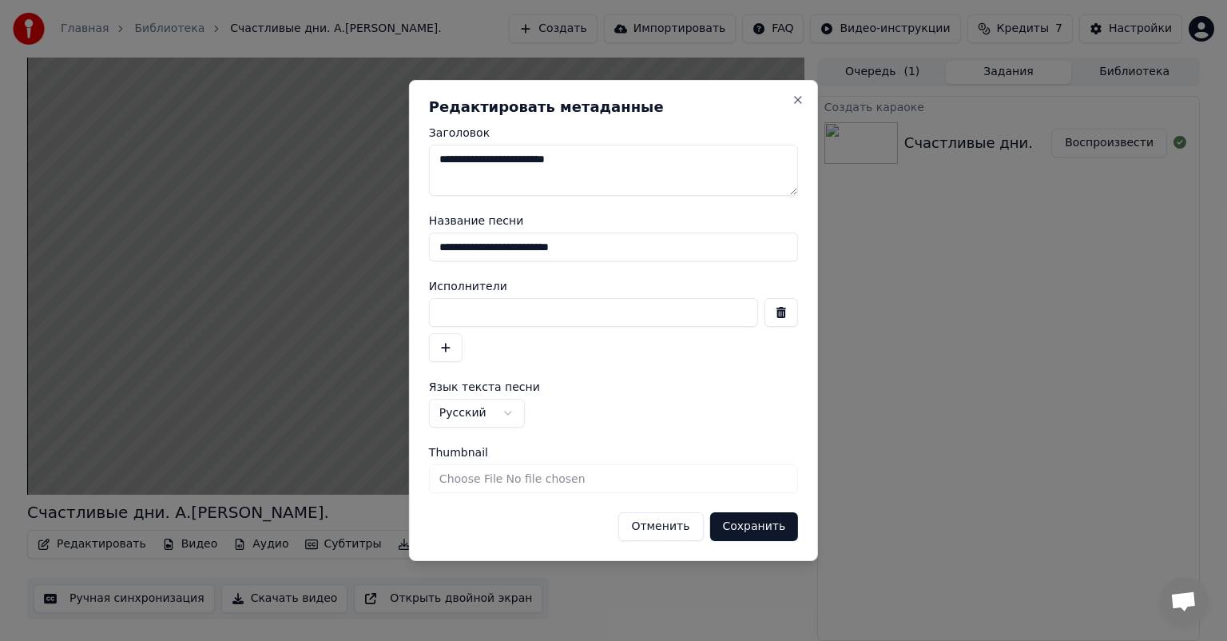
click at [470, 310] on input at bounding box center [593, 312] width 329 height 29
type input "**********"
drag, startPoint x: 523, startPoint y: 248, endPoint x: 639, endPoint y: 269, distance: 117.8
click at [639, 269] on form "**********" at bounding box center [613, 334] width 369 height 414
type input "**********"
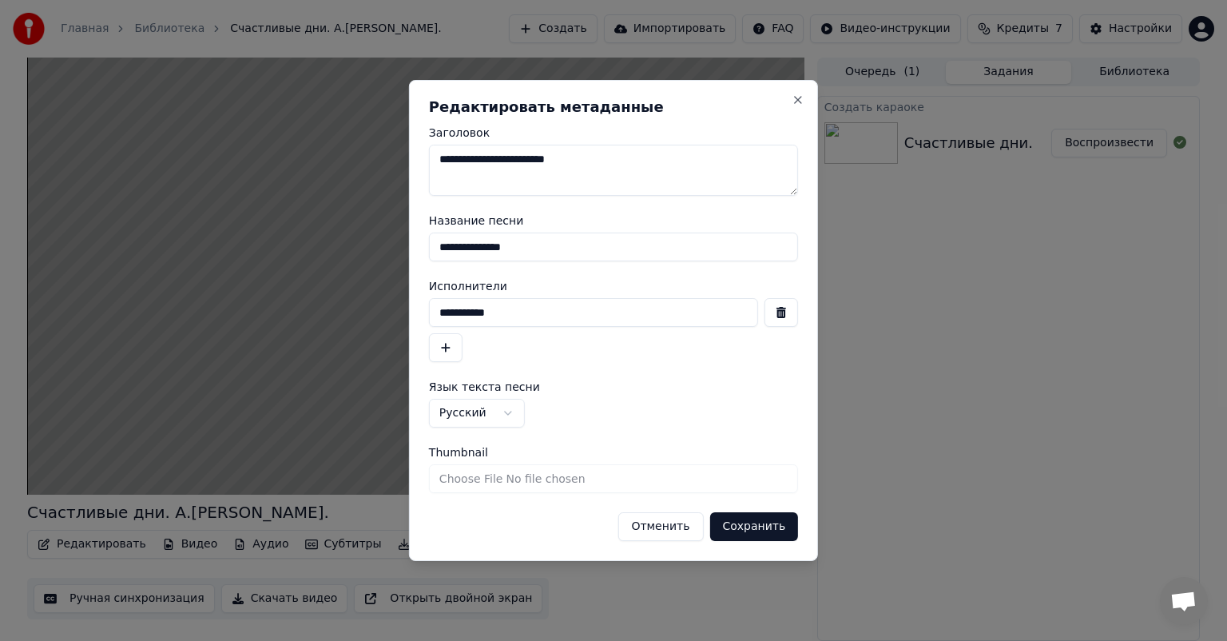
drag, startPoint x: 526, startPoint y: 160, endPoint x: 684, endPoint y: 224, distance: 169.8
click at [684, 224] on form "**********" at bounding box center [613, 334] width 369 height 414
type textarea "**********"
click at [734, 515] on button "Сохранить" at bounding box center [753, 526] width 89 height 29
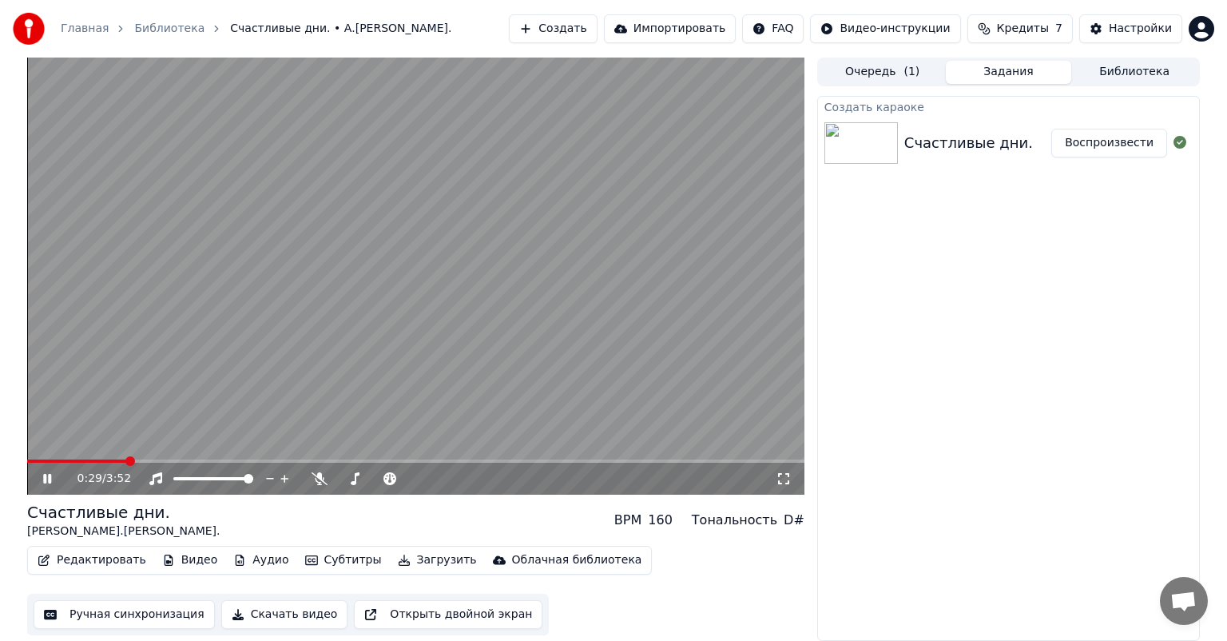
click at [48, 478] on icon at bounding box center [47, 479] width 8 height 10
click at [118, 607] on button "Ручная синхронизация" at bounding box center [124, 614] width 181 height 29
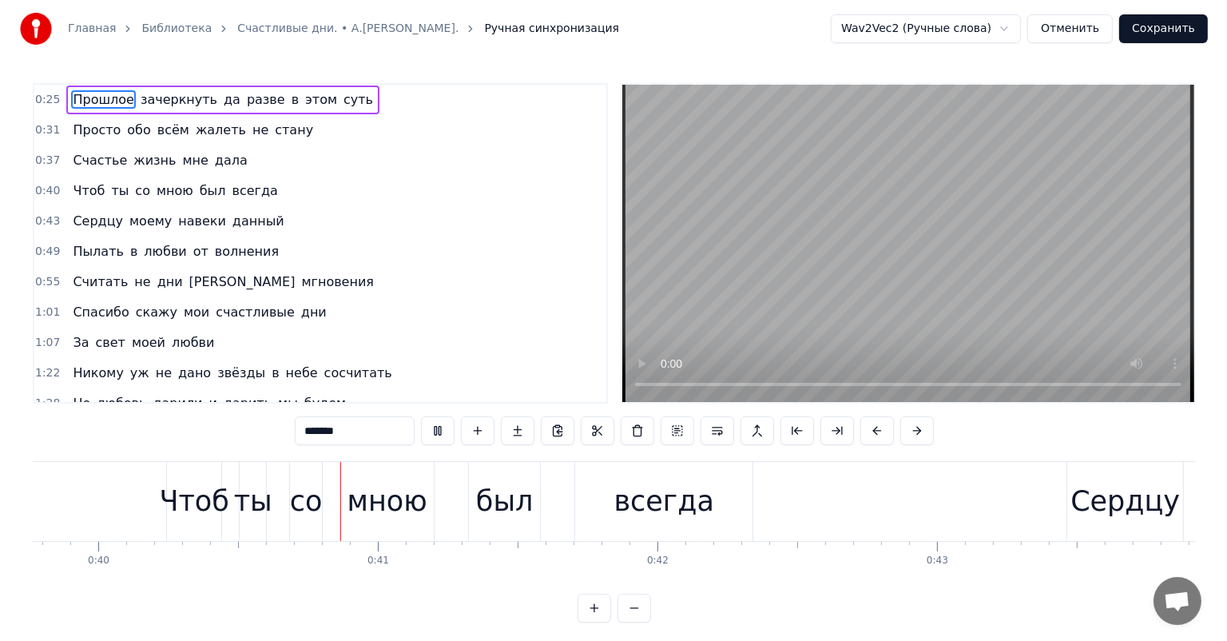
scroll to position [0, 11118]
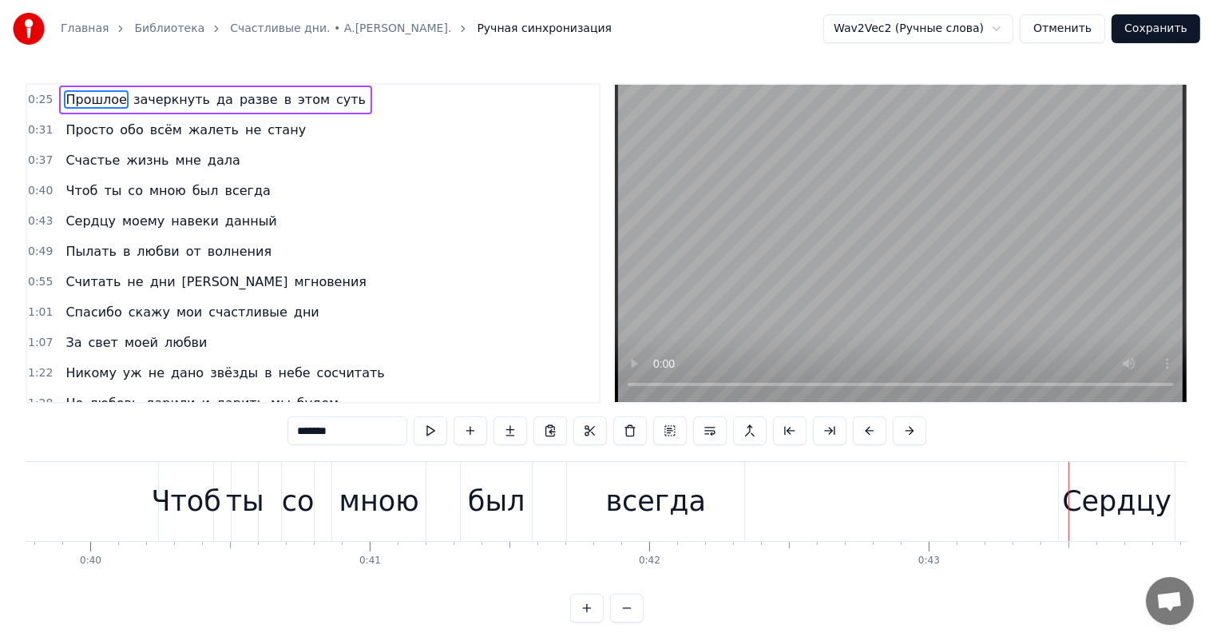
click at [159, 30] on link "Библиотека" at bounding box center [169, 29] width 70 height 16
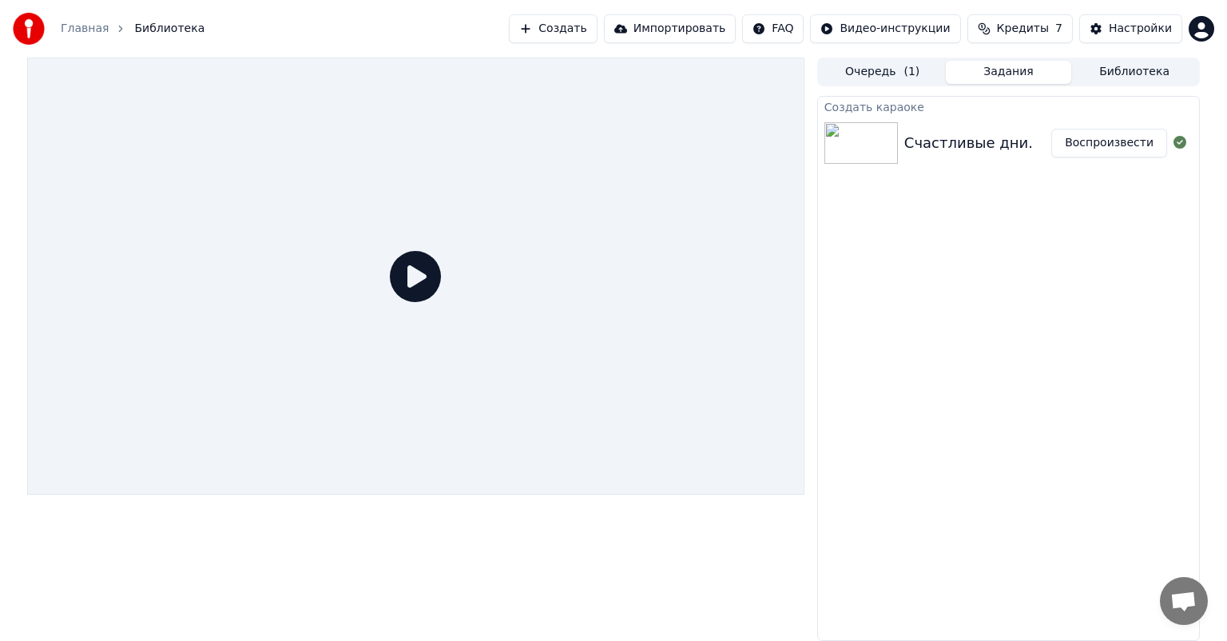
click at [73, 26] on link "Главная" at bounding box center [85, 29] width 48 height 16
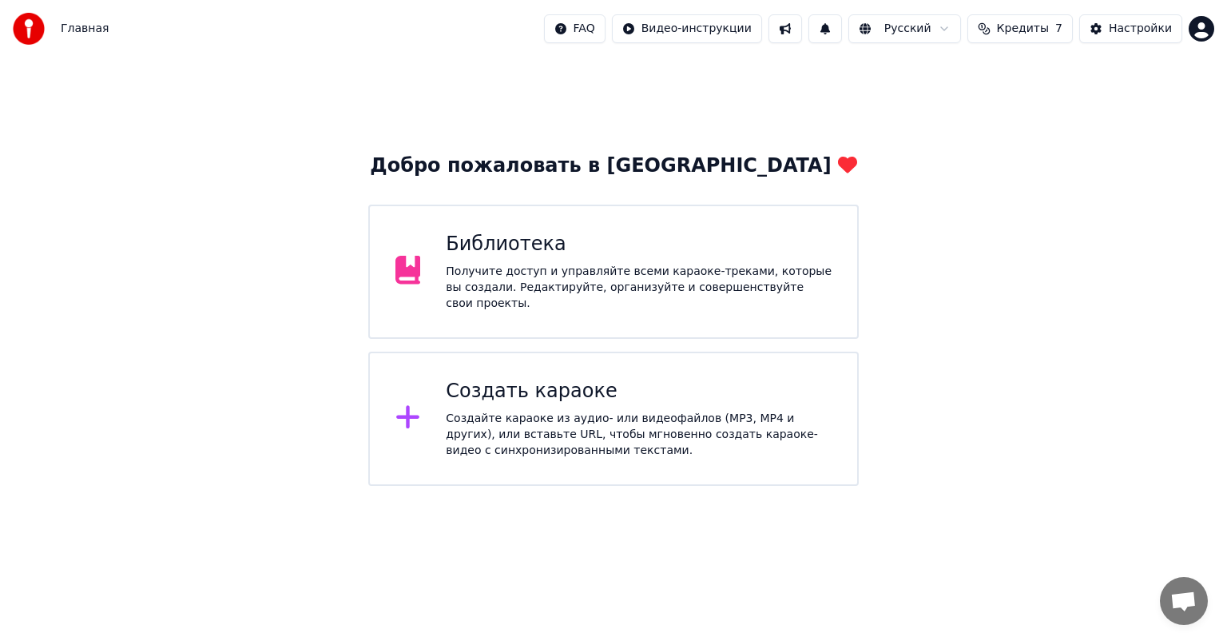
click at [608, 314] on div "Библиотека Получите доступ и управляйте всеми караоке-треками, которые вы созда…" at bounding box center [613, 271] width 490 height 134
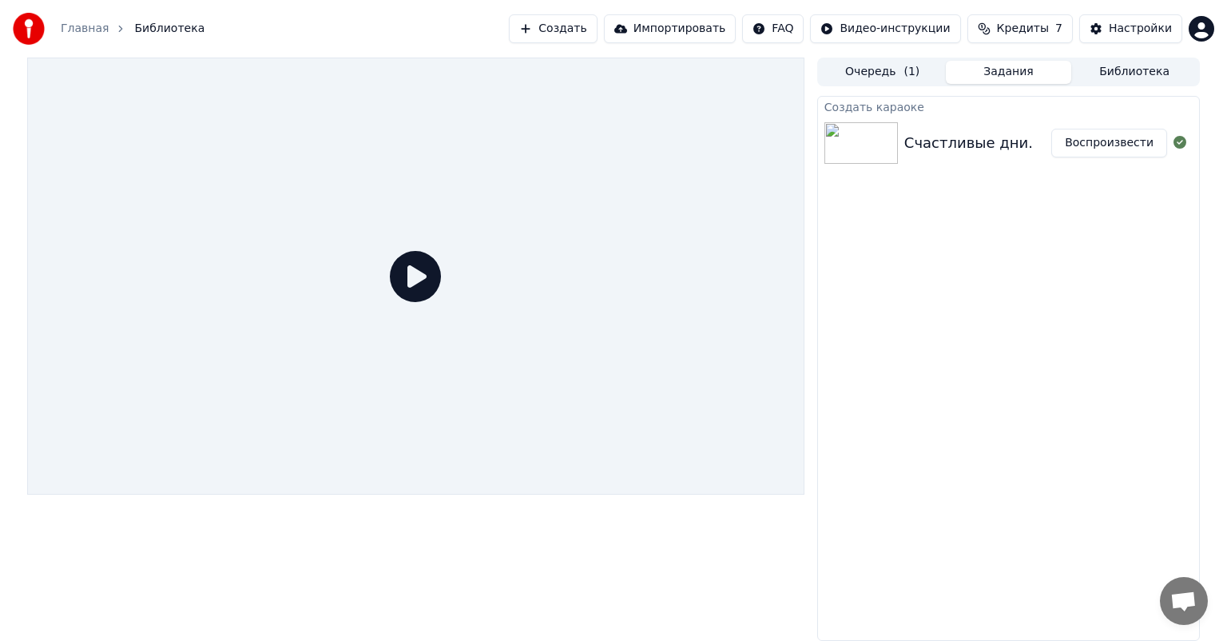
click at [1115, 137] on button "Воспроизвести" at bounding box center [1109, 143] width 116 height 29
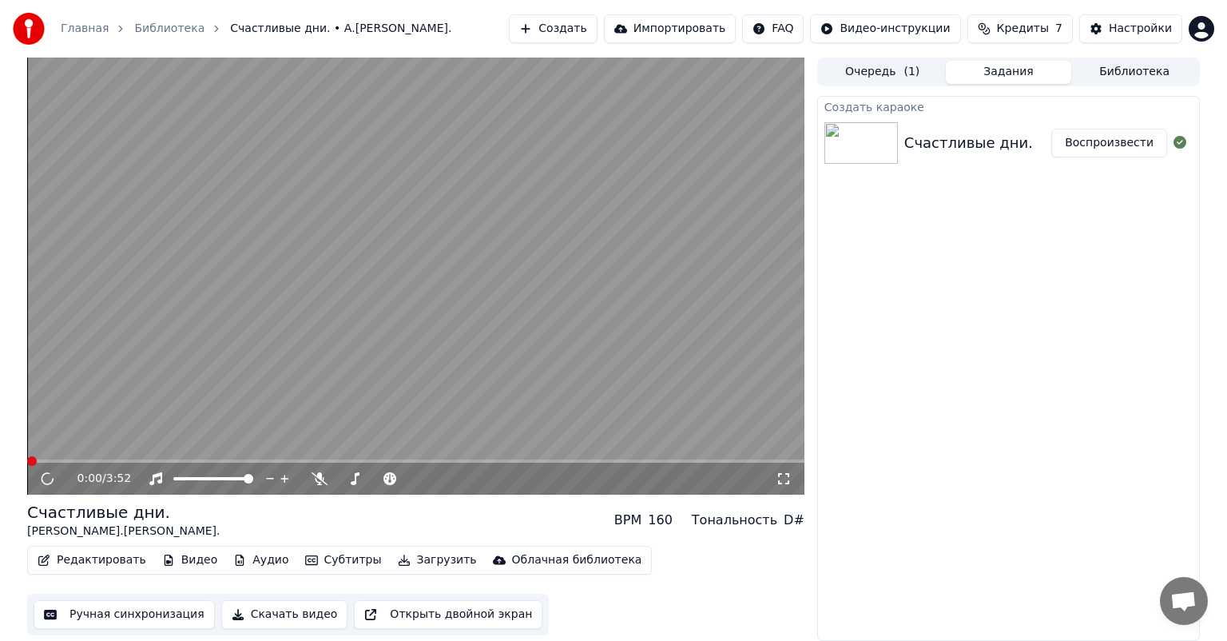
click at [42, 473] on icon at bounding box center [47, 479] width 18 height 18
